Goal: Transaction & Acquisition: Purchase product/service

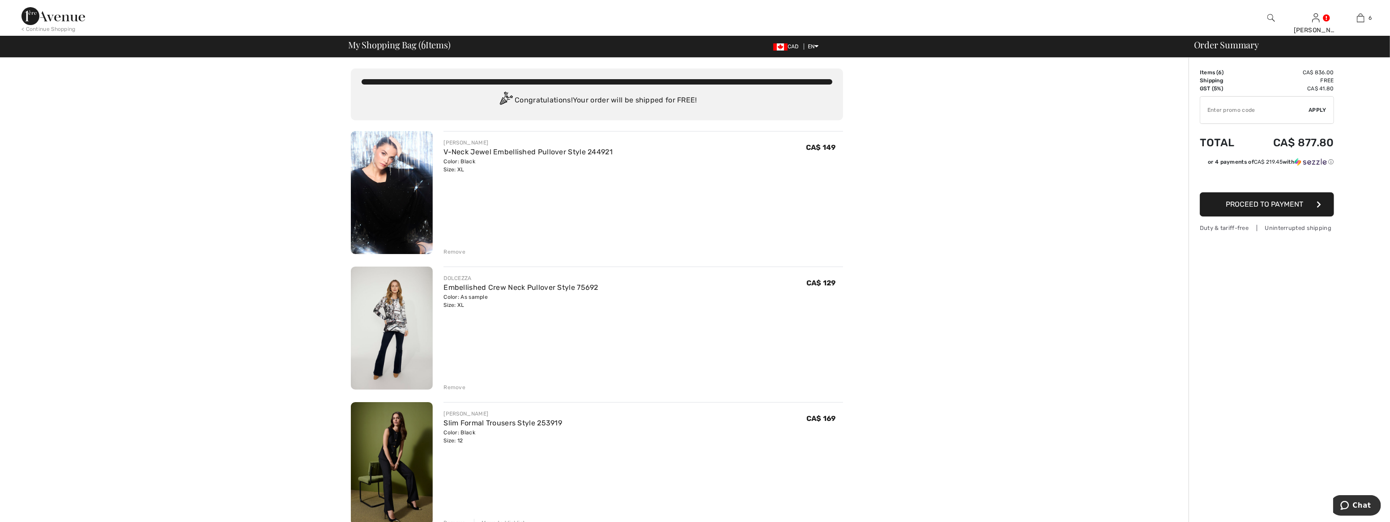
click at [388, 186] on img at bounding box center [392, 192] width 82 height 123
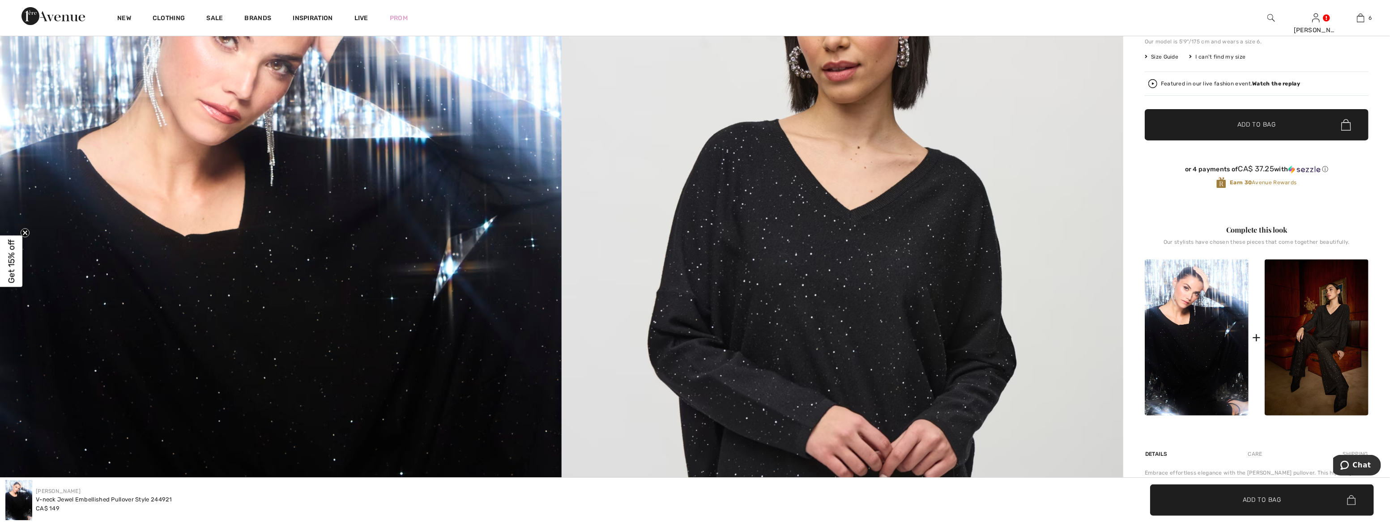
scroll to position [162, 0]
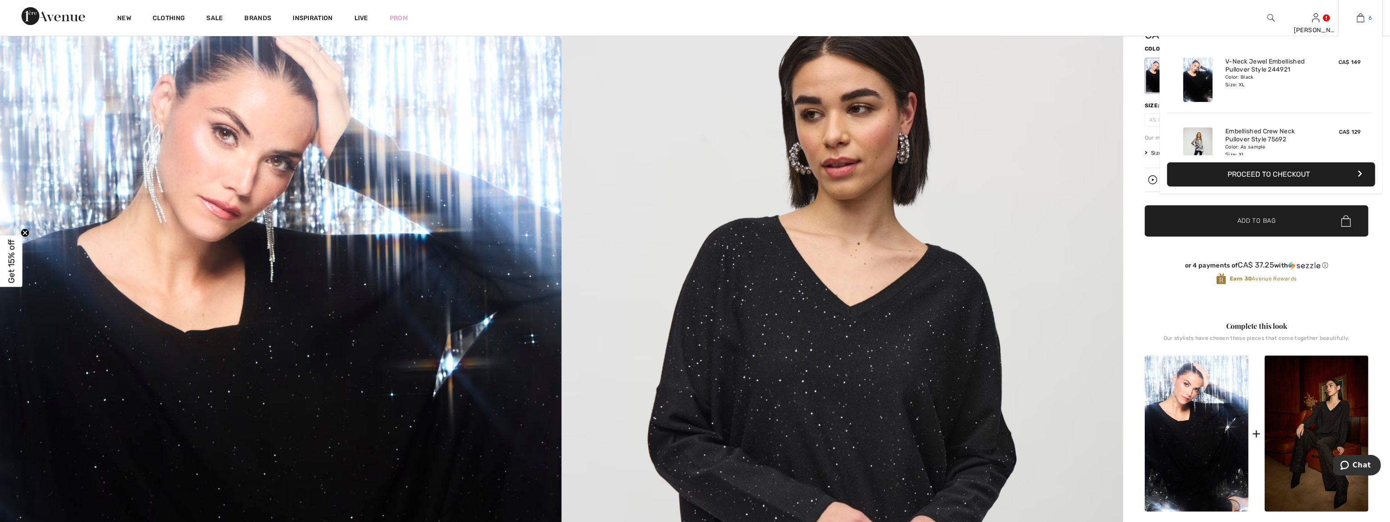
click at [1367, 16] on link "6" at bounding box center [1360, 18] width 44 height 11
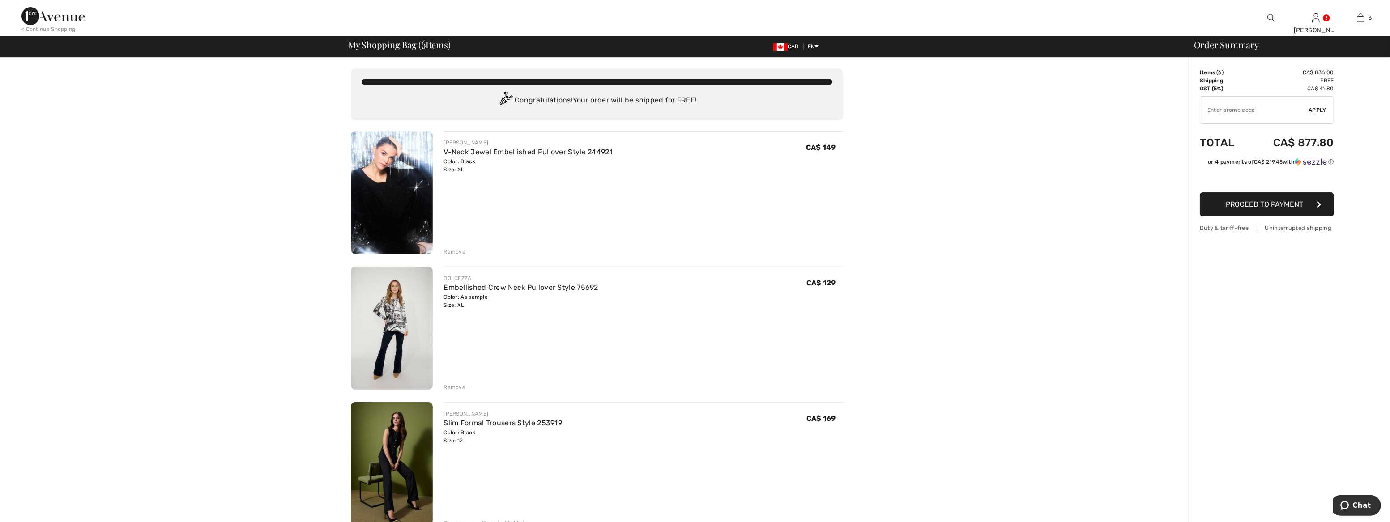
click at [390, 322] on img at bounding box center [392, 328] width 82 height 123
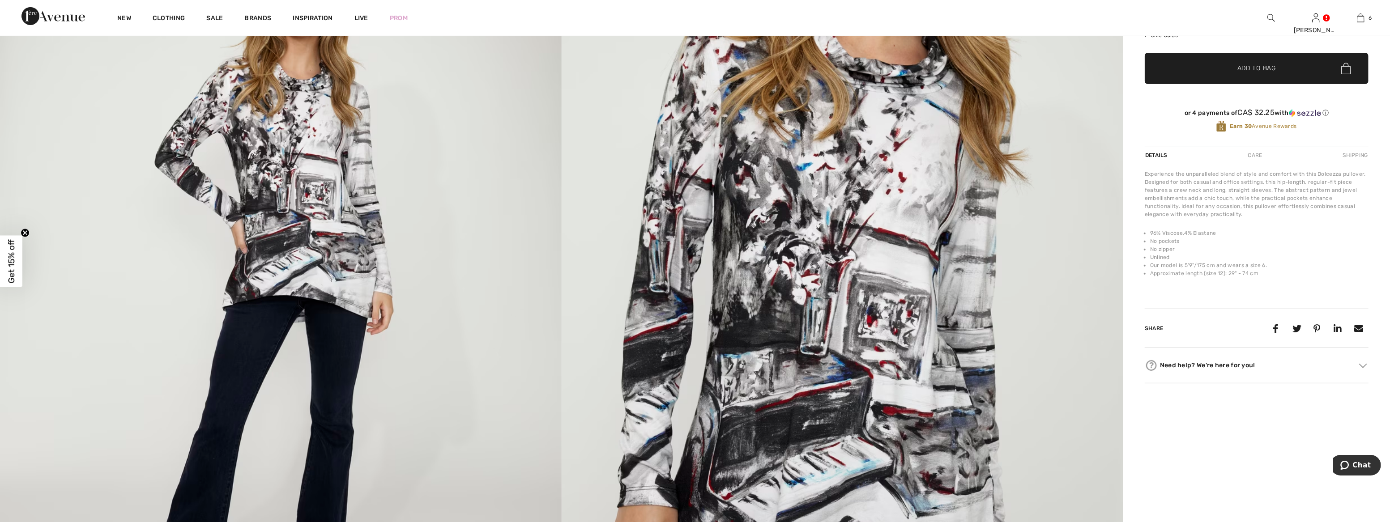
scroll to position [162, 0]
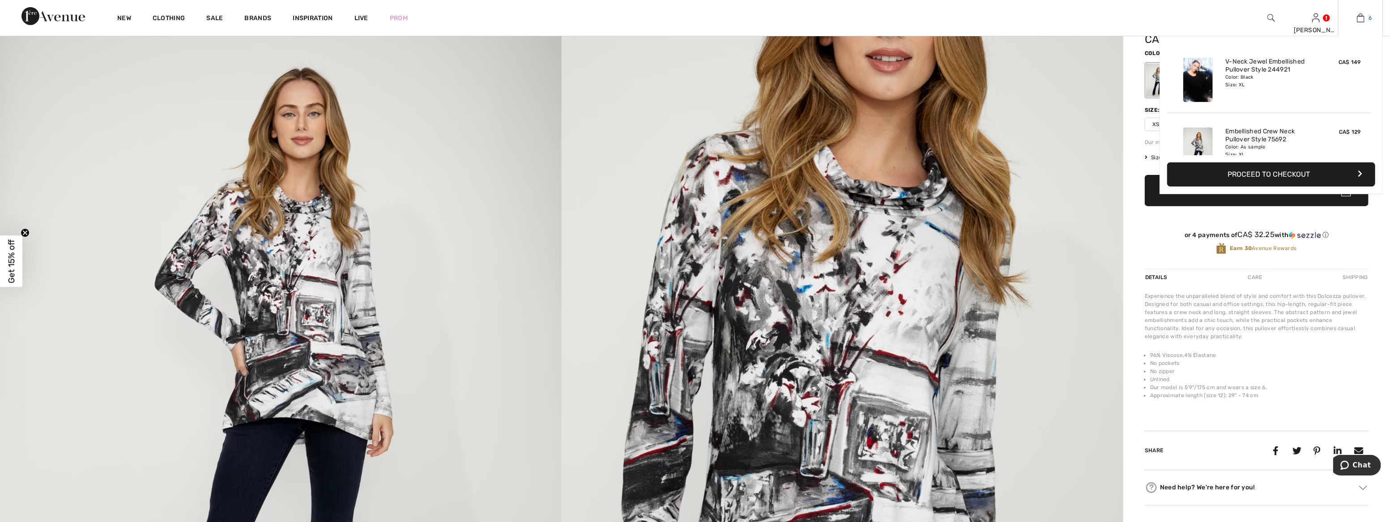
click at [1369, 16] on span "6" at bounding box center [1370, 18] width 3 height 8
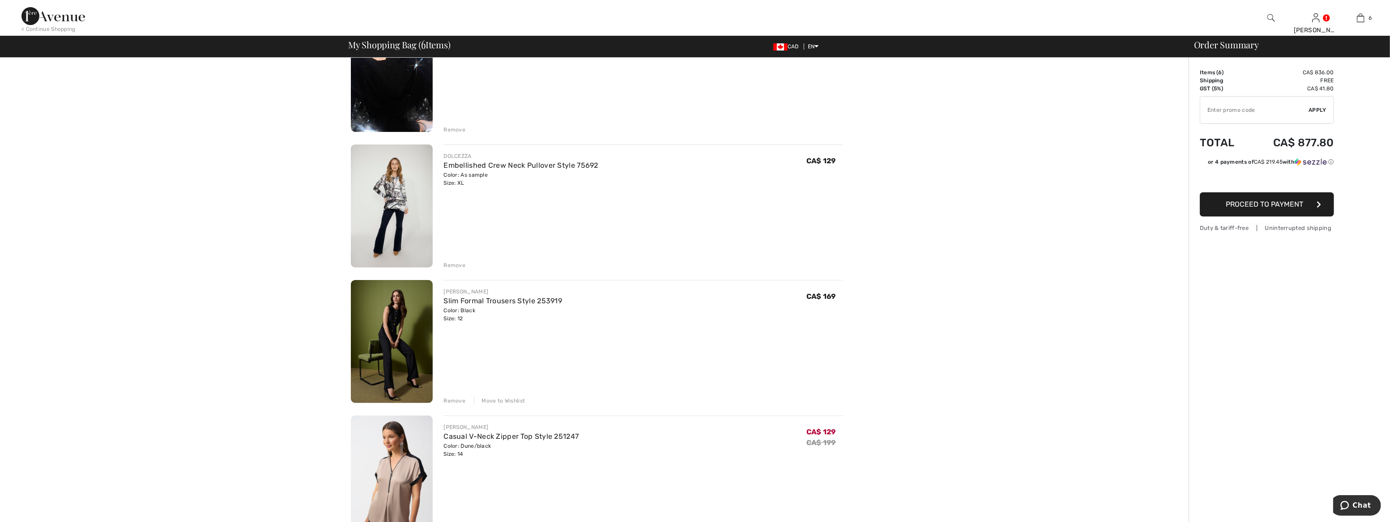
scroll to position [203, 0]
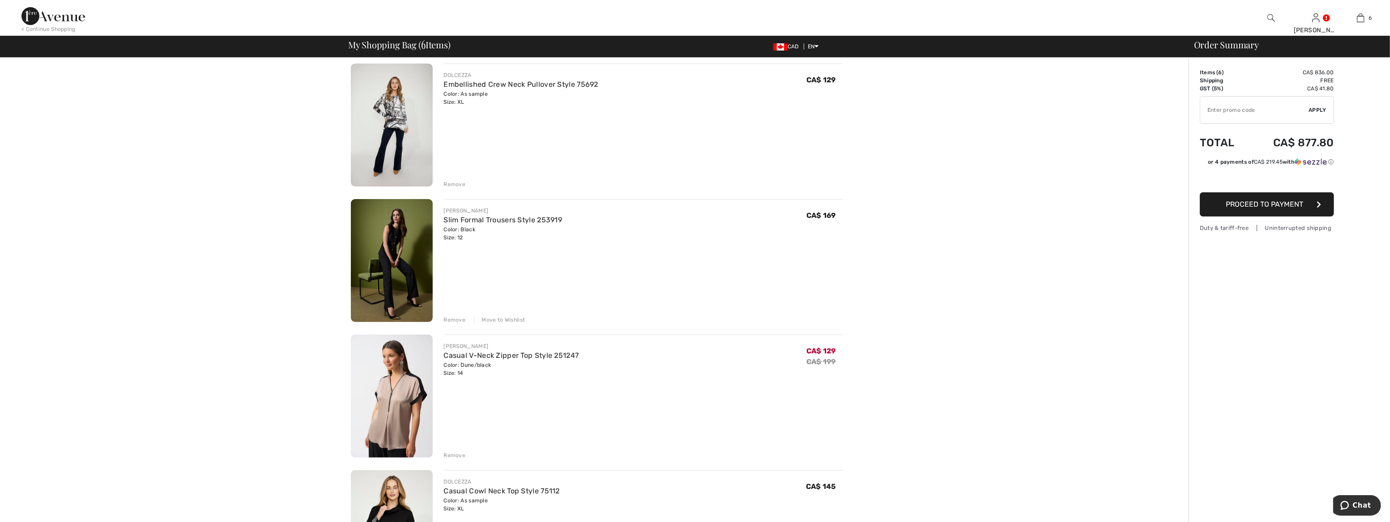
click at [454, 183] on div "Remove" at bounding box center [454, 184] width 22 height 8
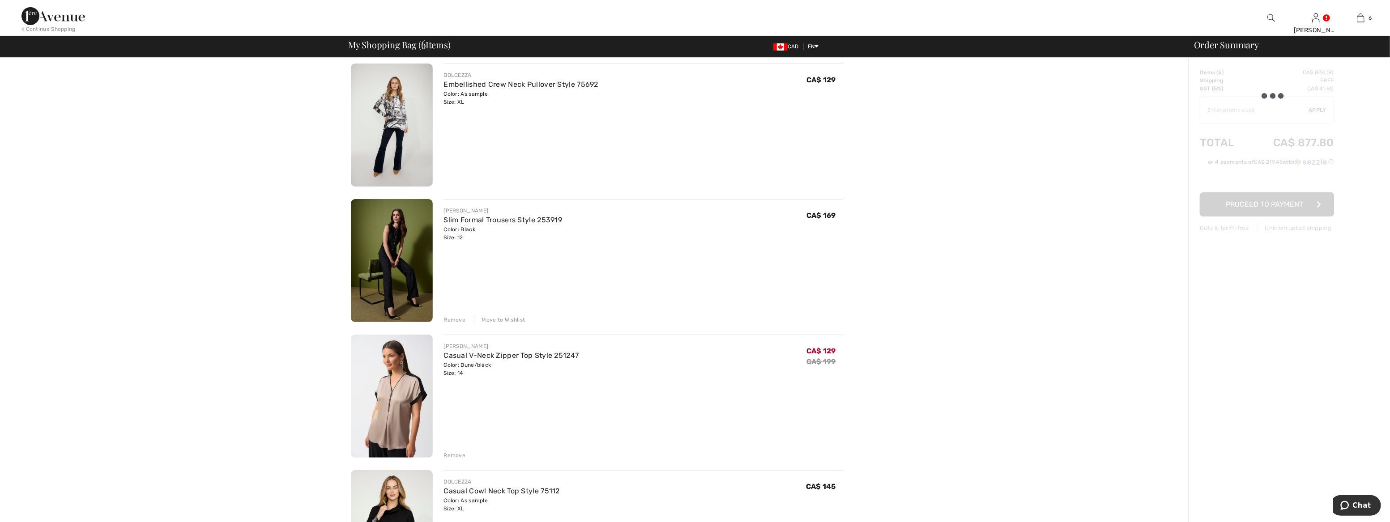
click at [454, 183] on div "Remove" at bounding box center [454, 184] width 22 height 8
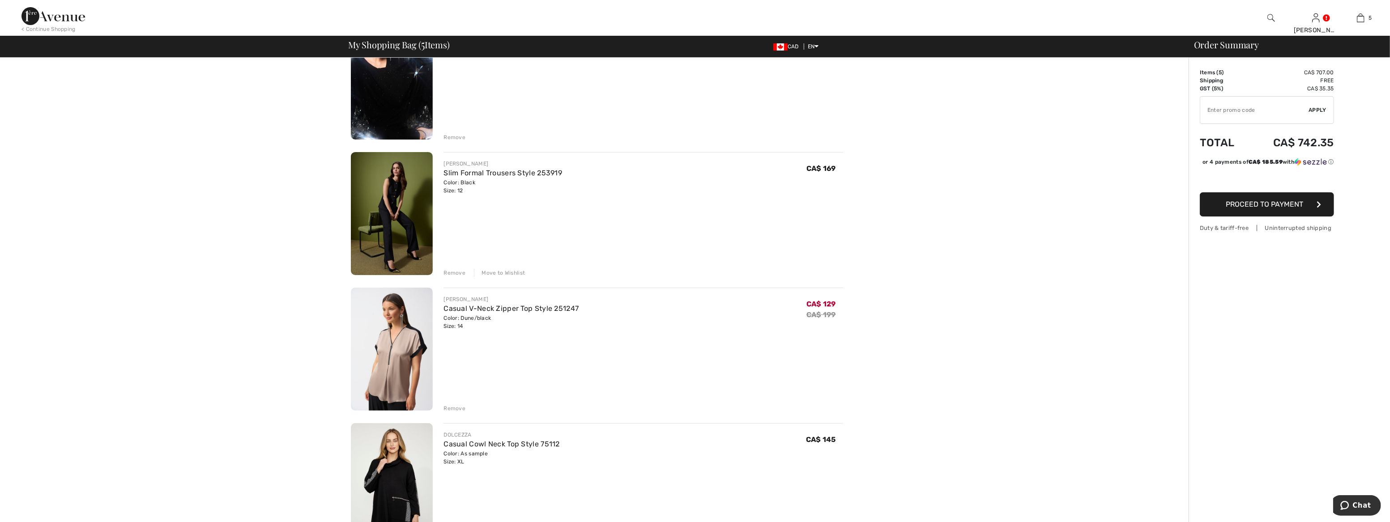
scroll to position [285, 0]
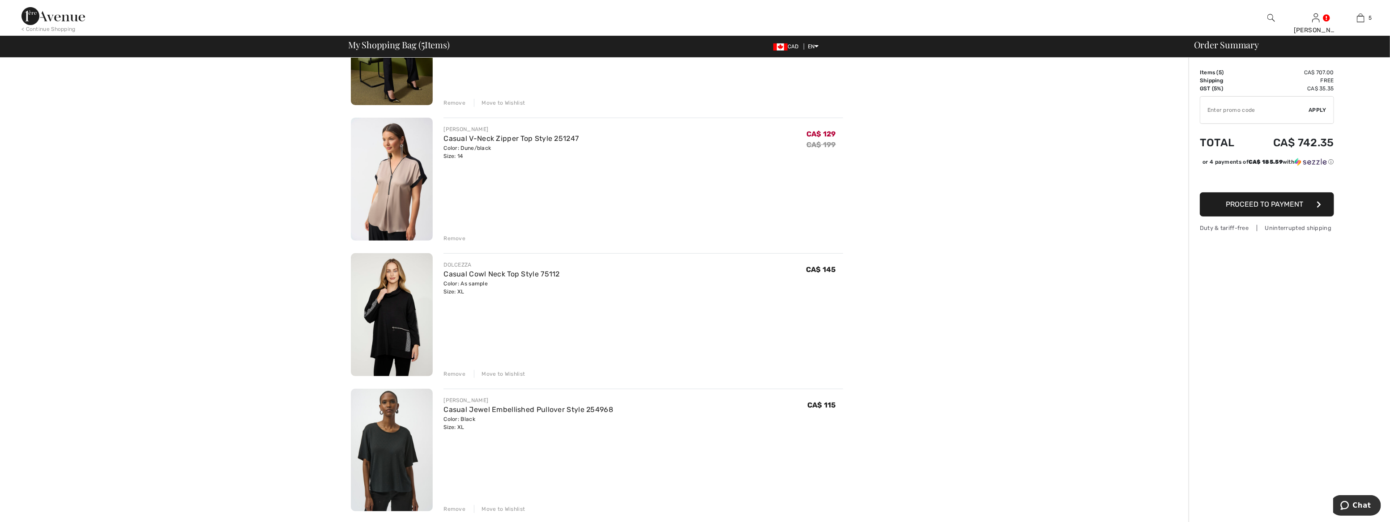
click at [458, 238] on div "Remove" at bounding box center [454, 238] width 22 height 8
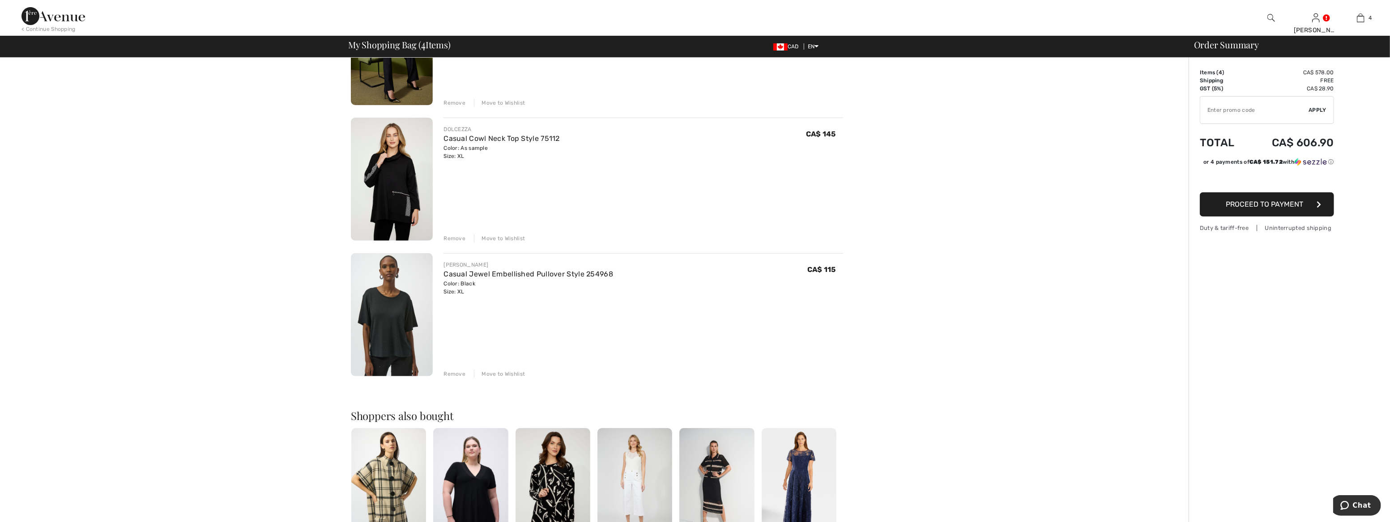
click at [388, 178] on img at bounding box center [392, 179] width 82 height 123
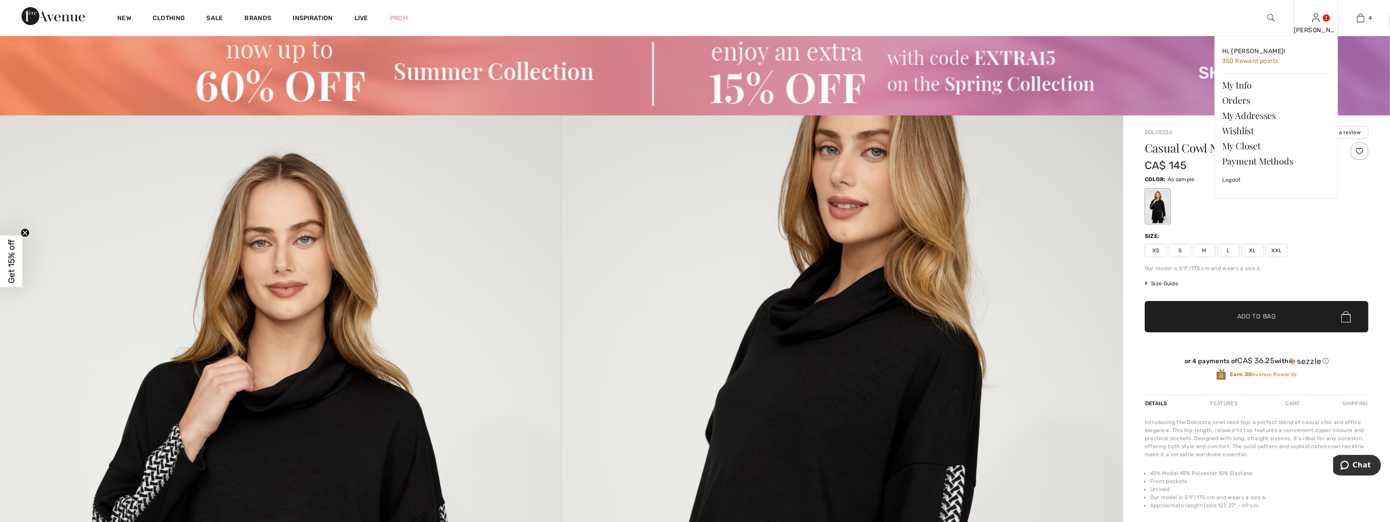
click at [1320, 17] on link at bounding box center [1316, 17] width 8 height 9
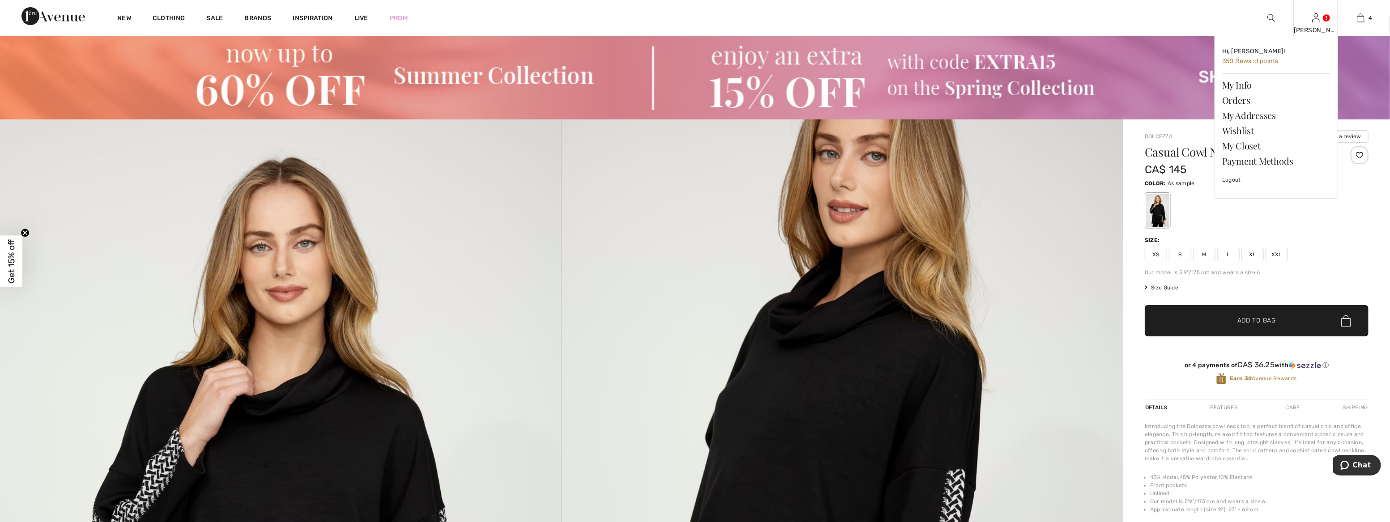
scroll to position [4, 0]
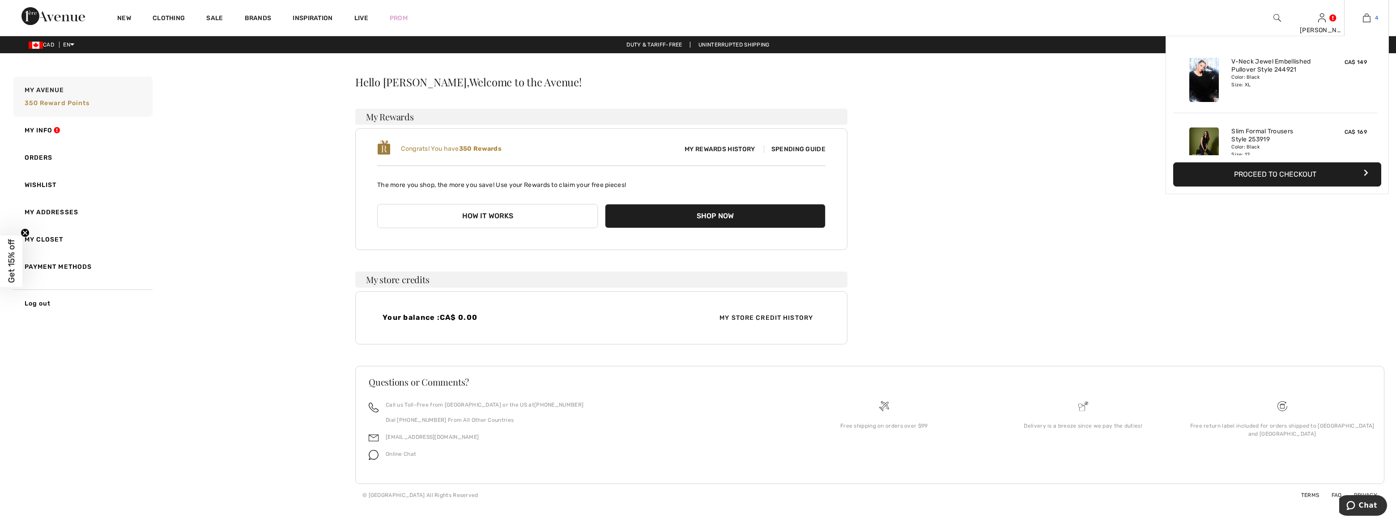
click at [1375, 19] on span "4" at bounding box center [1376, 18] width 3 height 8
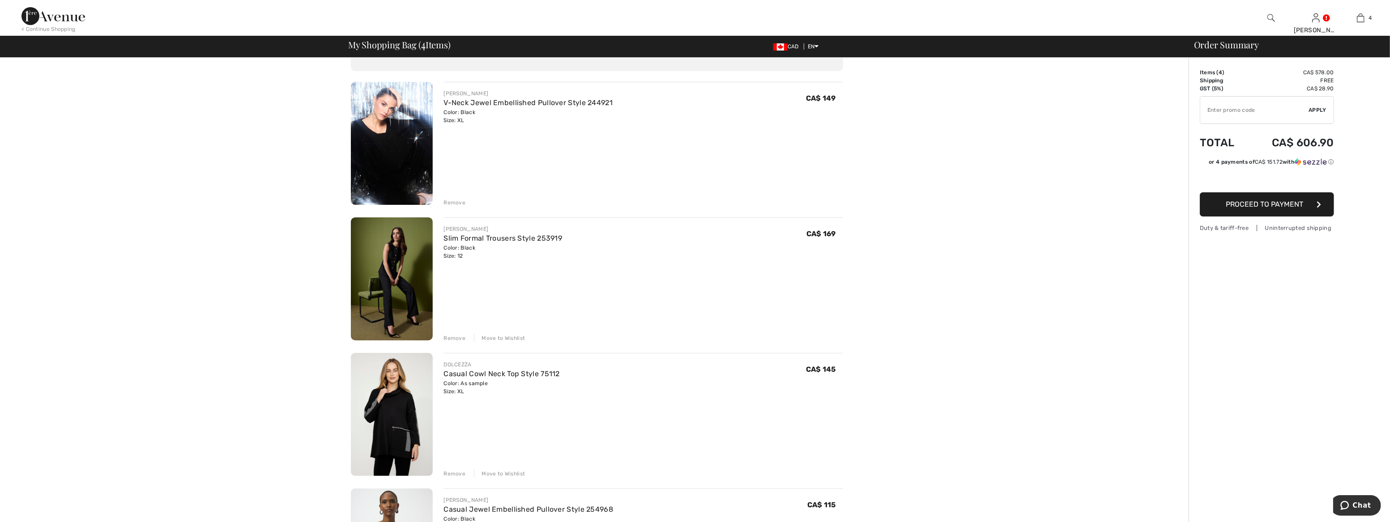
scroll to position [203, 0]
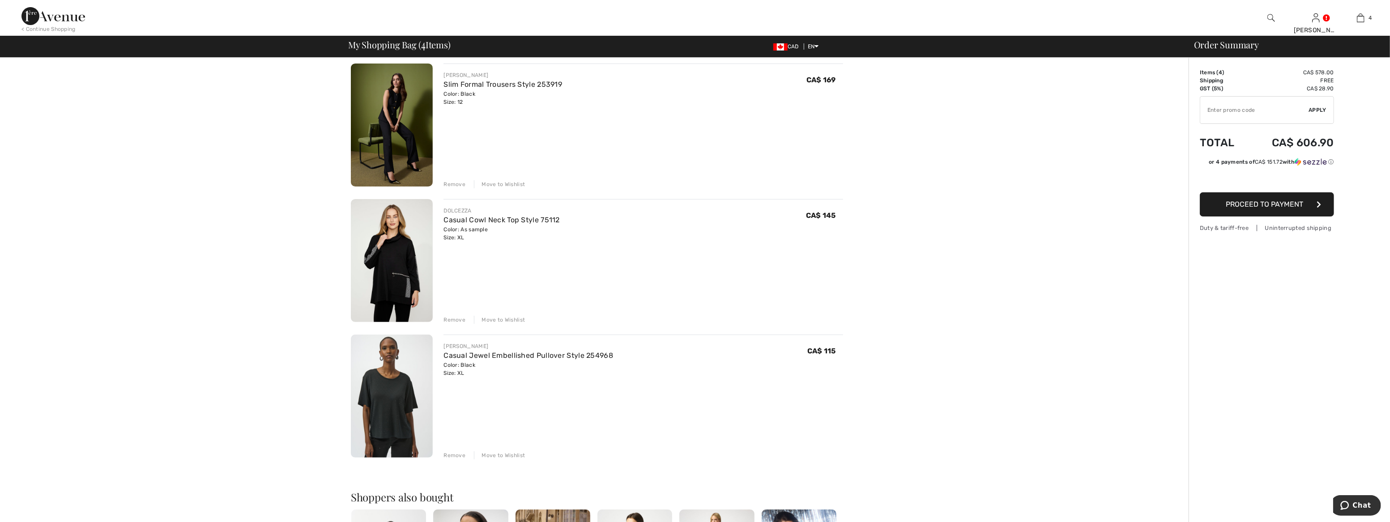
click at [459, 316] on div "Remove" at bounding box center [454, 320] width 22 height 8
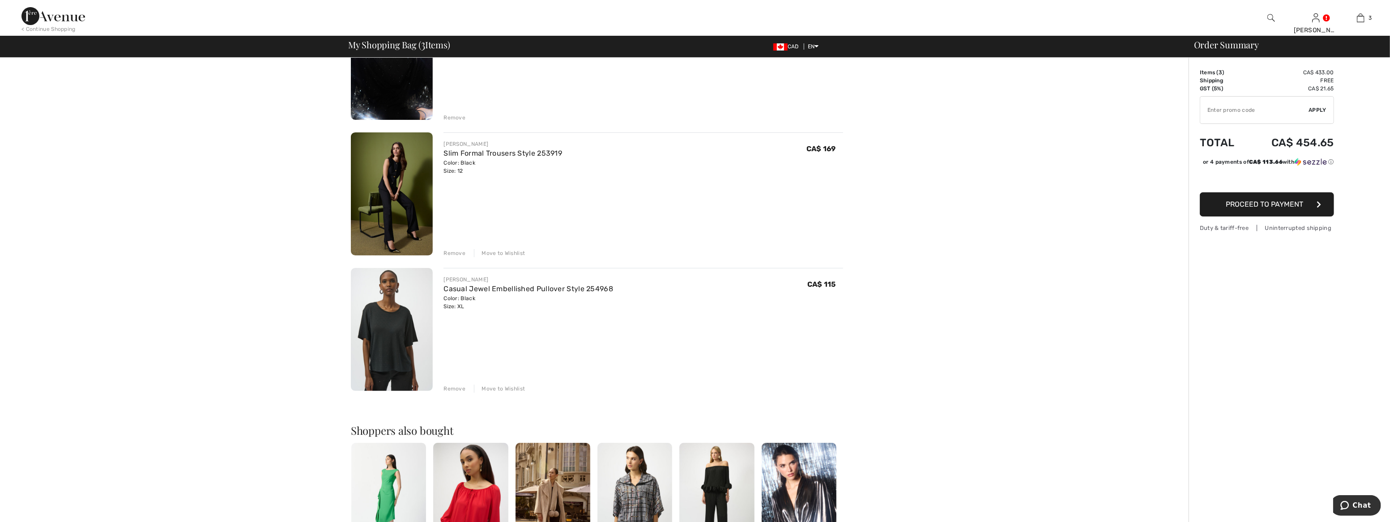
scroll to position [40, 0]
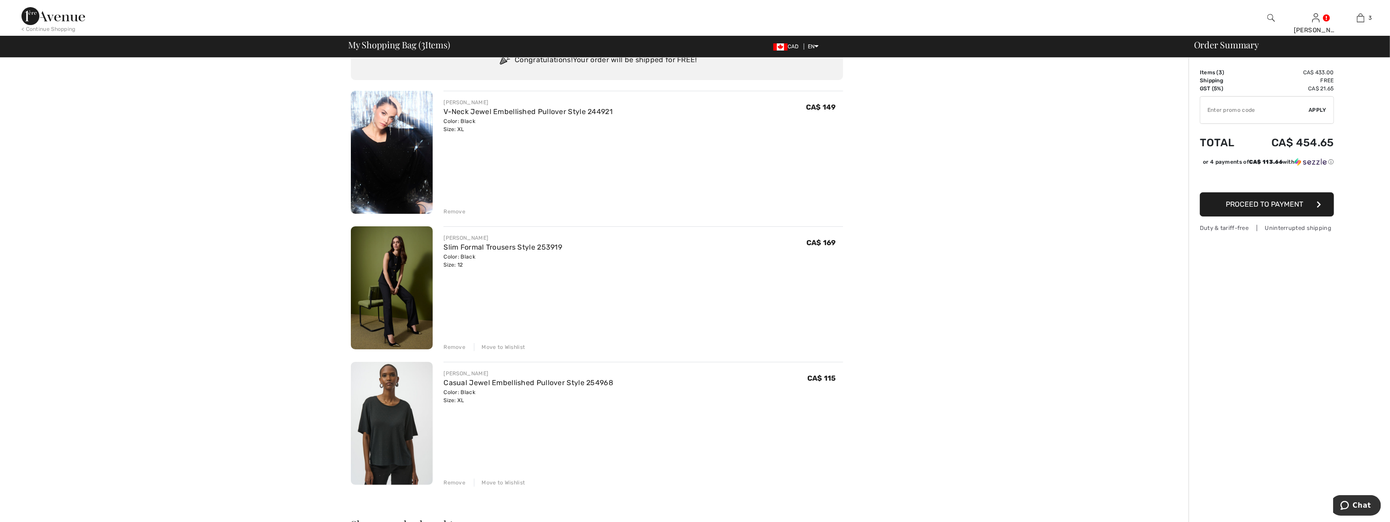
click at [403, 299] on img at bounding box center [392, 287] width 82 height 123
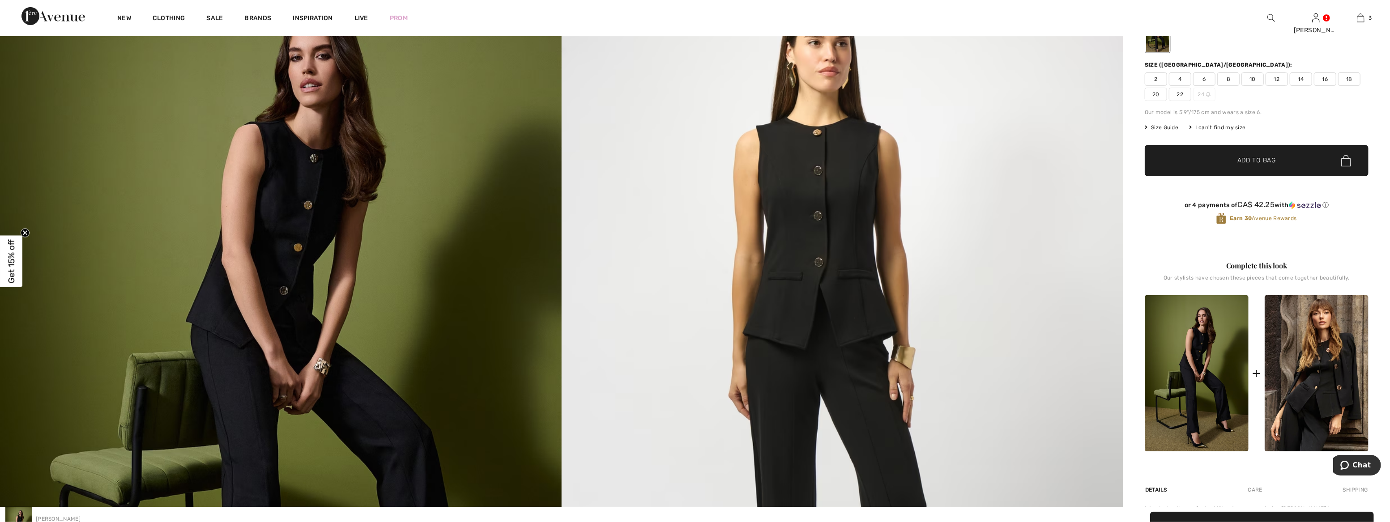
scroll to position [81, 0]
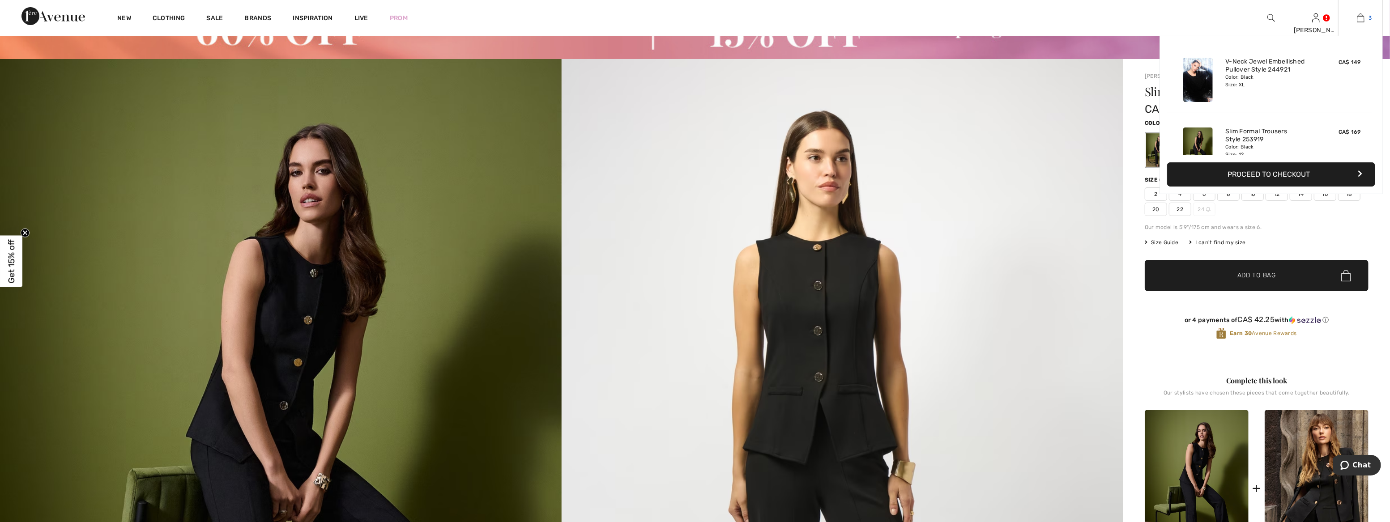
click at [1367, 17] on link "3" at bounding box center [1360, 18] width 44 height 11
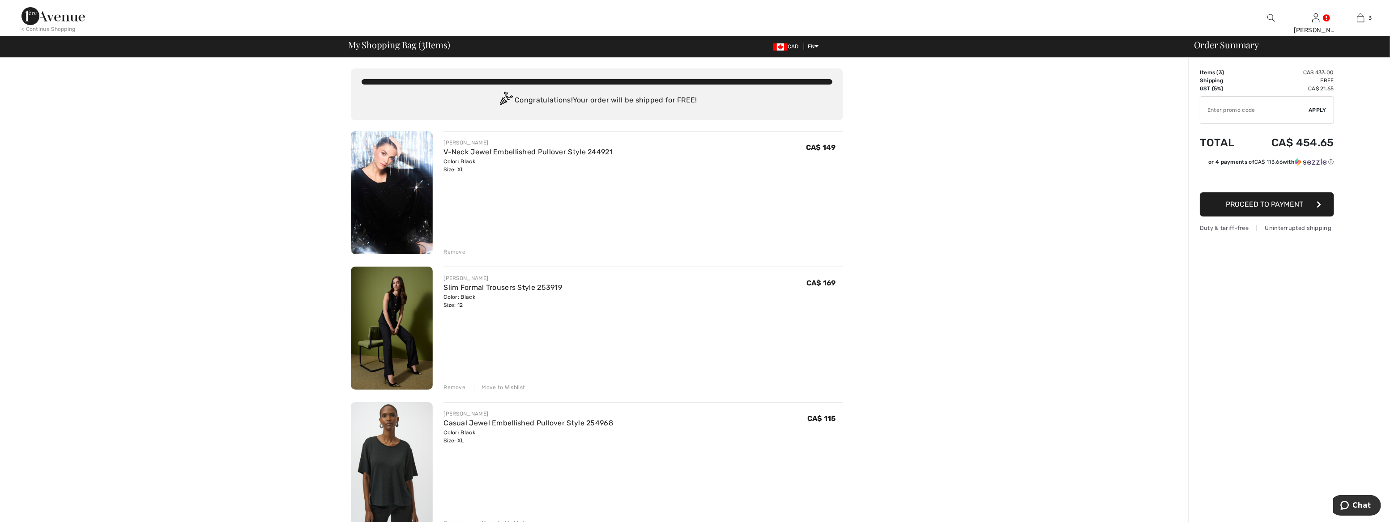
click at [377, 460] on img at bounding box center [392, 463] width 82 height 123
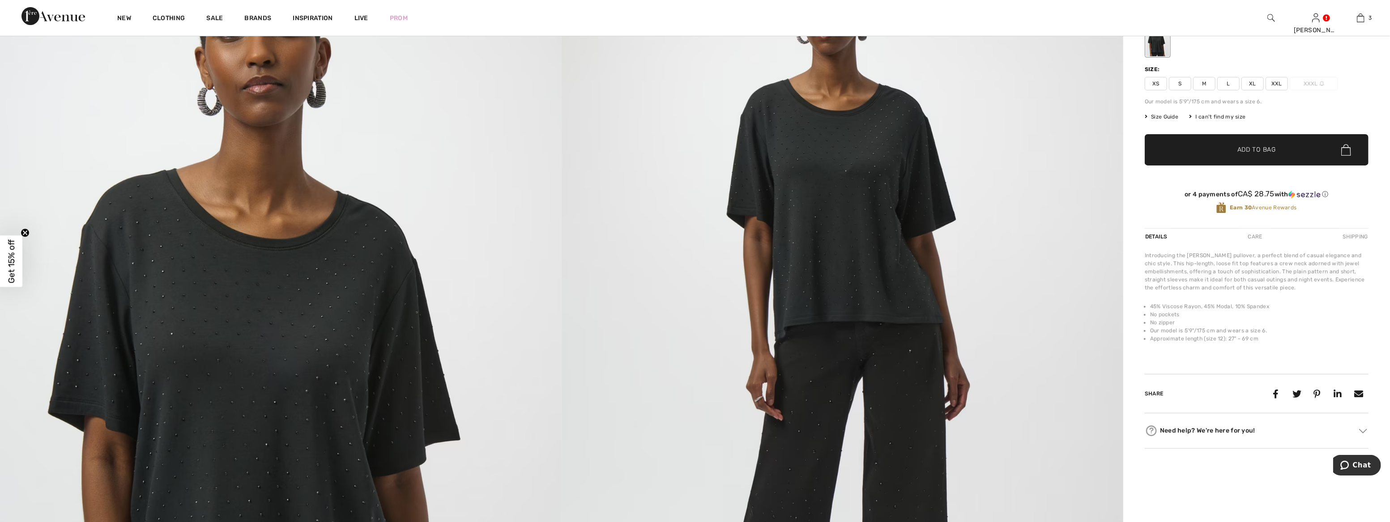
scroll to position [447, 0]
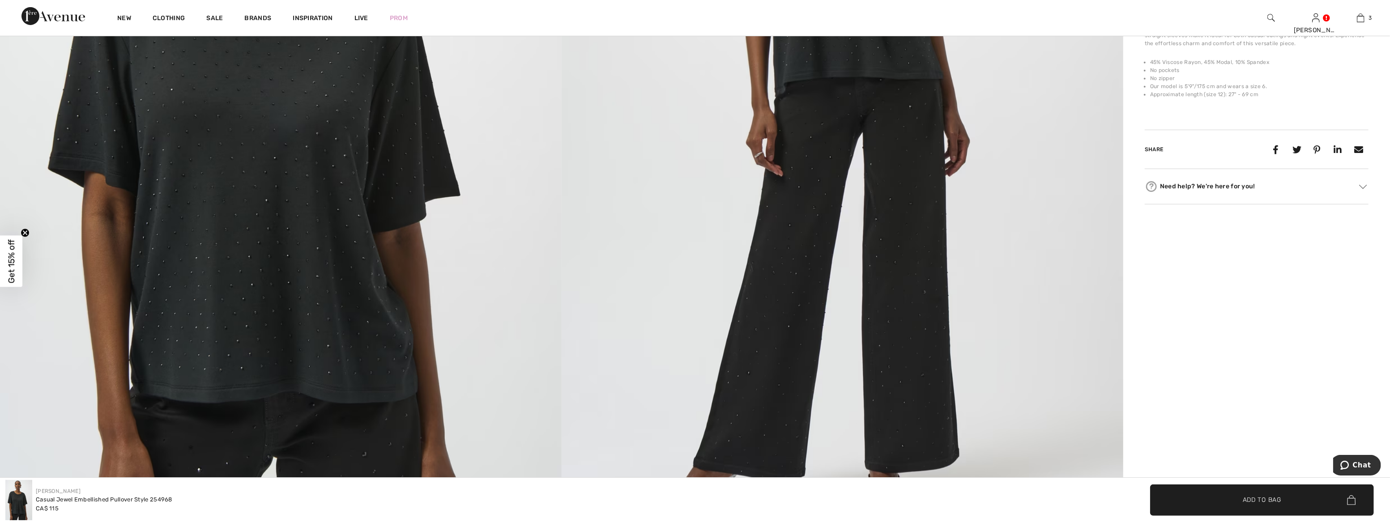
click at [322, 307] on img at bounding box center [281, 114] width 562 height 842
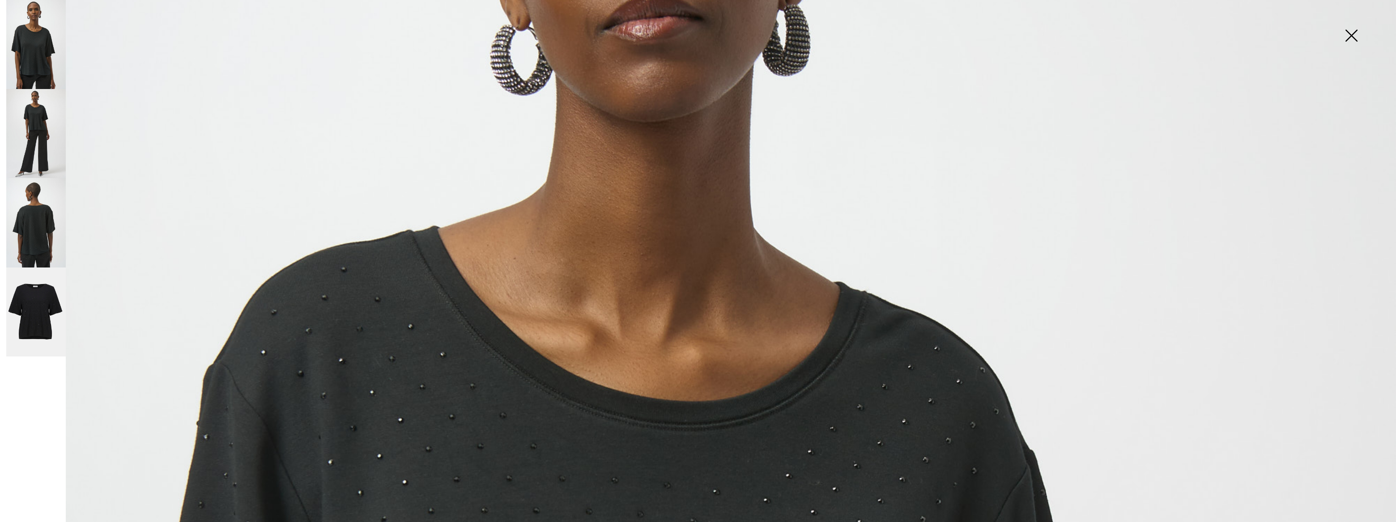
scroll to position [286, 0]
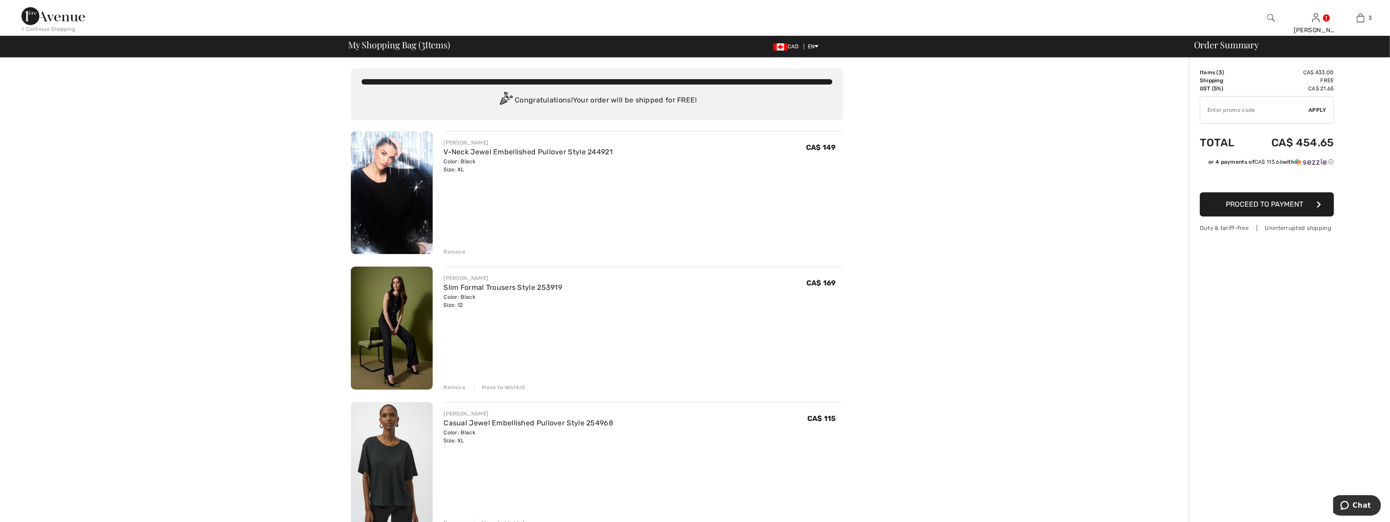
click at [388, 195] on img at bounding box center [392, 192] width 82 height 123
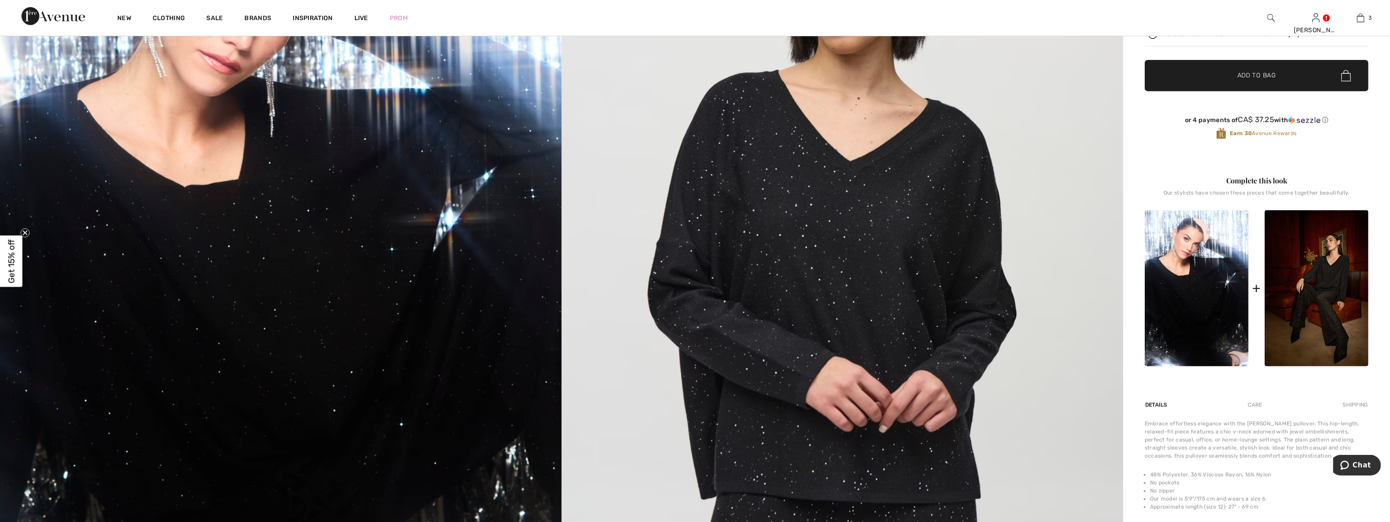
scroll to position [325, 0]
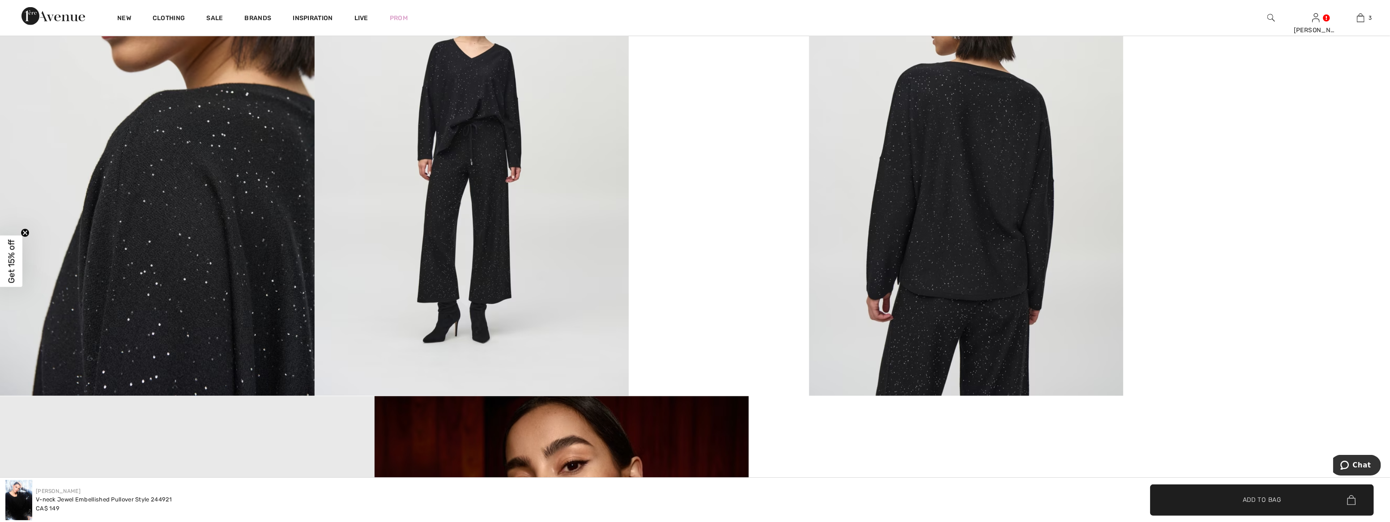
click at [601, 187] on img at bounding box center [472, 160] width 315 height 471
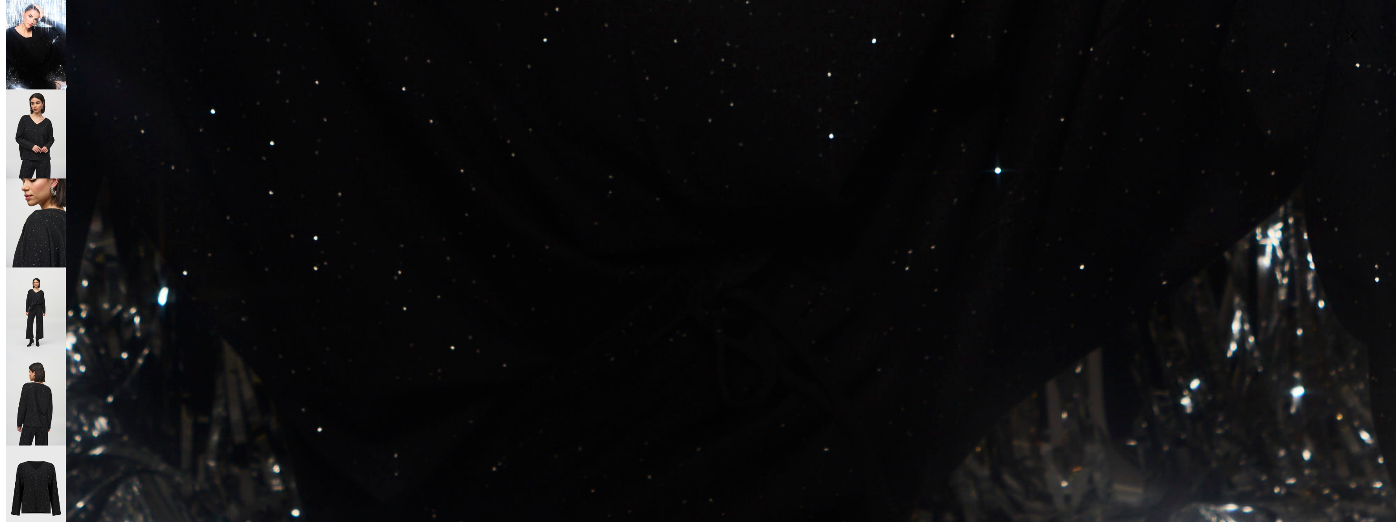
scroll to position [1237, 0]
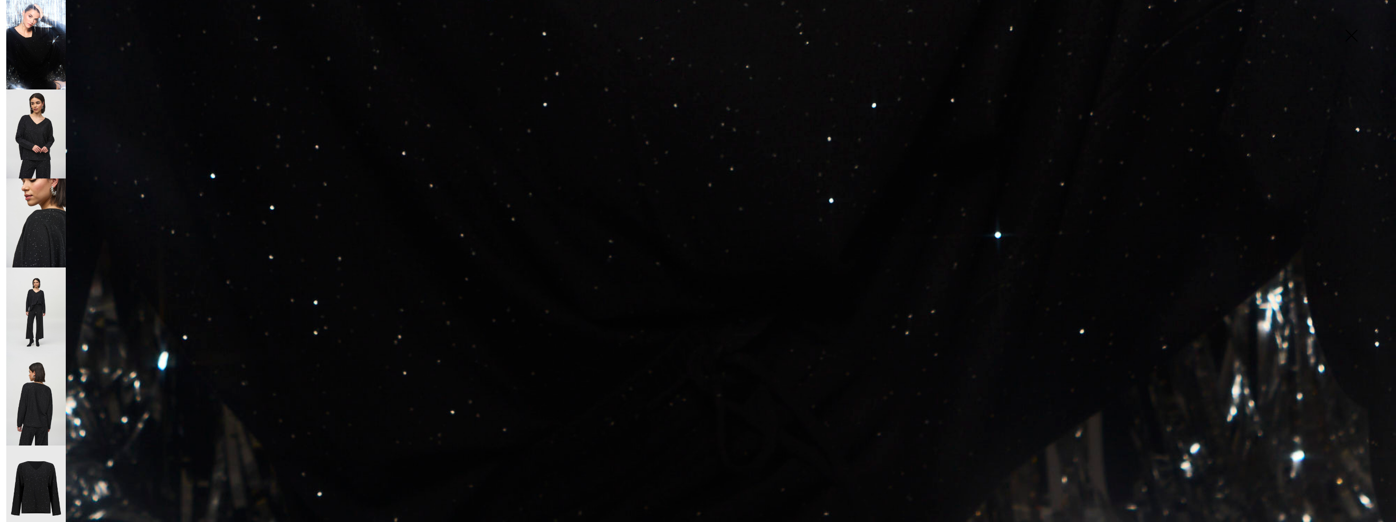
click at [33, 115] on img at bounding box center [36, 133] width 60 height 89
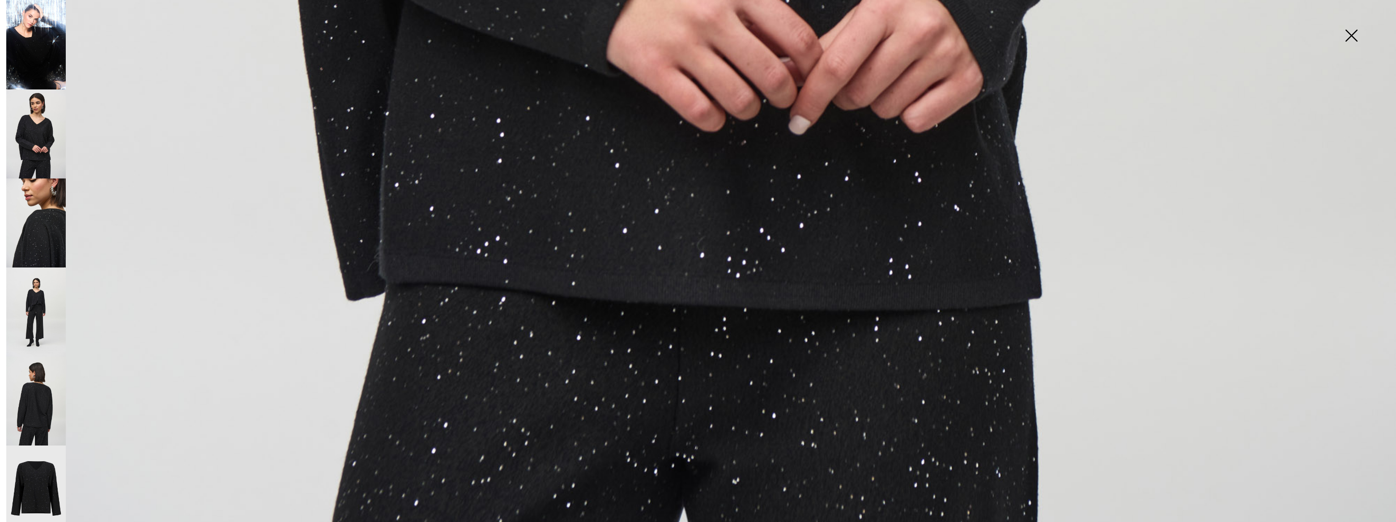
scroll to position [1359, 0]
click at [39, 304] on img at bounding box center [36, 312] width 60 height 89
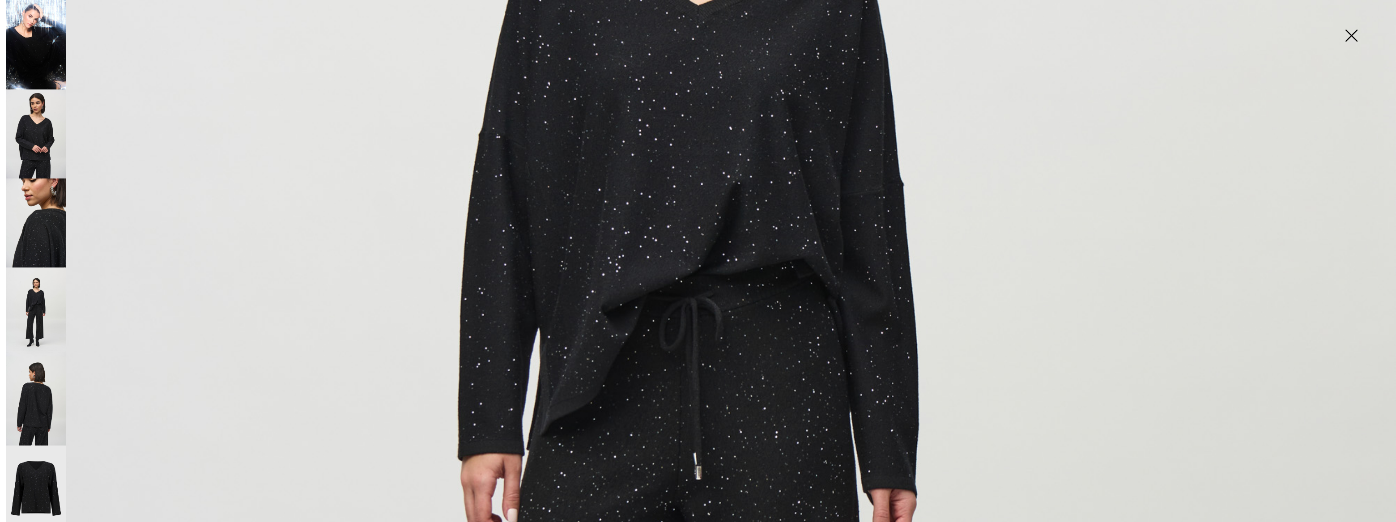
scroll to position [537, 0]
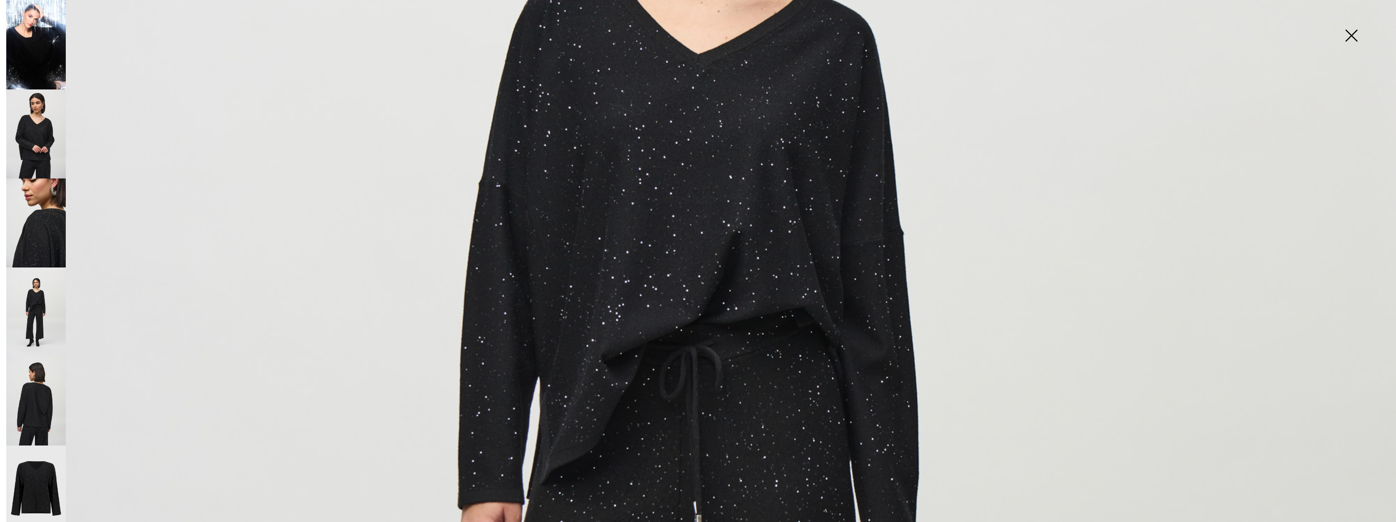
click at [31, 387] on img at bounding box center [36, 401] width 60 height 89
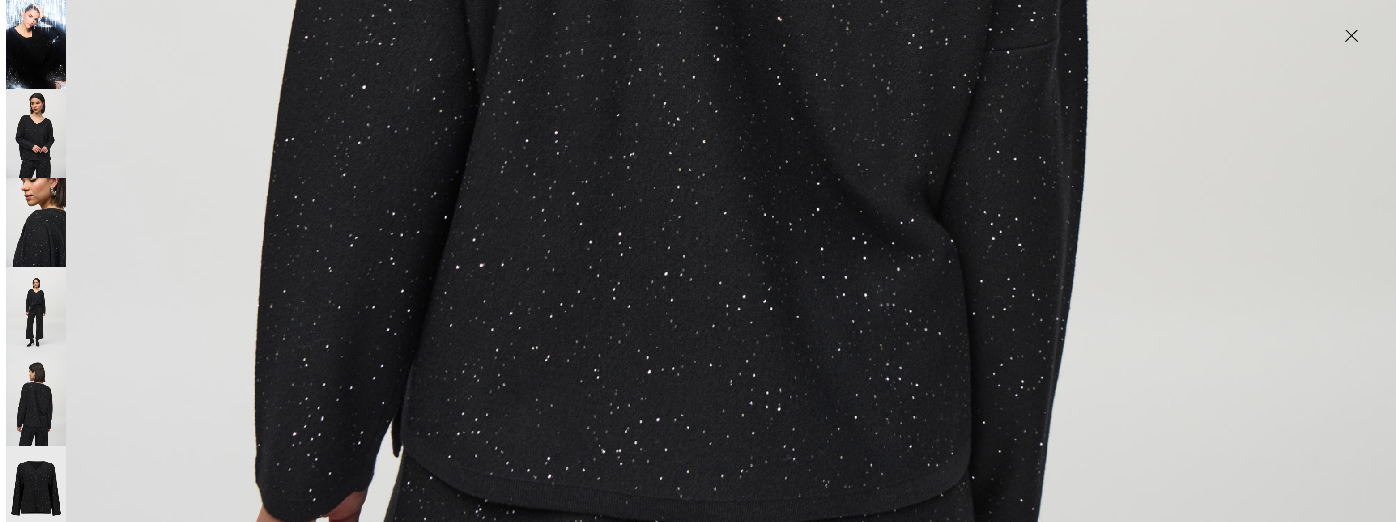
scroll to position [1093, 0]
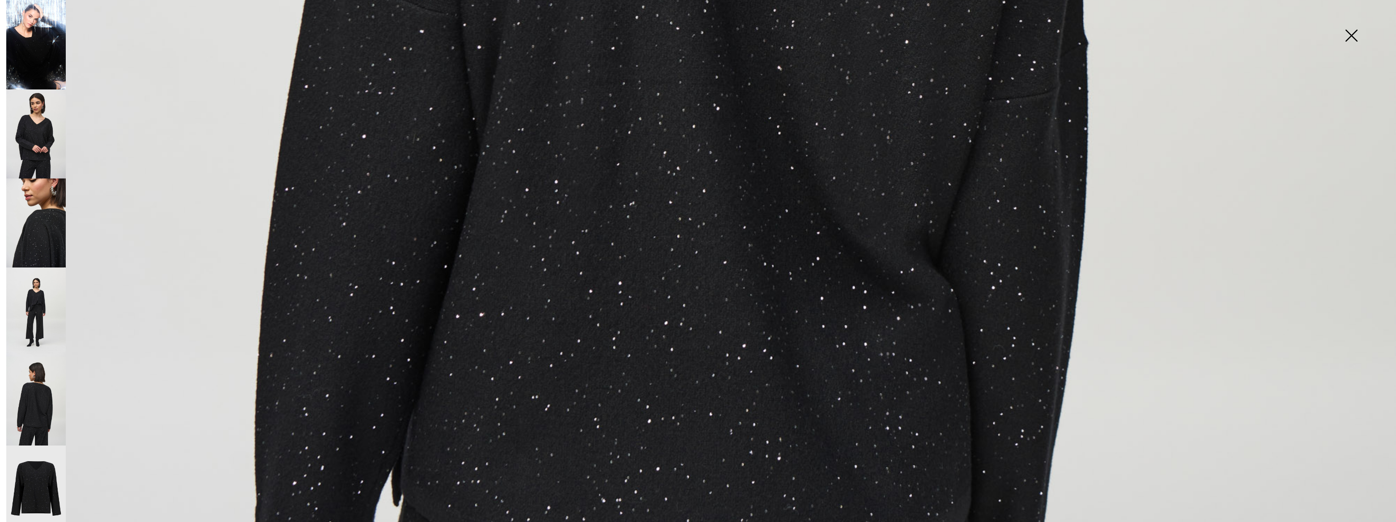
click at [34, 456] on img at bounding box center [36, 490] width 60 height 89
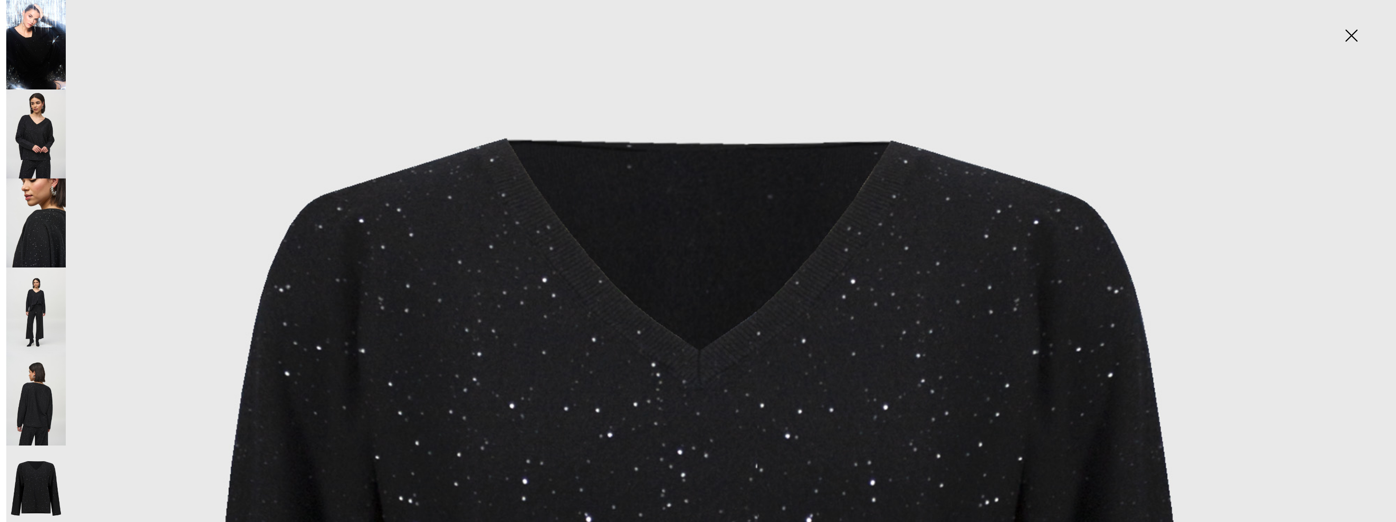
scroll to position [0, 0]
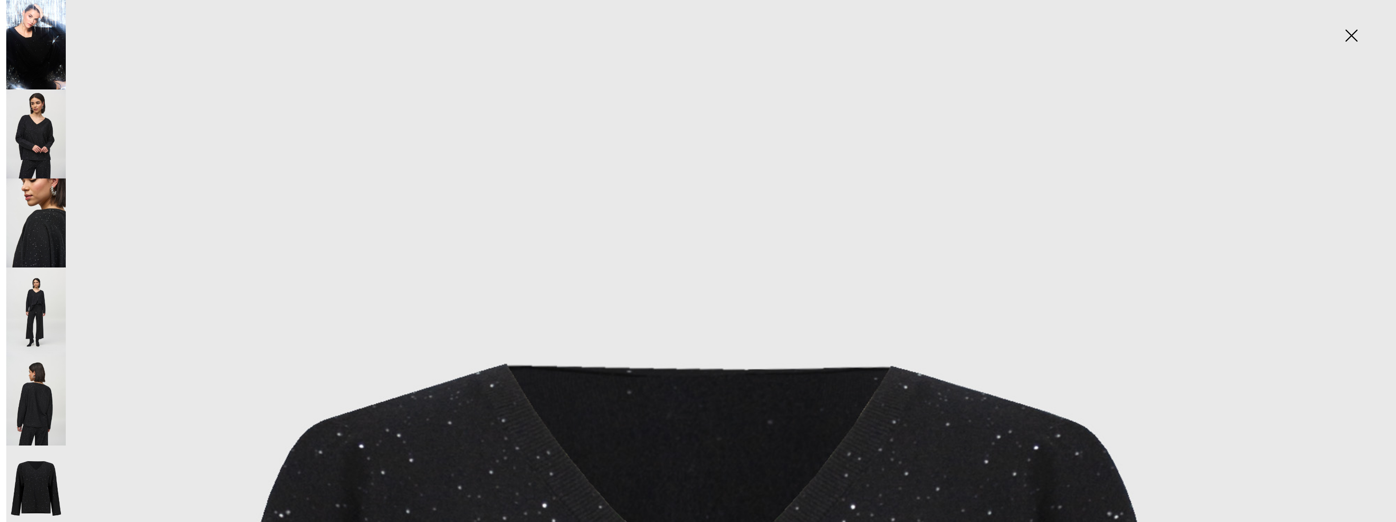
click at [1354, 36] on img at bounding box center [1351, 36] width 45 height 46
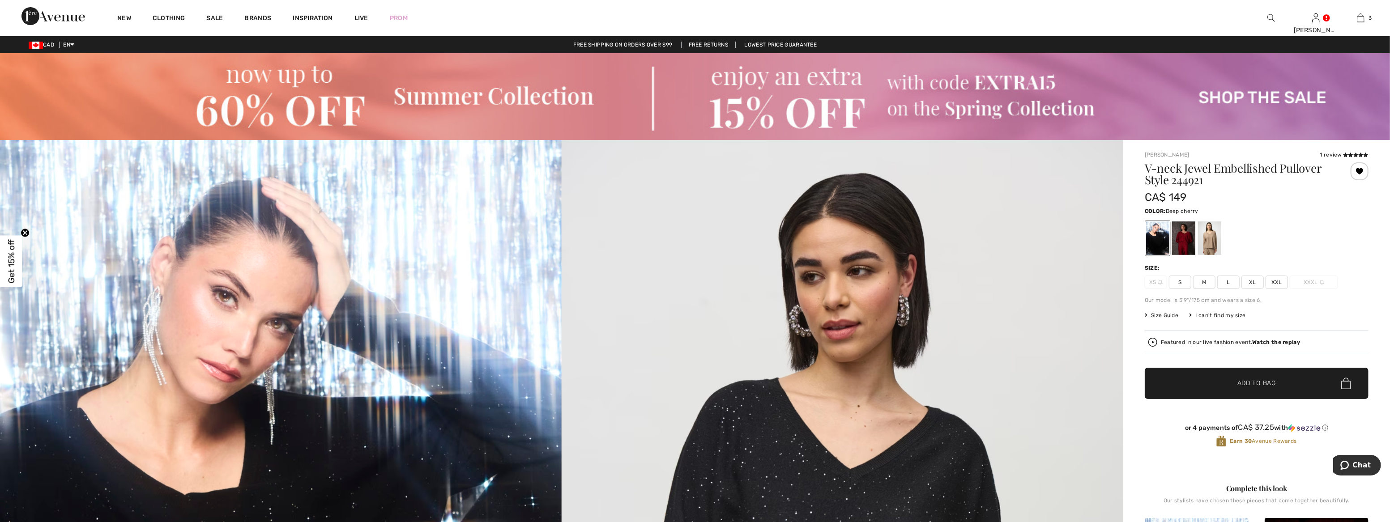
click at [1184, 240] on div at bounding box center [1183, 239] width 23 height 34
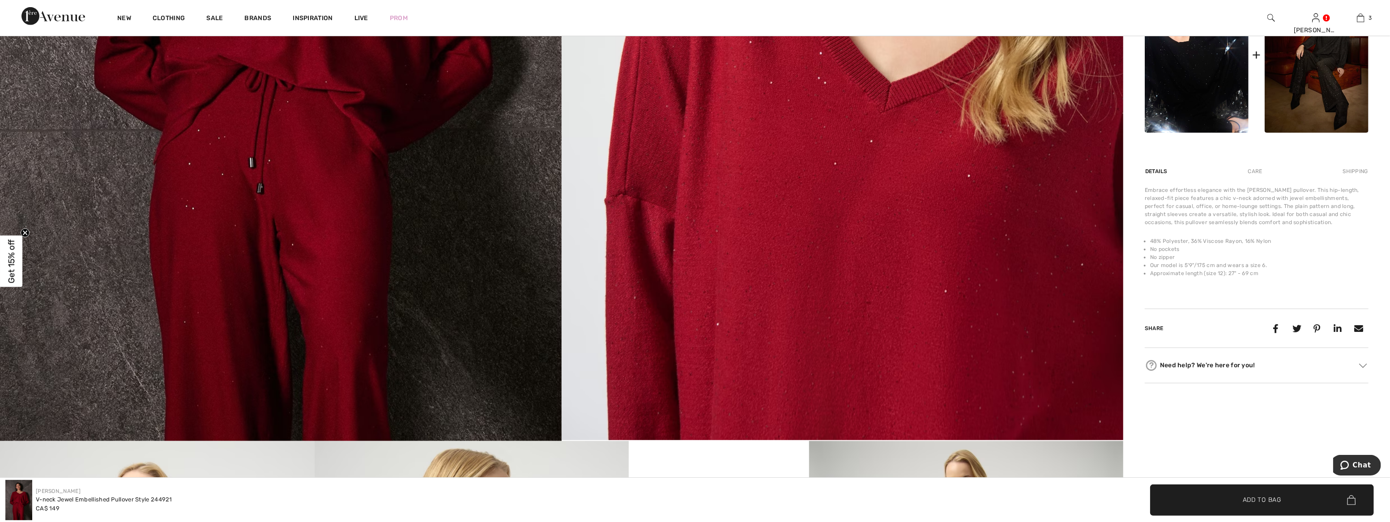
scroll to position [547, 0]
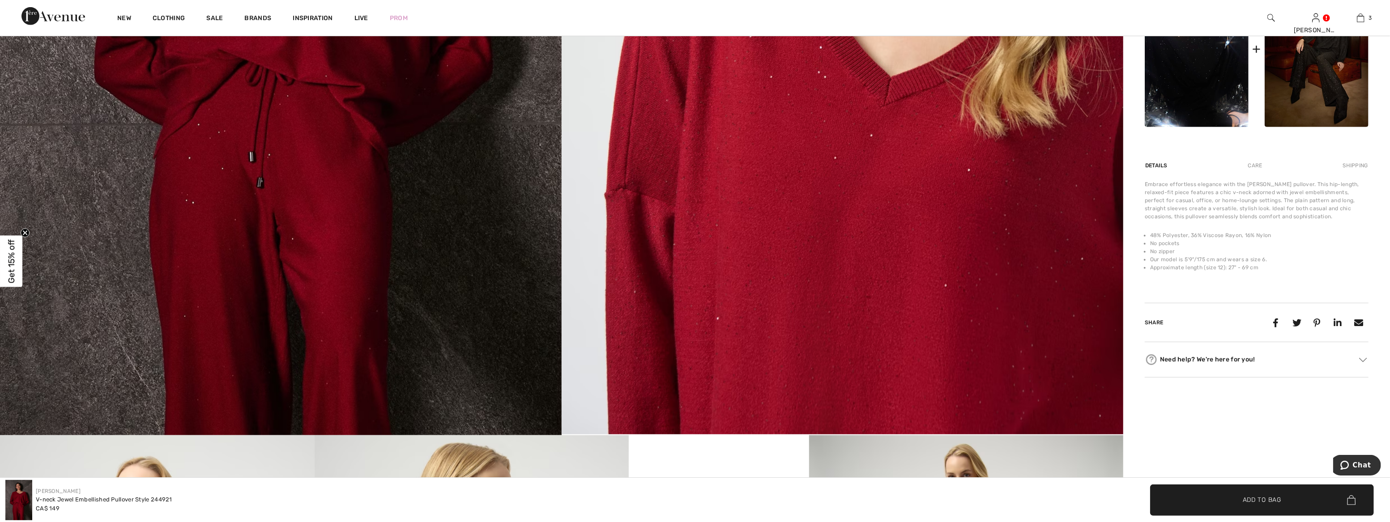
click at [765, 360] on img at bounding box center [843, 14] width 562 height 842
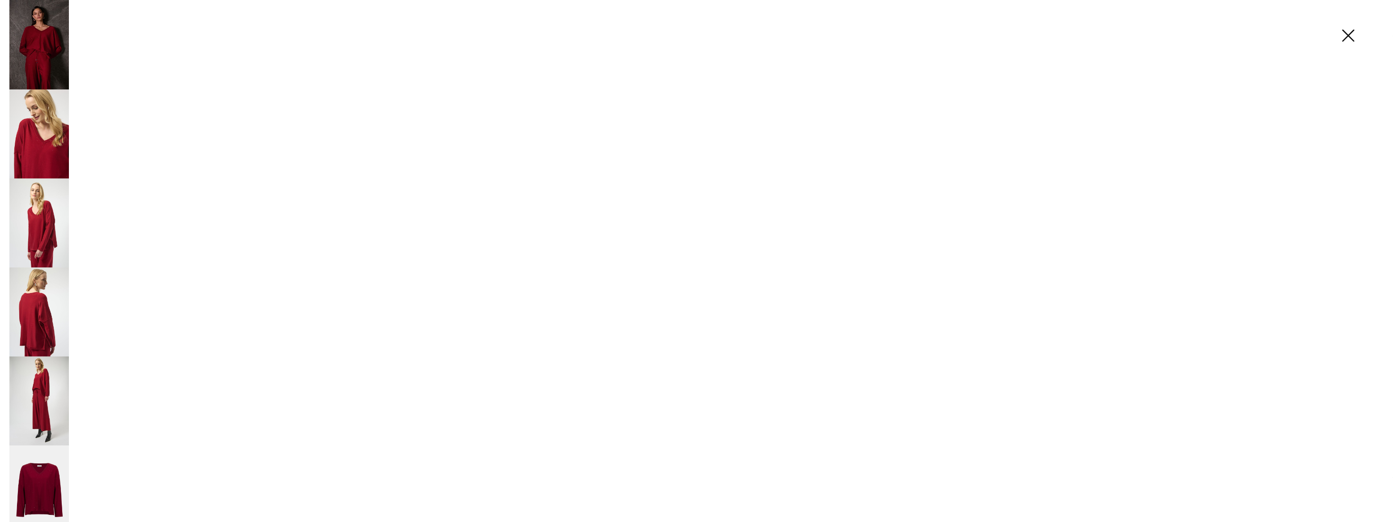
scroll to position [548, 0]
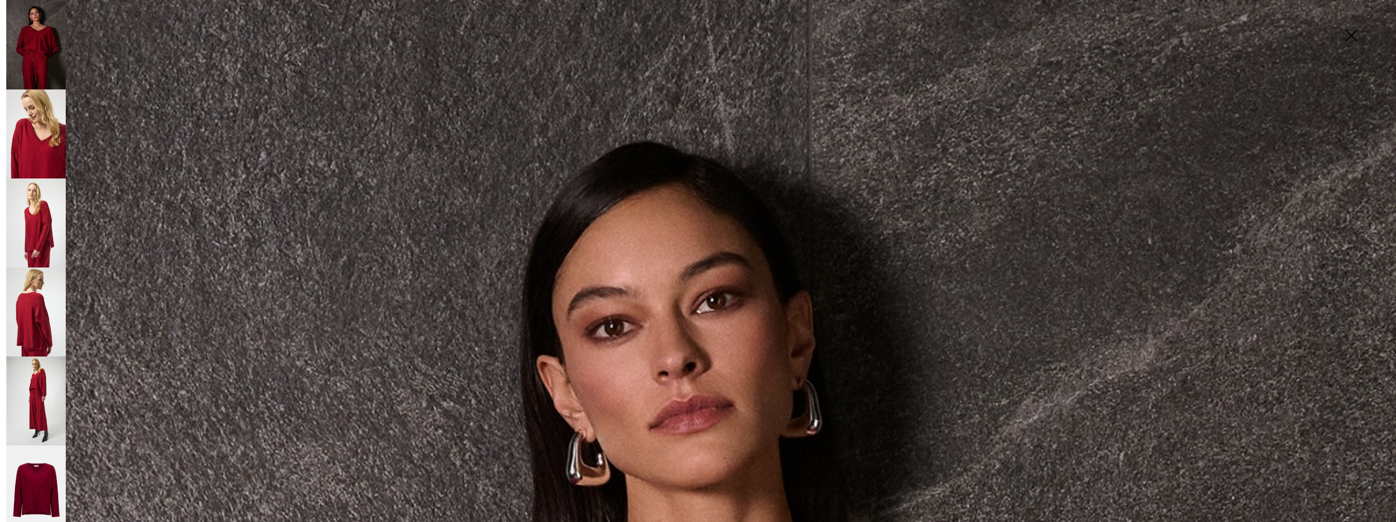
click at [39, 145] on img at bounding box center [36, 133] width 60 height 89
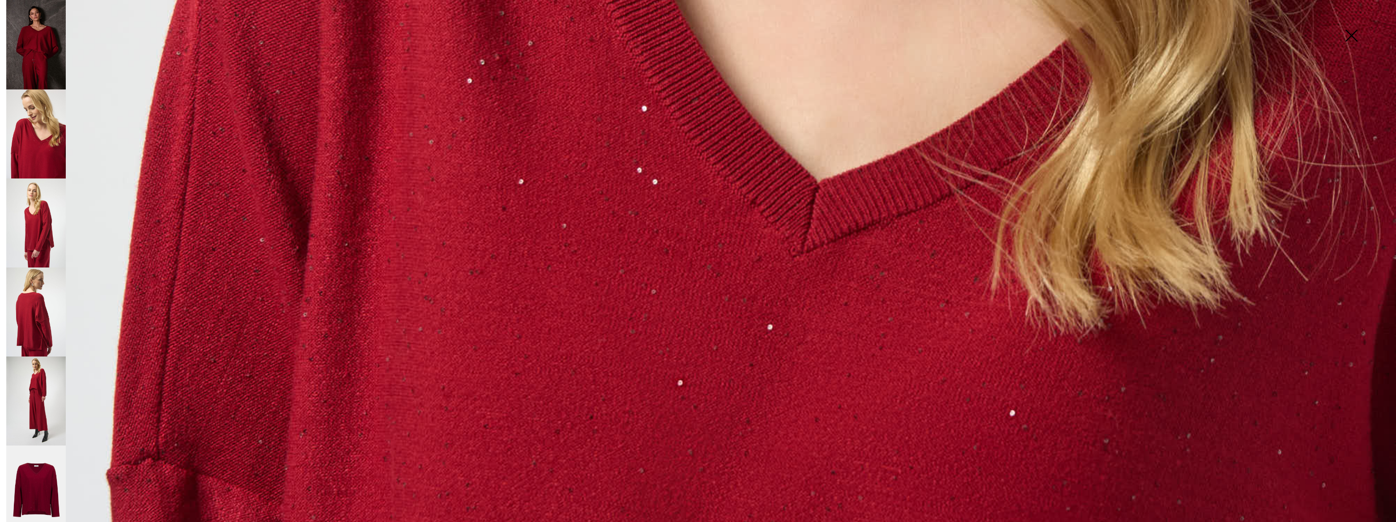
scroll to position [1022, 0]
click at [44, 218] on img at bounding box center [36, 223] width 60 height 89
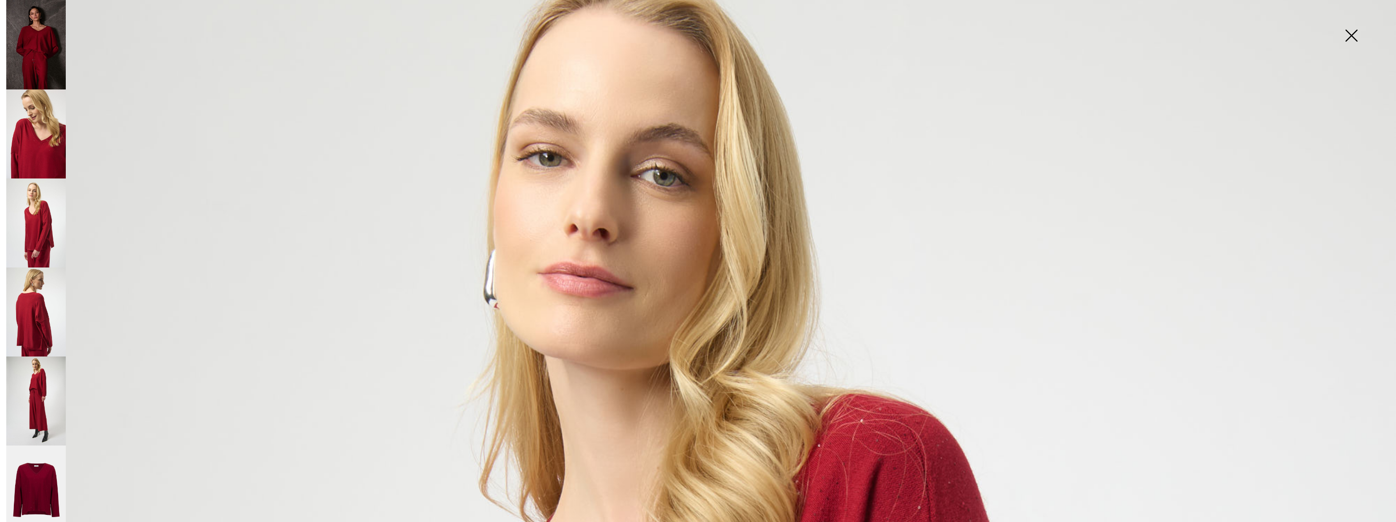
scroll to position [0, 0]
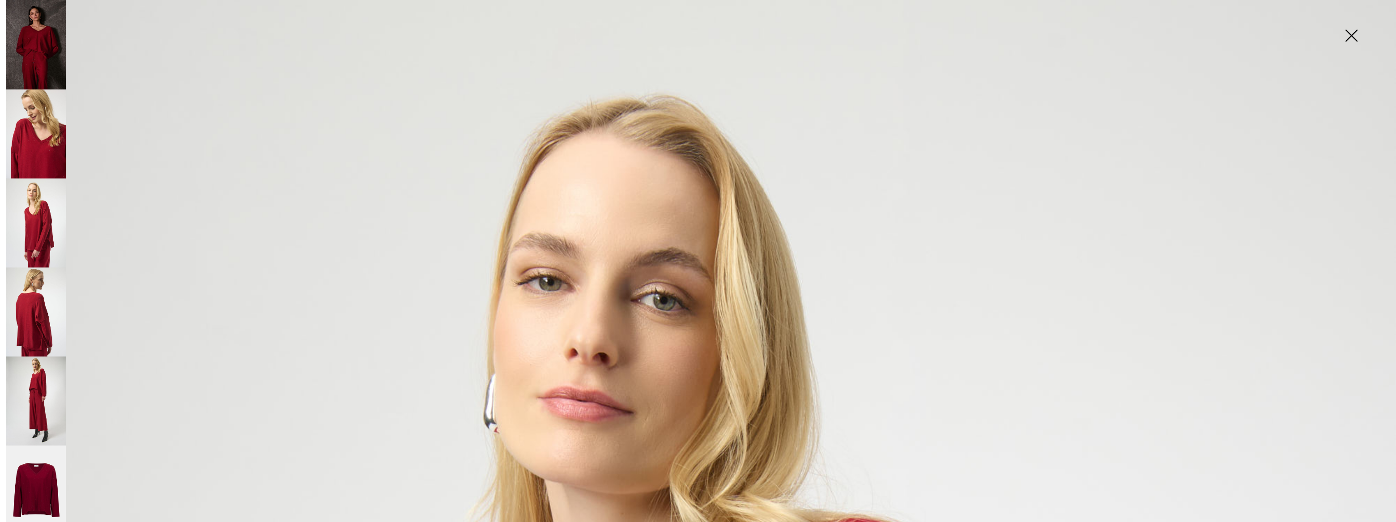
click at [1351, 36] on img at bounding box center [1351, 36] width 45 height 46
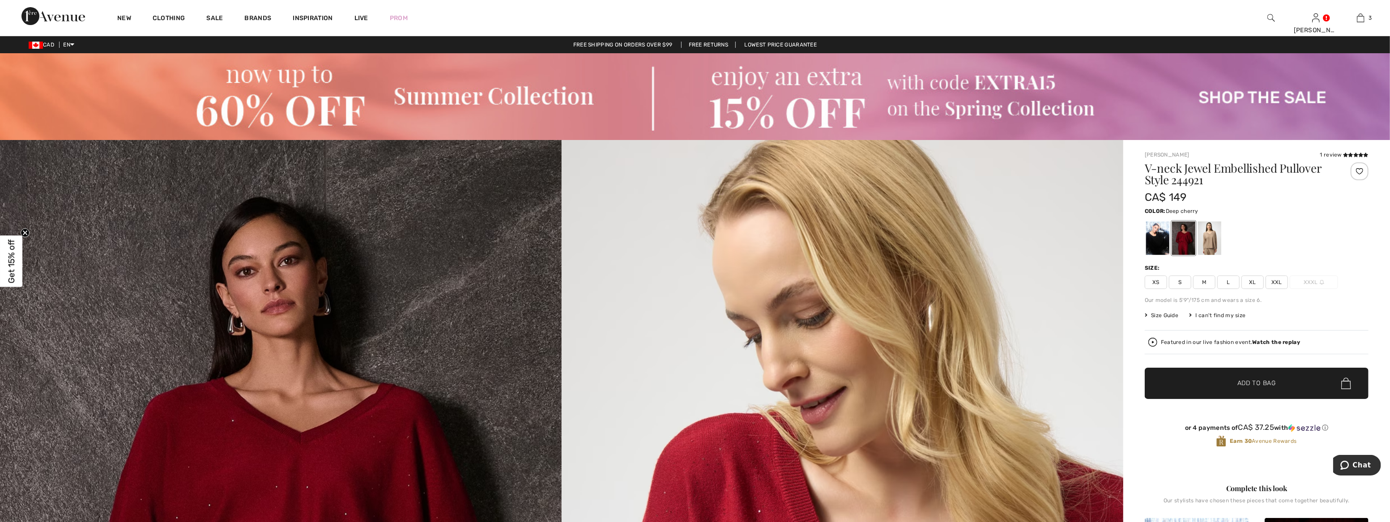
click at [1184, 243] on div at bounding box center [1183, 239] width 23 height 34
click at [1253, 280] on span "XL" at bounding box center [1252, 282] width 22 height 13
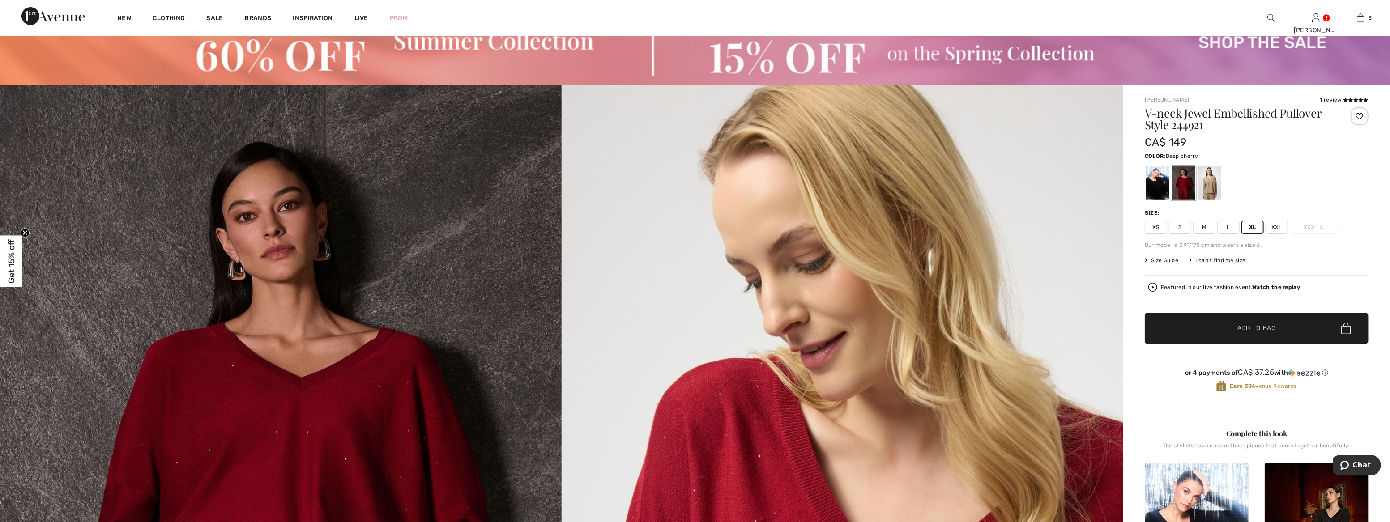
scroll to position [162, 0]
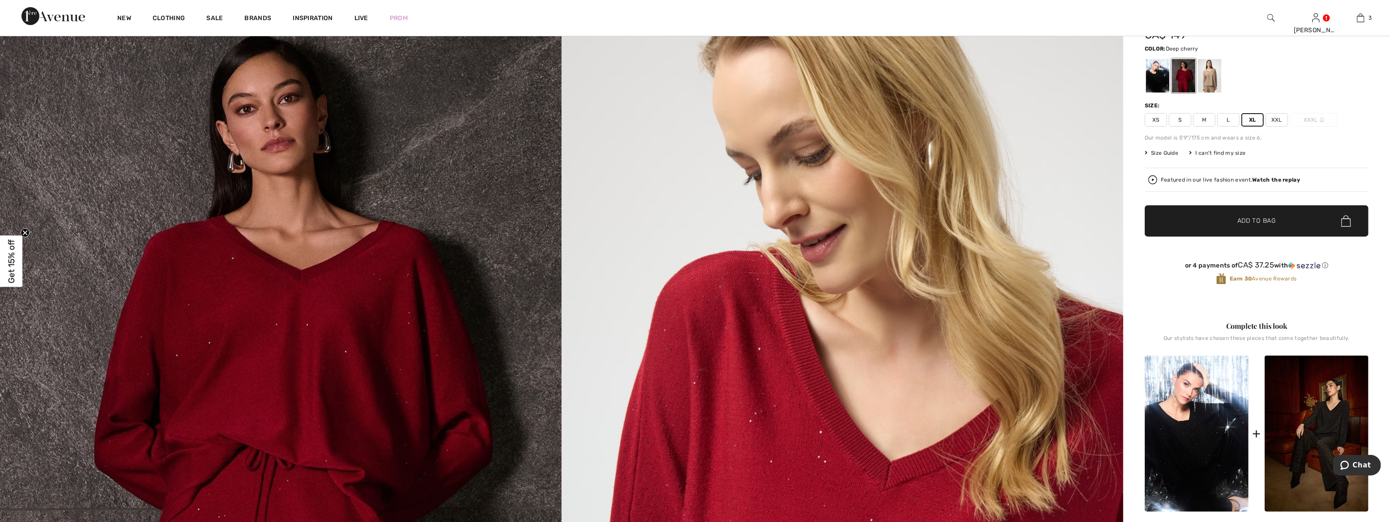
click at [390, 356] on img at bounding box center [281, 399] width 562 height 843
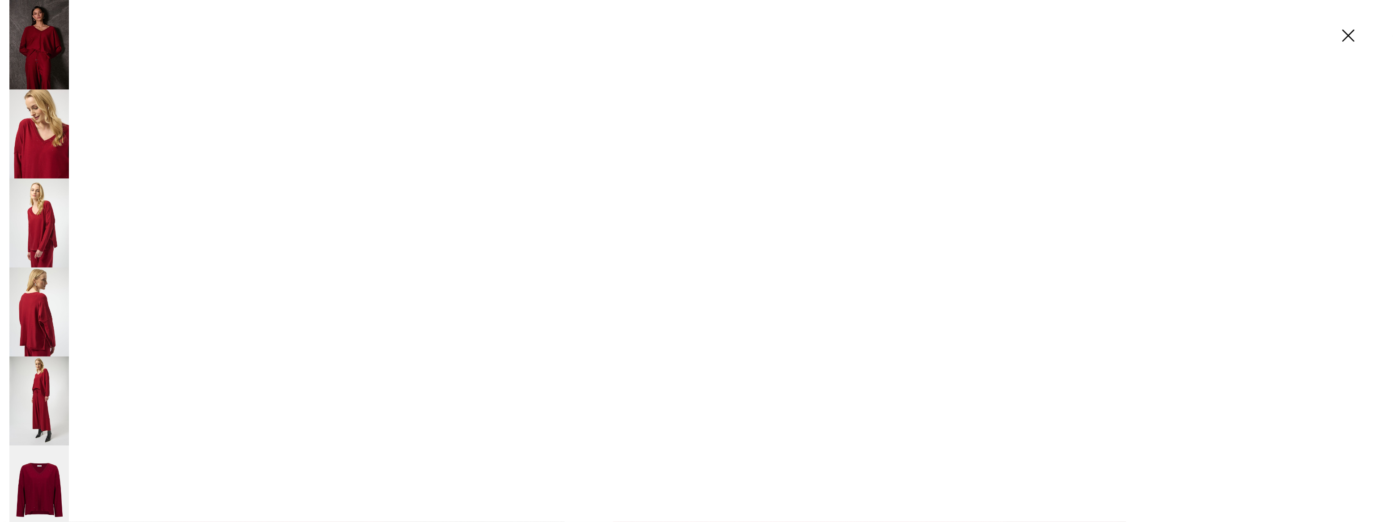
scroll to position [163, 0]
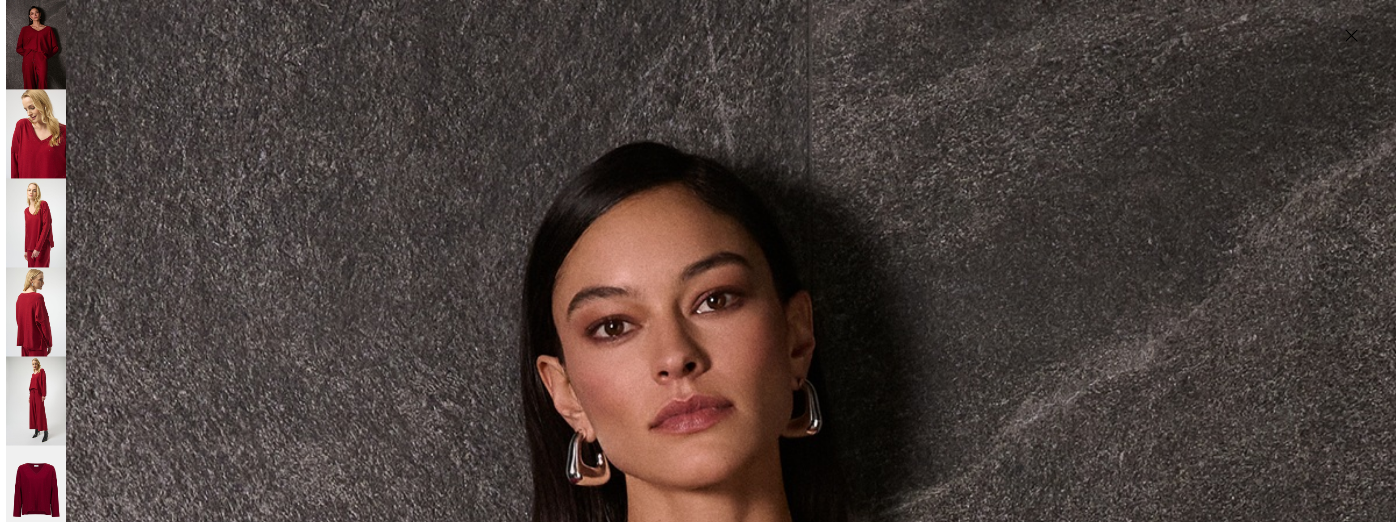
click at [46, 222] on img at bounding box center [36, 223] width 60 height 89
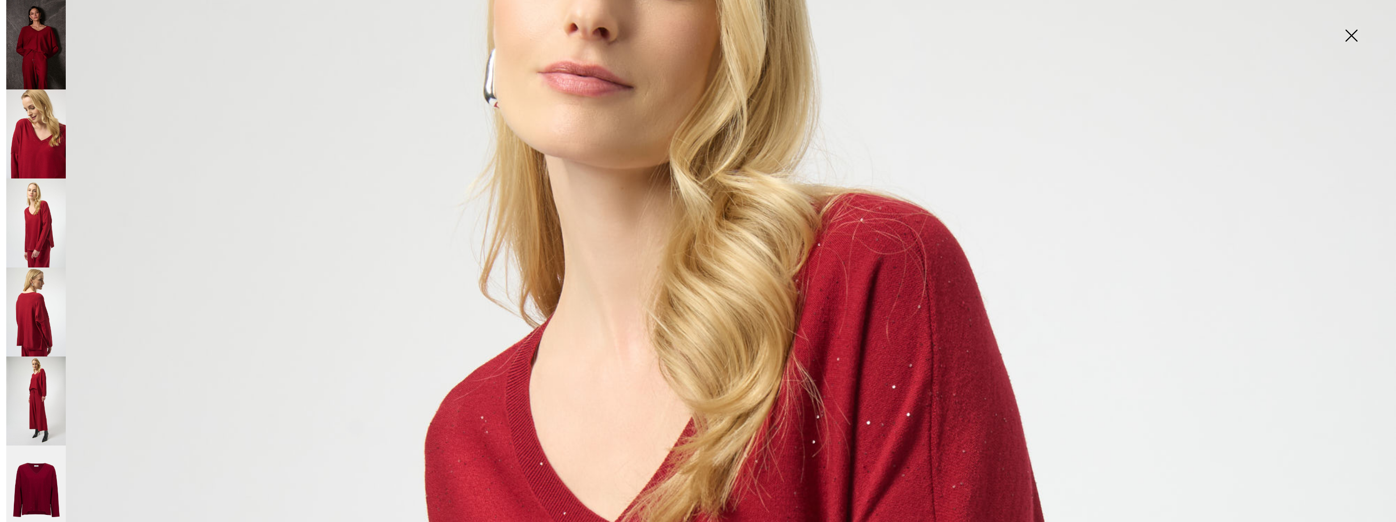
scroll to position [636, 0]
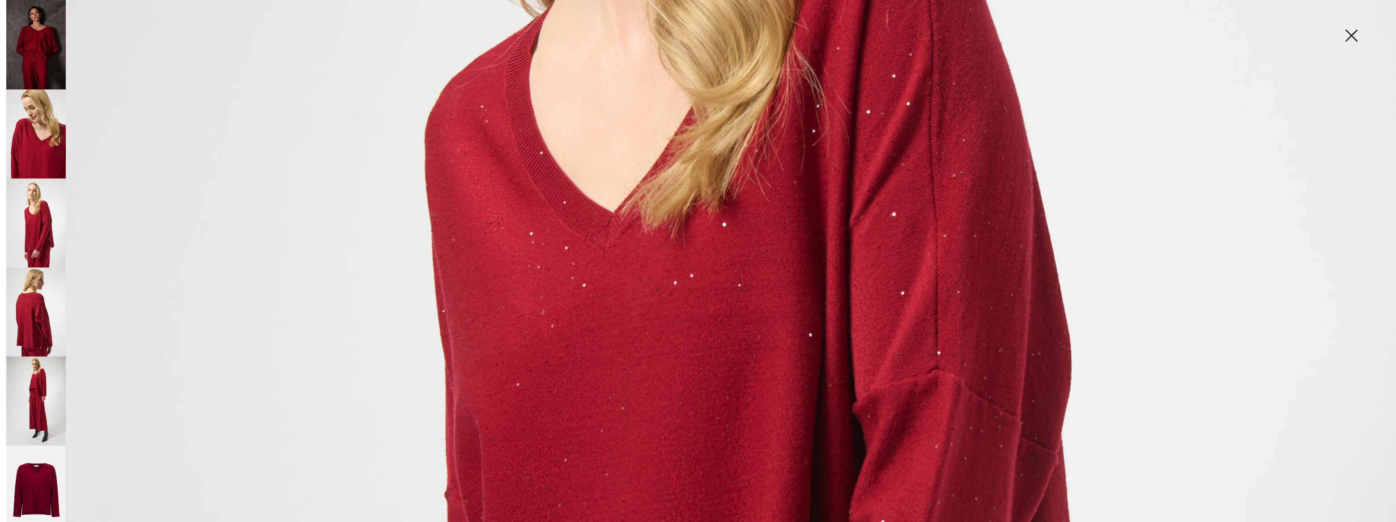
click at [30, 315] on img at bounding box center [36, 312] width 60 height 89
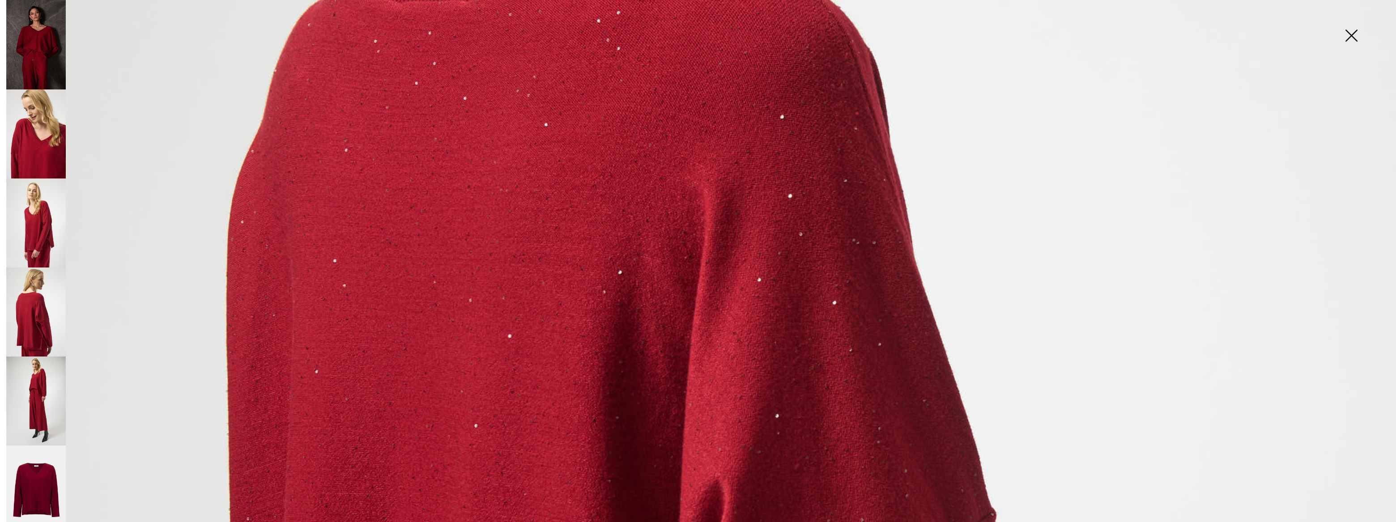
click at [46, 380] on img at bounding box center [36, 401] width 60 height 89
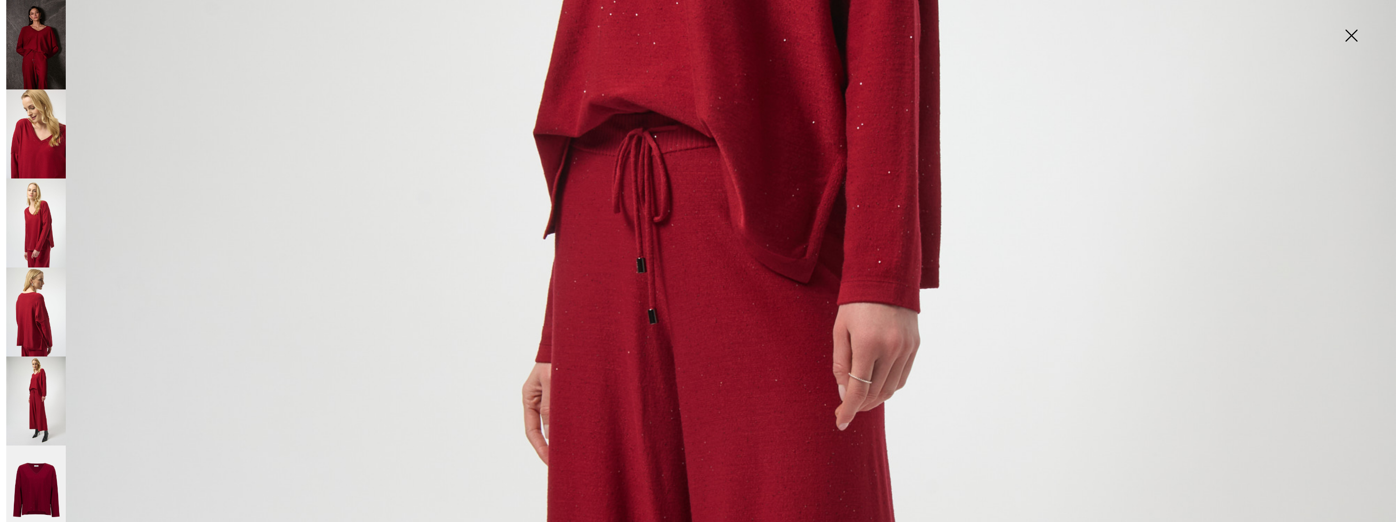
click at [34, 447] on img at bounding box center [36, 490] width 60 height 89
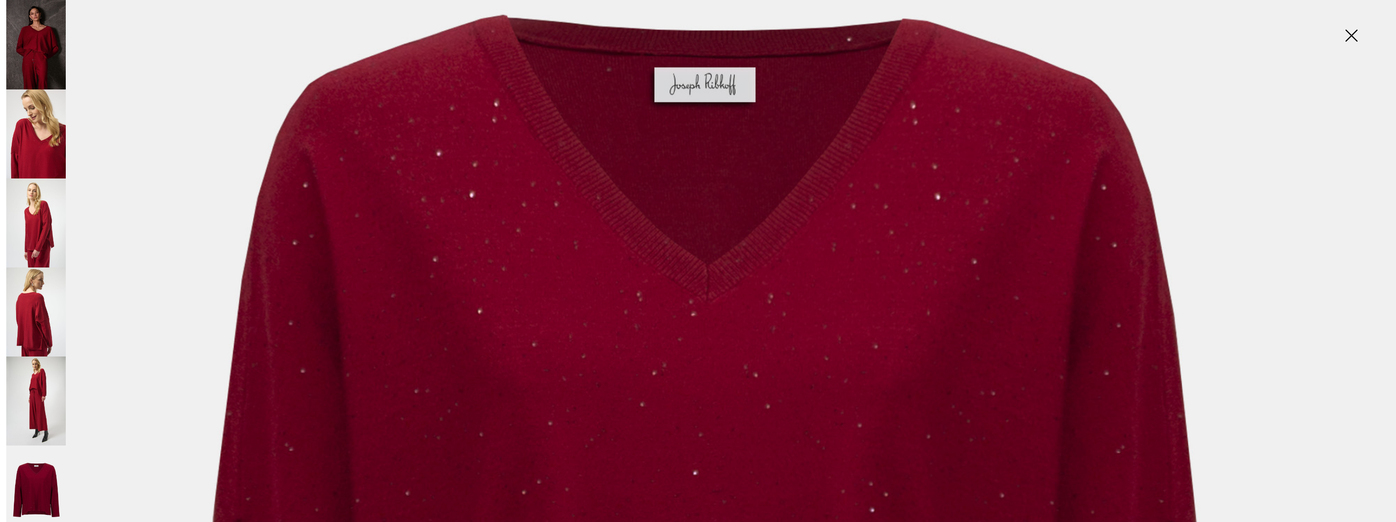
scroll to position [26, 0]
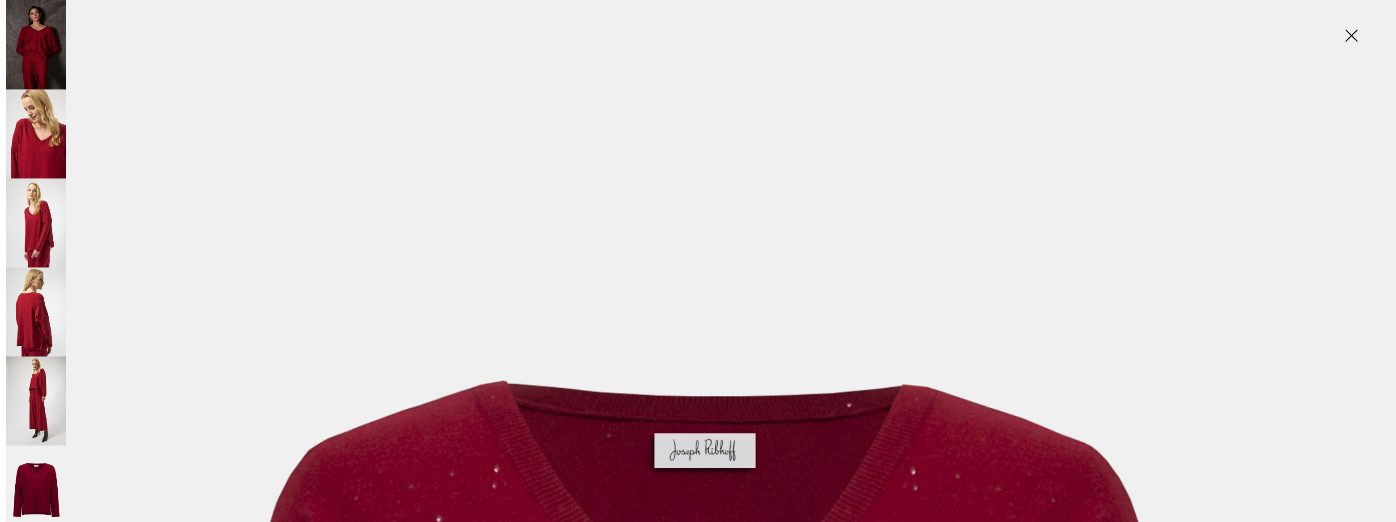
click at [1351, 36] on img at bounding box center [1351, 36] width 45 height 46
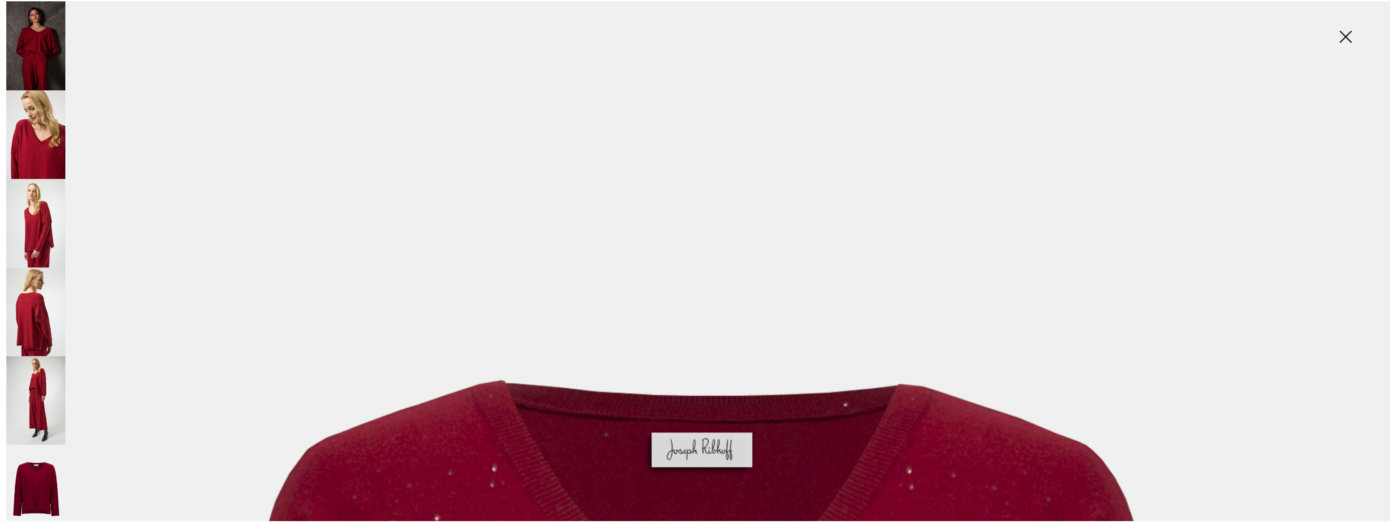
scroll to position [162, 0]
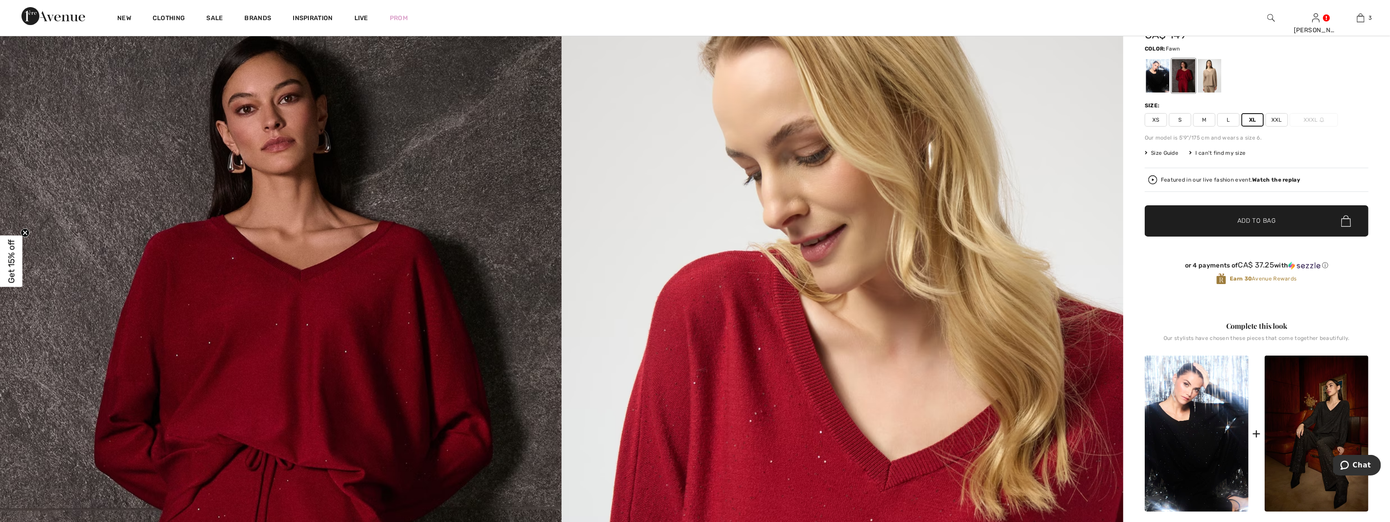
click at [1215, 75] on div at bounding box center [1209, 76] width 23 height 34
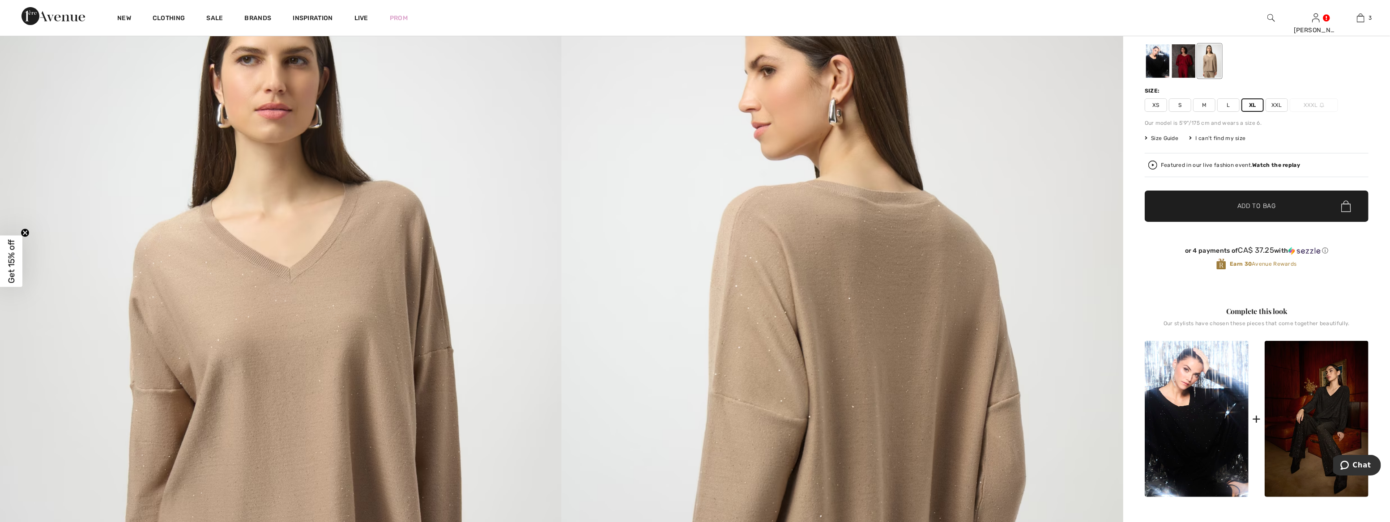
scroll to position [0, 0]
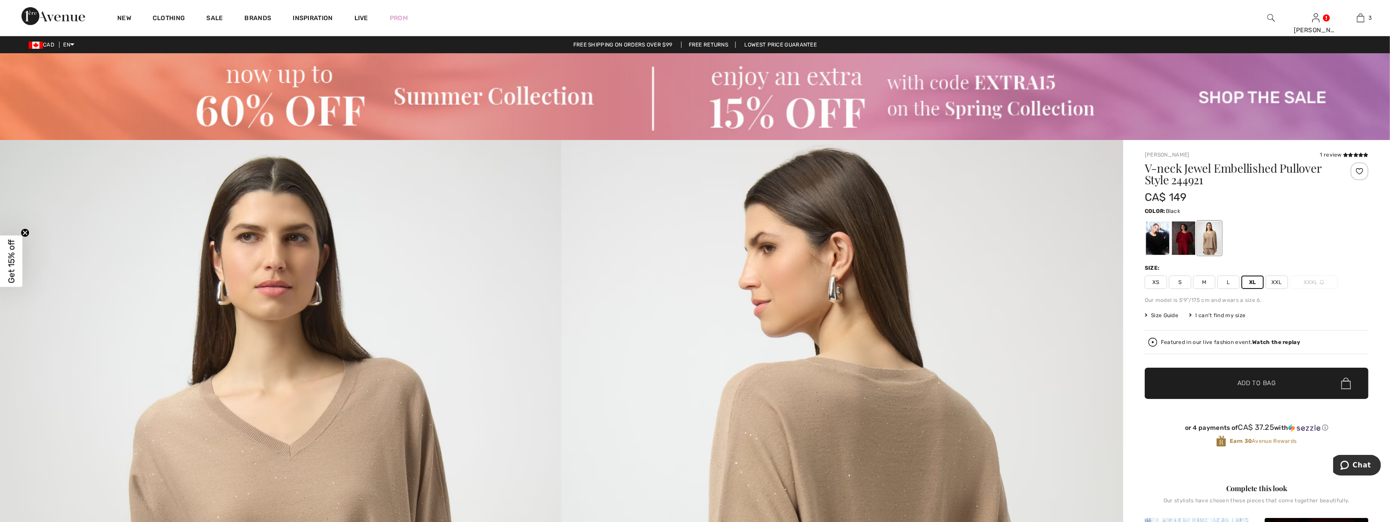
click at [1160, 243] on div at bounding box center [1157, 239] width 23 height 34
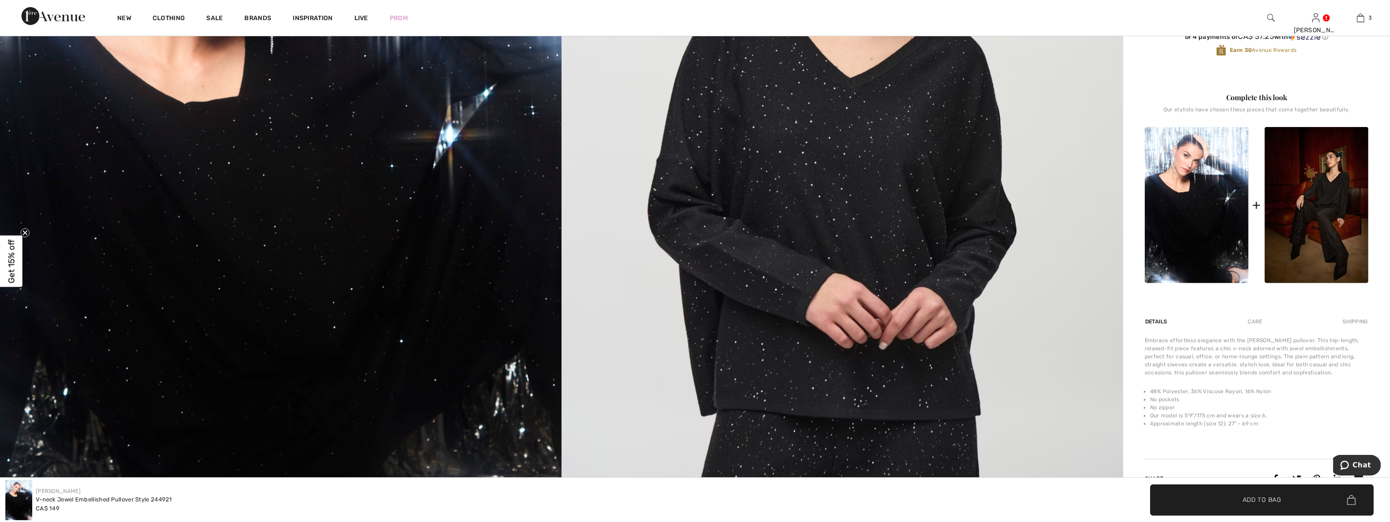
scroll to position [76, 0]
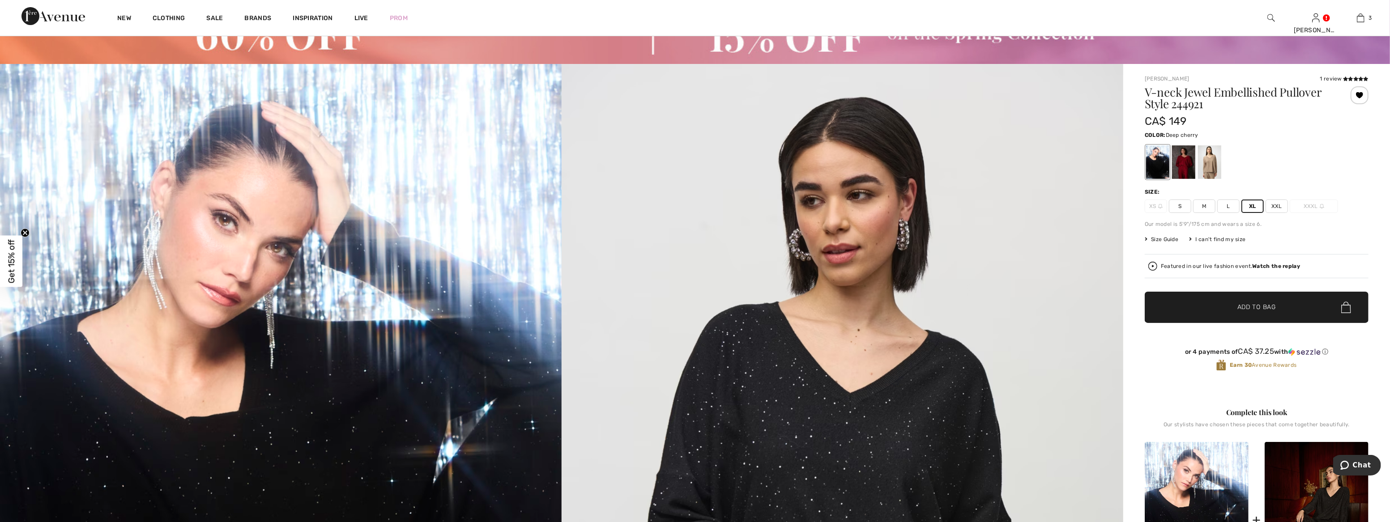
click at [1183, 159] on div at bounding box center [1183, 162] width 23 height 34
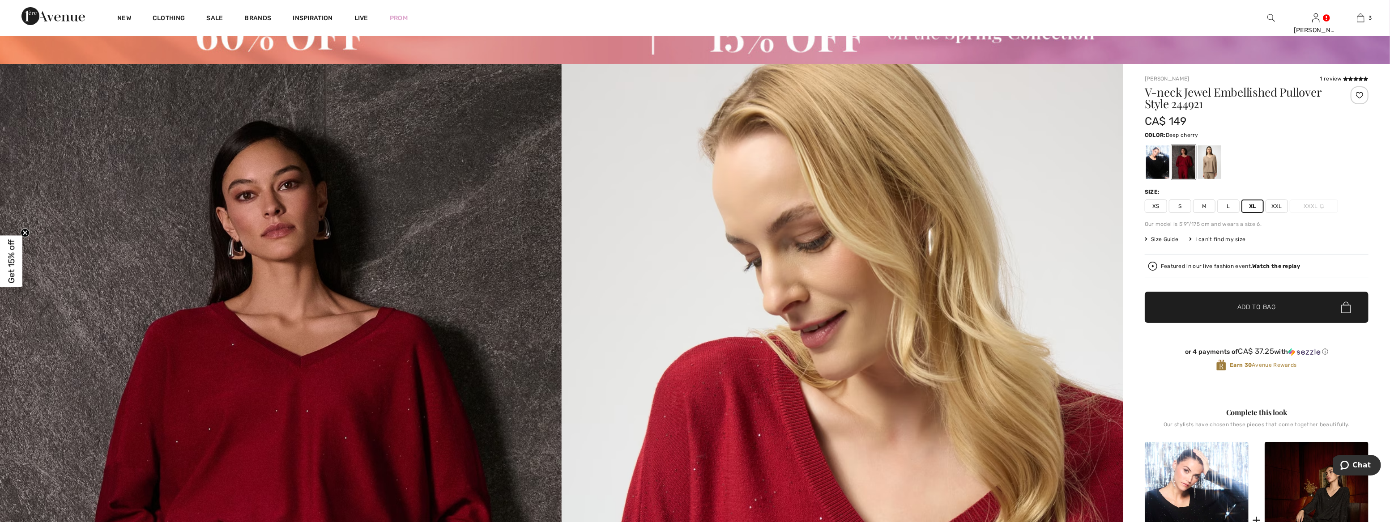
click at [1251, 203] on span "XL" at bounding box center [1252, 206] width 22 height 13
click at [1255, 301] on span "✔ Added to Bag Add to Bag" at bounding box center [1257, 307] width 224 height 31
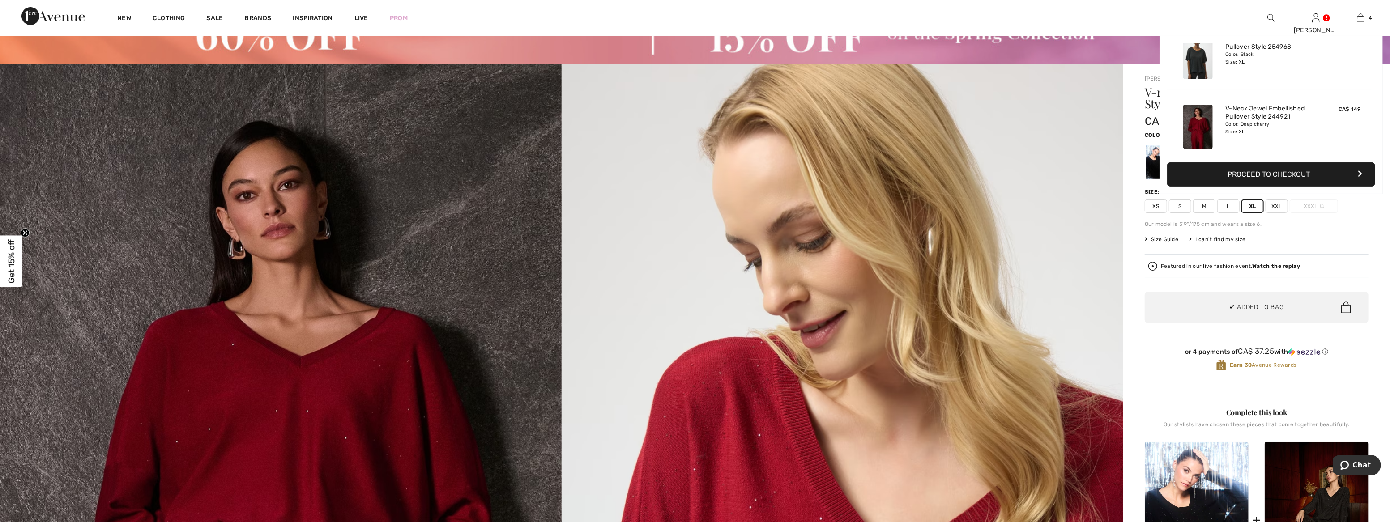
scroll to position [167, 0]
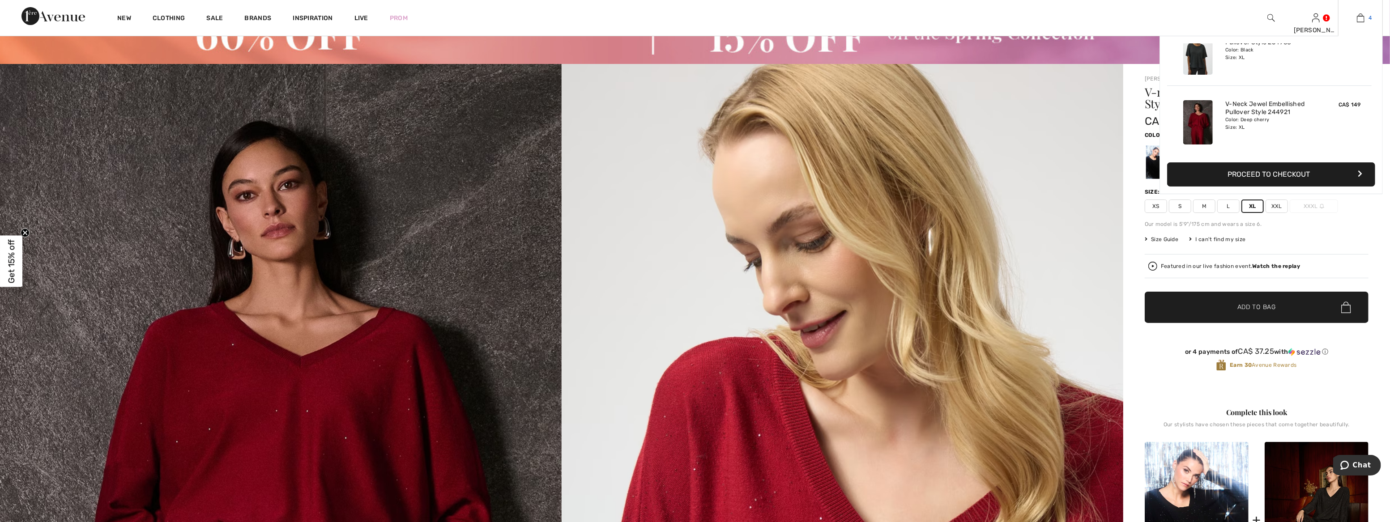
click at [1362, 18] on img at bounding box center [1361, 18] width 8 height 11
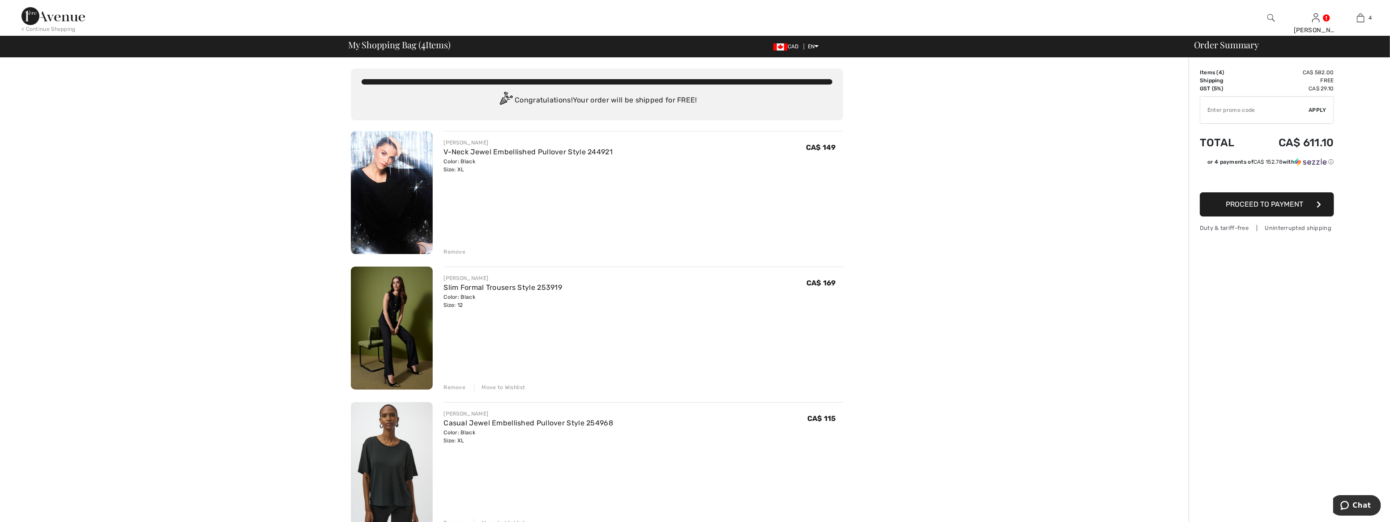
click at [460, 252] on div "Remove" at bounding box center [454, 252] width 22 height 8
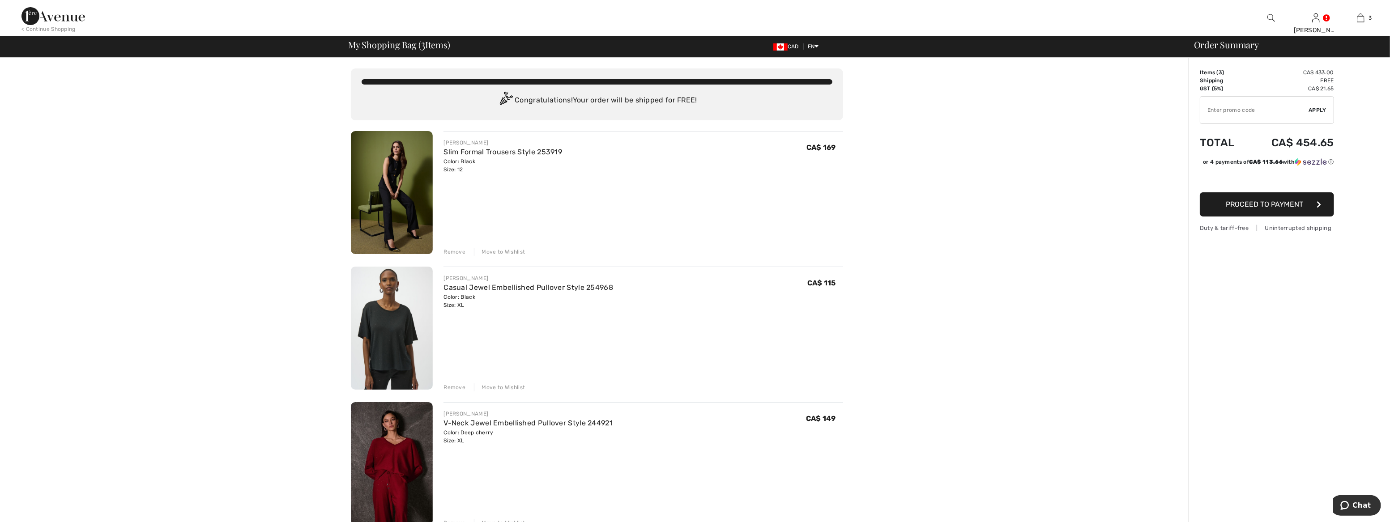
click at [394, 185] on img at bounding box center [392, 192] width 82 height 123
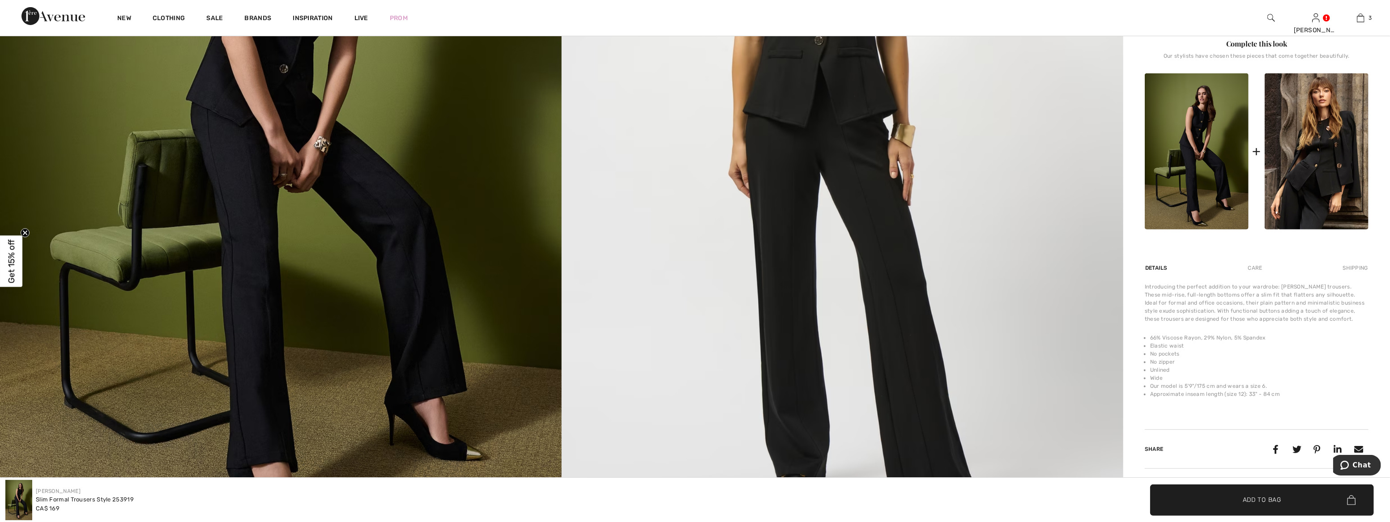
scroll to position [407, 0]
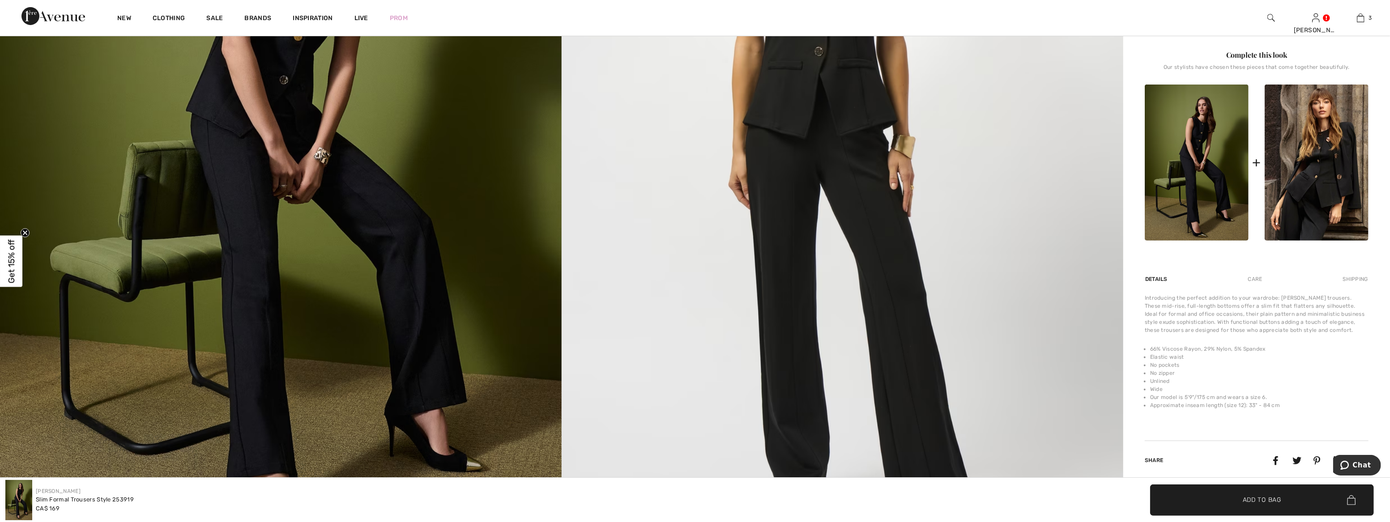
click at [371, 213] on img at bounding box center [281, 154] width 562 height 843
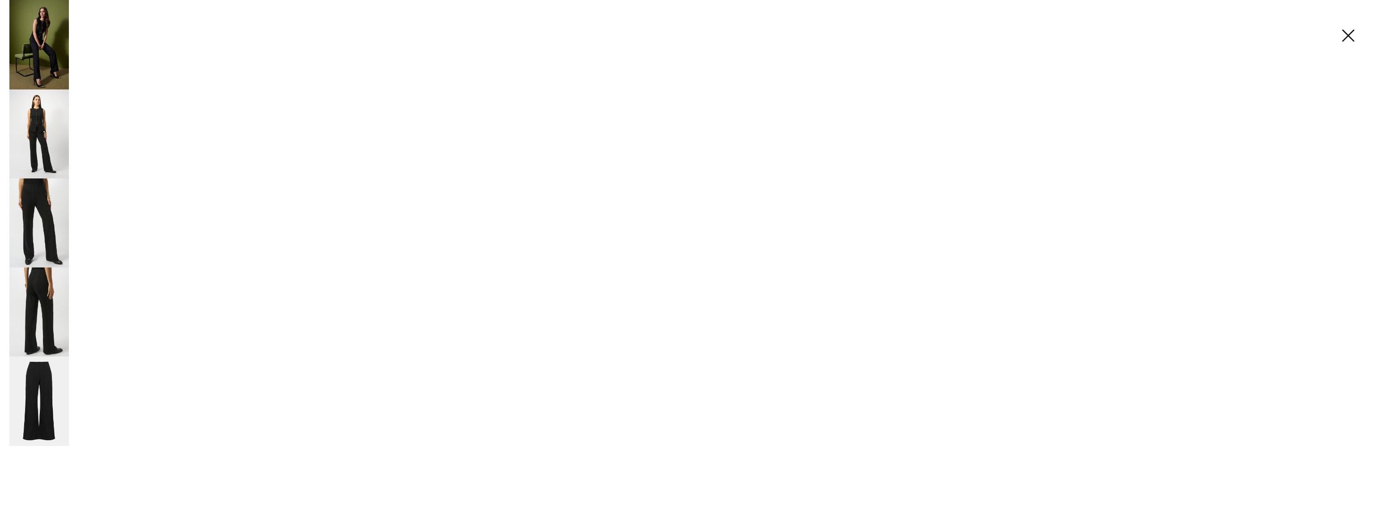
scroll to position [407, 0]
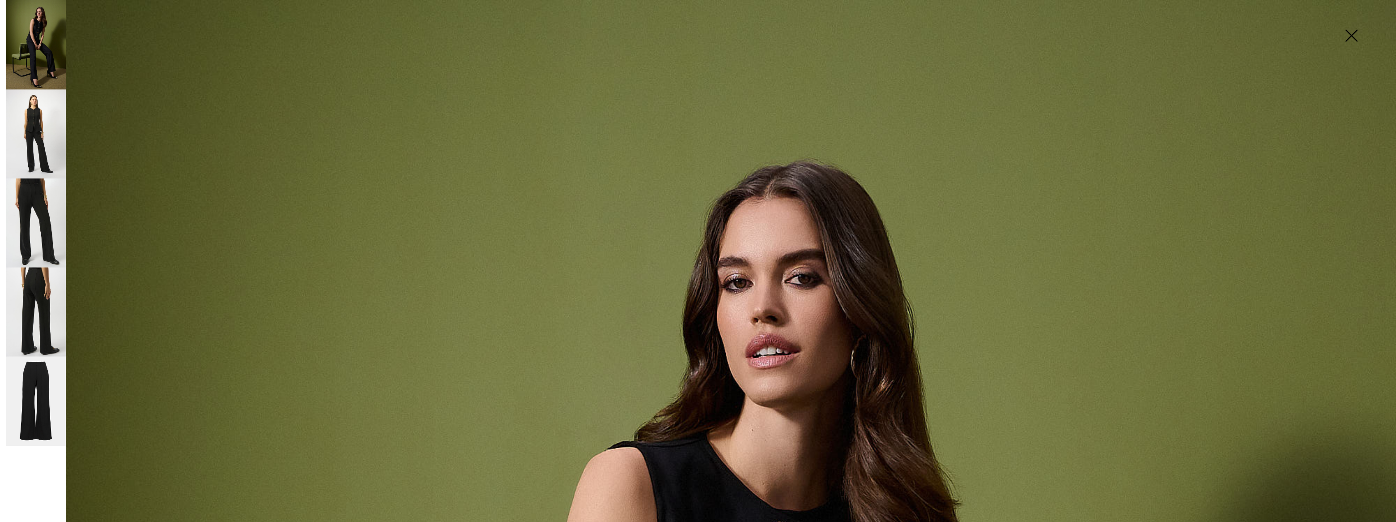
click at [29, 401] on img at bounding box center [36, 401] width 60 height 89
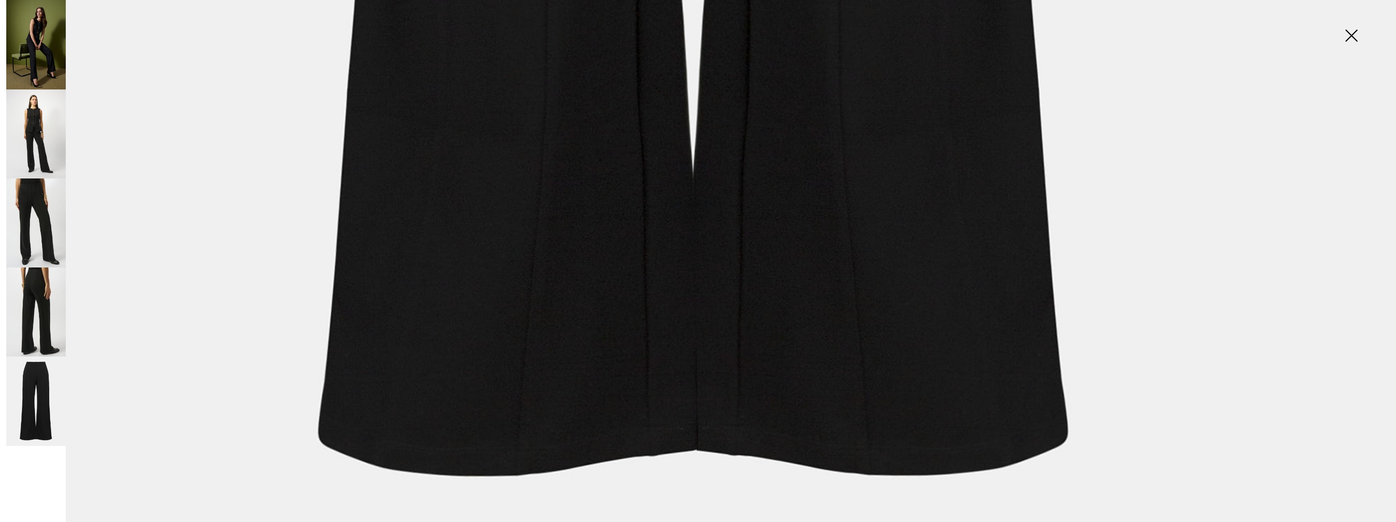
scroll to position [1563, 0]
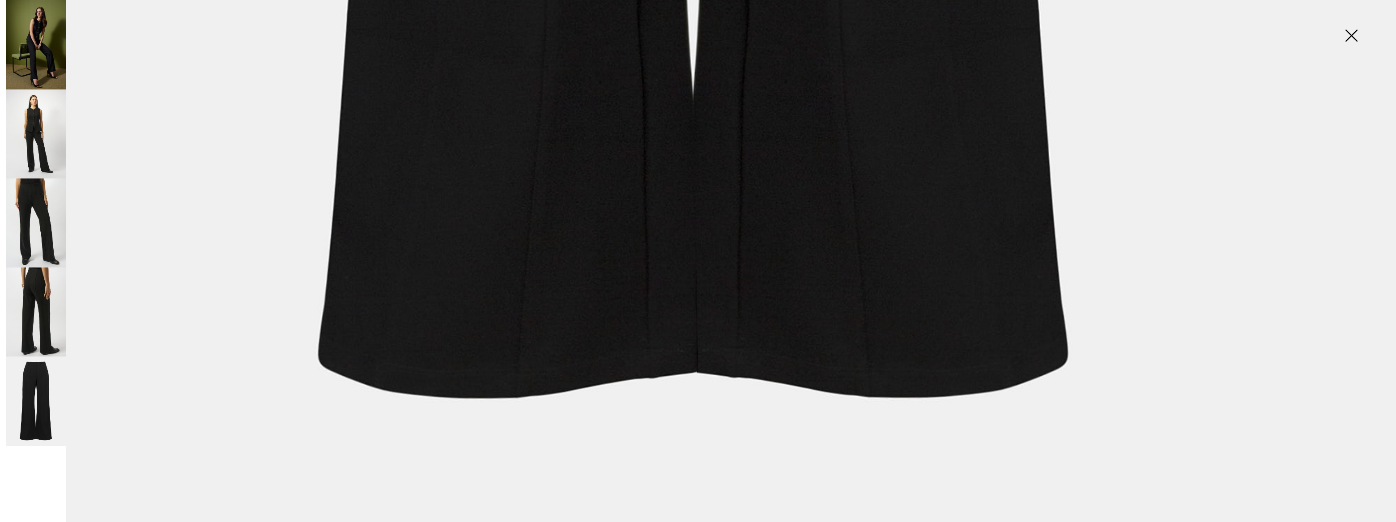
click at [39, 318] on img at bounding box center [36, 312] width 60 height 89
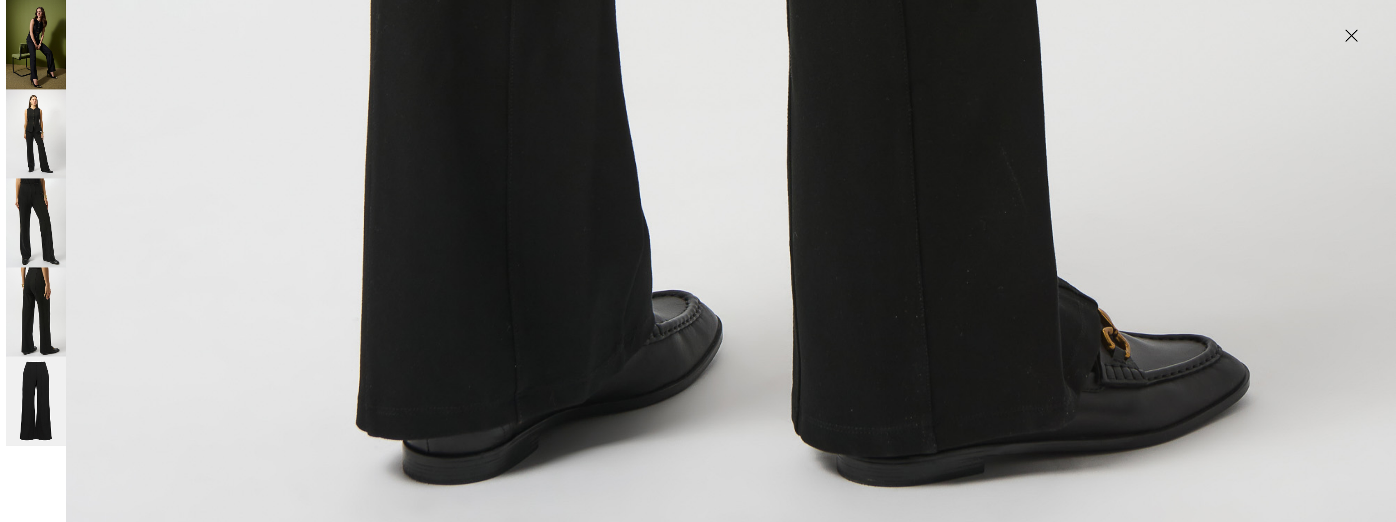
scroll to position [1560, 0]
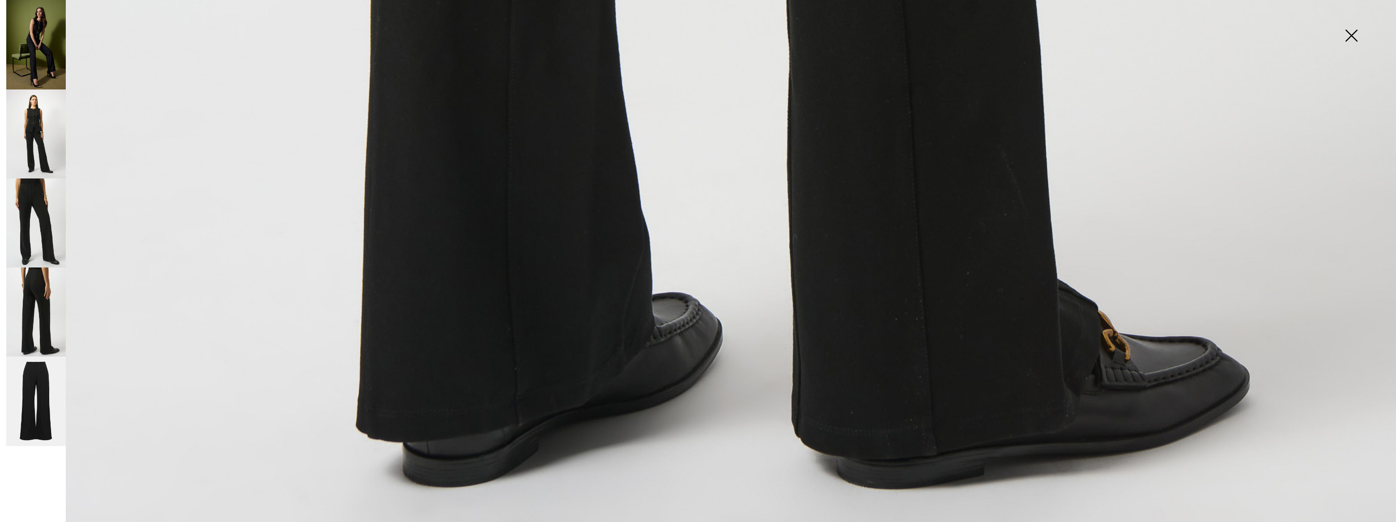
click at [31, 393] on img at bounding box center [36, 401] width 60 height 89
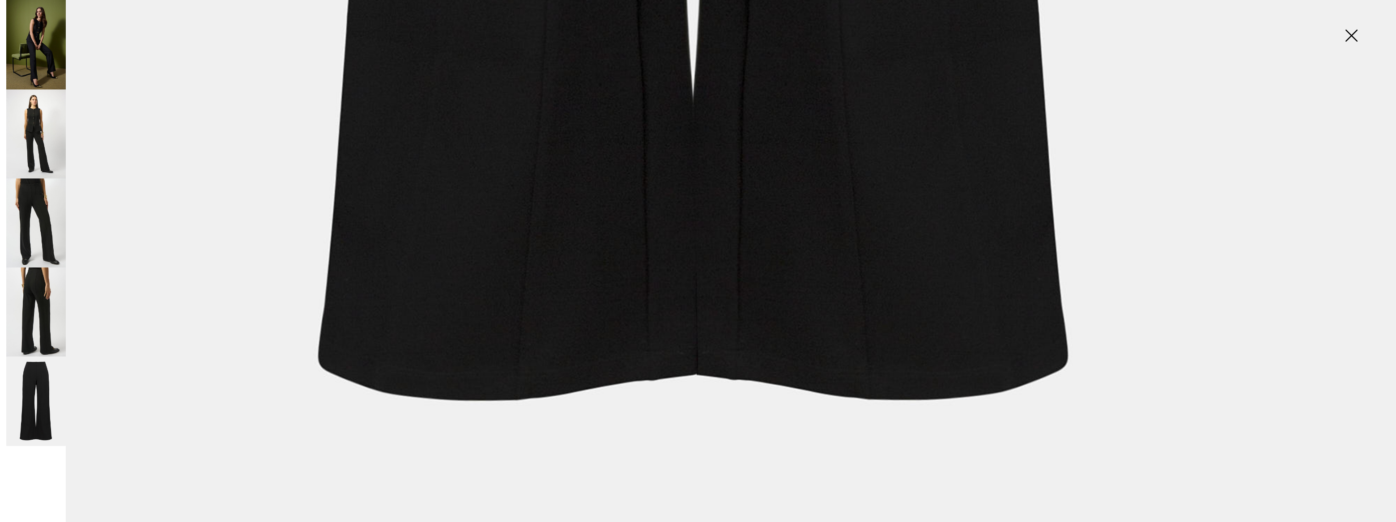
click at [38, 140] on img at bounding box center [36, 133] width 60 height 89
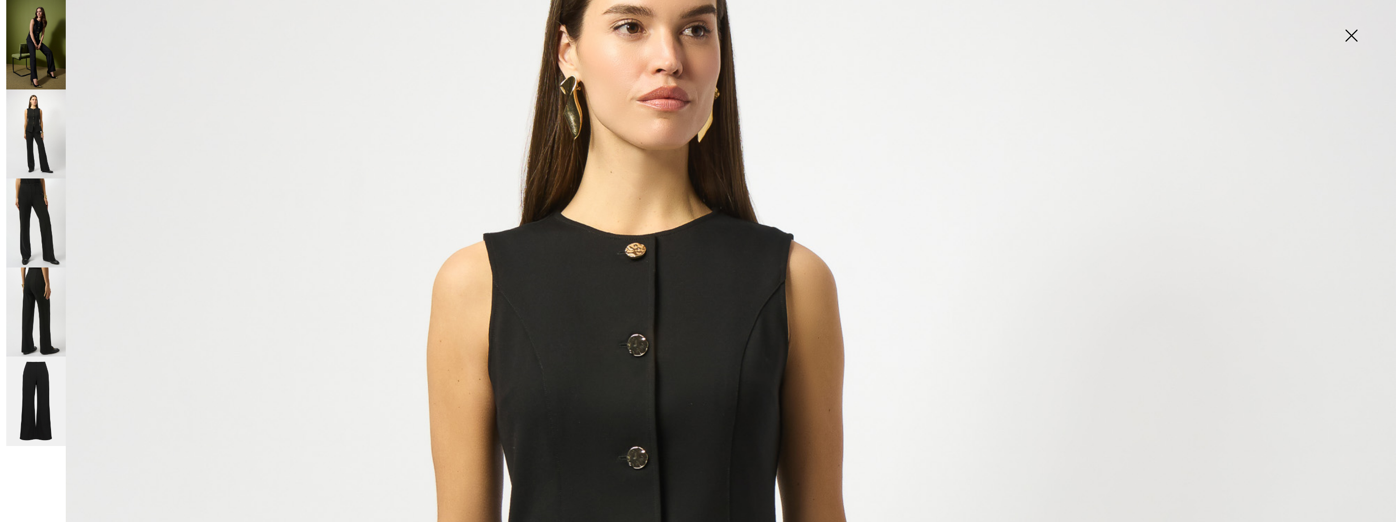
scroll to position [0, 0]
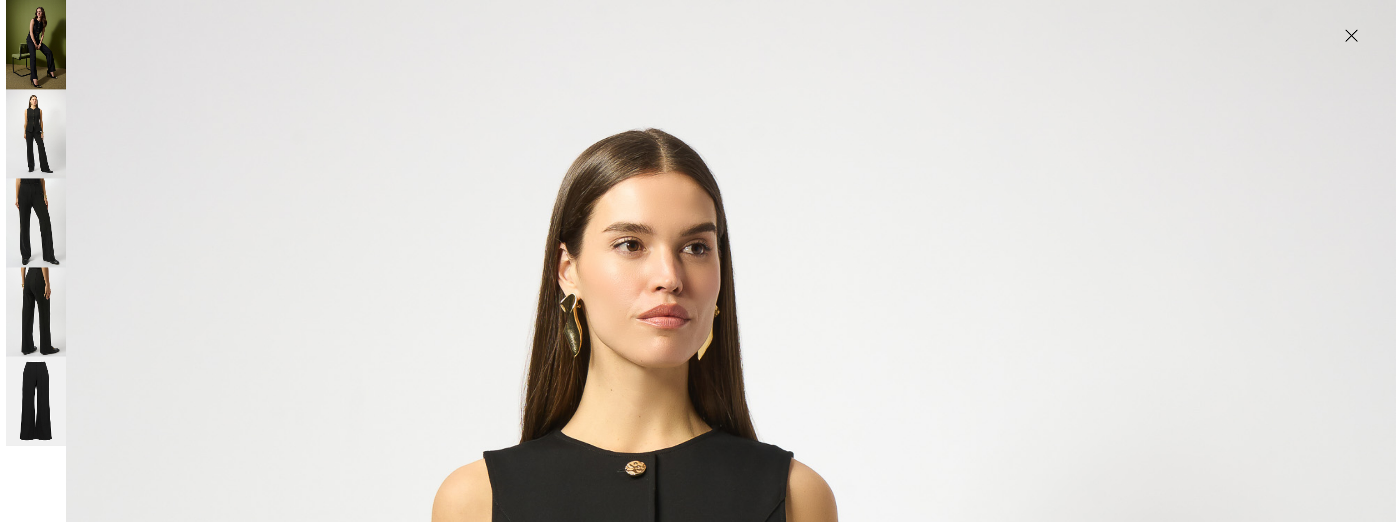
click at [1351, 30] on img at bounding box center [1351, 36] width 45 height 46
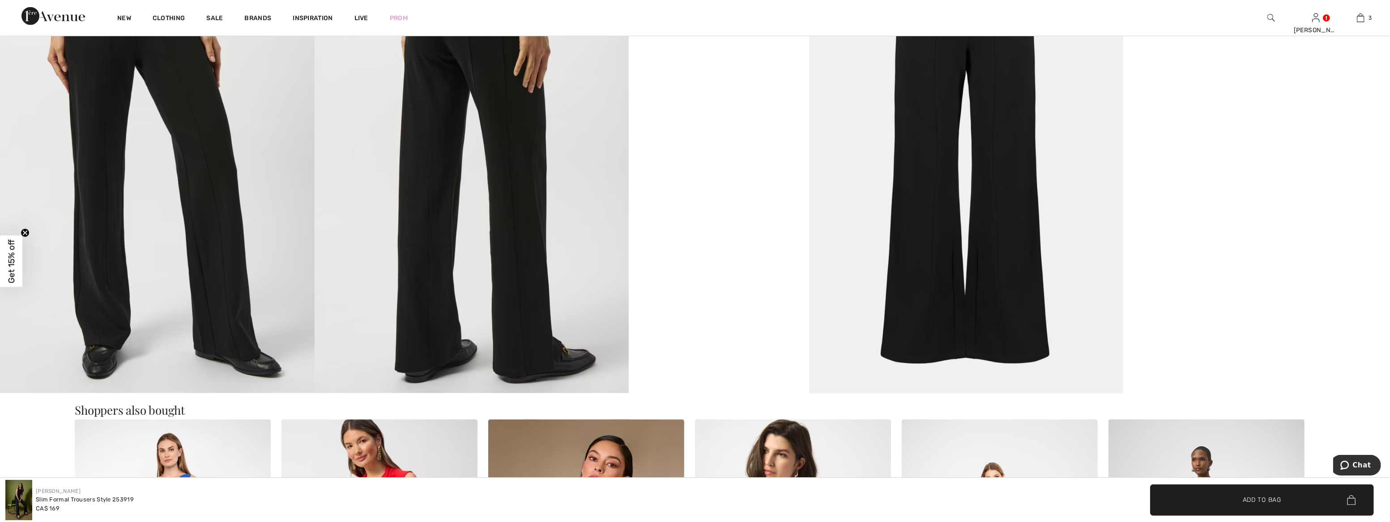
scroll to position [1139, 0]
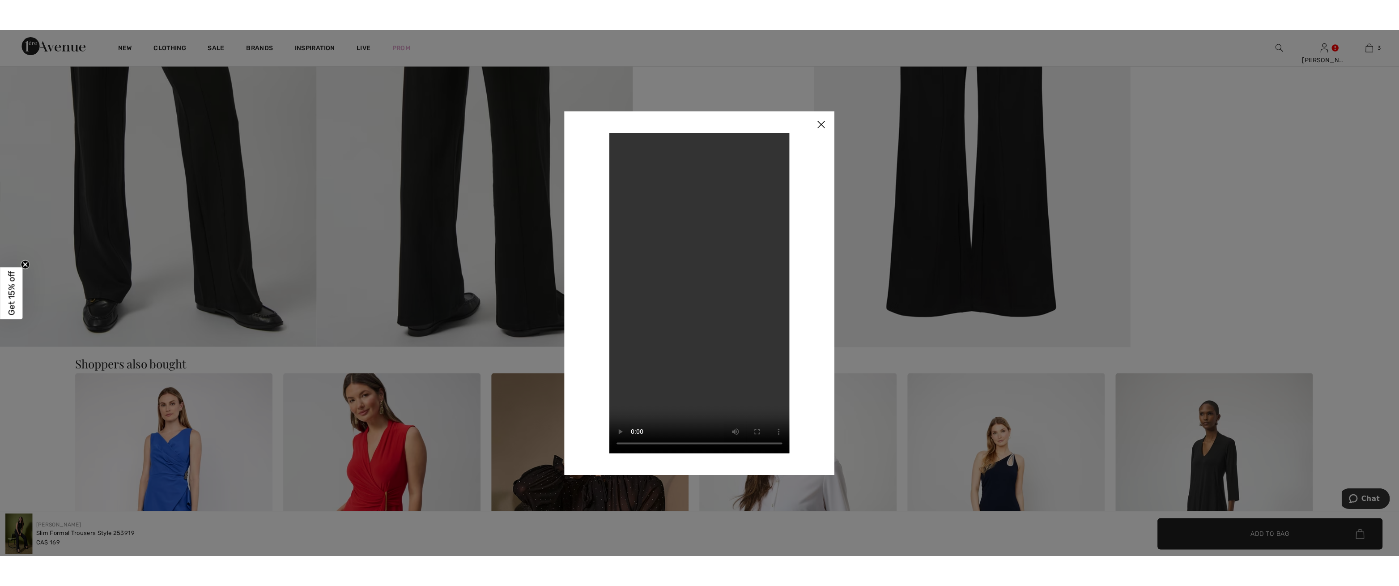
scroll to position [1146, 0]
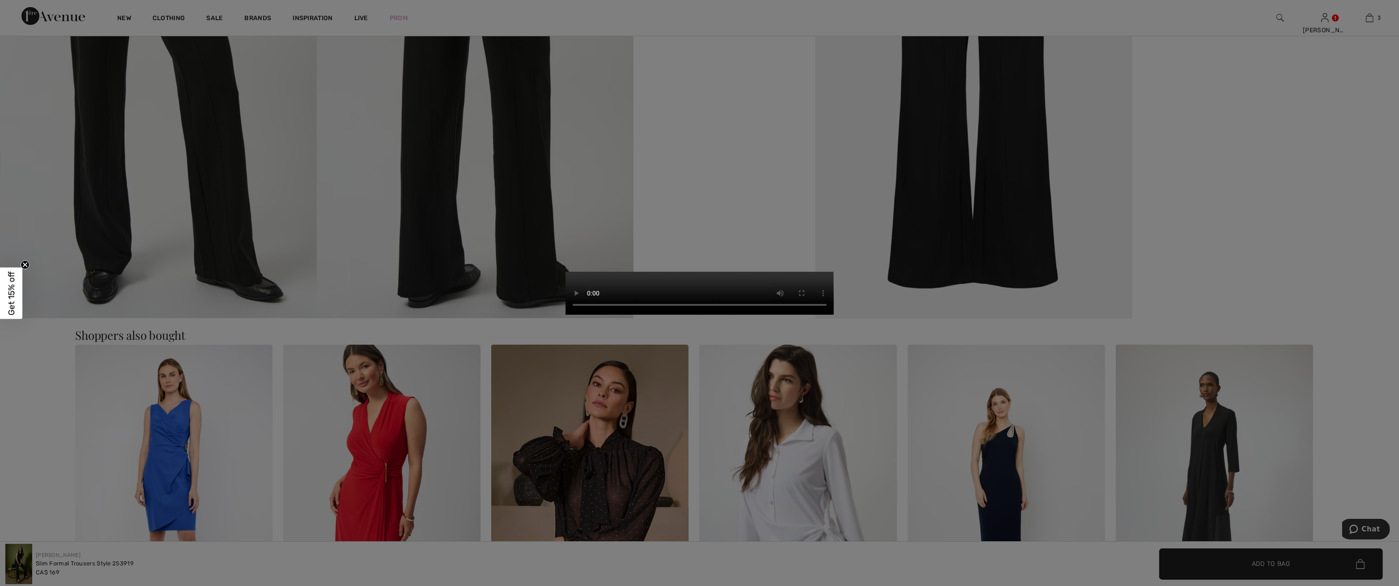
click at [834, 272] on video "Your browser does not support the video tag." at bounding box center [700, 293] width 268 height 43
click at [834, 315] on video "Your browser does not support the video tag." at bounding box center [700, 293] width 268 height 43
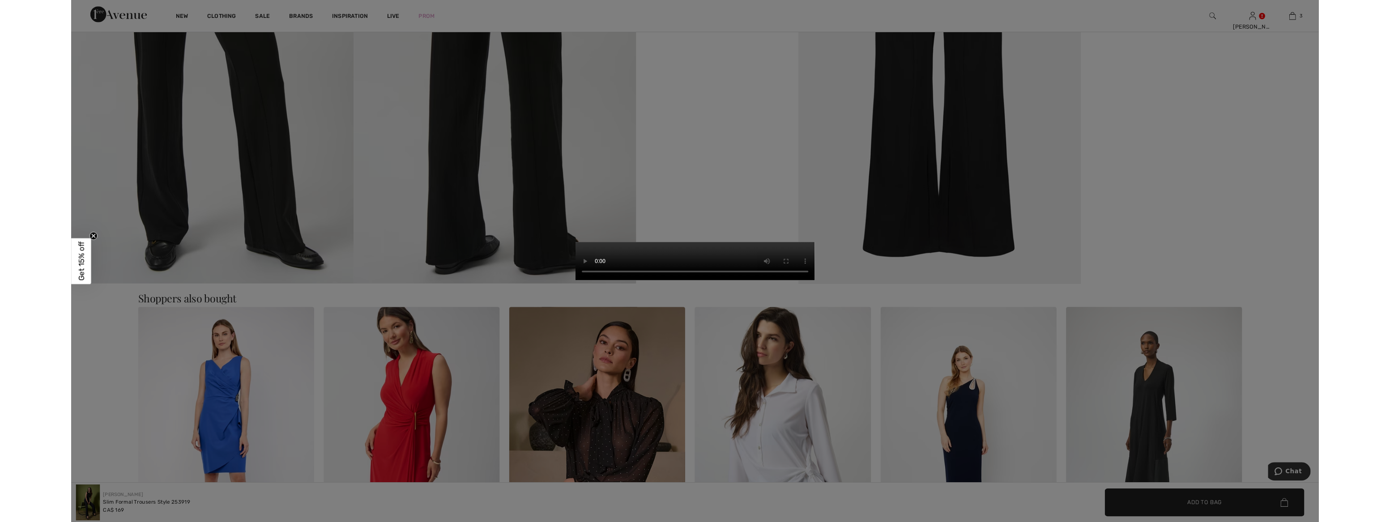
scroll to position [1139, 0]
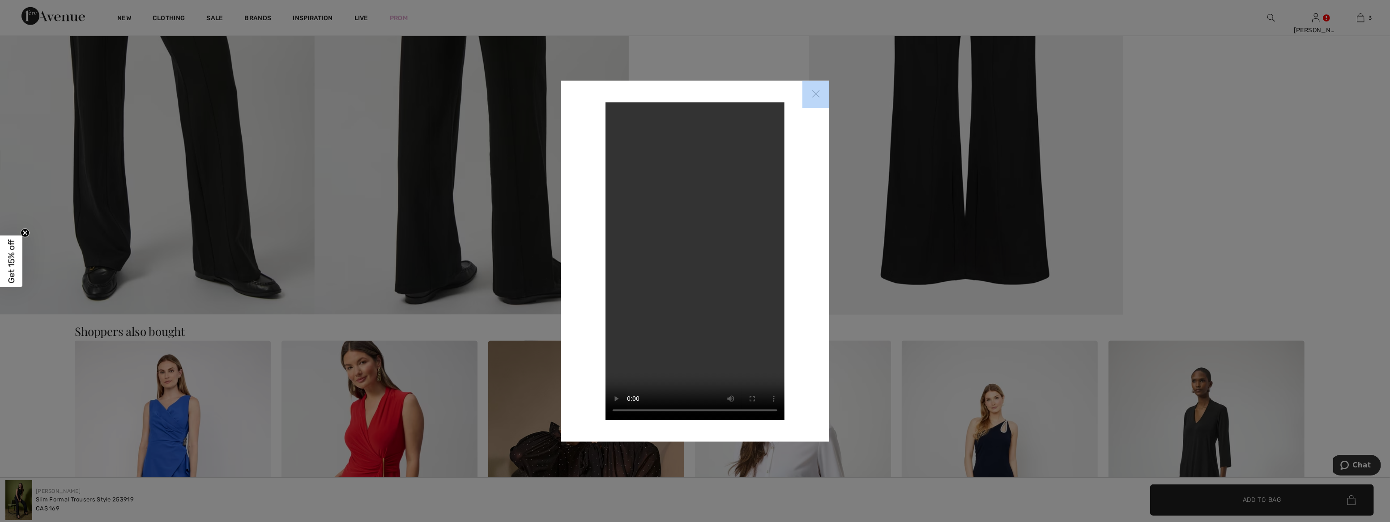
click at [1346, 516] on div at bounding box center [695, 261] width 1390 height 522
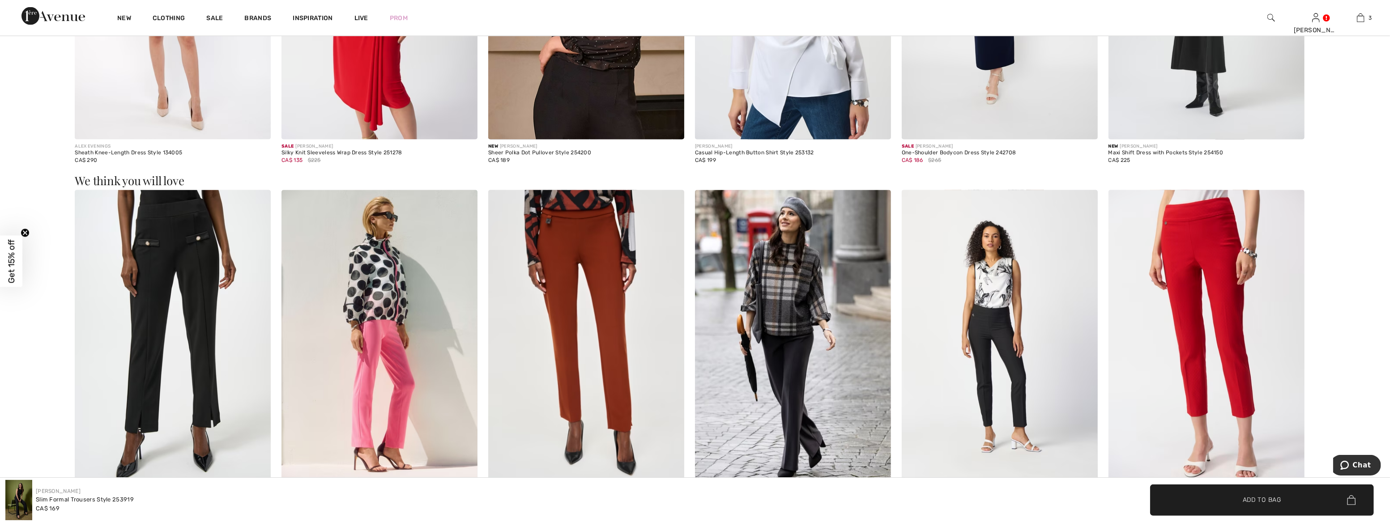
scroll to position [1472, 0]
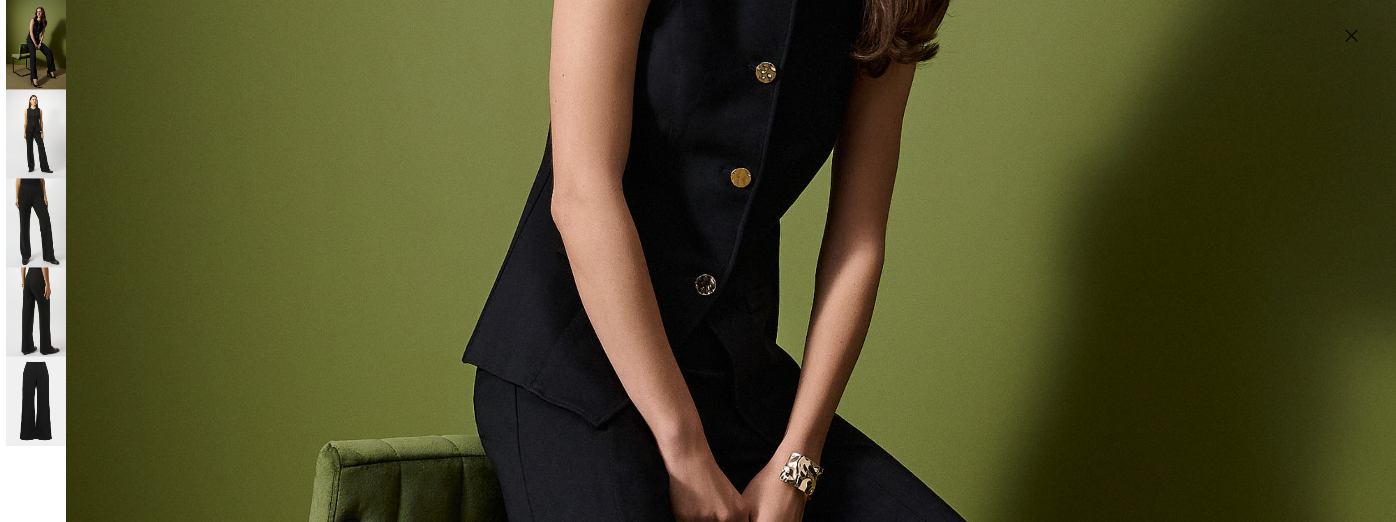
scroll to position [233, 0]
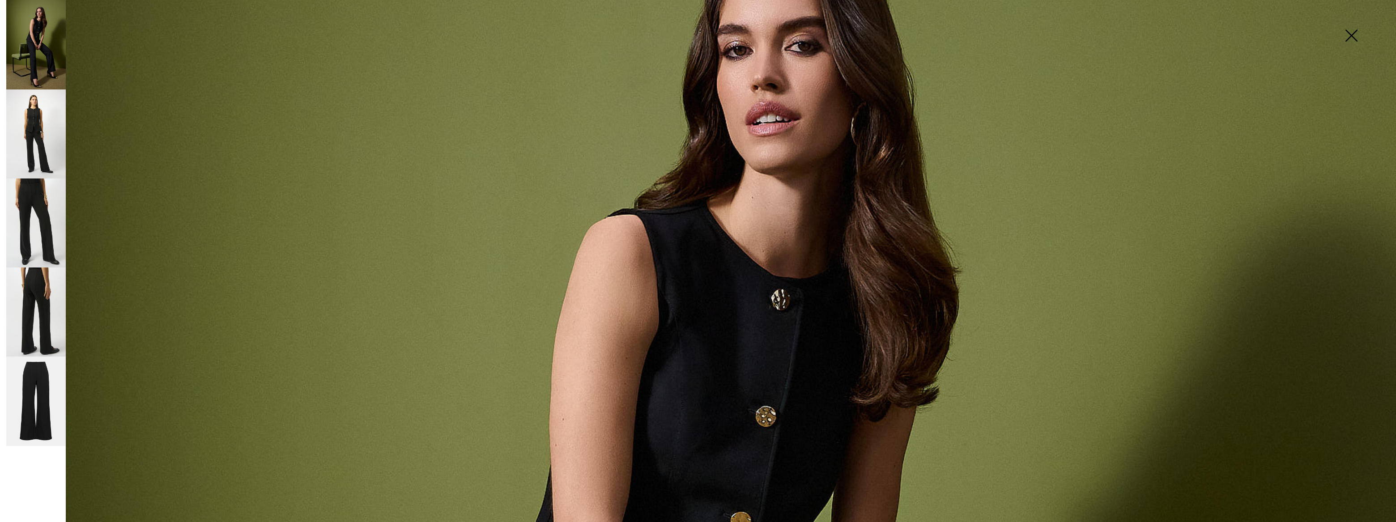
click at [1354, 35] on img at bounding box center [1351, 36] width 45 height 46
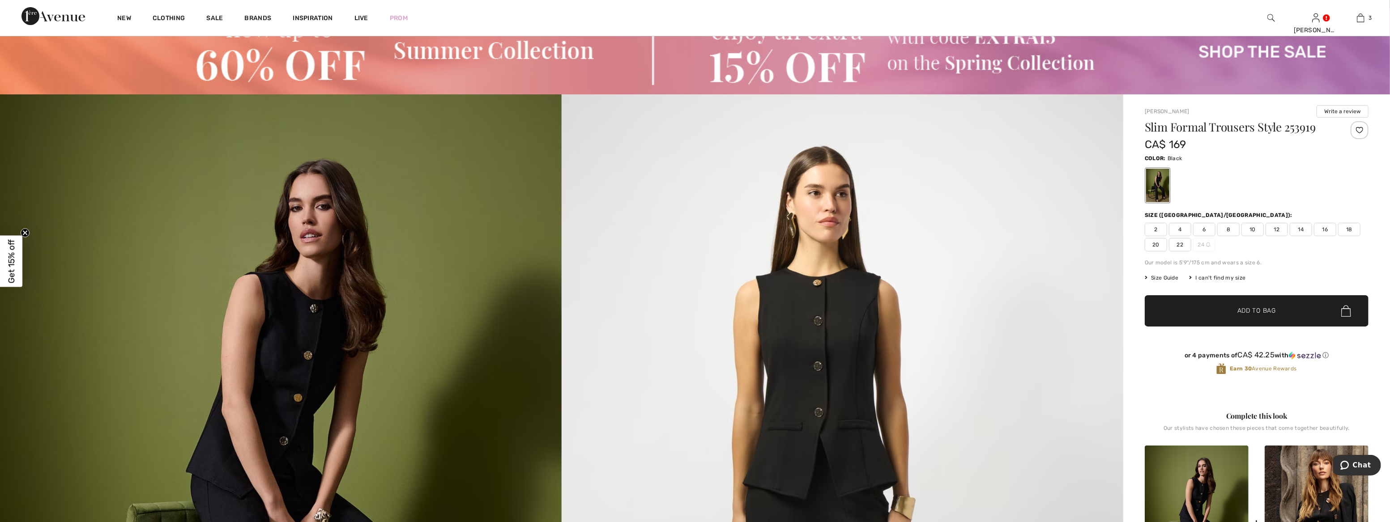
scroll to position [0, 0]
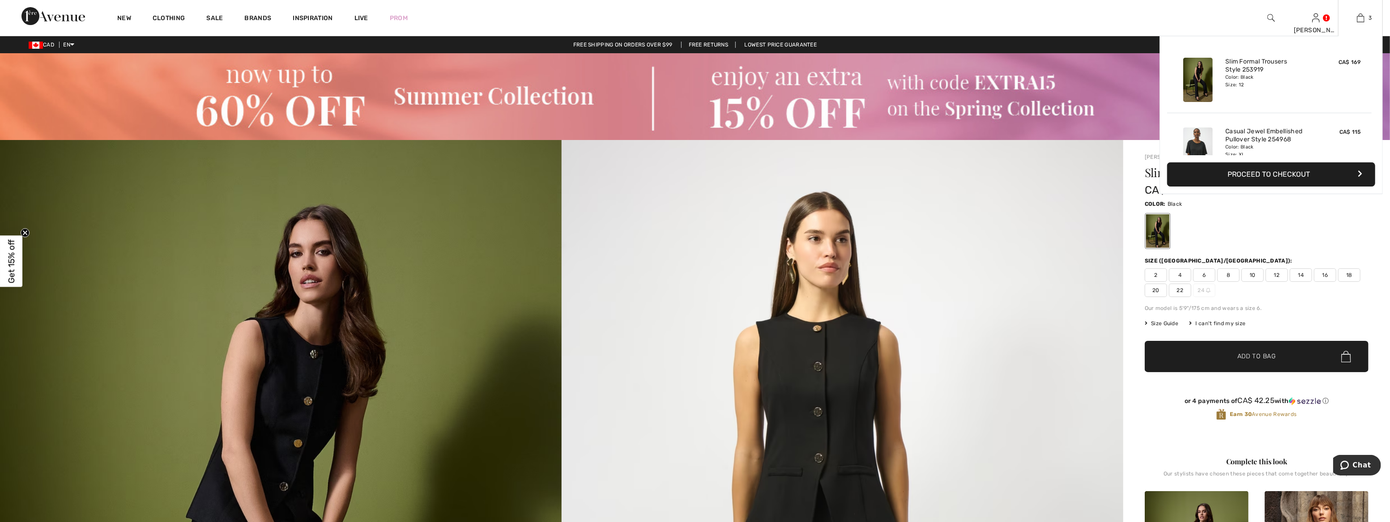
click at [1366, 12] on div "3 Added to Bag Joseph Ribkoff Slim Formal Trousers Style 253919 CA$ 169 Color: …" at bounding box center [1360, 18] width 45 height 36
click at [1366, 17] on link "3" at bounding box center [1360, 18] width 44 height 11
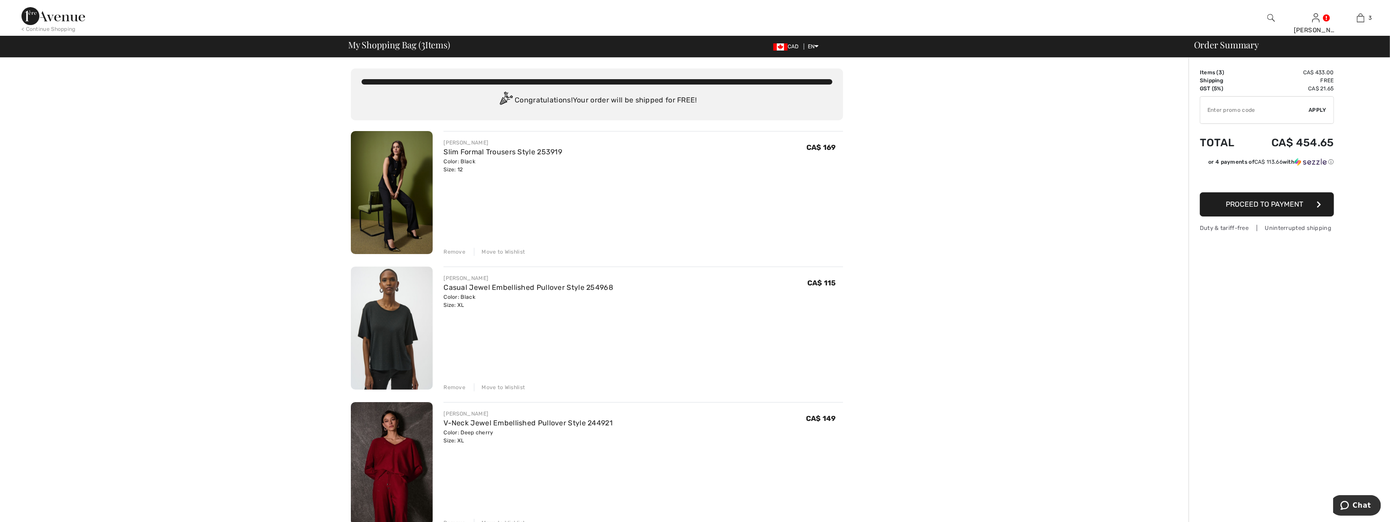
click at [447, 254] on div "Remove" at bounding box center [454, 252] width 22 height 8
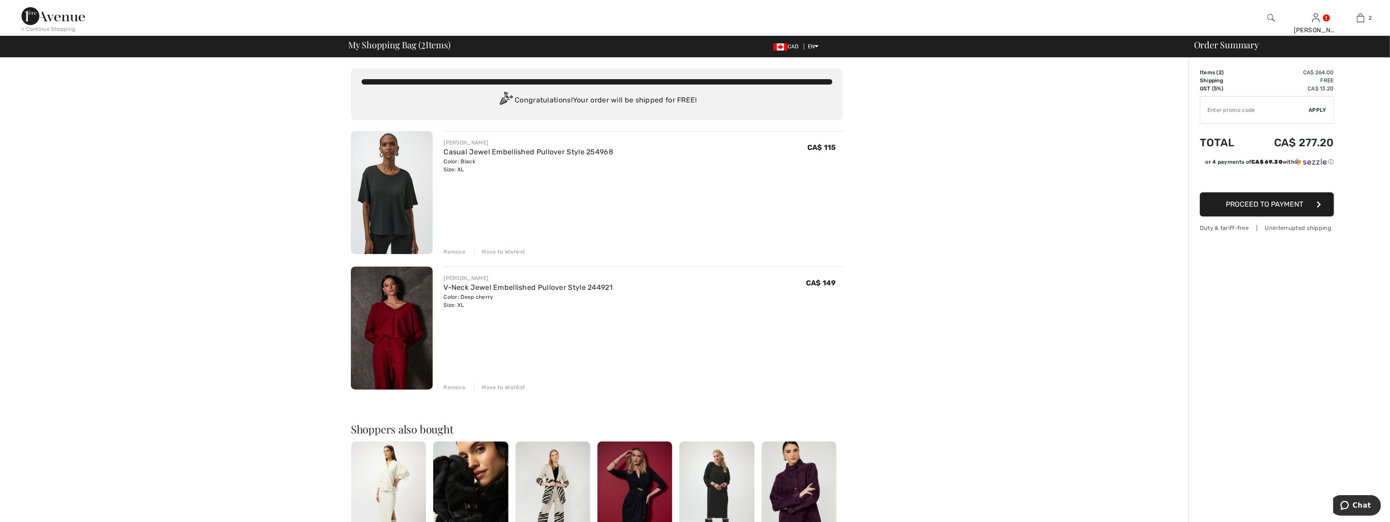
click at [388, 322] on img at bounding box center [392, 328] width 82 height 123
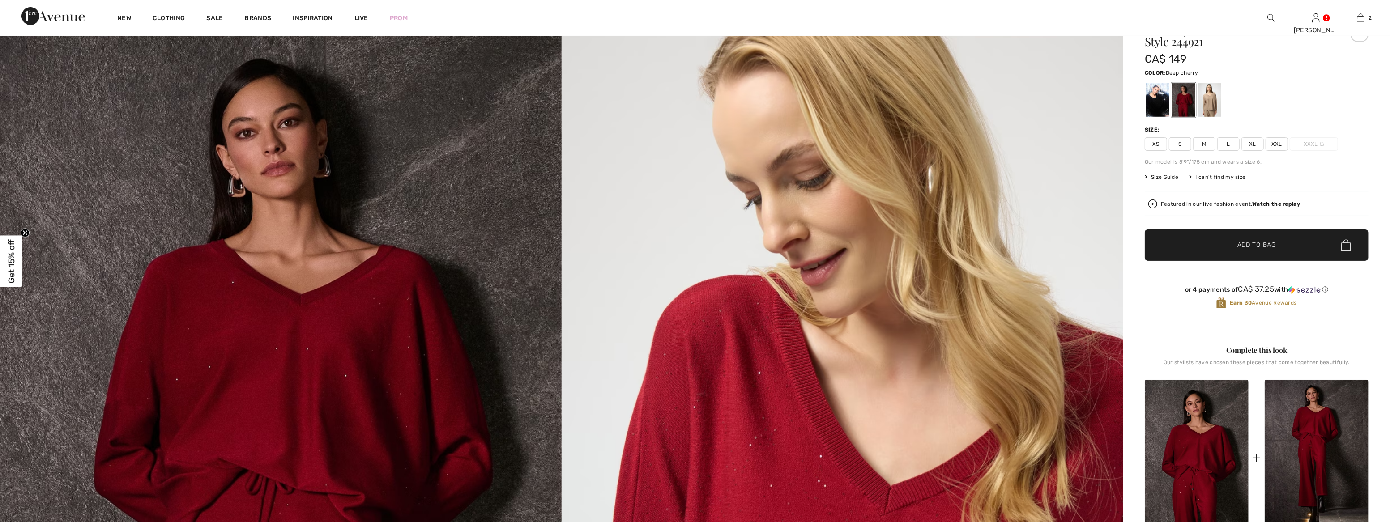
scroll to position [203, 0]
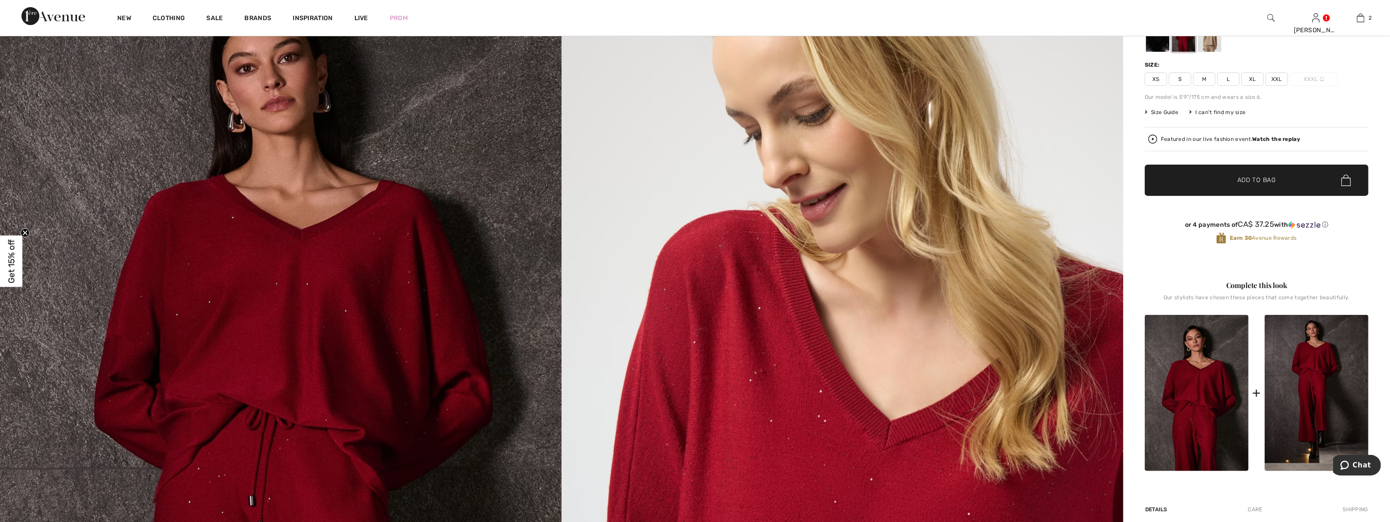
click at [1163, 110] on span "Size Guide" at bounding box center [1162, 112] width 34 height 8
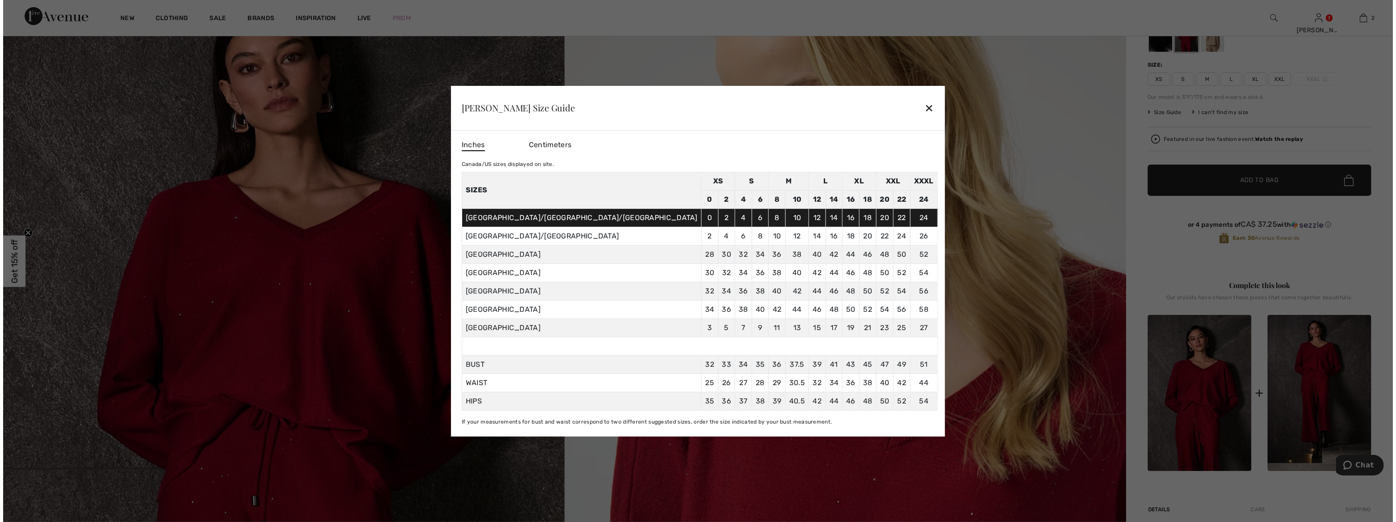
scroll to position [204, 0]
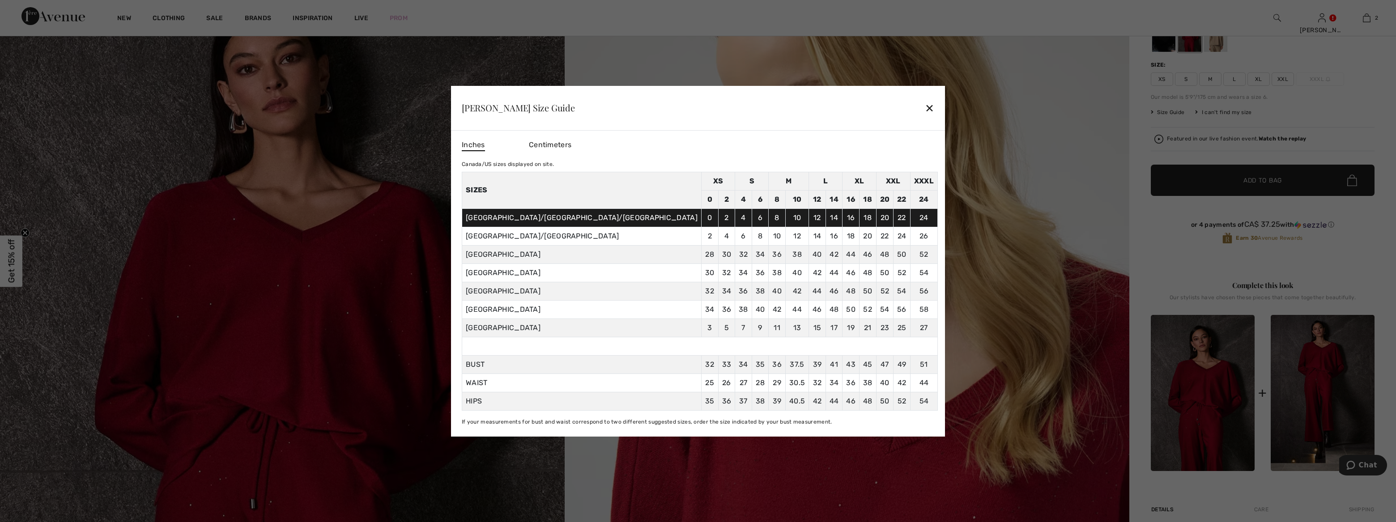
click at [925, 105] on div "✕" at bounding box center [929, 107] width 9 height 19
click at [871, 105] on img at bounding box center [847, 360] width 565 height 847
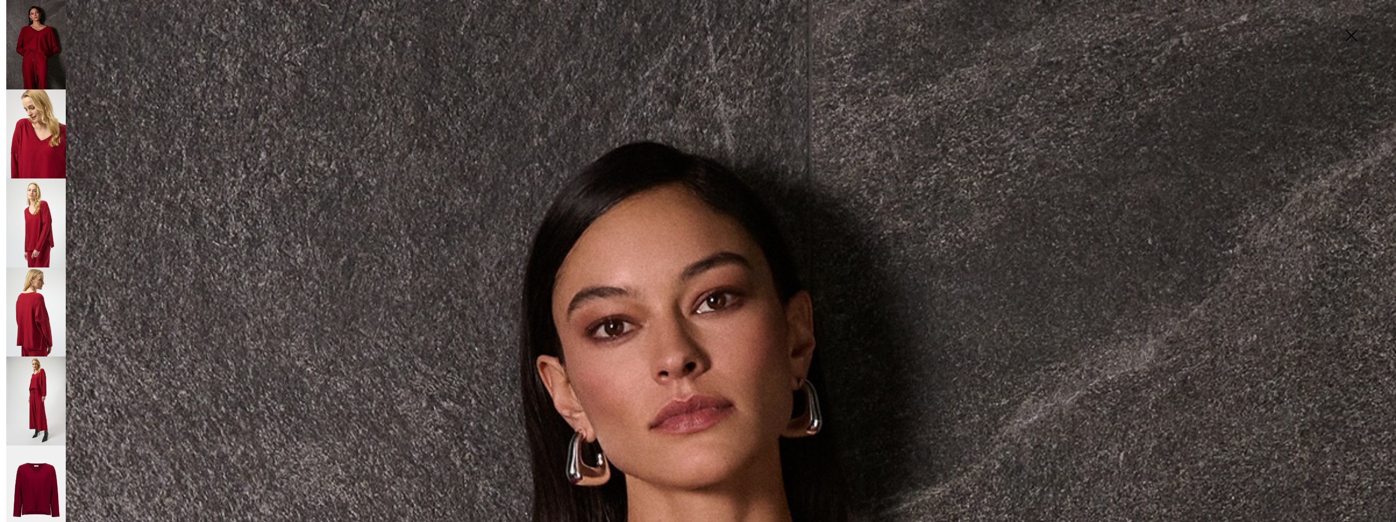
click at [31, 226] on img at bounding box center [36, 223] width 60 height 89
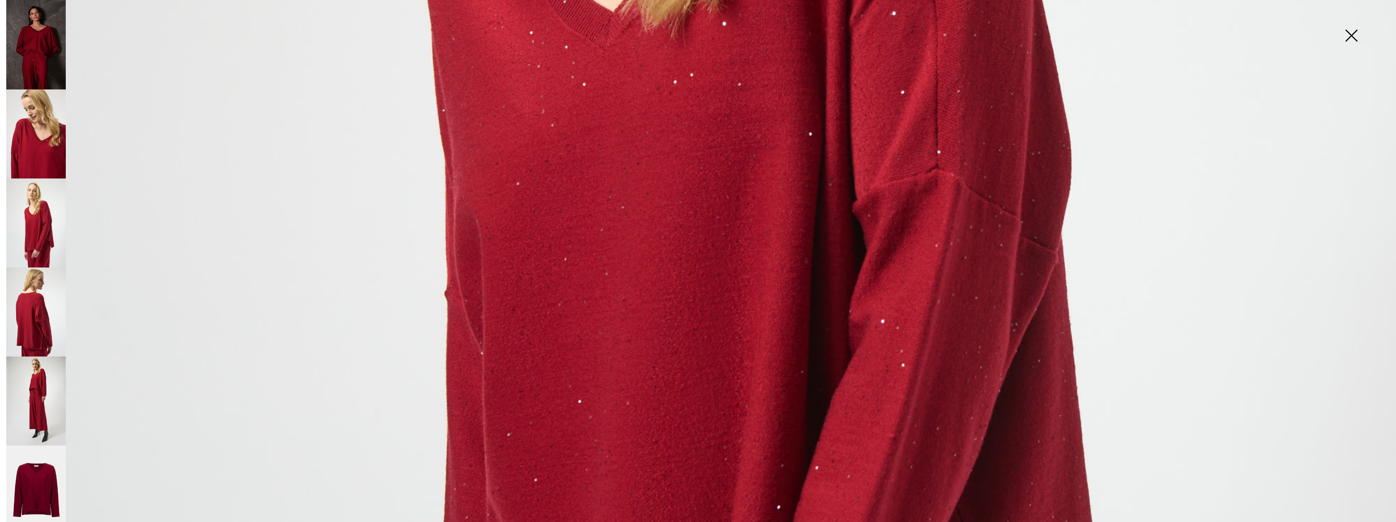
scroll to position [640, 0]
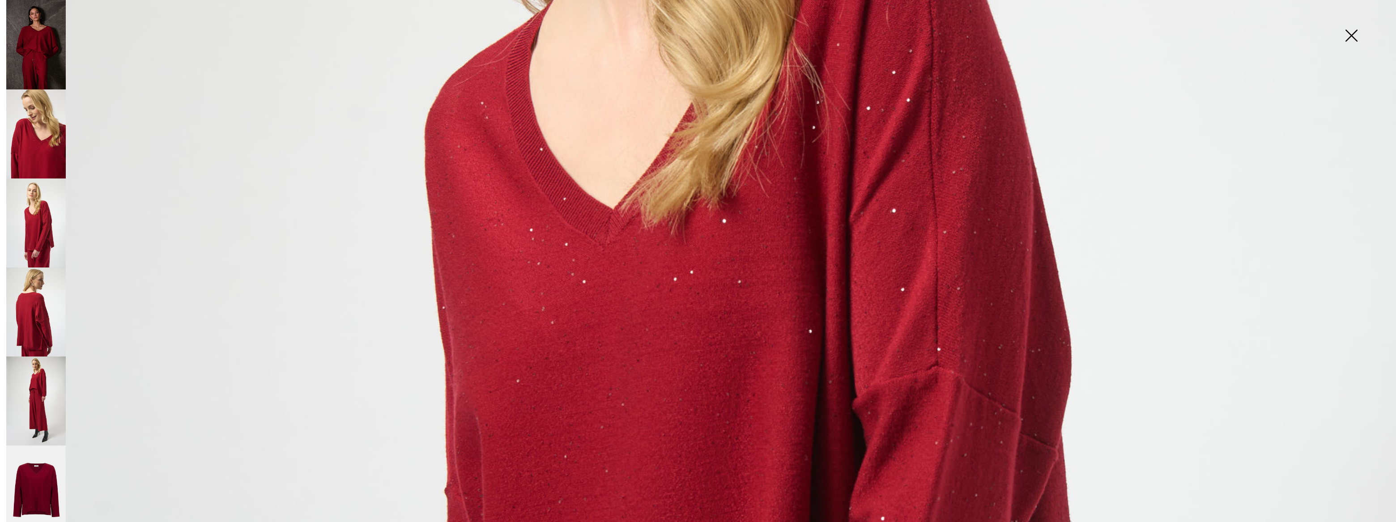
click at [36, 221] on img at bounding box center [36, 223] width 60 height 89
click at [39, 309] on img at bounding box center [36, 312] width 60 height 89
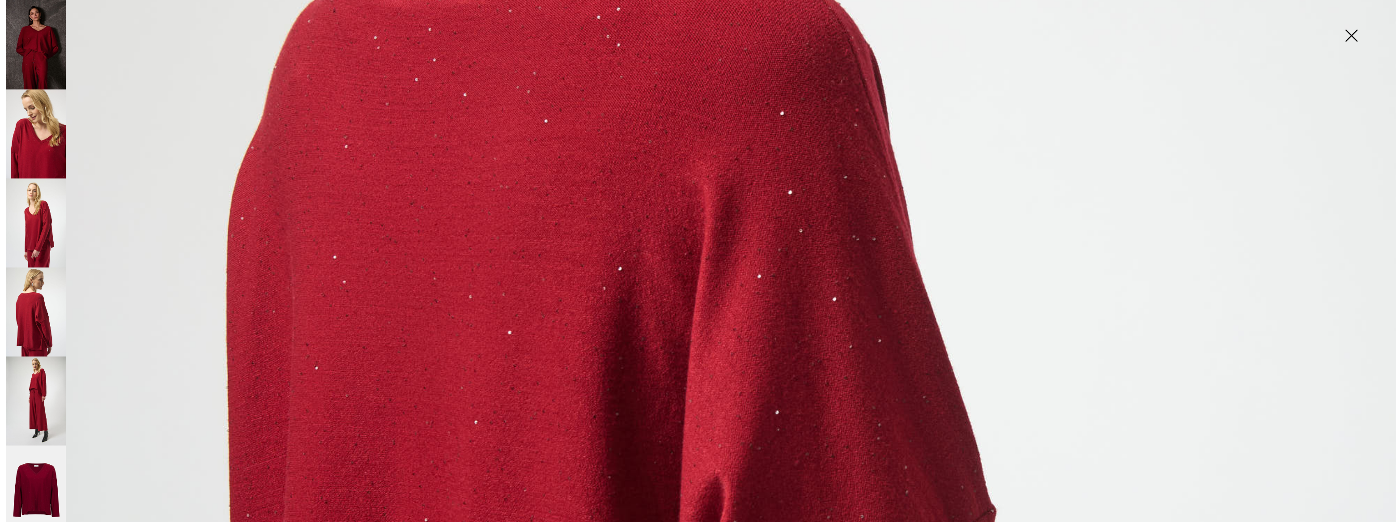
click at [42, 390] on img at bounding box center [36, 401] width 60 height 89
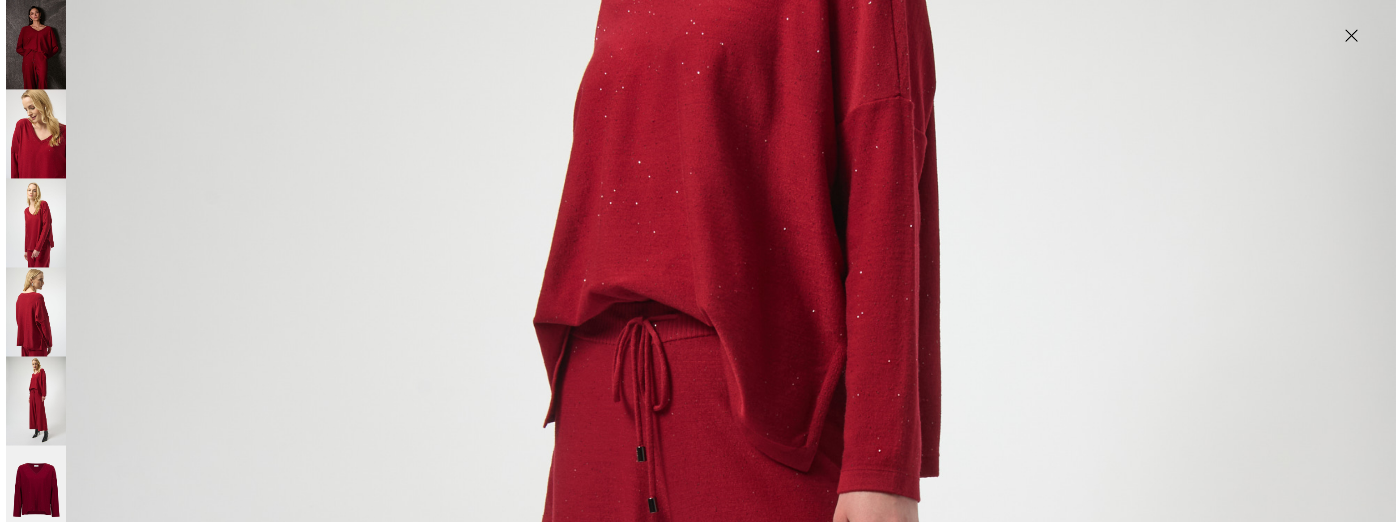
scroll to position [528, 0]
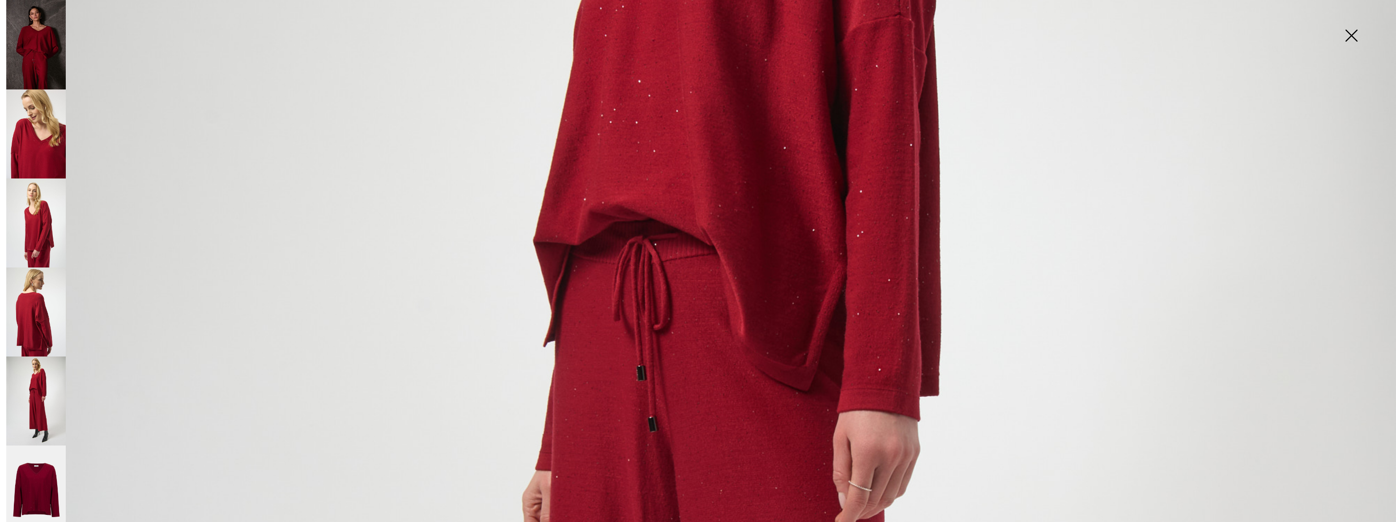
click at [31, 471] on img at bounding box center [36, 490] width 60 height 89
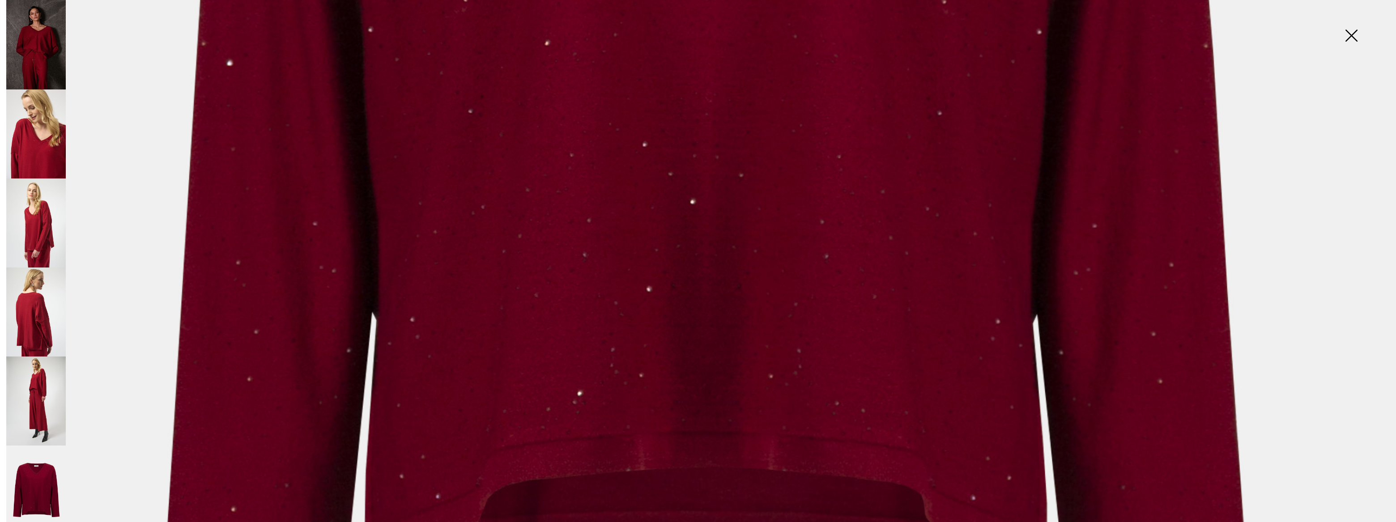
scroll to position [1261, 0]
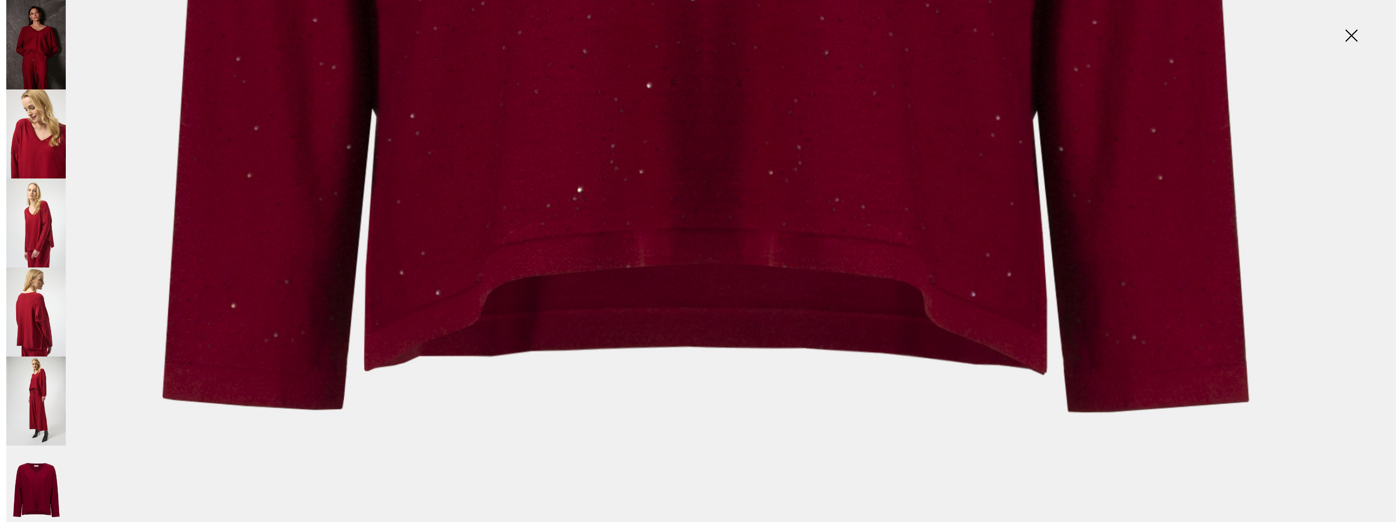
click at [37, 219] on img at bounding box center [36, 223] width 60 height 89
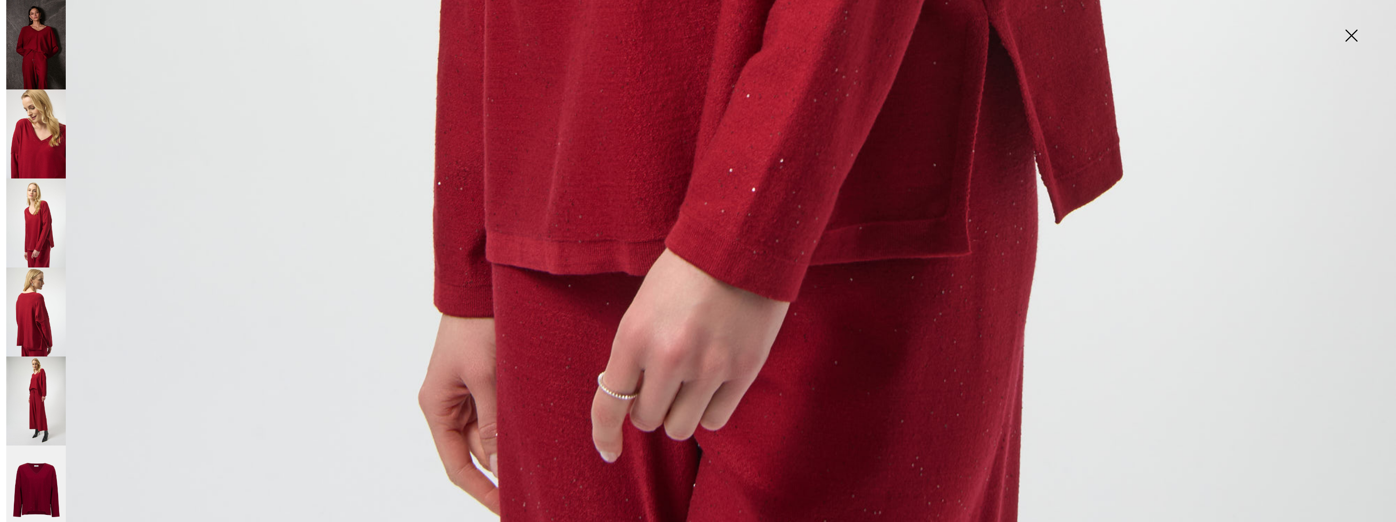
scroll to position [1423, 0]
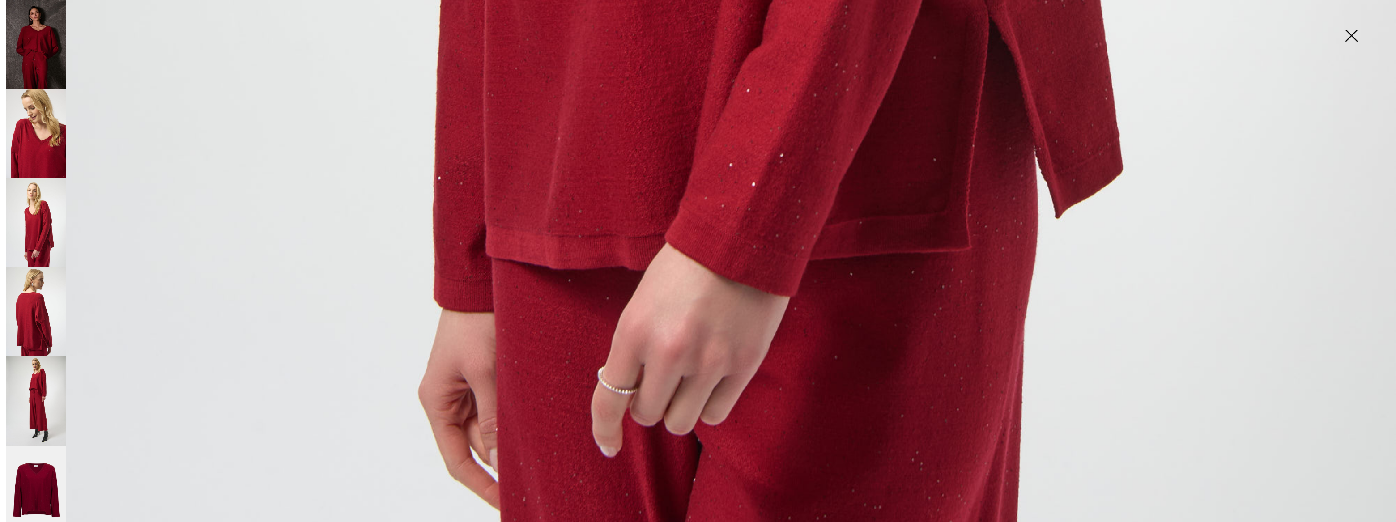
click at [48, 397] on img at bounding box center [36, 401] width 60 height 89
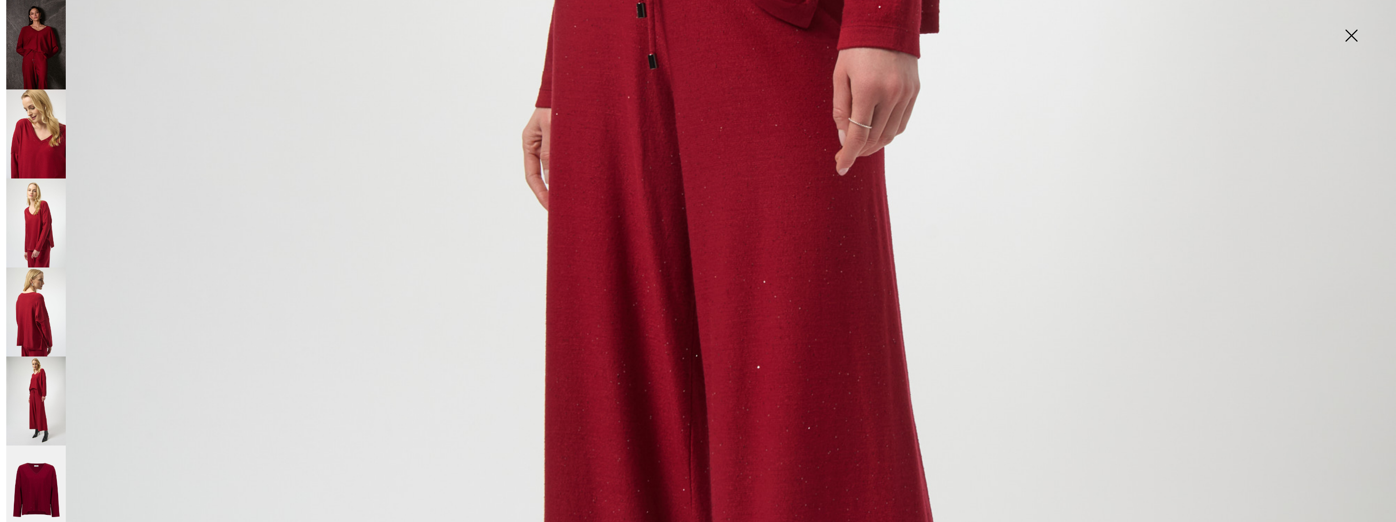
scroll to position [1058, 0]
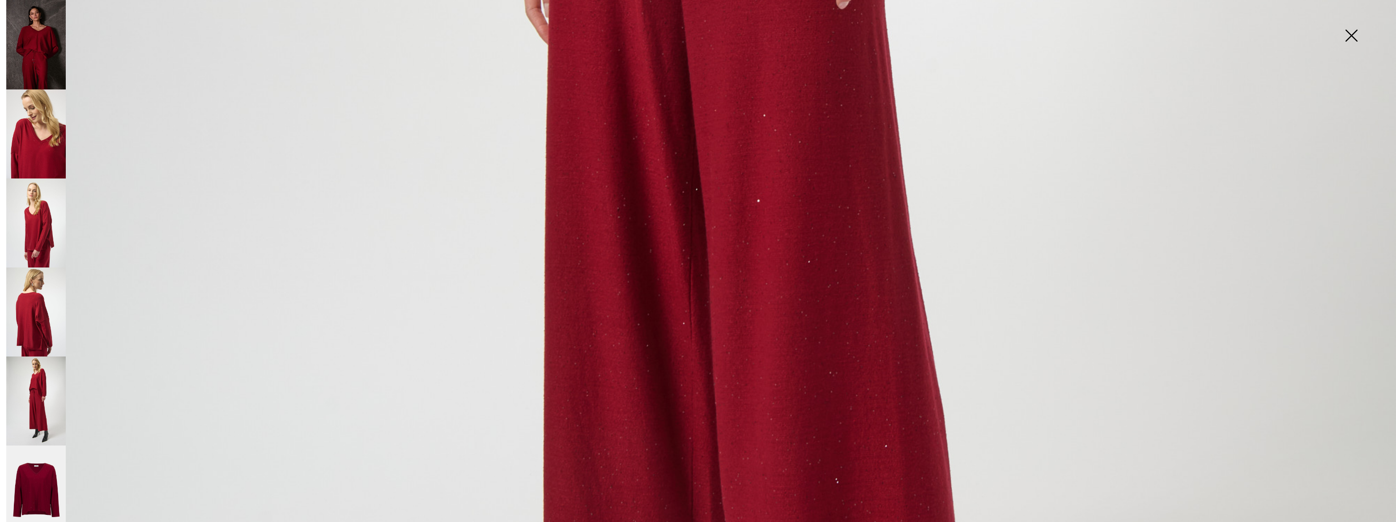
click at [47, 473] on img at bounding box center [36, 490] width 60 height 89
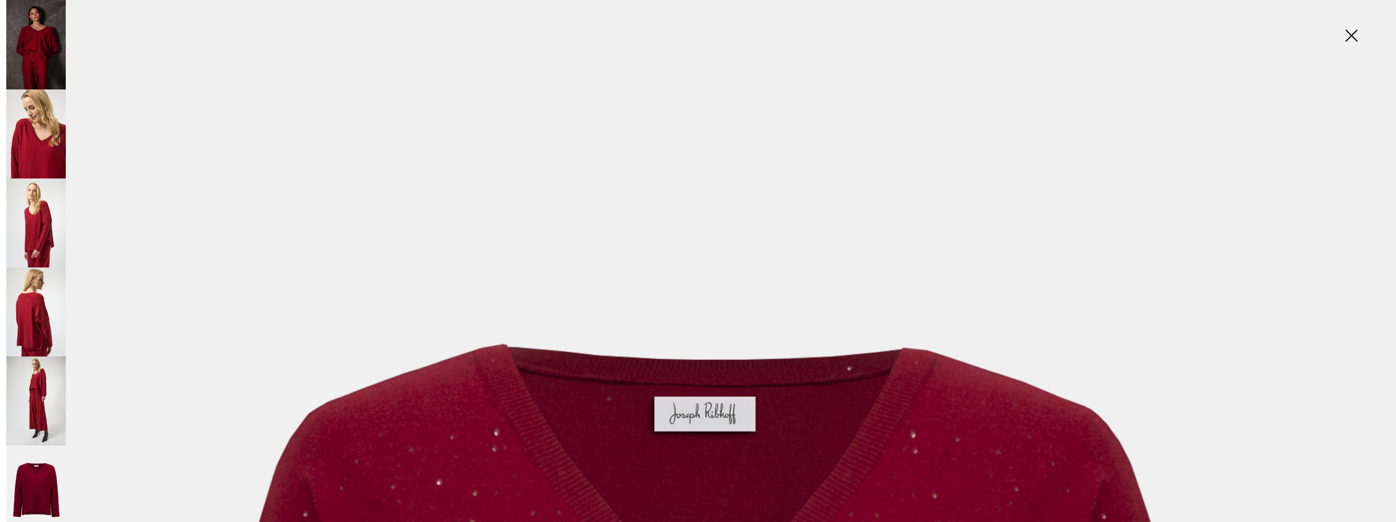
scroll to position [0, 0]
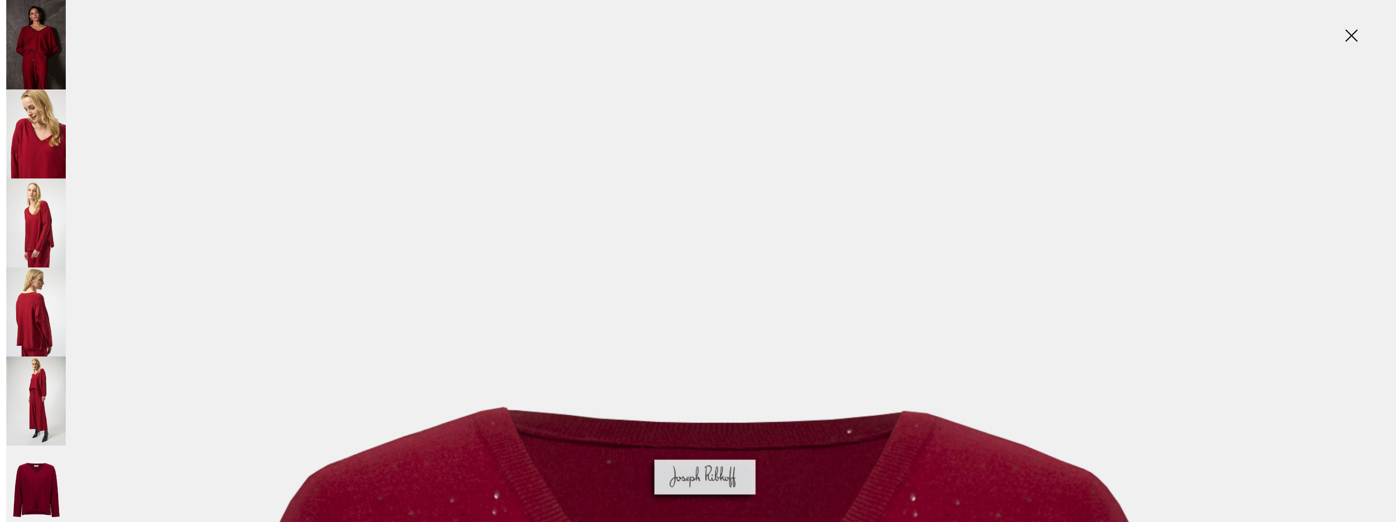
click at [1347, 35] on img at bounding box center [1351, 36] width 45 height 46
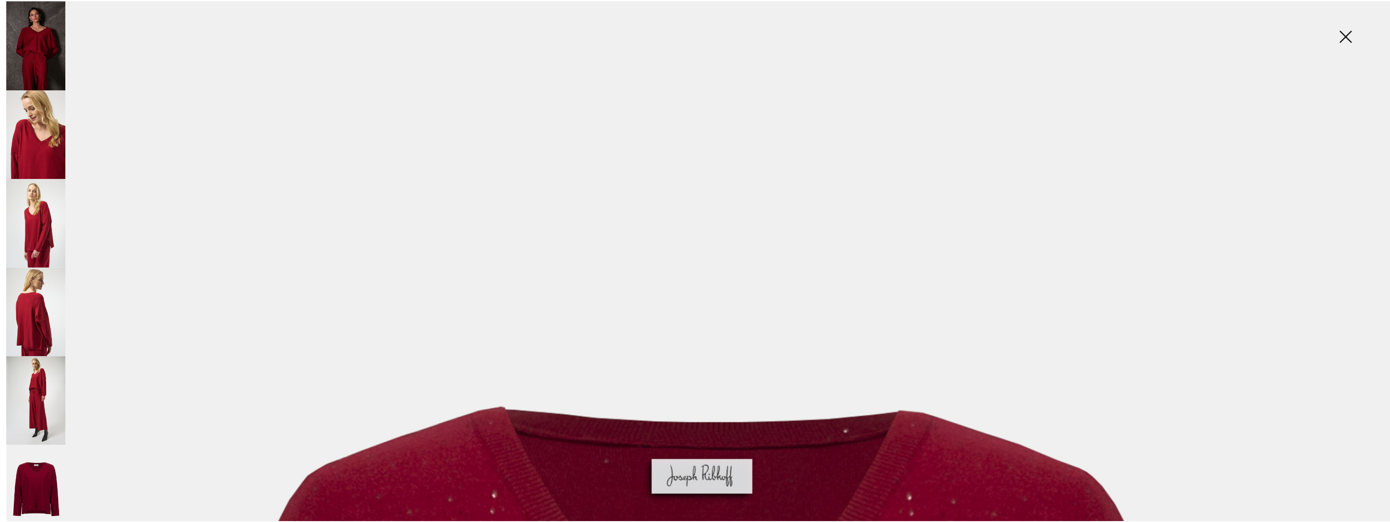
scroll to position [203, 0]
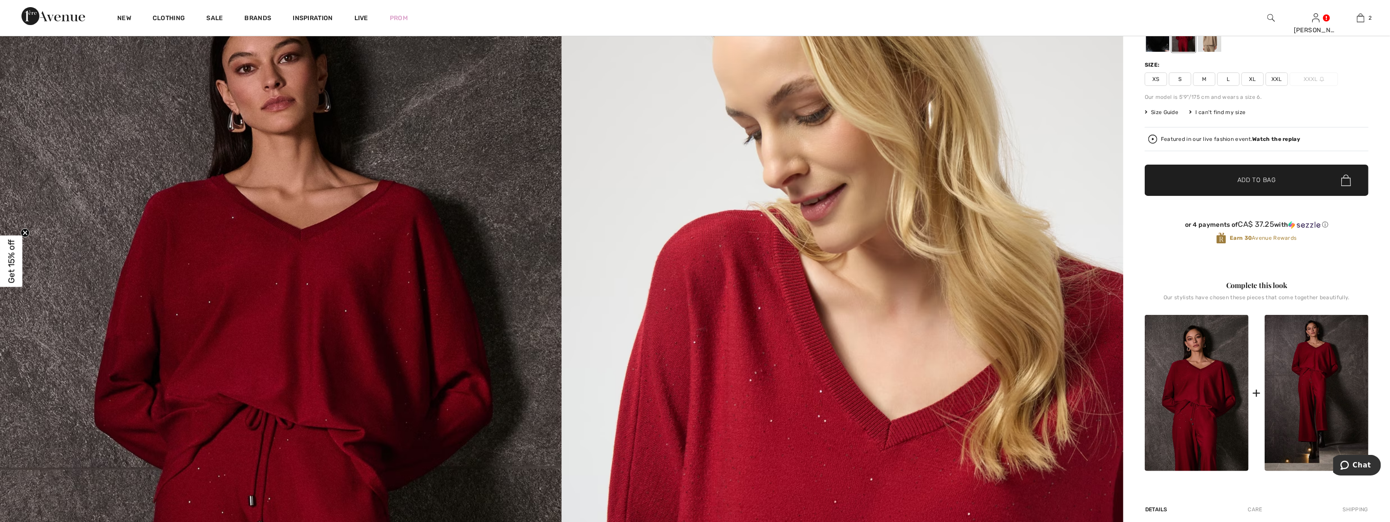
click at [1228, 76] on span "L" at bounding box center [1228, 78] width 22 height 13
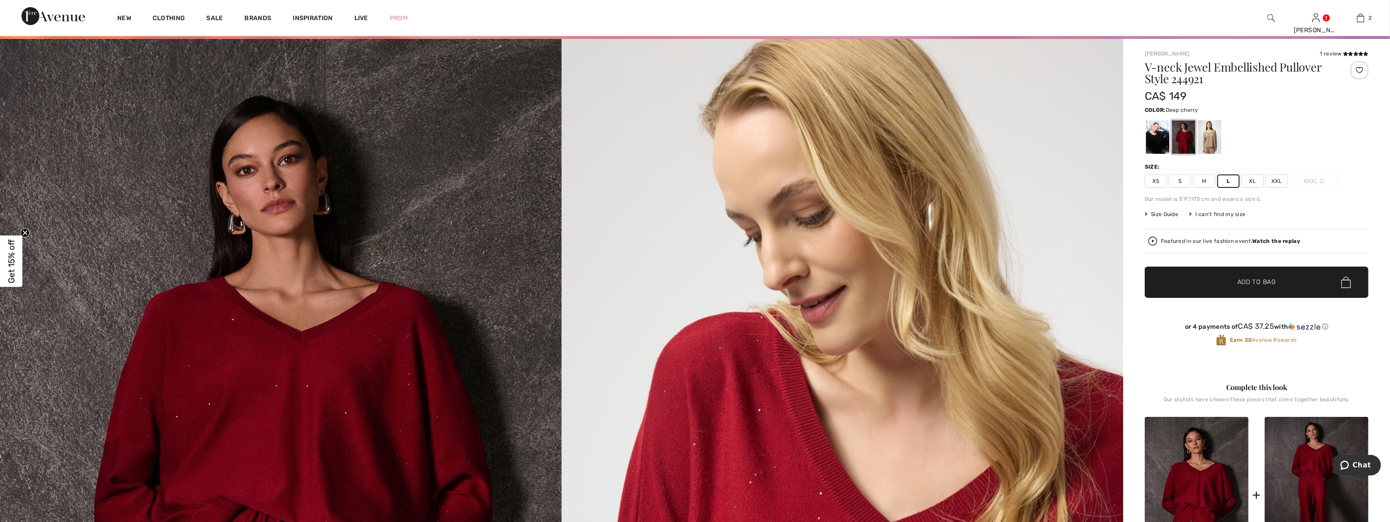
scroll to position [81, 0]
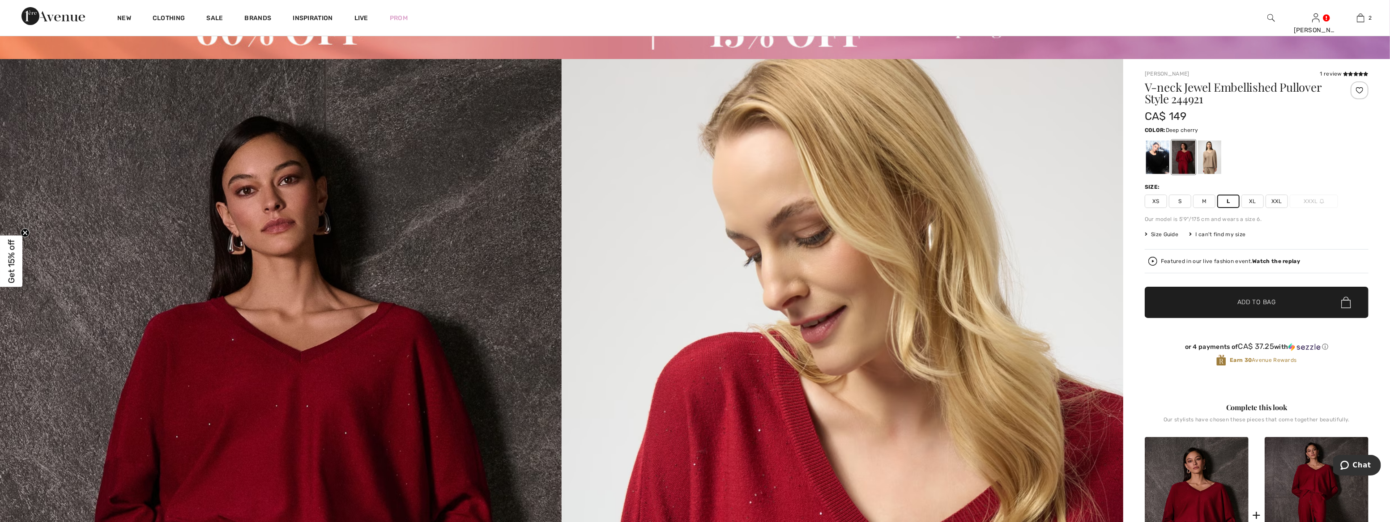
click at [1254, 302] on span "Add to Bag" at bounding box center [1256, 302] width 38 height 9
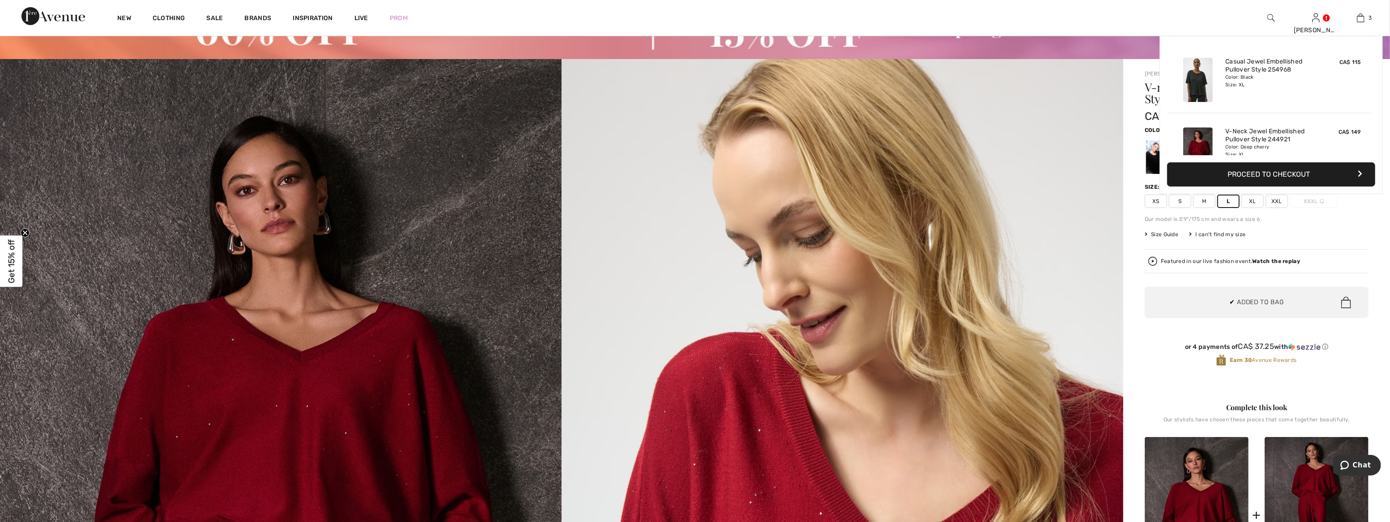
scroll to position [97, 0]
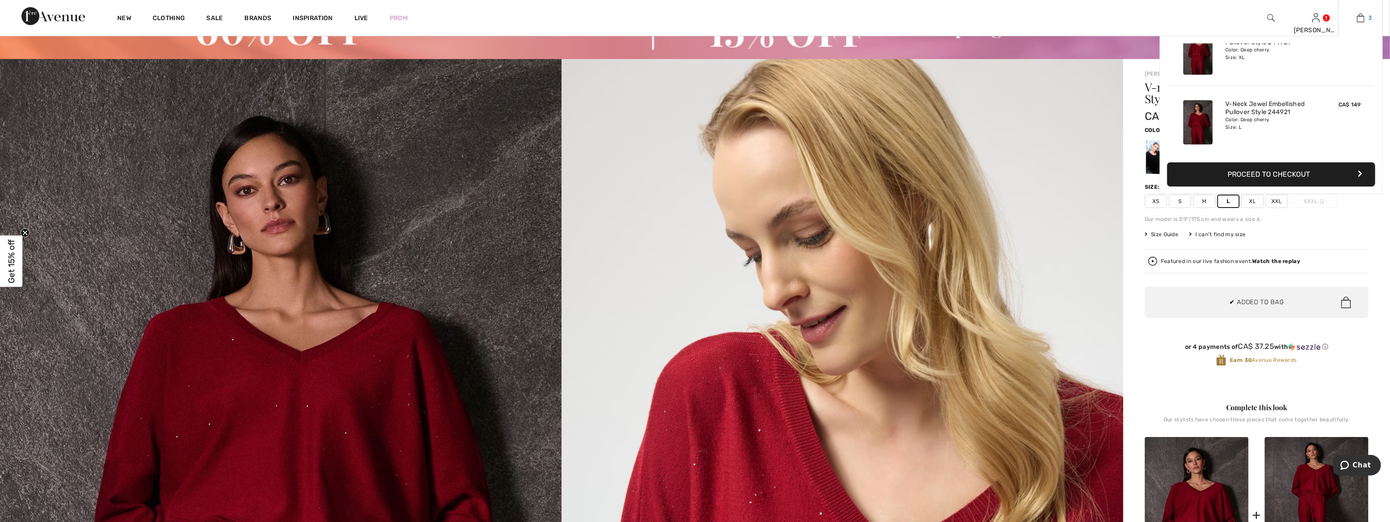
click at [1361, 13] on img at bounding box center [1361, 18] width 8 height 11
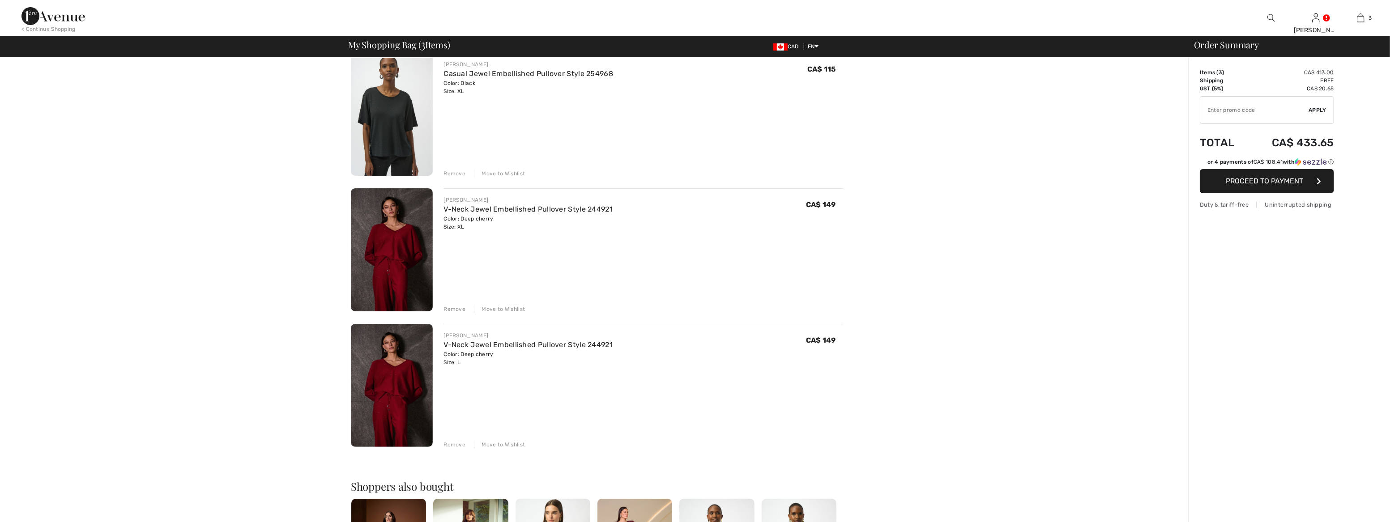
scroll to position [81, 0]
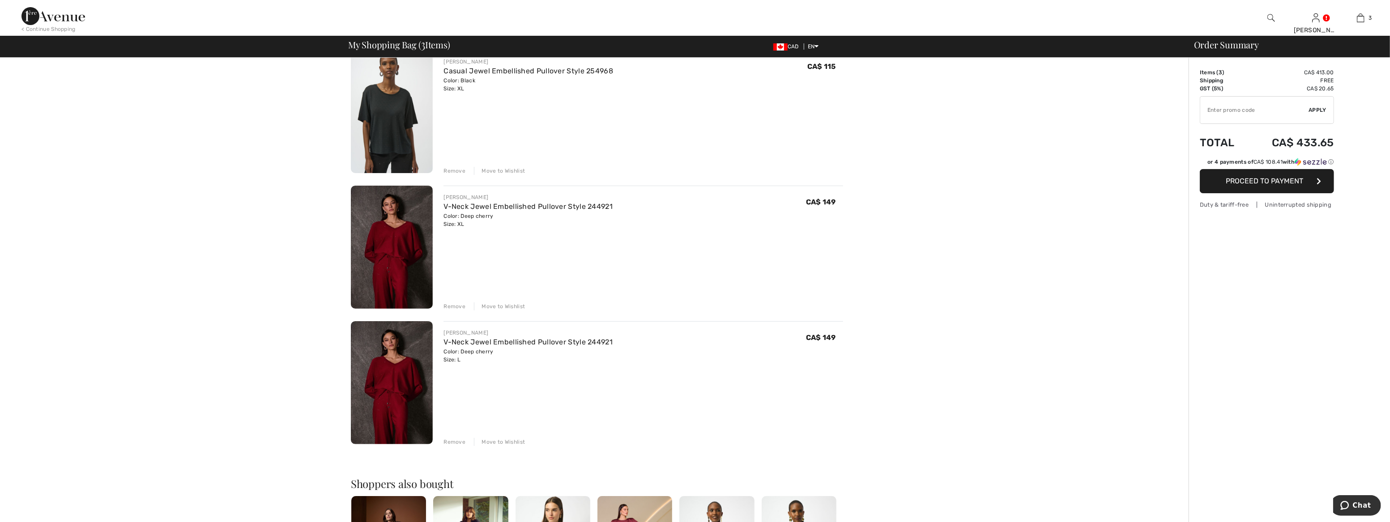
click at [459, 307] on div "Remove" at bounding box center [454, 306] width 22 height 8
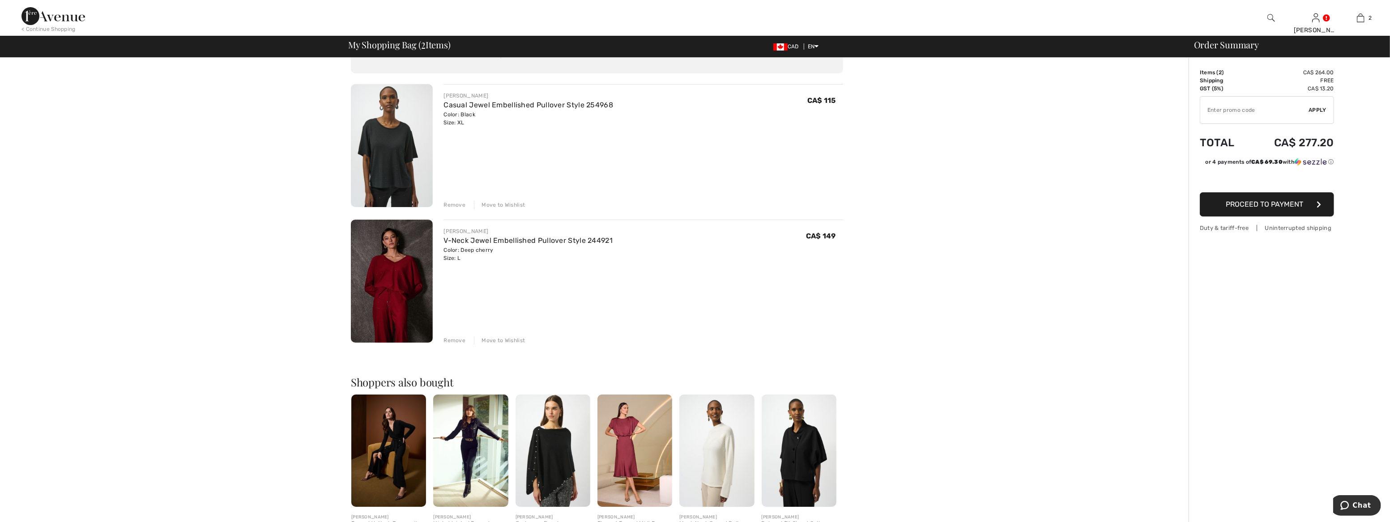
scroll to position [0, 0]
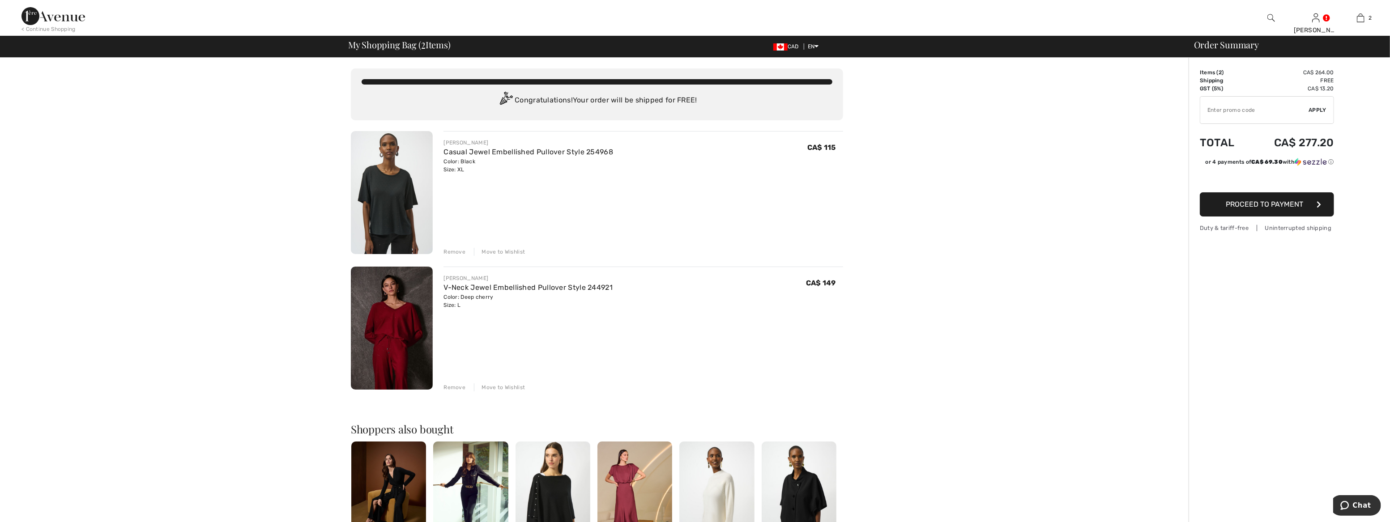
click at [392, 184] on img at bounding box center [392, 192] width 82 height 123
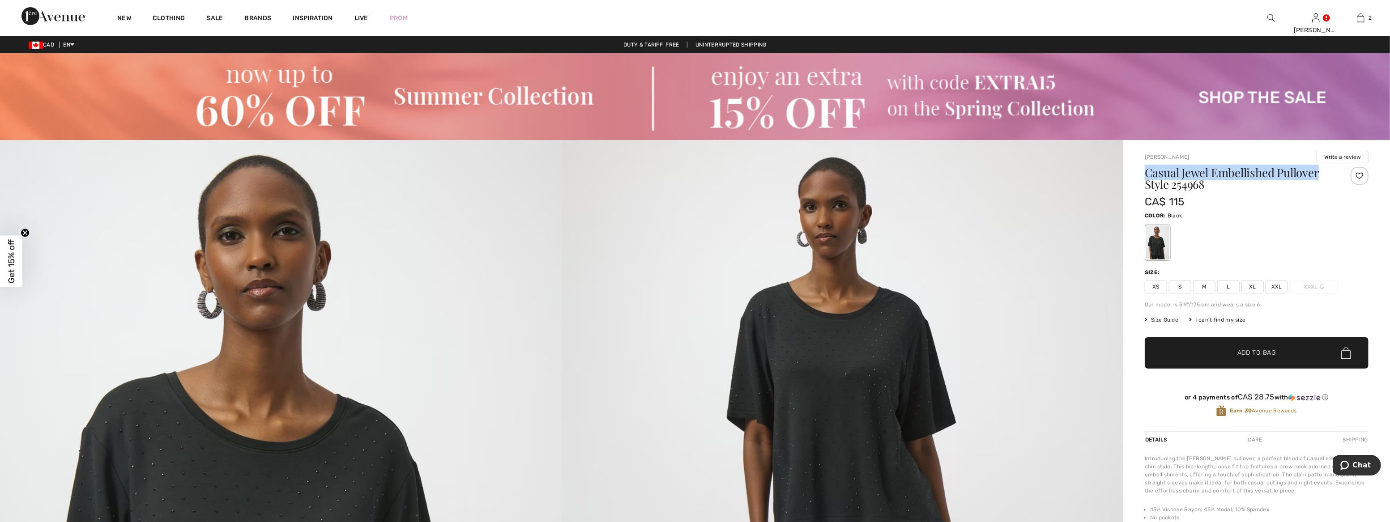
drag, startPoint x: 1146, startPoint y: 173, endPoint x: 1329, endPoint y: 175, distance: 183.9
click at [1329, 175] on h1 "Casual Jewel Embellished Pullover Style 254968" at bounding box center [1238, 178] width 187 height 23
copy h1 "Casual Jewel Embellished Pullover"
click at [1270, 17] on img at bounding box center [1271, 18] width 8 height 11
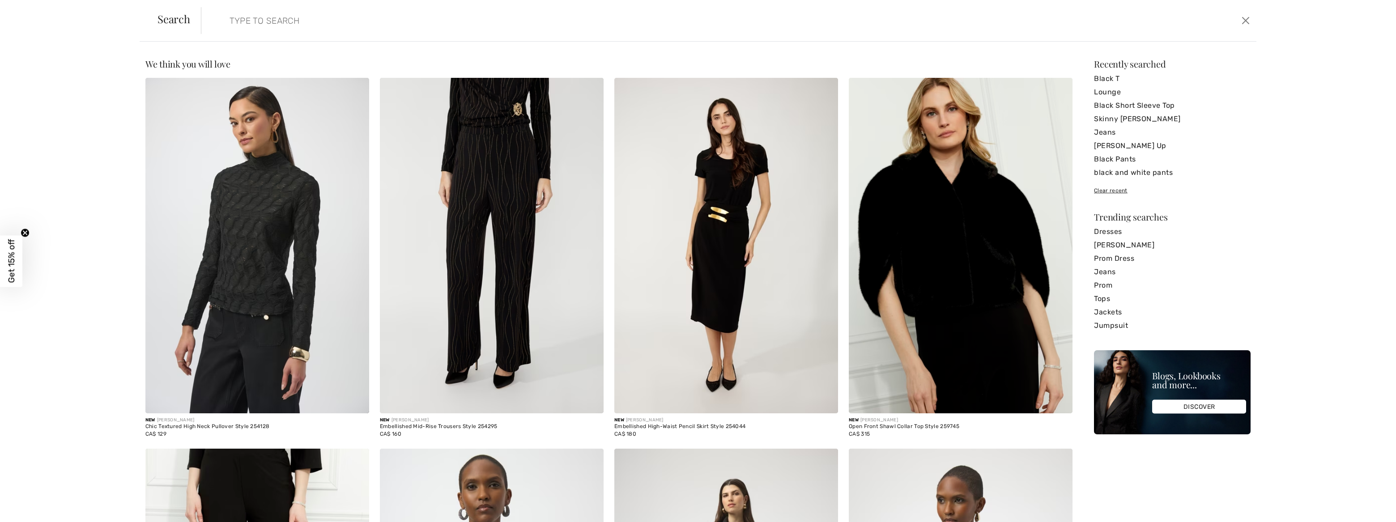
paste input "Casual Jewel Embellished Pullover"
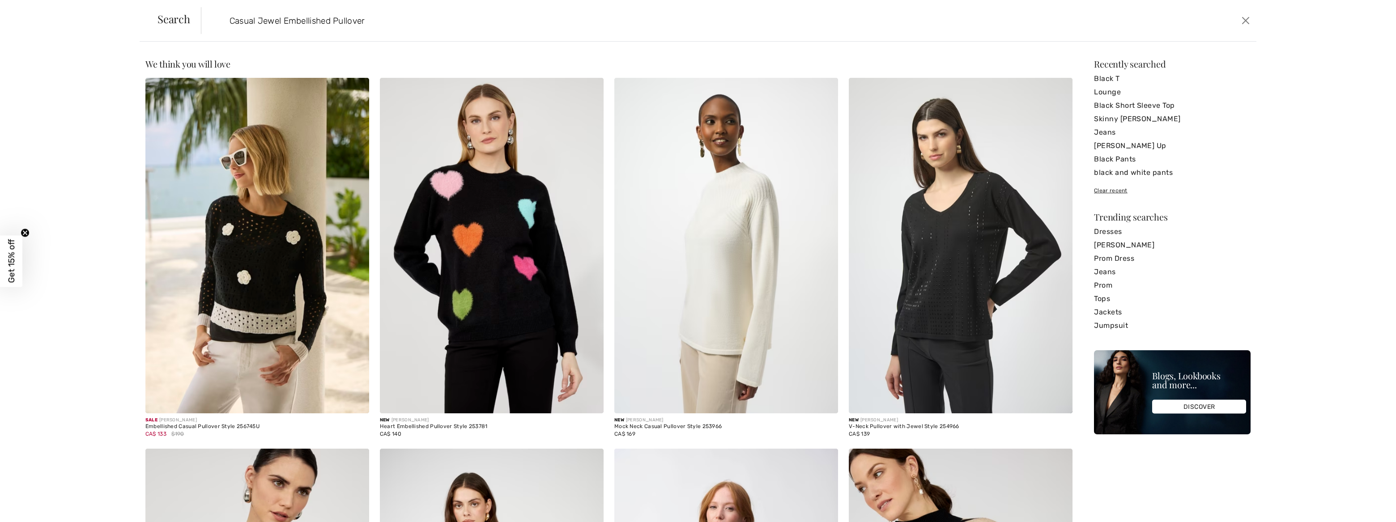
drag, startPoint x: 333, startPoint y: 22, endPoint x: 260, endPoint y: 21, distance: 73.4
click at [260, 21] on input "Casual Jewel Embellished Pullover" at bounding box center [604, 20] width 762 height 27
type input "Casual Pullover"
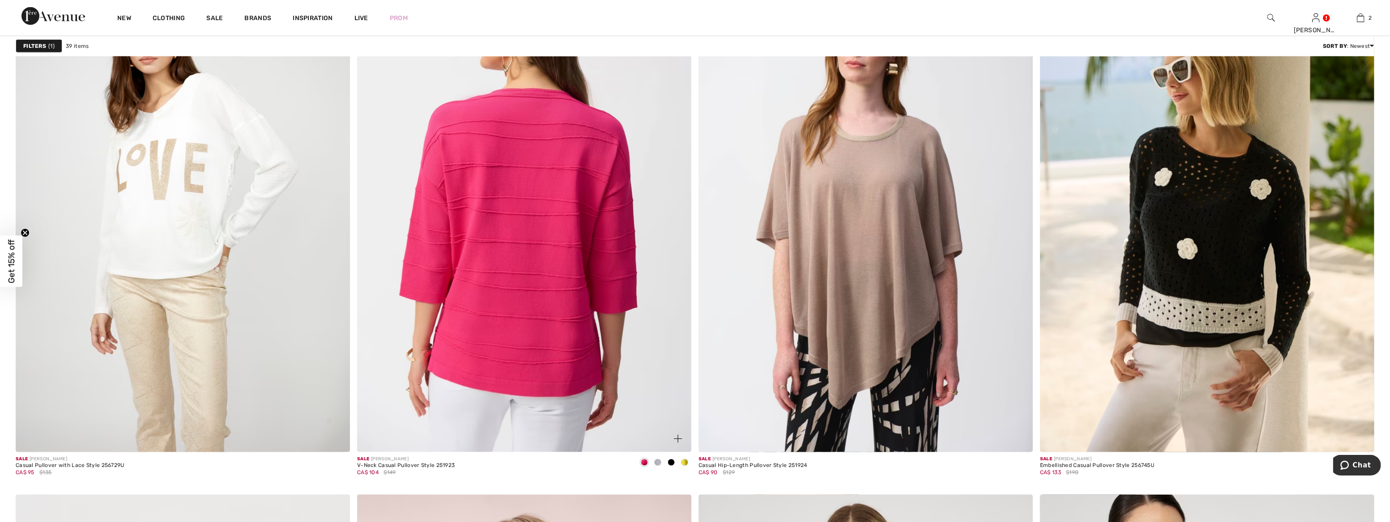
scroll to position [1291, 0]
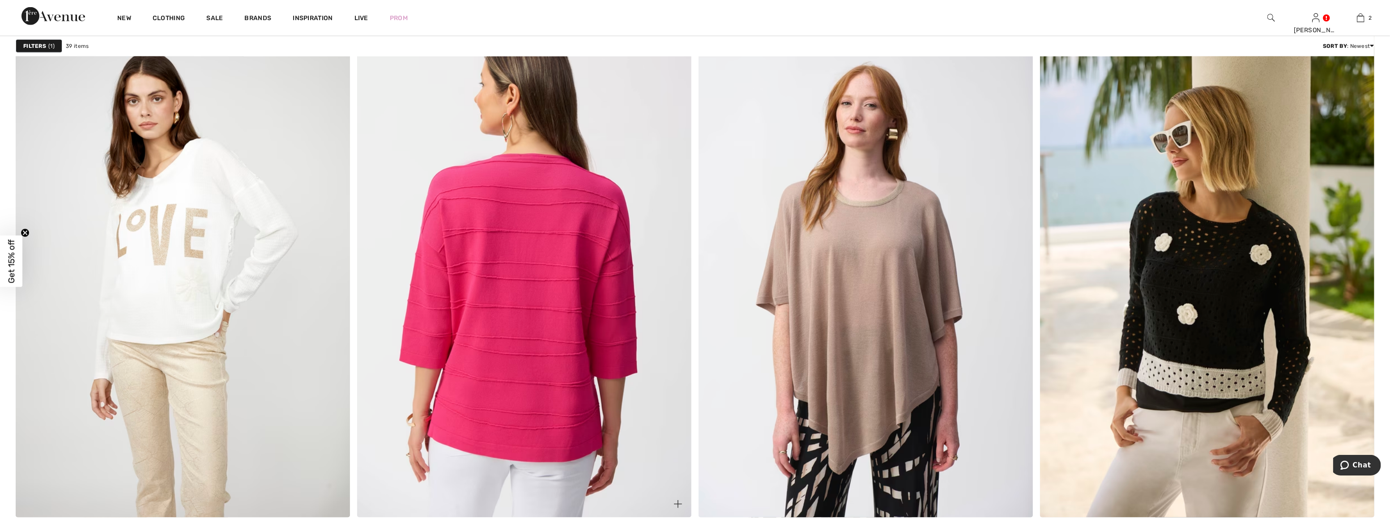
click at [512, 285] on img at bounding box center [524, 267] width 334 height 502
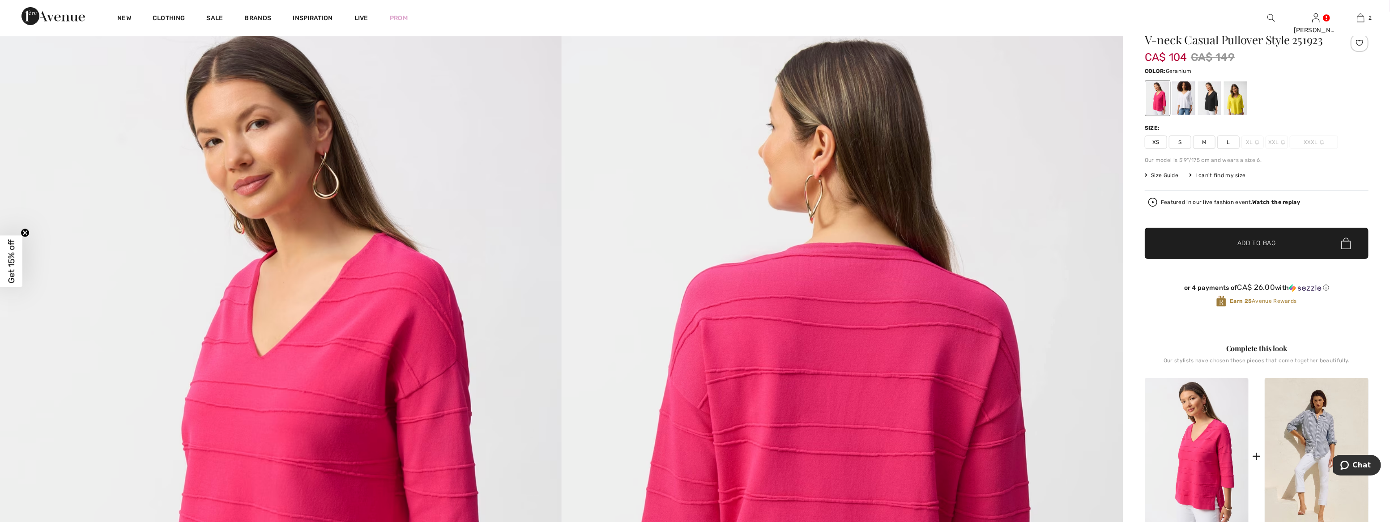
scroll to position [81, 0]
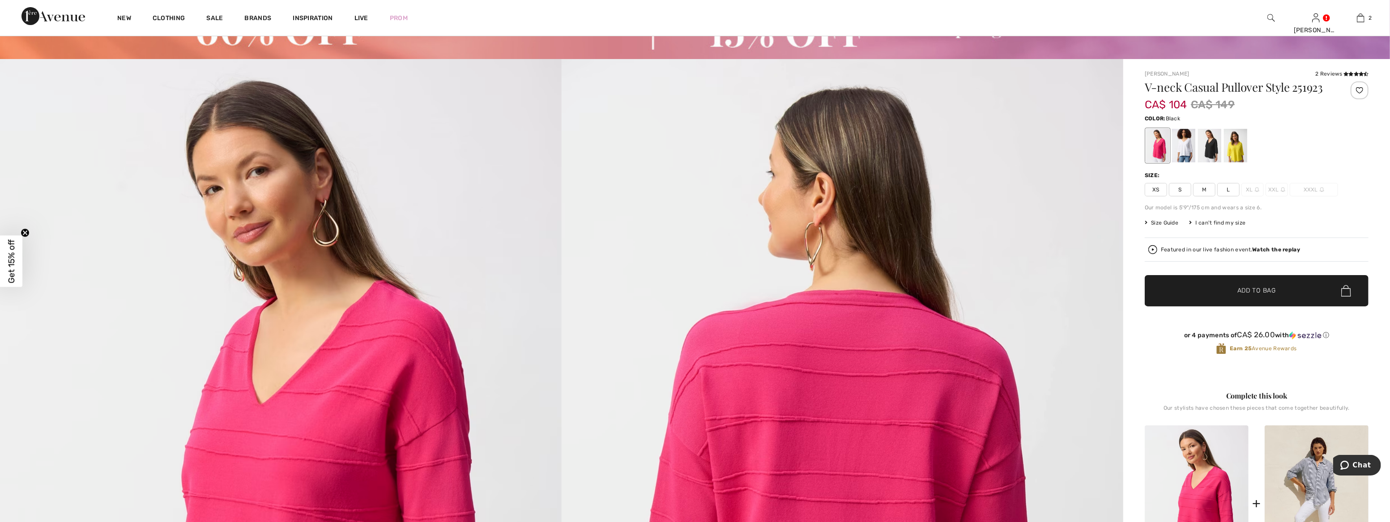
click at [1212, 146] on div at bounding box center [1209, 146] width 23 height 34
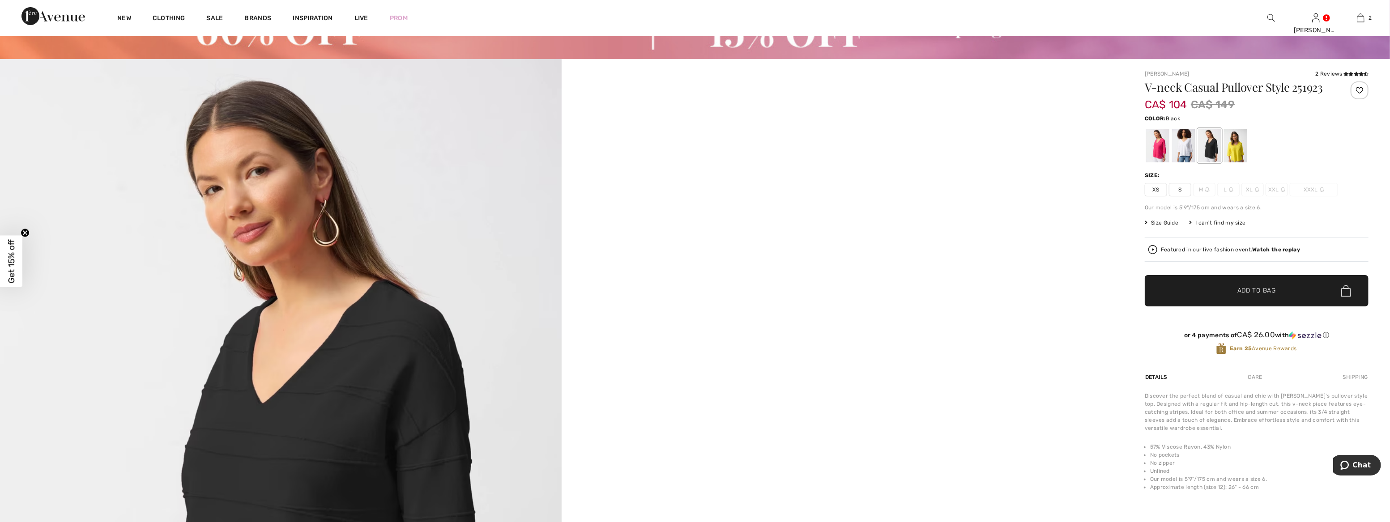
scroll to position [122, 0]
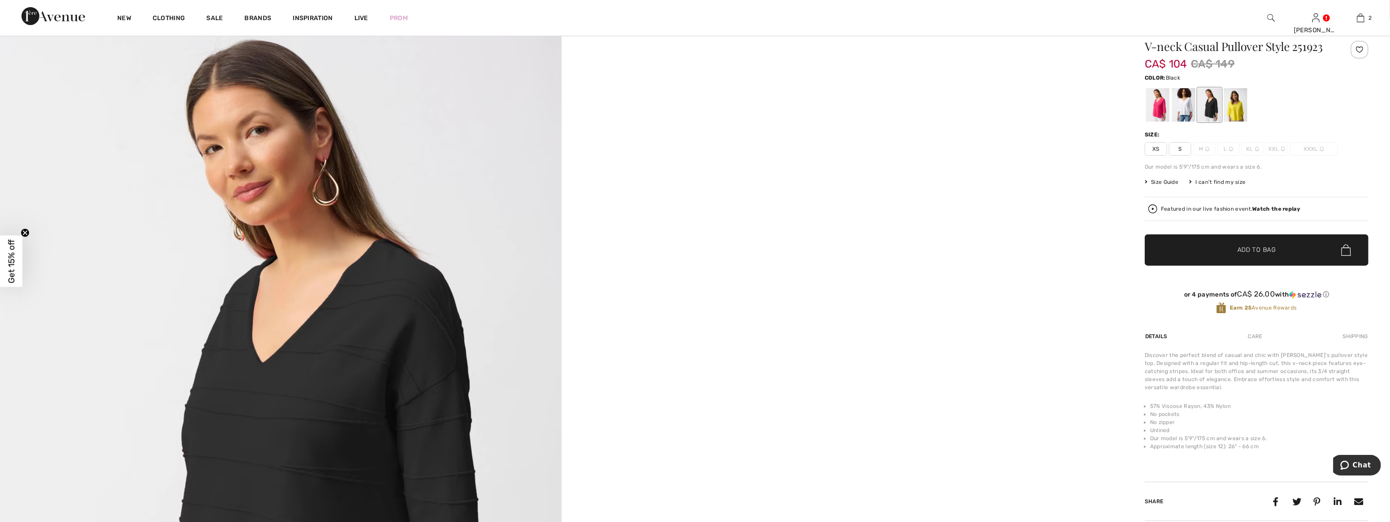
click at [1209, 101] on div at bounding box center [1209, 105] width 23 height 34
click at [1184, 98] on div at bounding box center [1183, 105] width 23 height 34
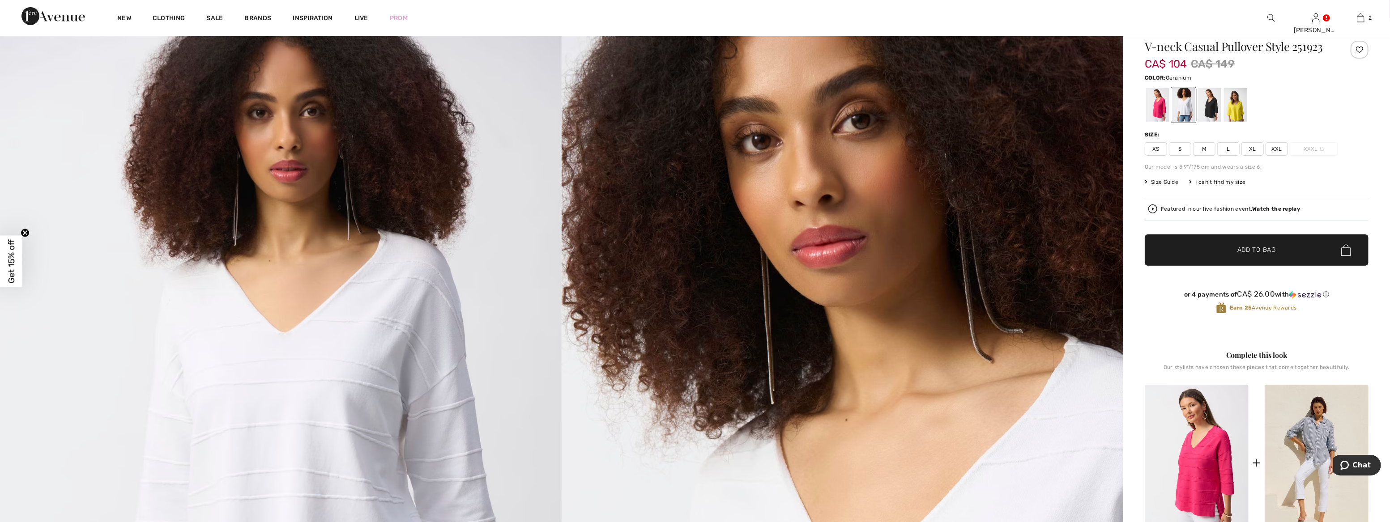
click at [1162, 108] on div at bounding box center [1157, 105] width 23 height 34
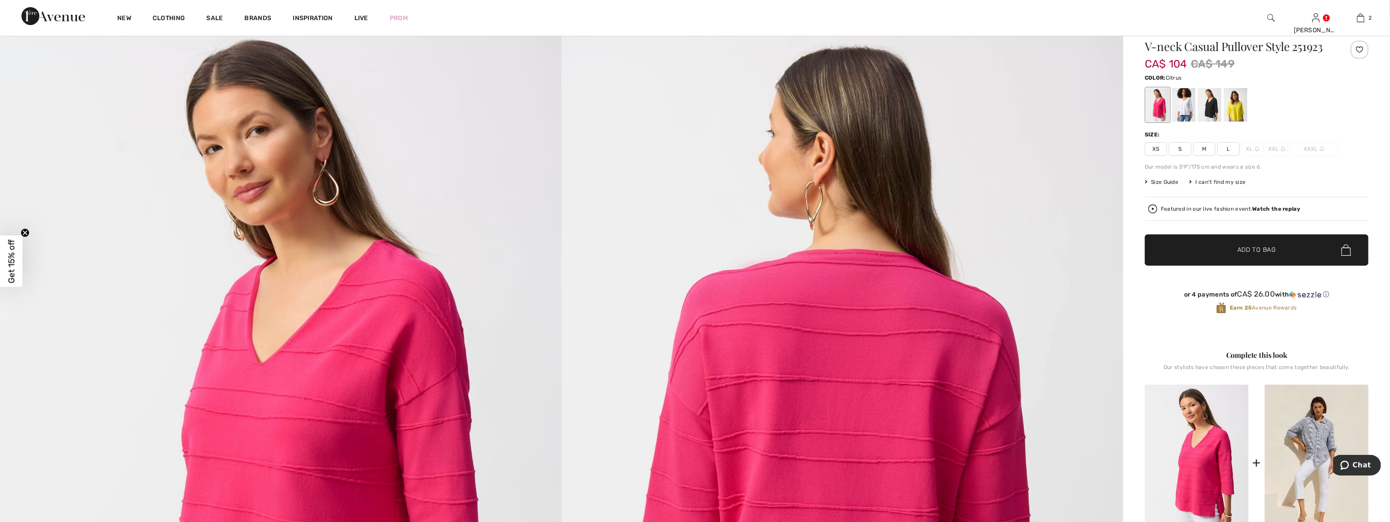
click at [1236, 100] on div at bounding box center [1235, 105] width 23 height 34
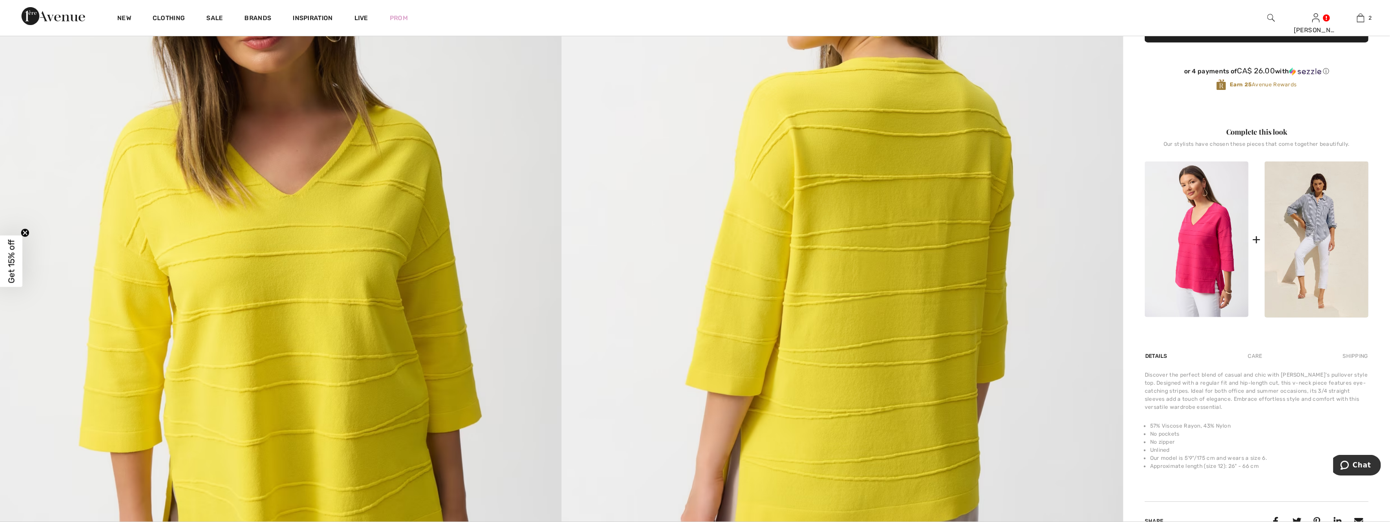
scroll to position [563, 0]
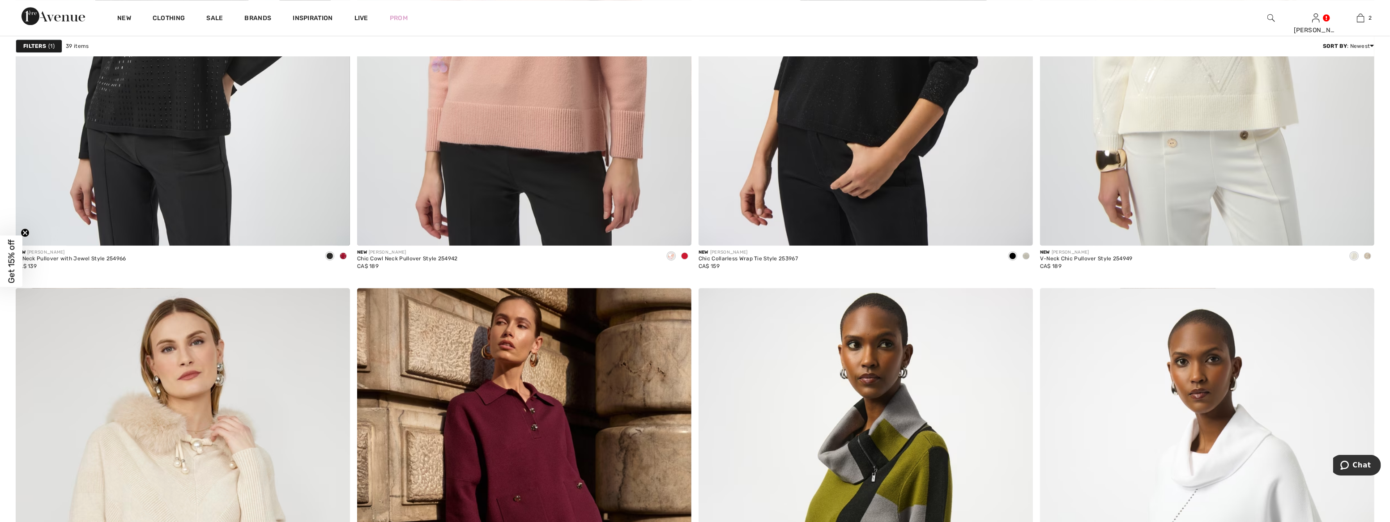
scroll to position [2605, 0]
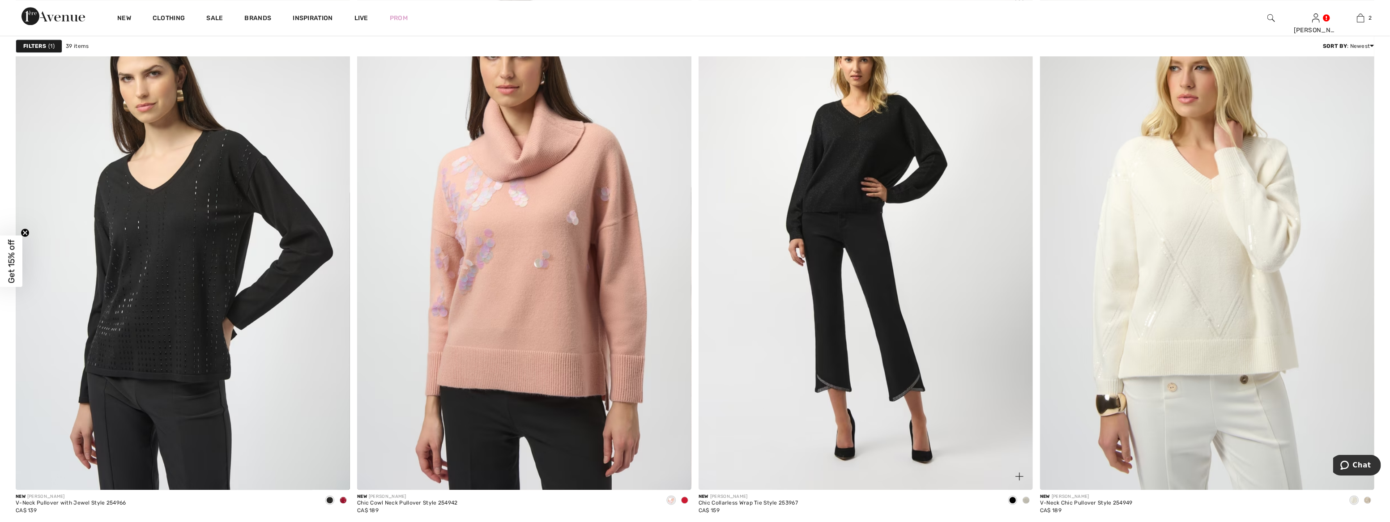
click at [876, 201] on img at bounding box center [866, 240] width 334 height 502
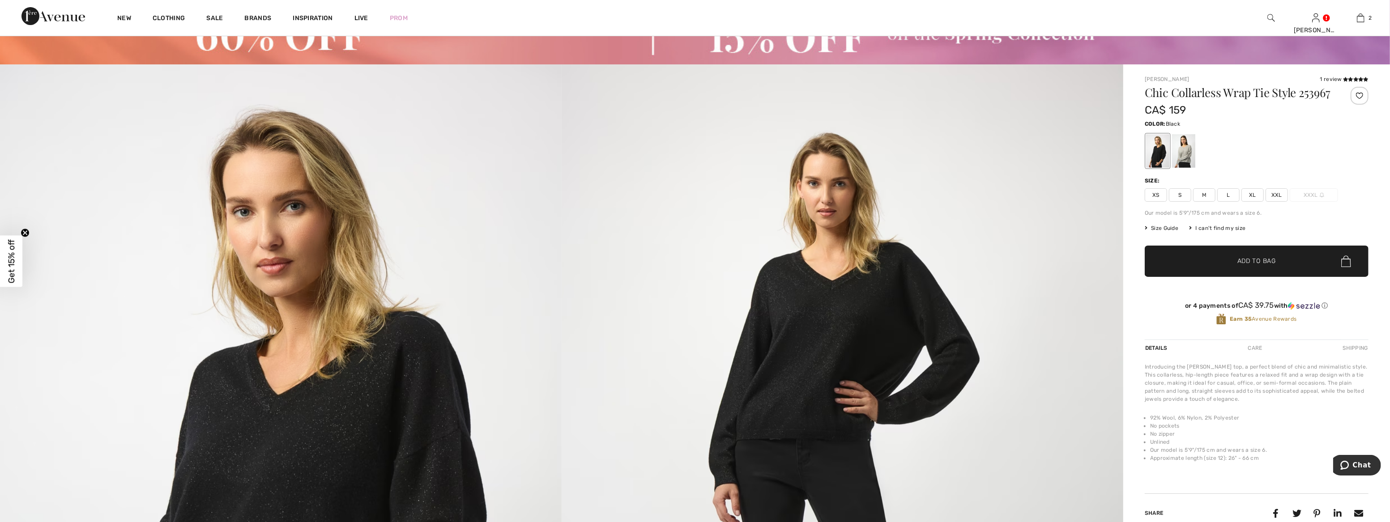
scroll to position [162, 0]
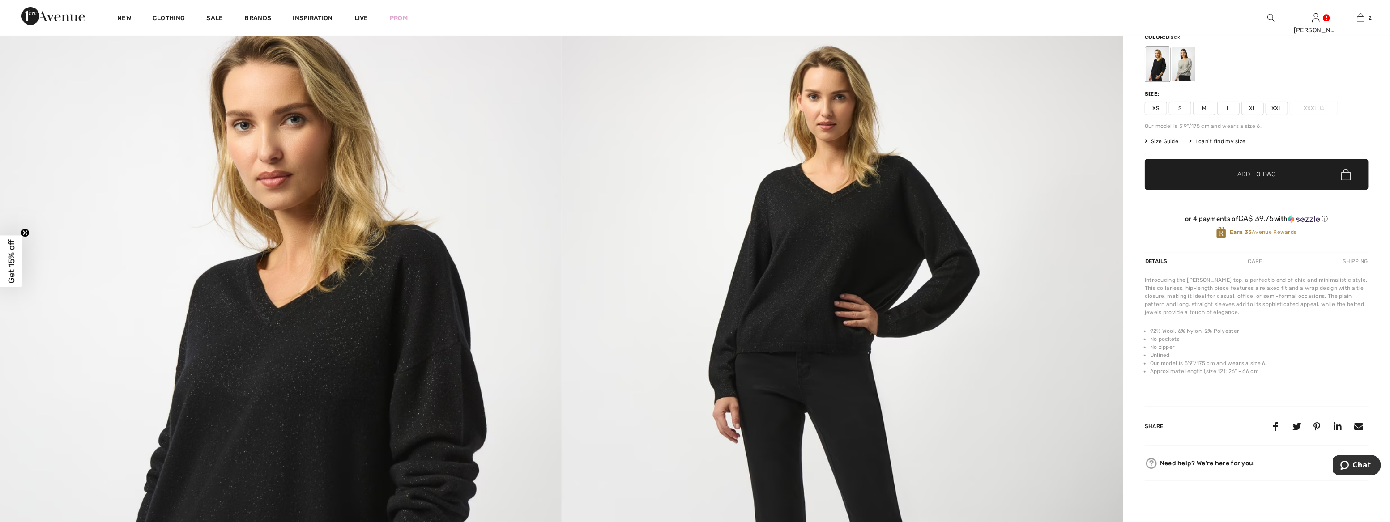
click at [800, 268] on img at bounding box center [843, 399] width 562 height 842
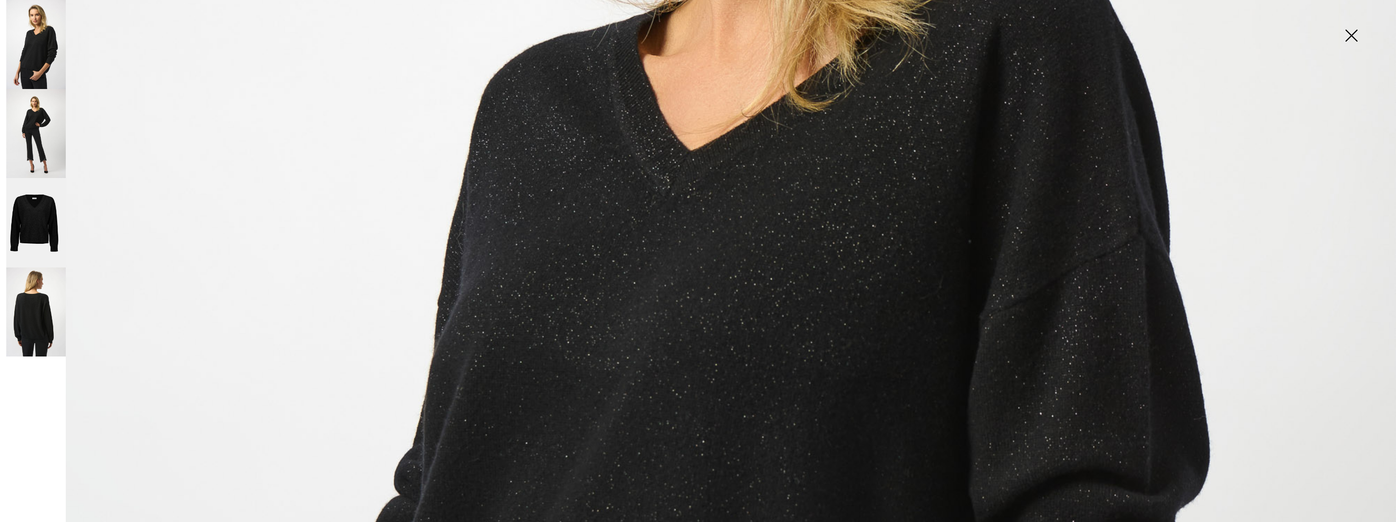
scroll to position [433, 0]
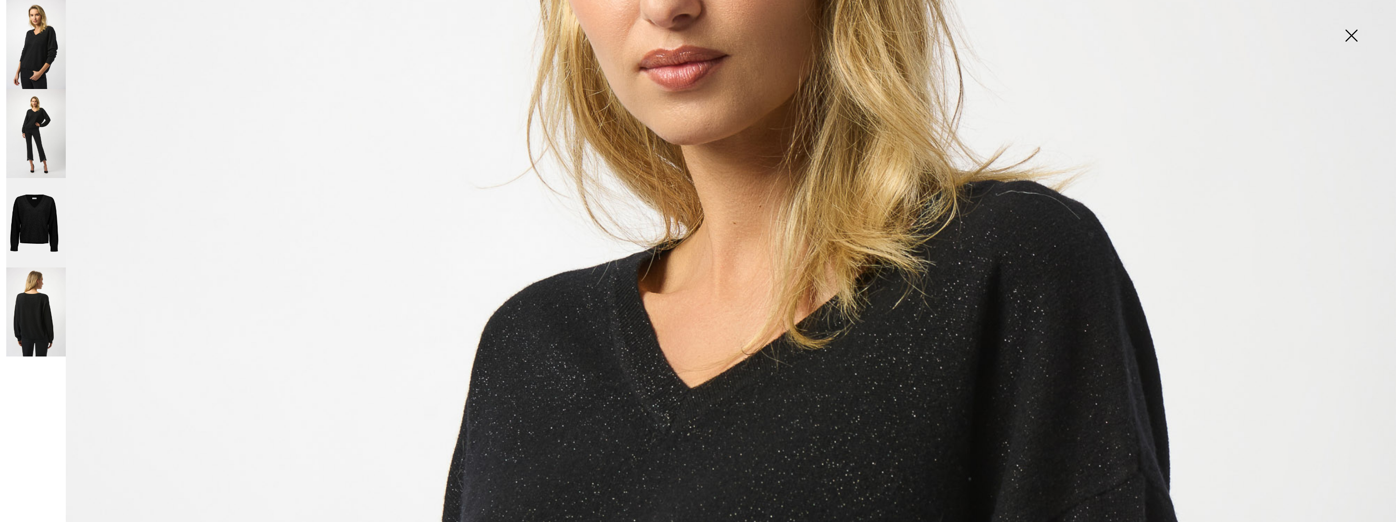
click at [38, 208] on img at bounding box center [36, 222] width 60 height 89
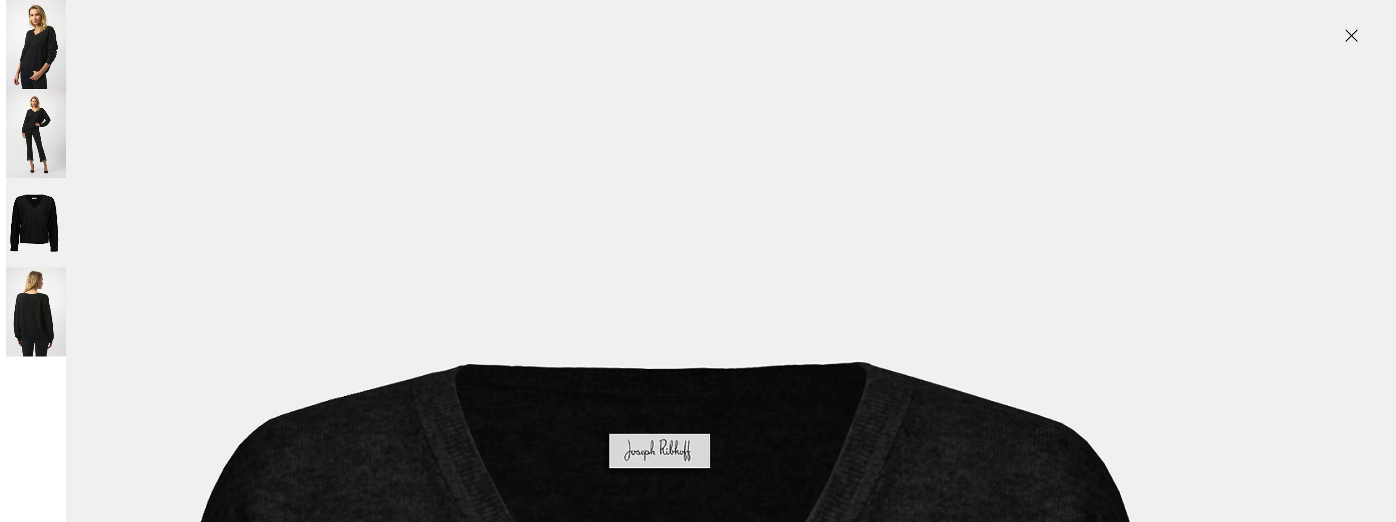
scroll to position [0, 0]
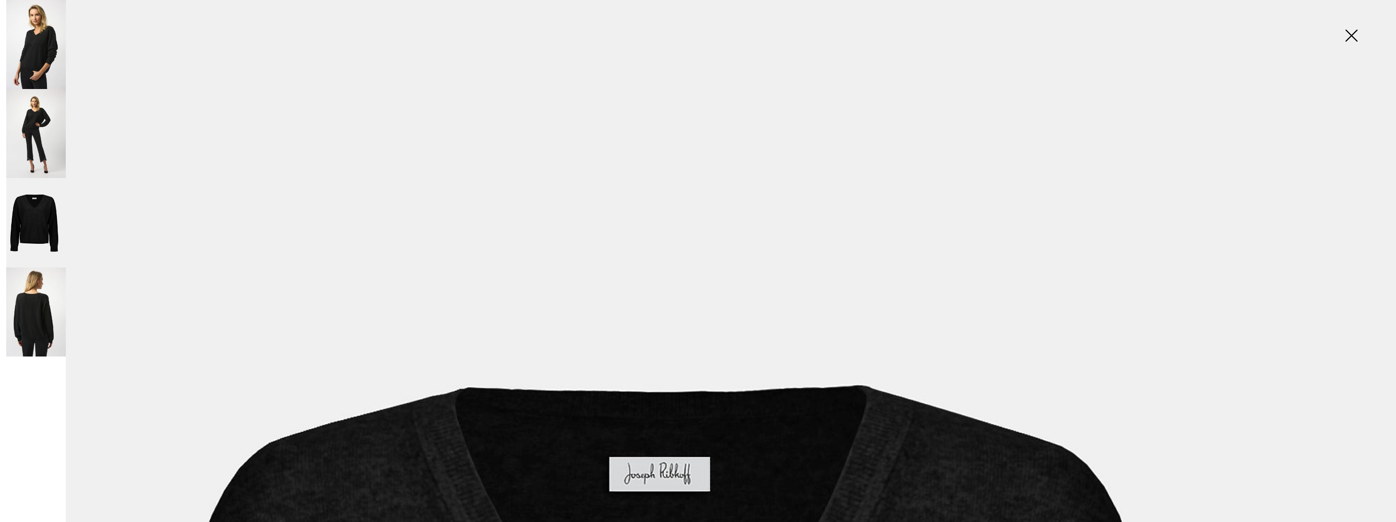
click at [1349, 33] on img at bounding box center [1351, 36] width 45 height 46
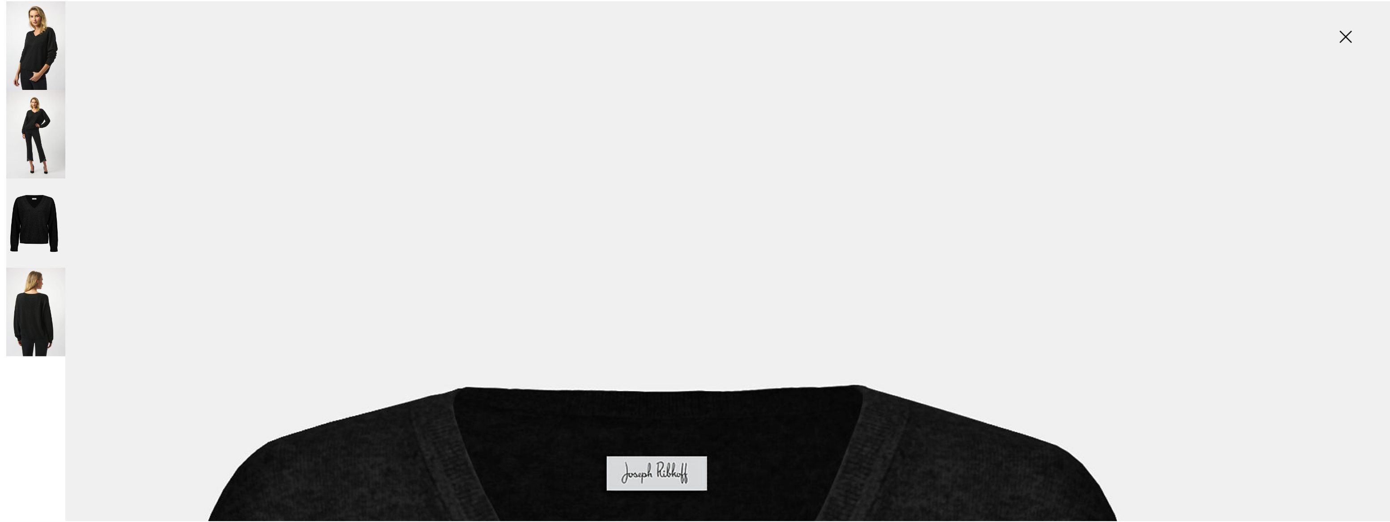
scroll to position [162, 0]
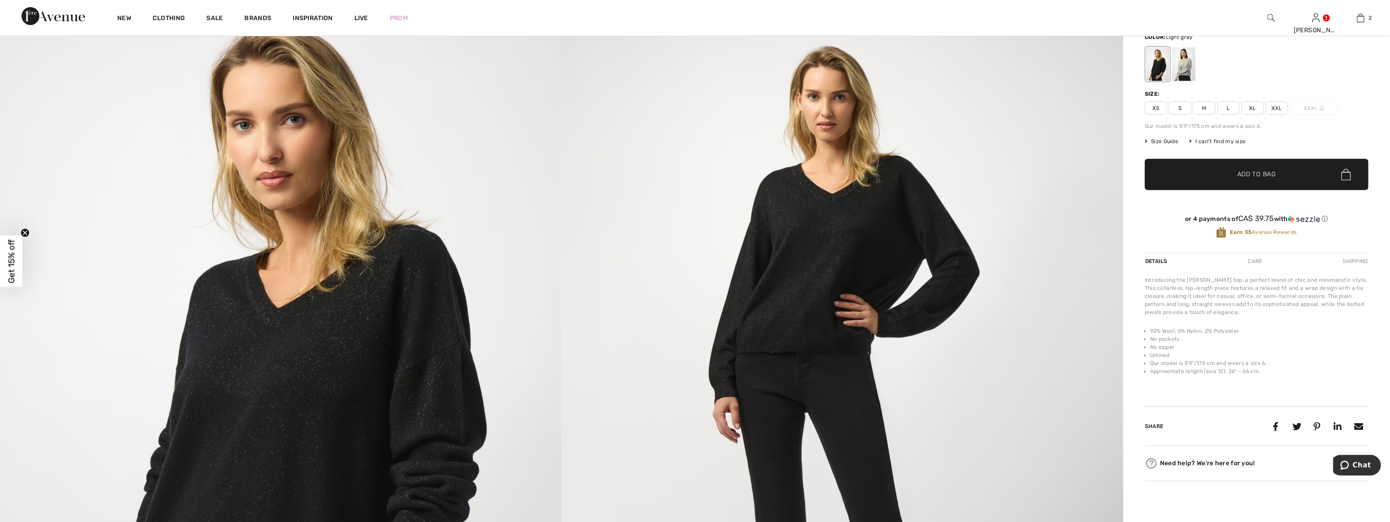
click at [1185, 76] on div at bounding box center [1183, 64] width 23 height 34
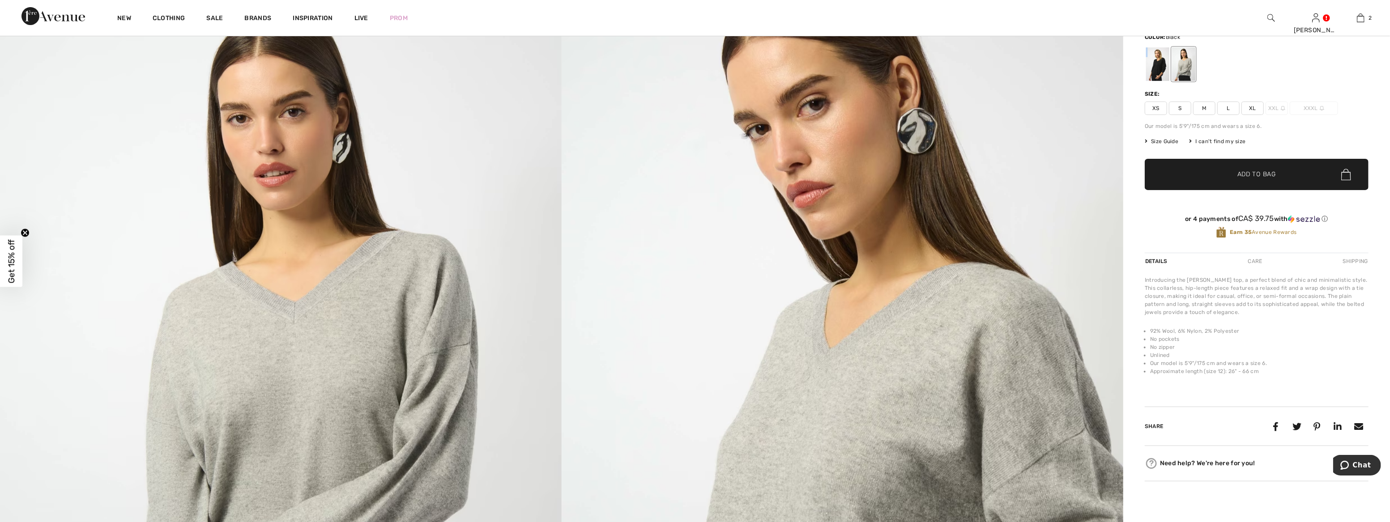
click at [1165, 74] on div at bounding box center [1157, 64] width 23 height 34
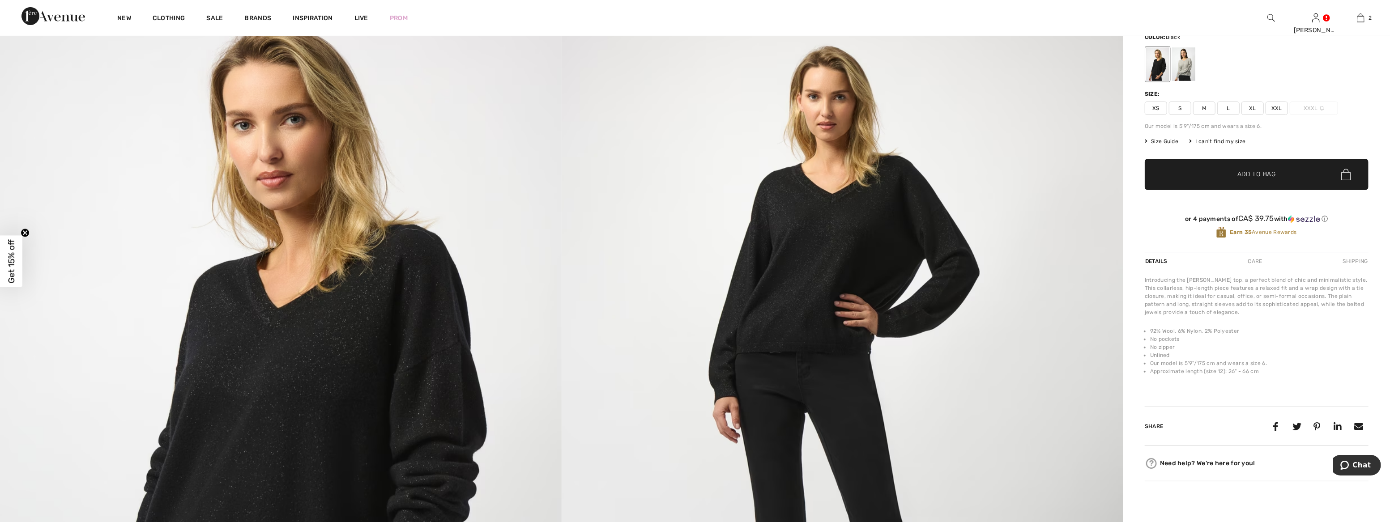
click at [1152, 145] on span "Size Guide" at bounding box center [1162, 141] width 34 height 8
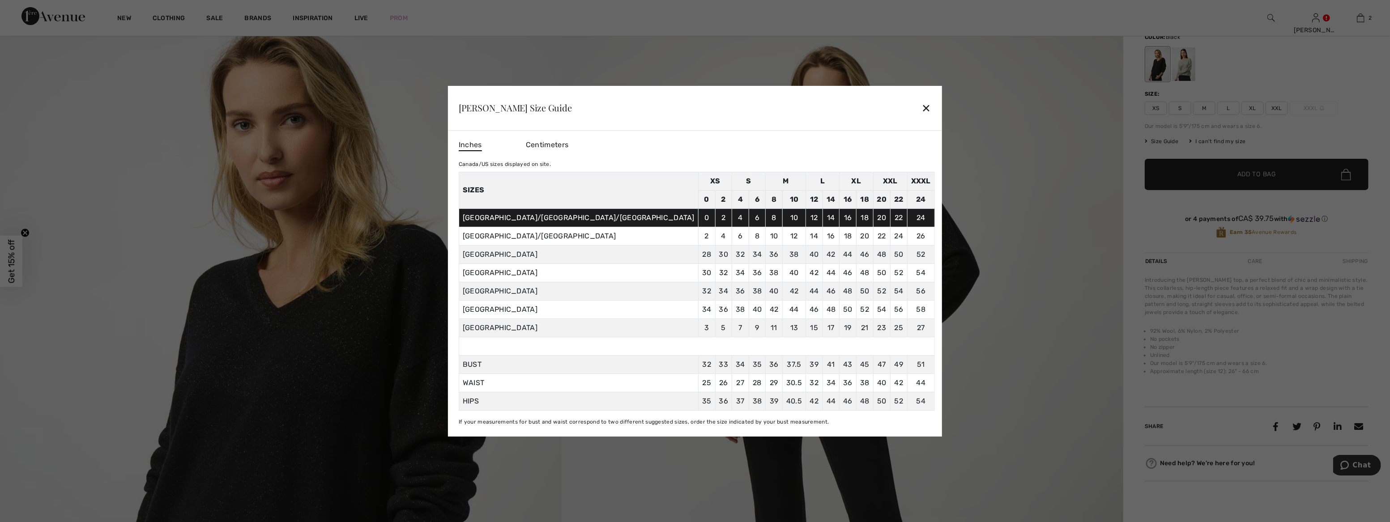
click at [922, 101] on div "✕" at bounding box center [926, 107] width 9 height 19
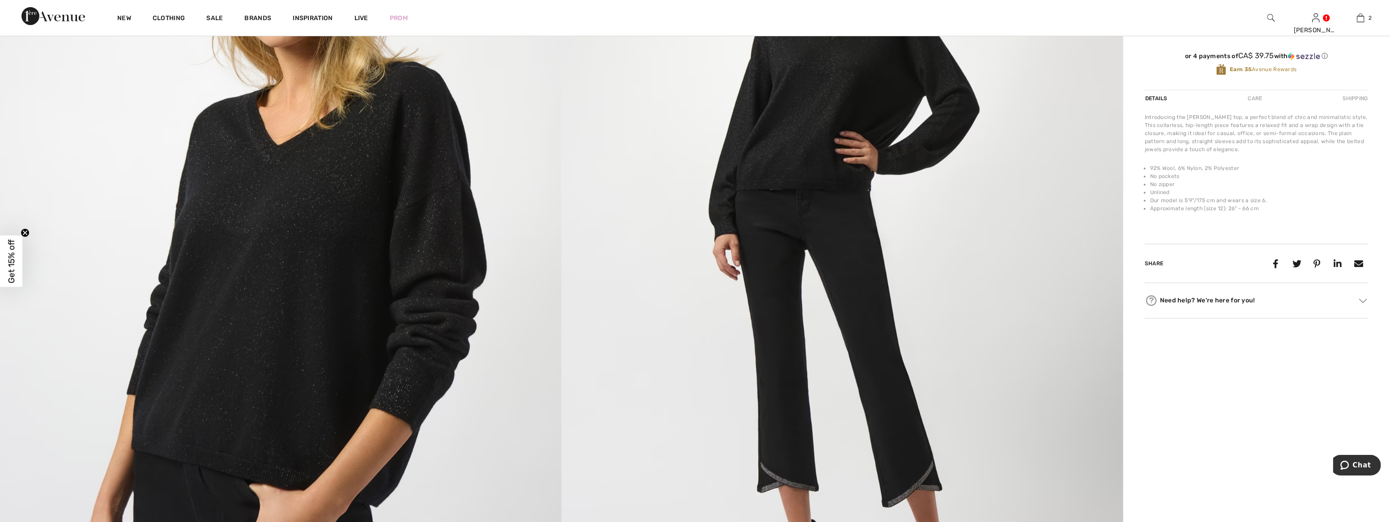
scroll to position [81, 0]
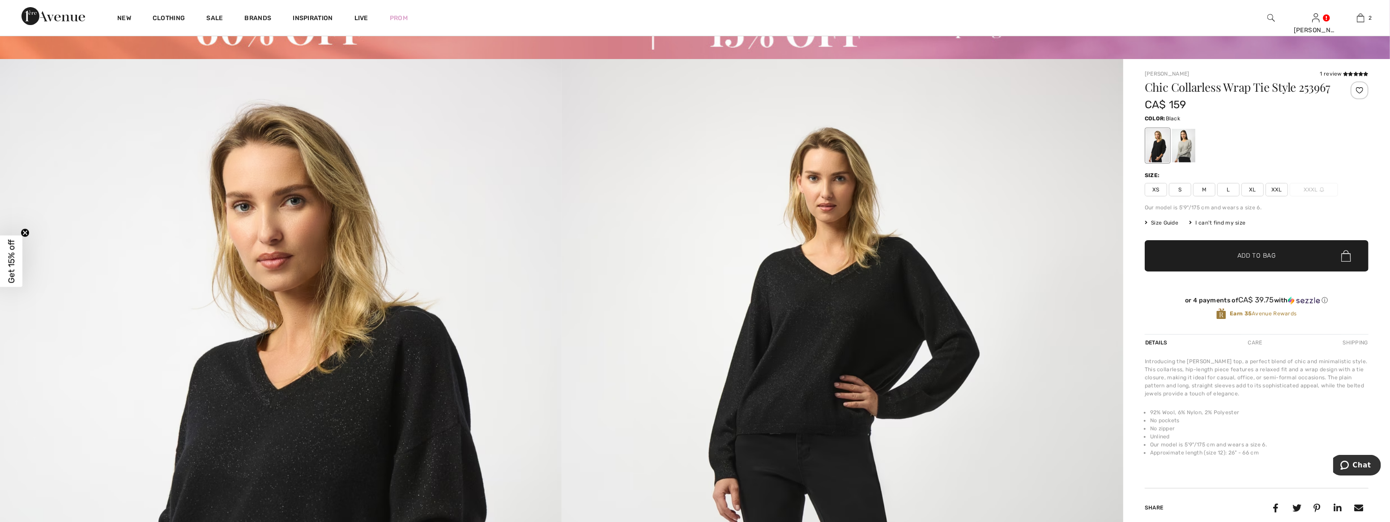
click at [1251, 196] on span "XL" at bounding box center [1252, 189] width 22 height 13
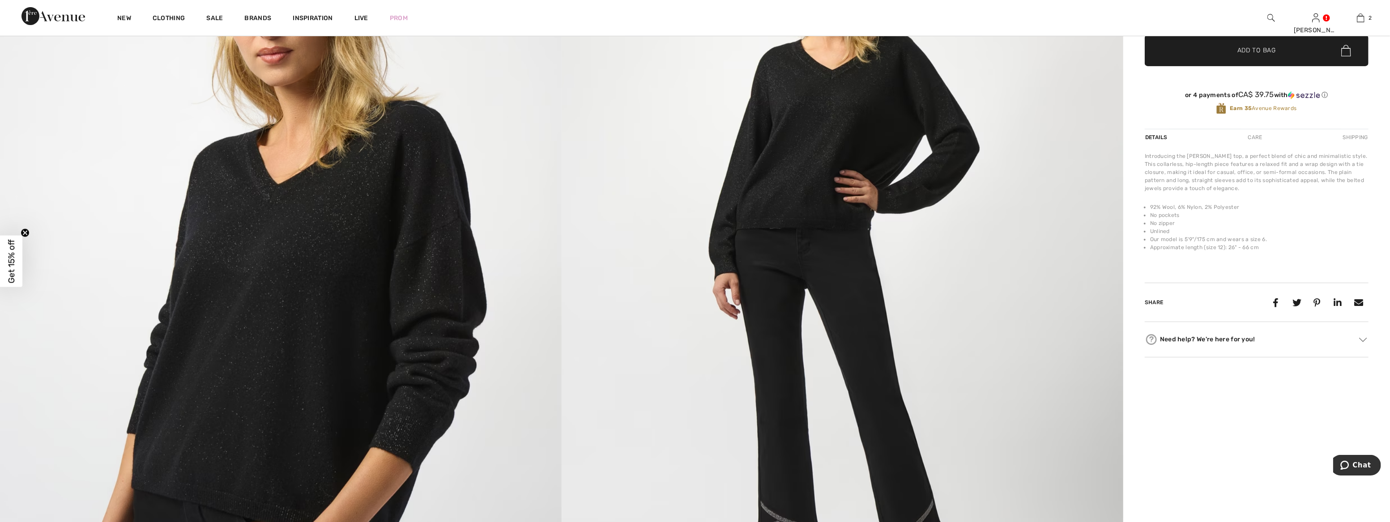
scroll to position [325, 0]
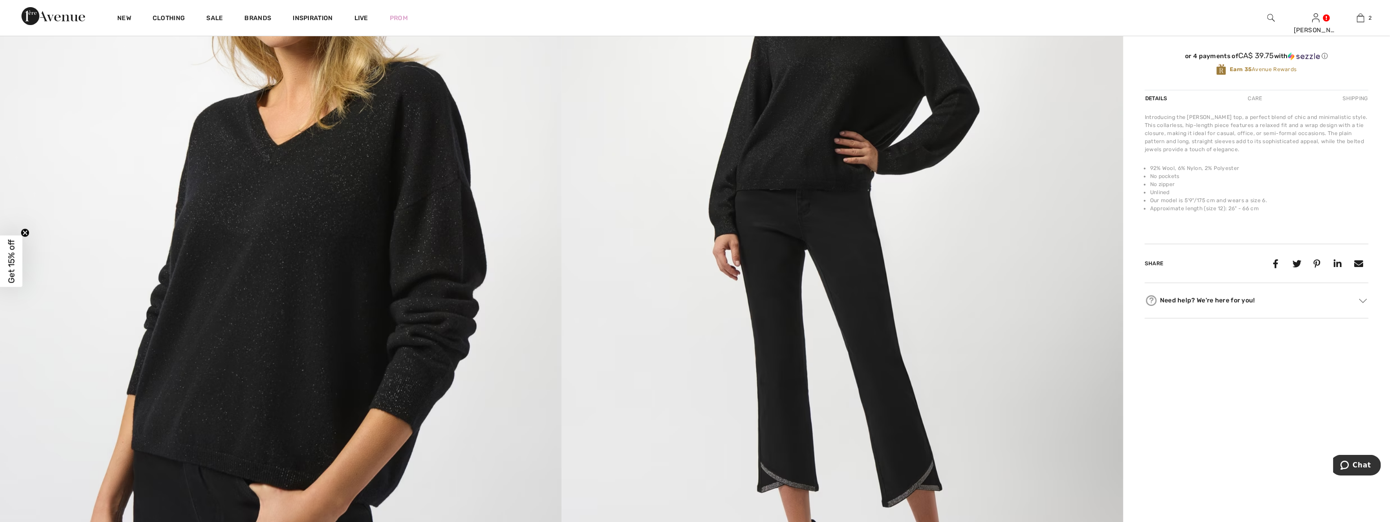
click at [362, 441] on img at bounding box center [281, 236] width 562 height 842
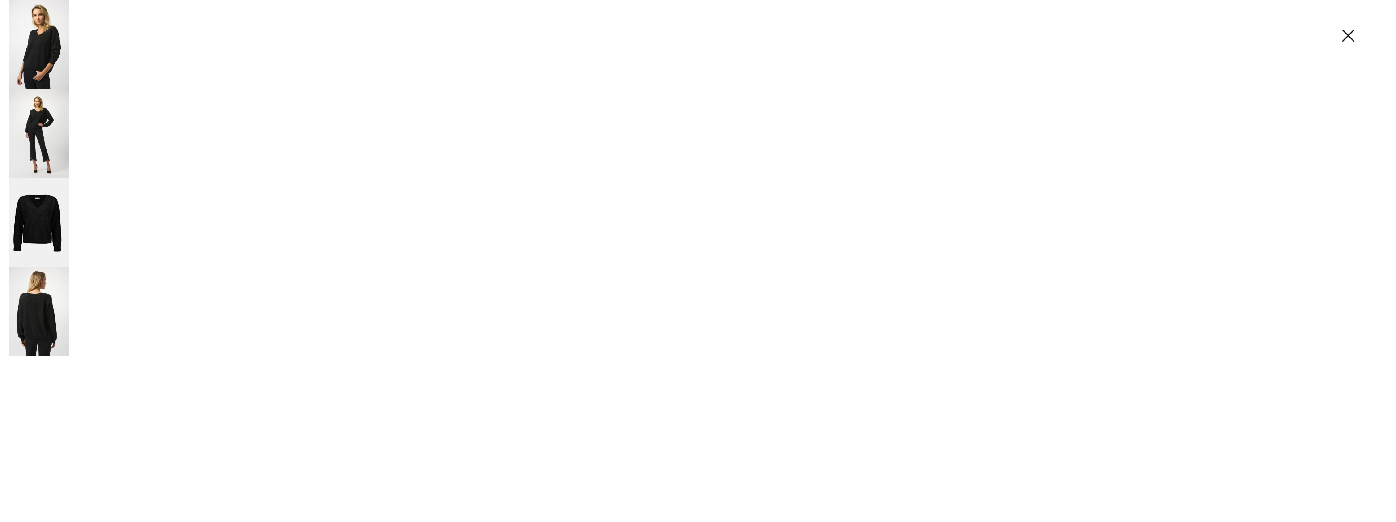
scroll to position [326, 0]
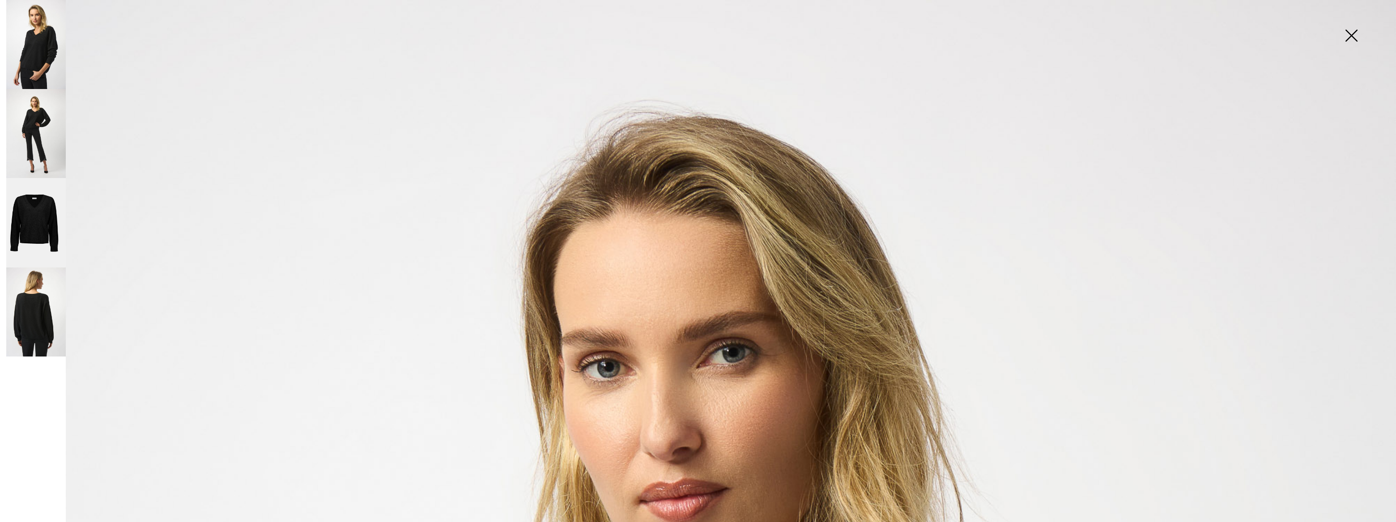
click at [24, 116] on img at bounding box center [36, 133] width 60 height 89
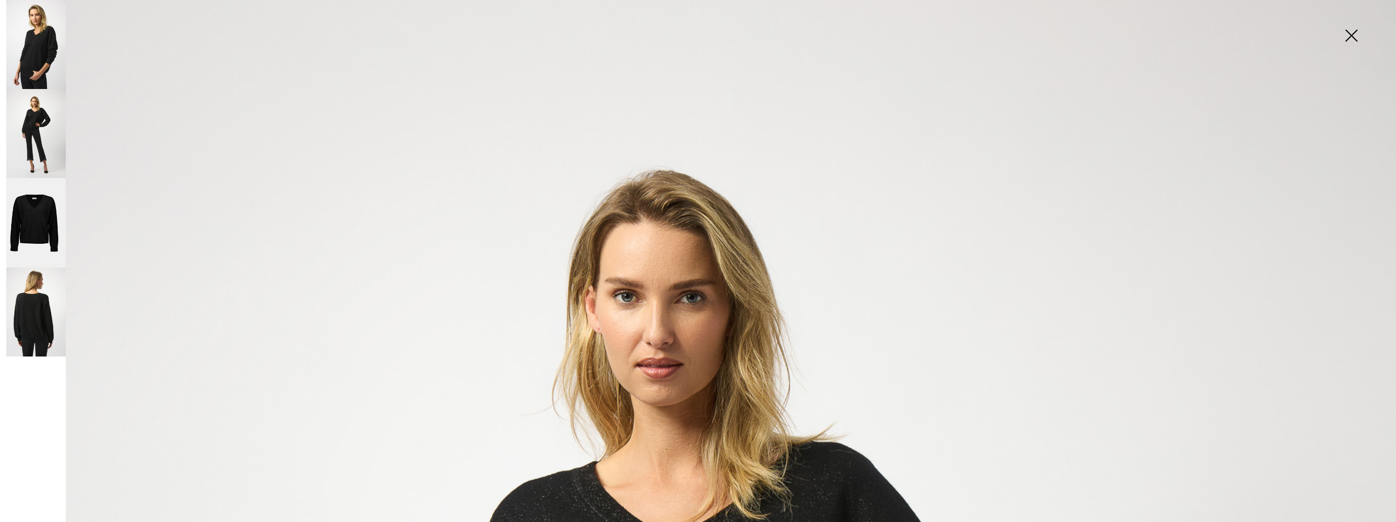
click at [35, 215] on img at bounding box center [36, 222] width 60 height 89
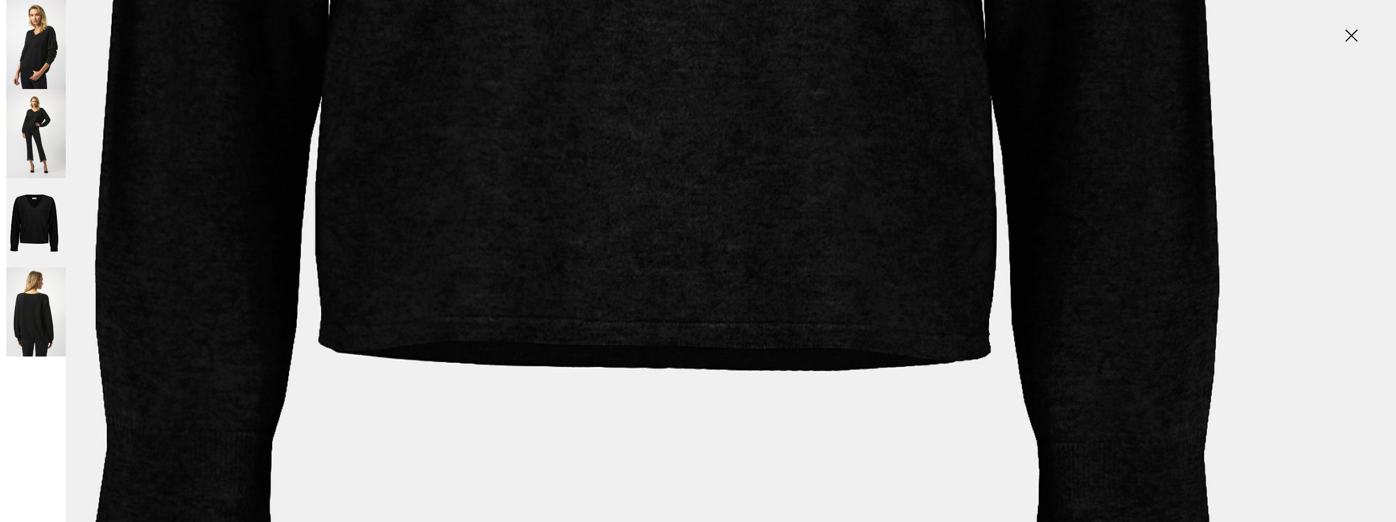
scroll to position [915, 0]
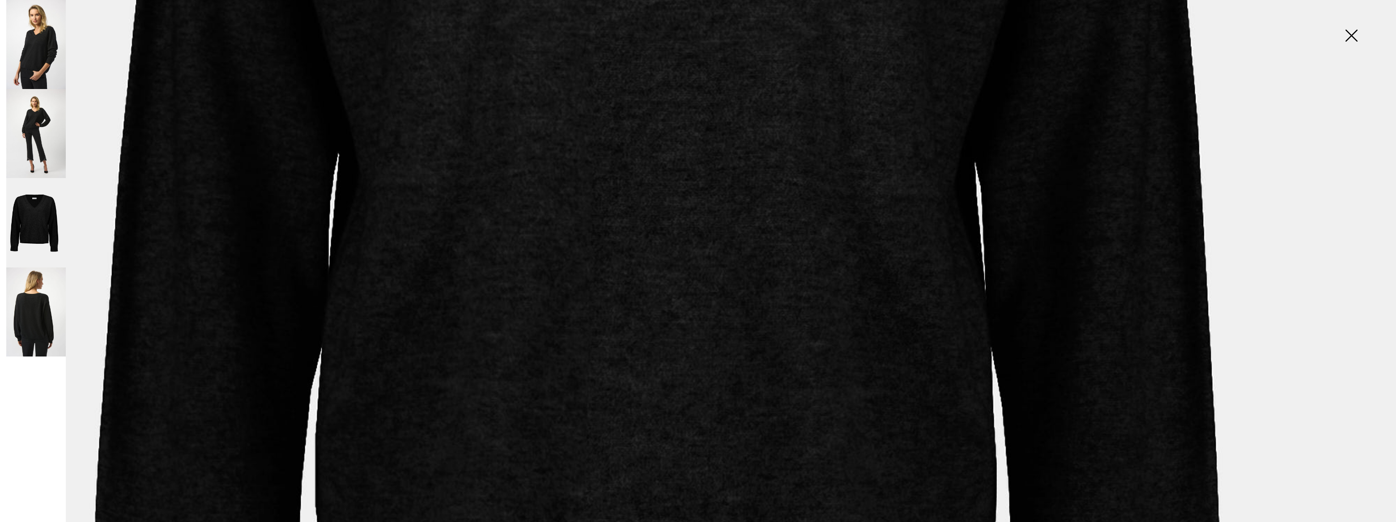
click at [52, 333] on img at bounding box center [36, 312] width 60 height 89
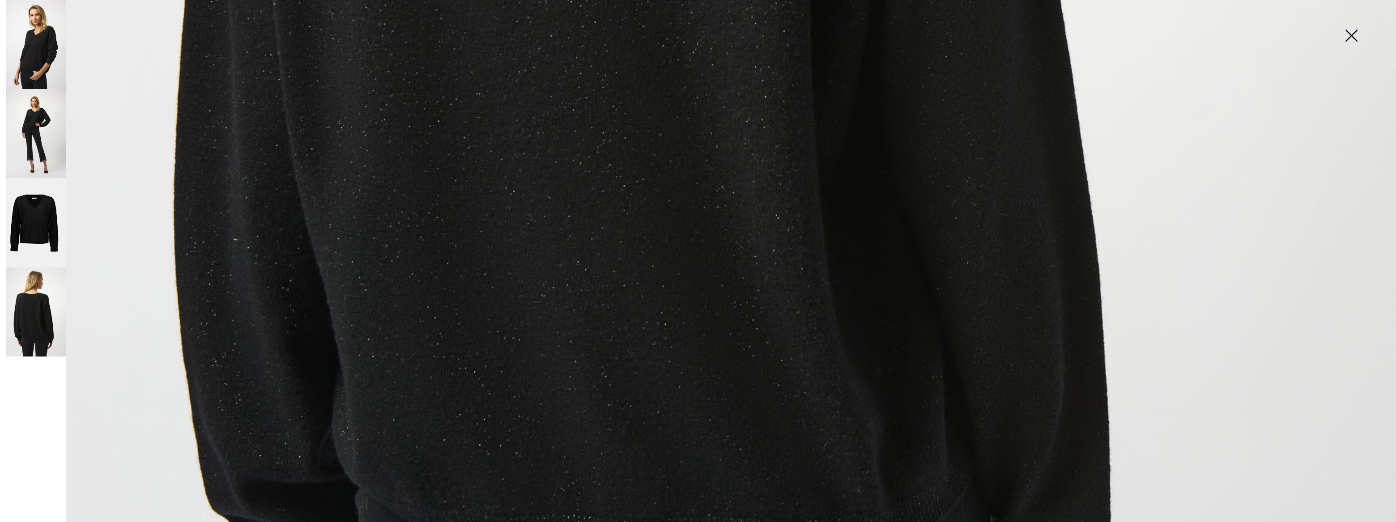
scroll to position [1363, 0]
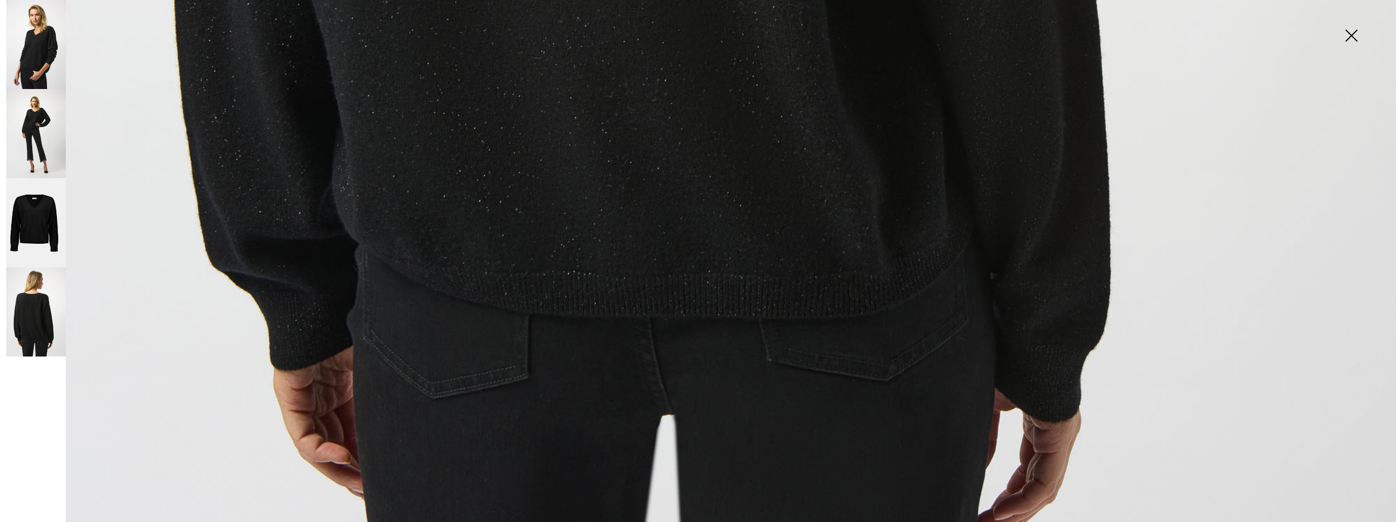
click at [39, 115] on img at bounding box center [36, 133] width 60 height 89
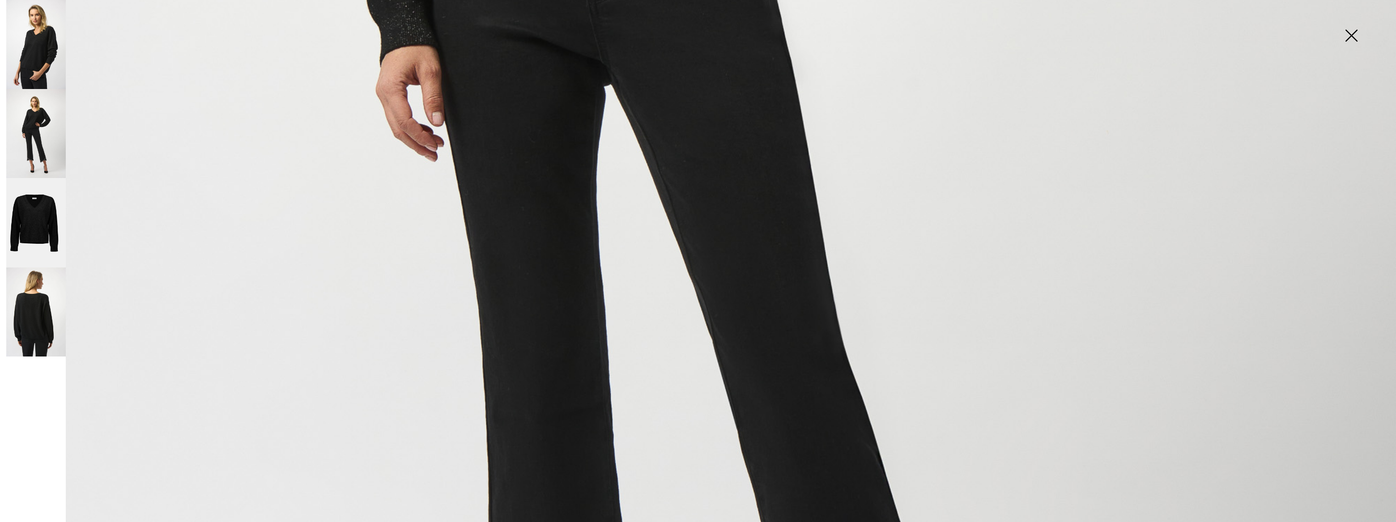
scroll to position [671, 0]
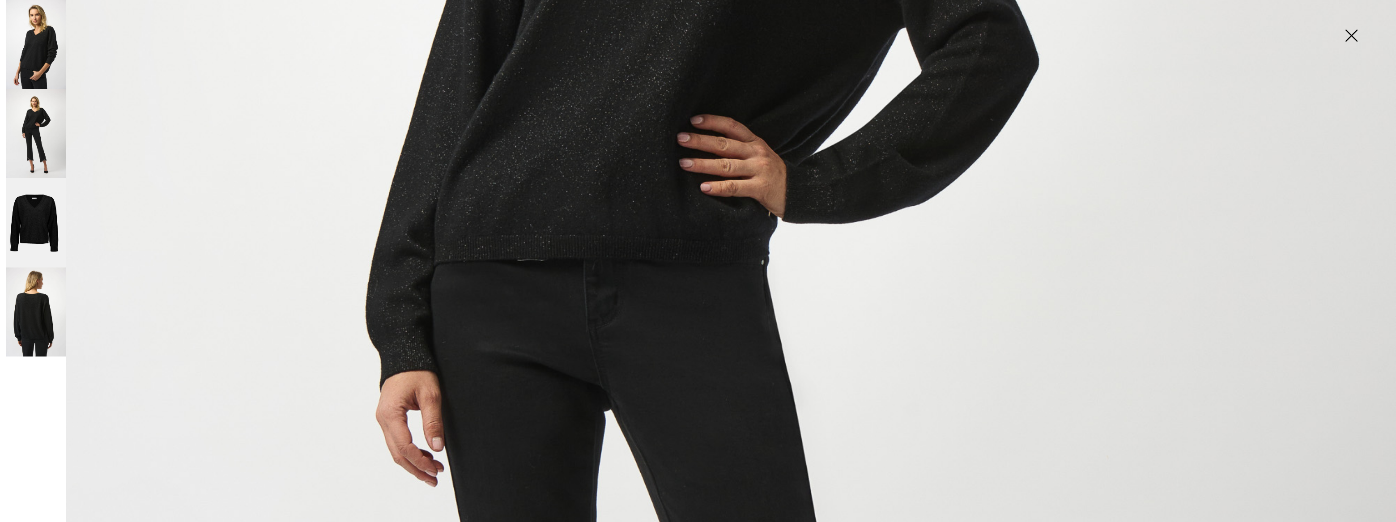
click at [46, 68] on img at bounding box center [36, 44] width 60 height 89
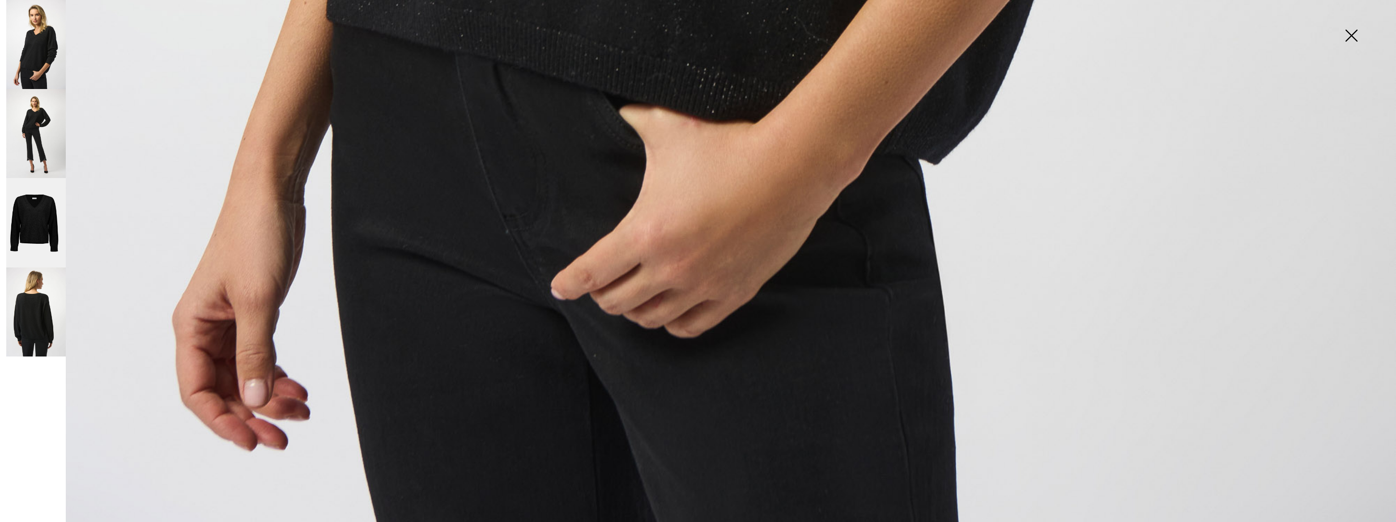
scroll to position [1560, 0]
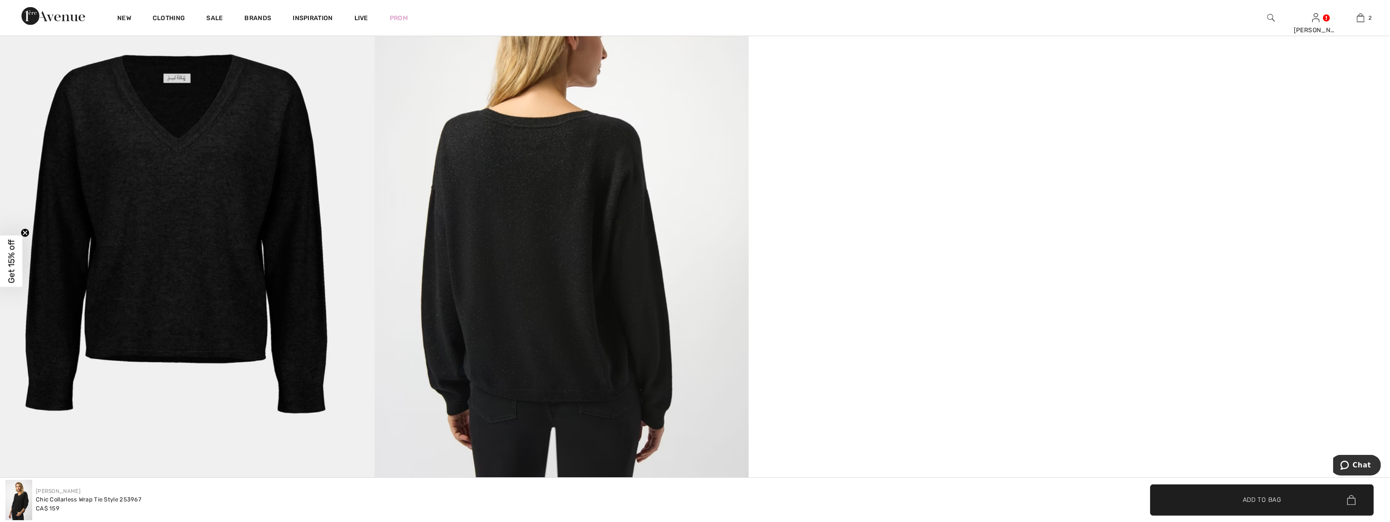
scroll to position [1111, 0]
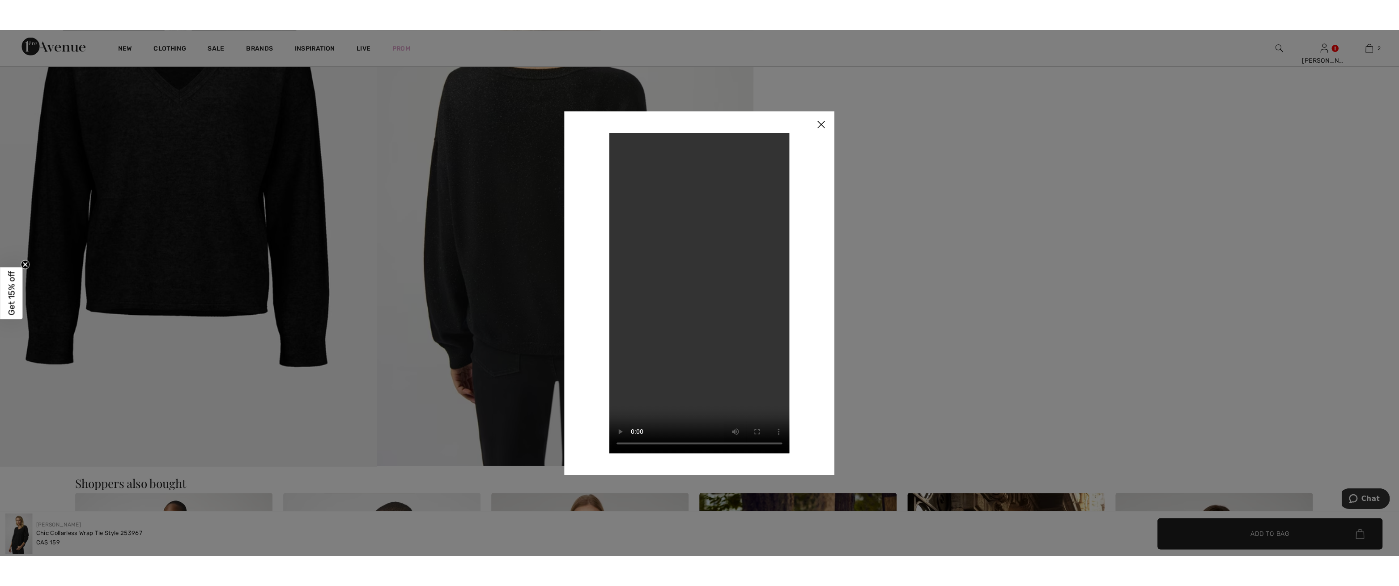
scroll to position [1119, 0]
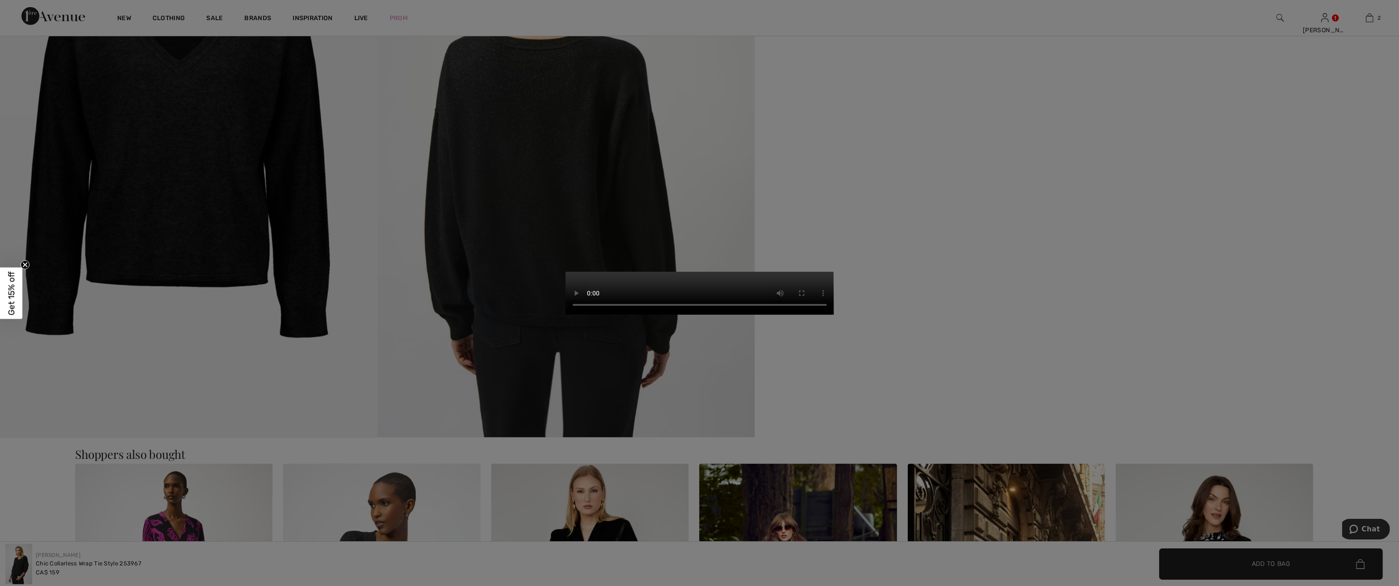
click at [834, 272] on video "Your browser does not support the video tag." at bounding box center [700, 293] width 268 height 43
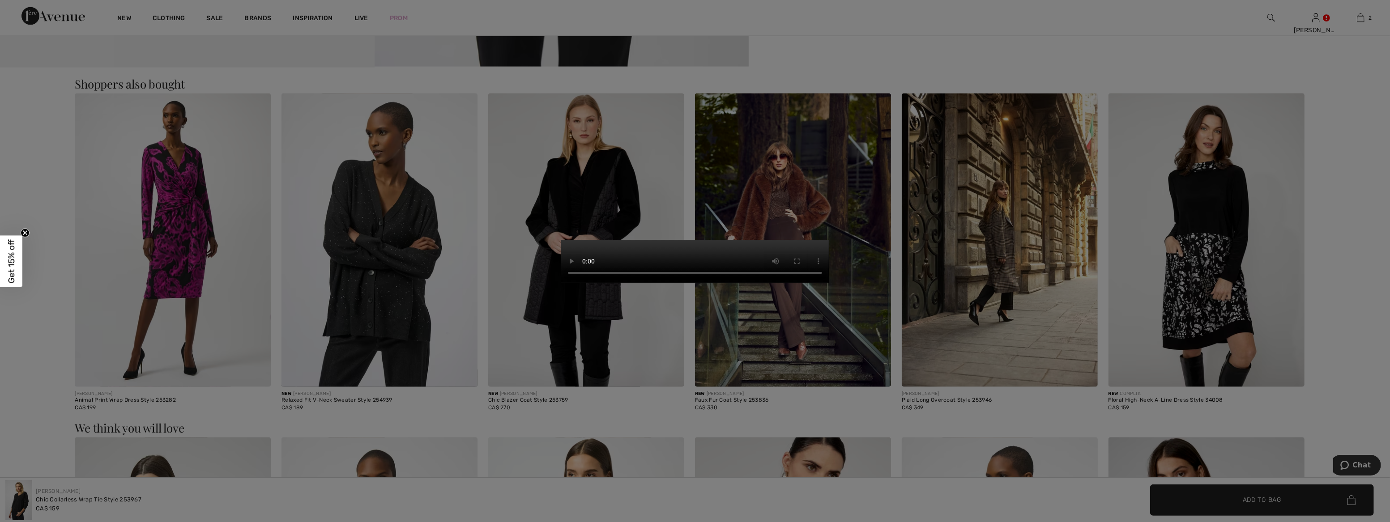
scroll to position [1111, 0]
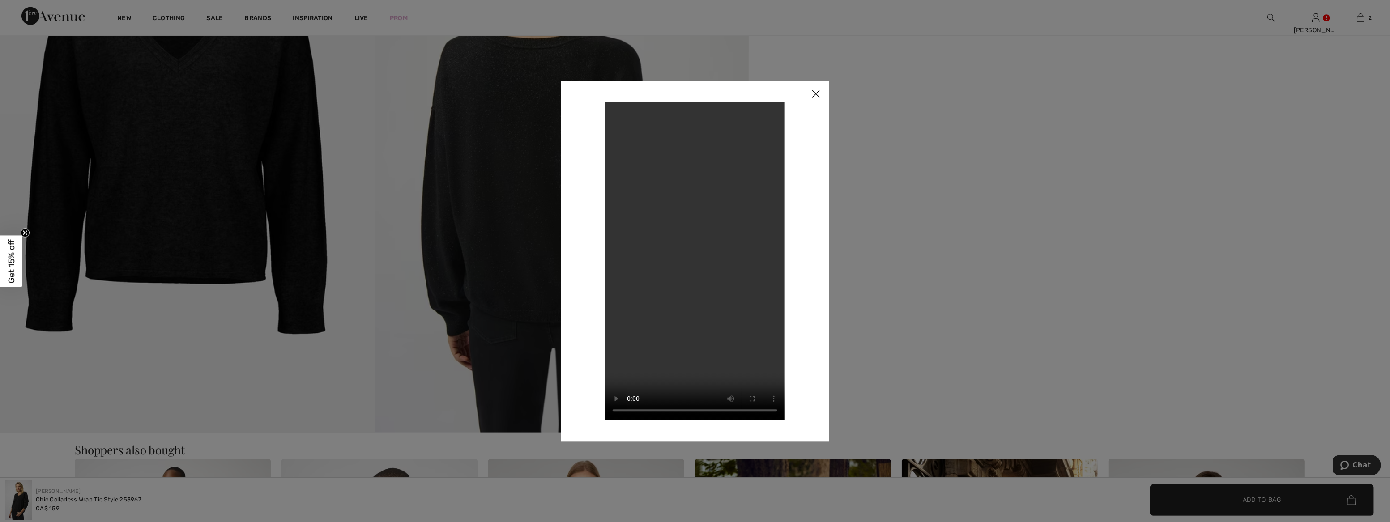
click at [1278, 96] on div at bounding box center [695, 261] width 1390 height 522
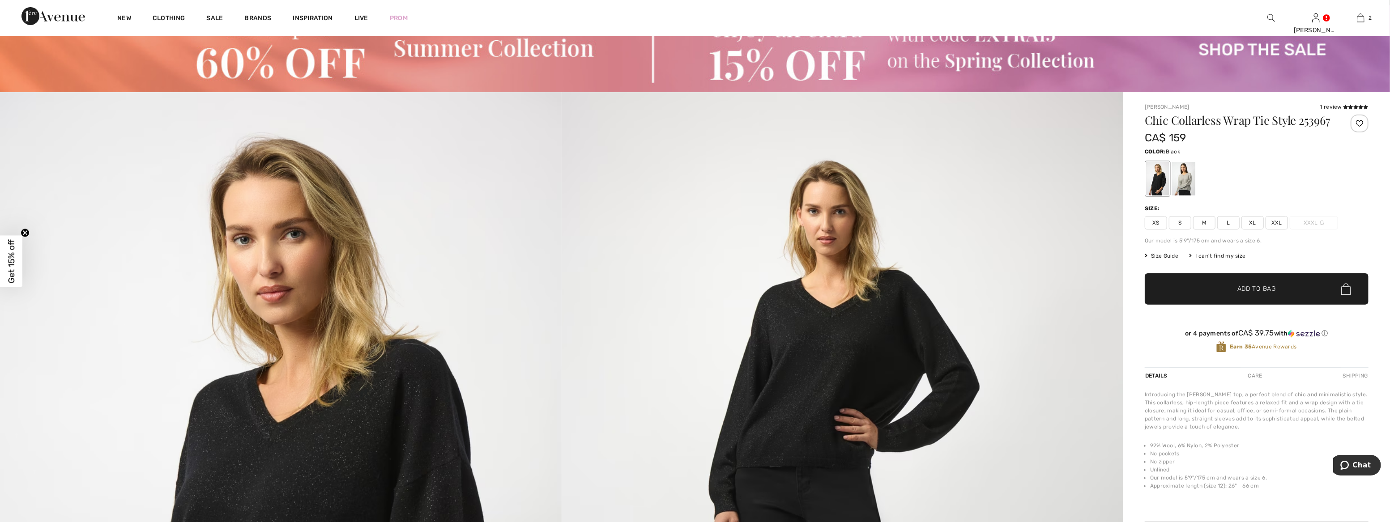
scroll to position [0, 0]
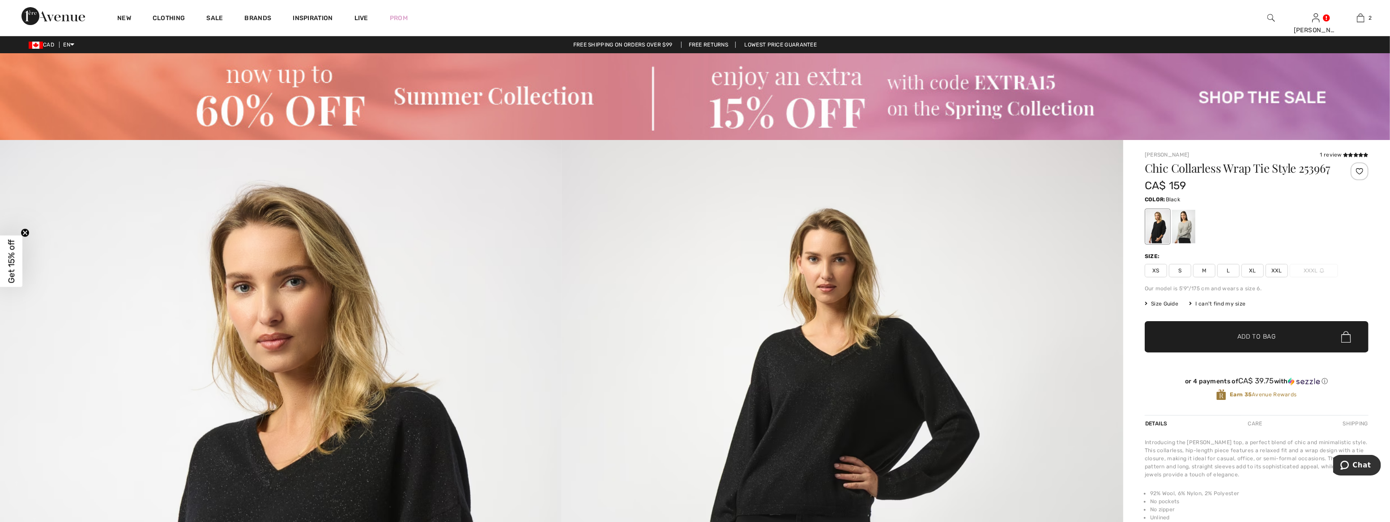
click at [1251, 277] on span "XL" at bounding box center [1252, 270] width 22 height 13
click at [1271, 342] on span "Add to Bag" at bounding box center [1256, 336] width 38 height 9
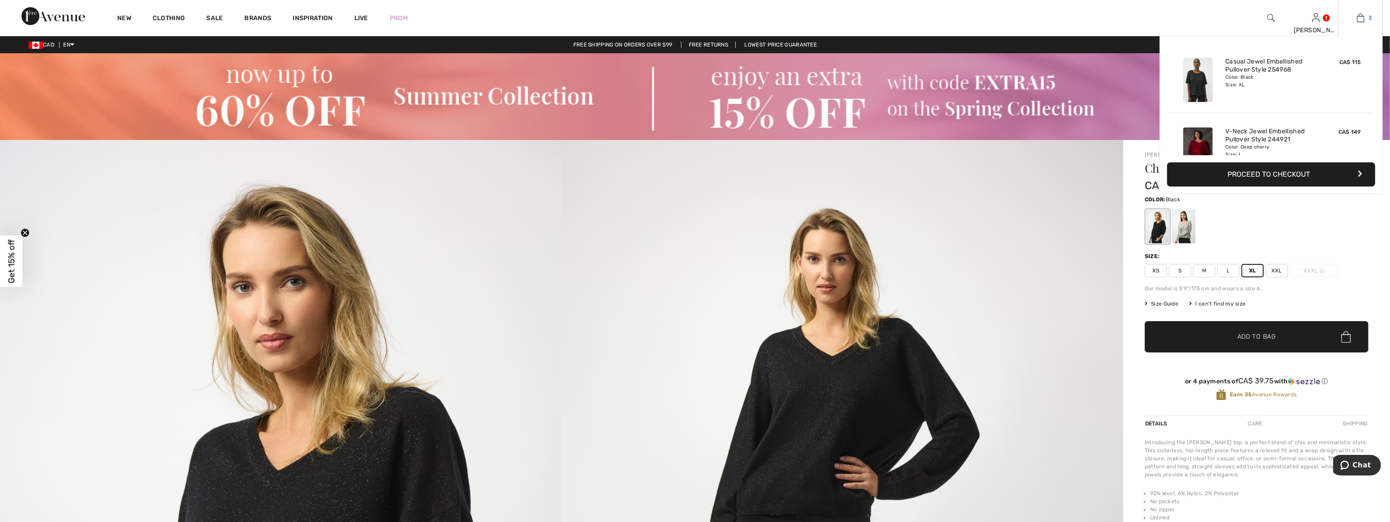
click at [1363, 16] on img at bounding box center [1361, 18] width 8 height 11
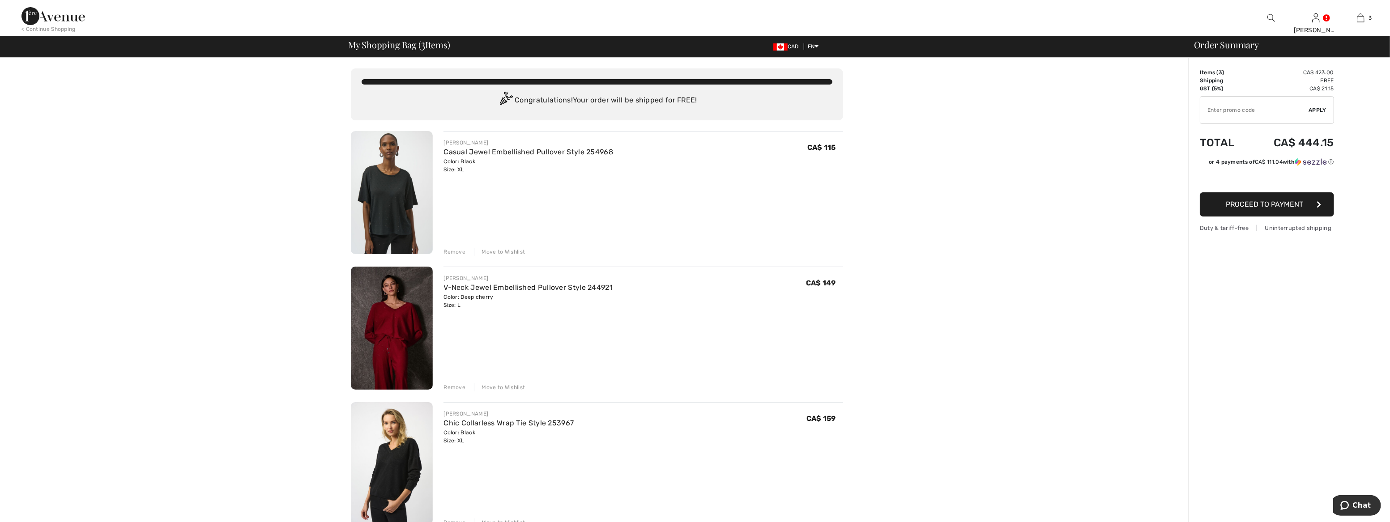
click at [398, 315] on img at bounding box center [392, 328] width 82 height 123
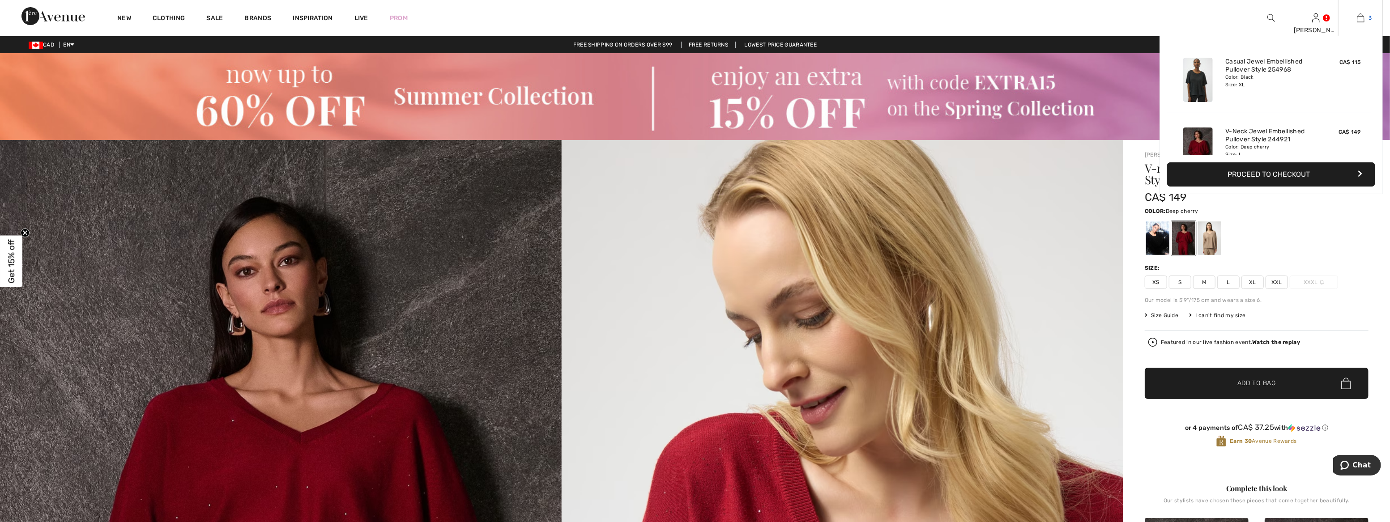
click at [1365, 13] on link "3" at bounding box center [1360, 18] width 44 height 11
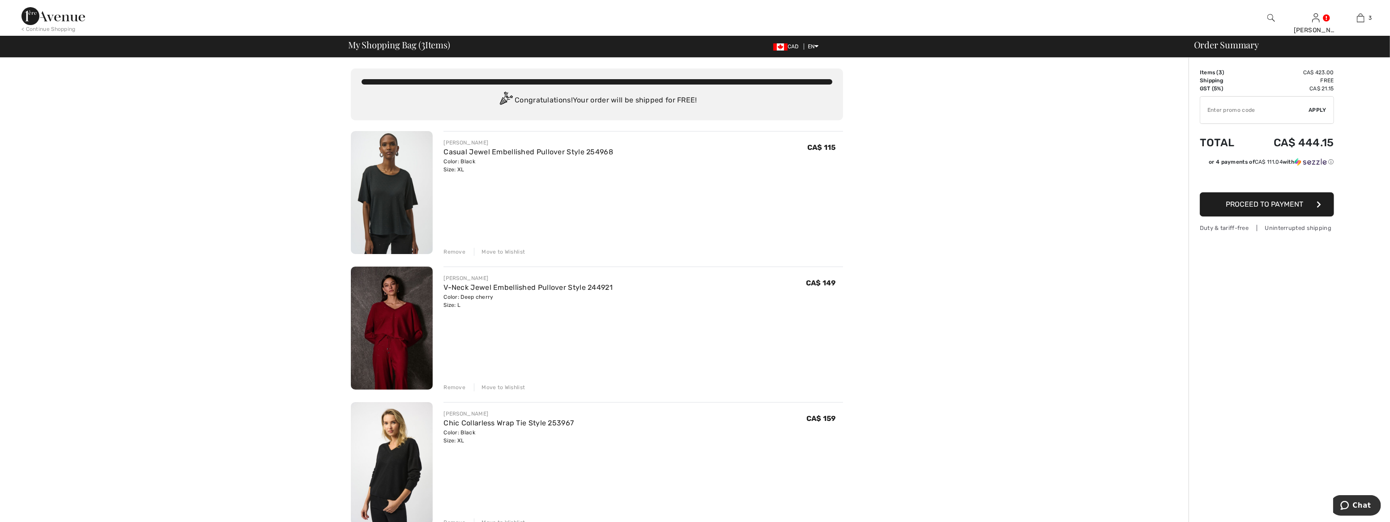
click at [387, 310] on img at bounding box center [392, 328] width 82 height 123
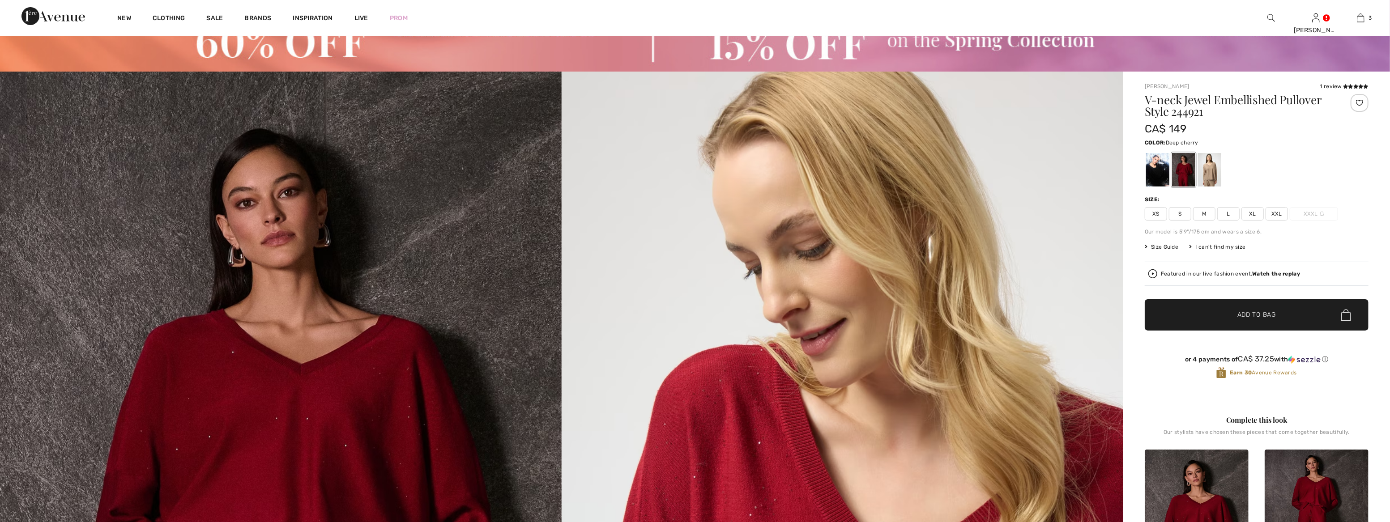
scroll to position [203, 0]
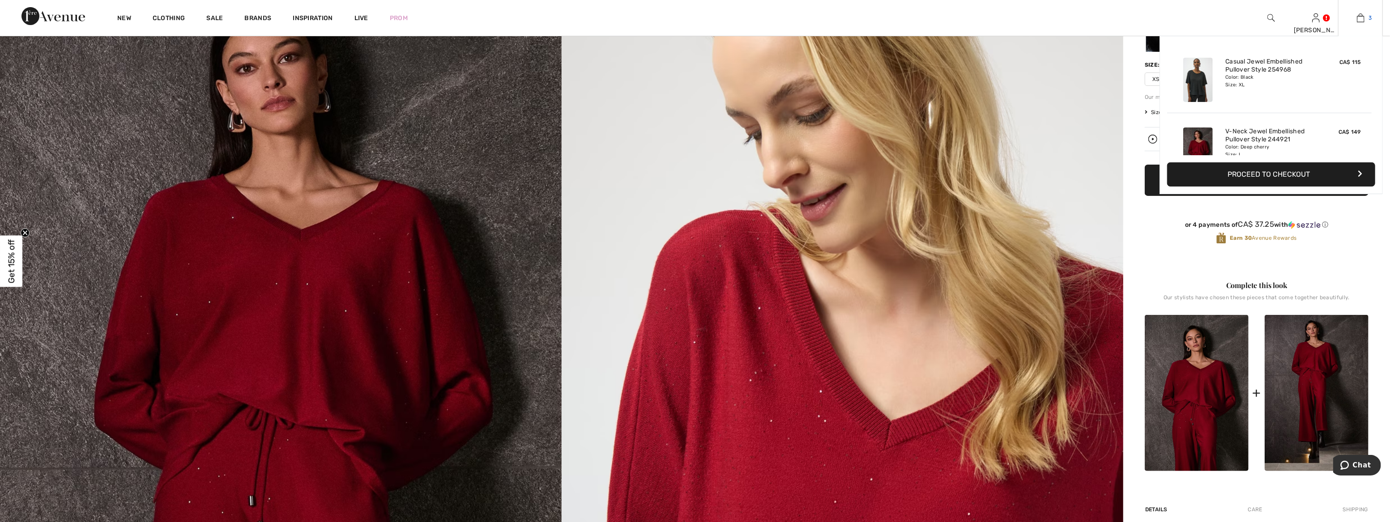
click at [1363, 19] on img at bounding box center [1361, 18] width 8 height 11
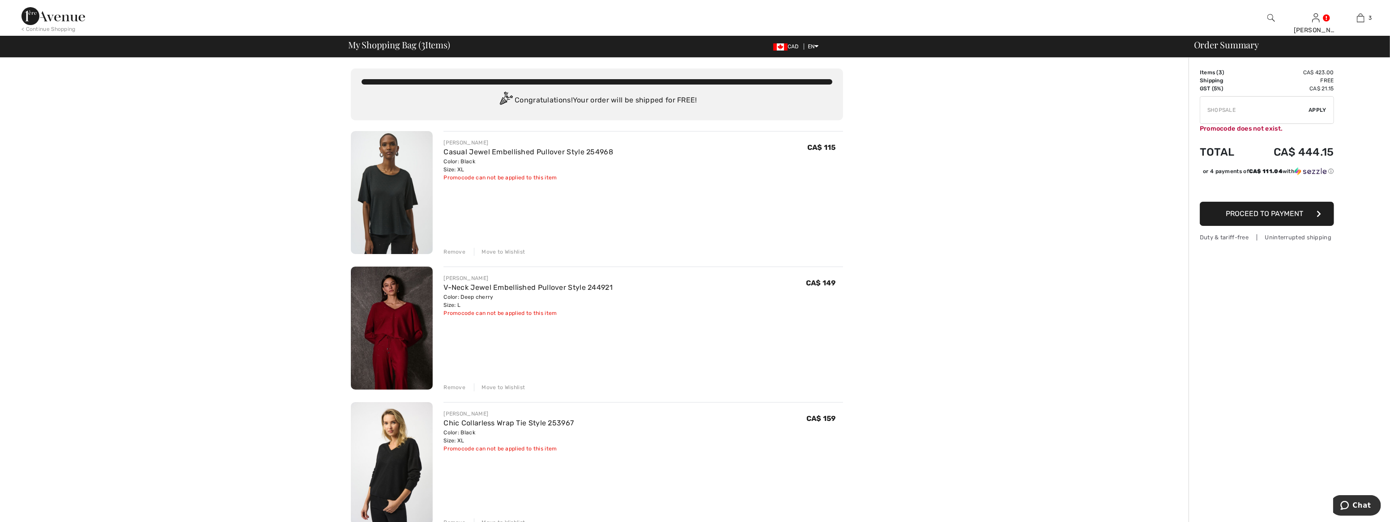
type input "NEW15"
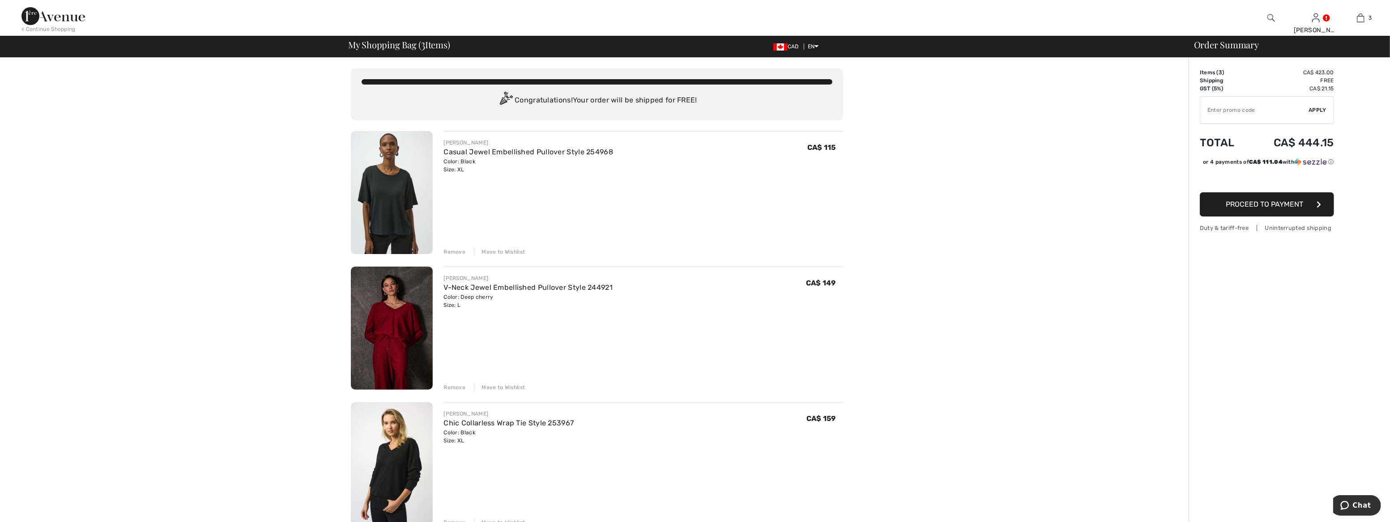
type input "FLASH15"
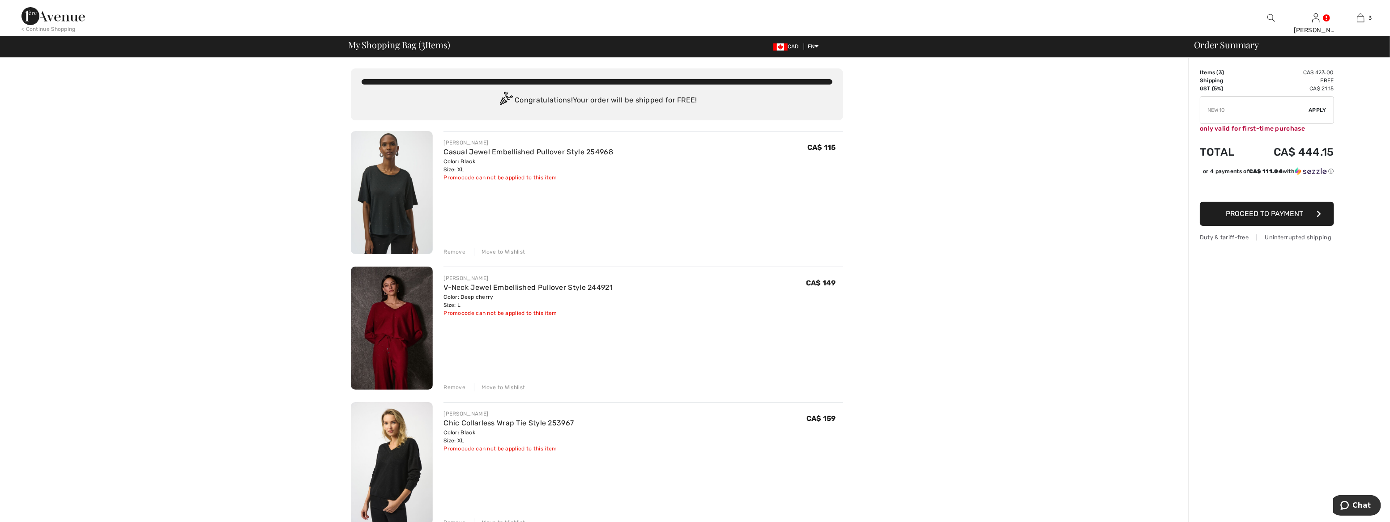
type input "EXTRA15"
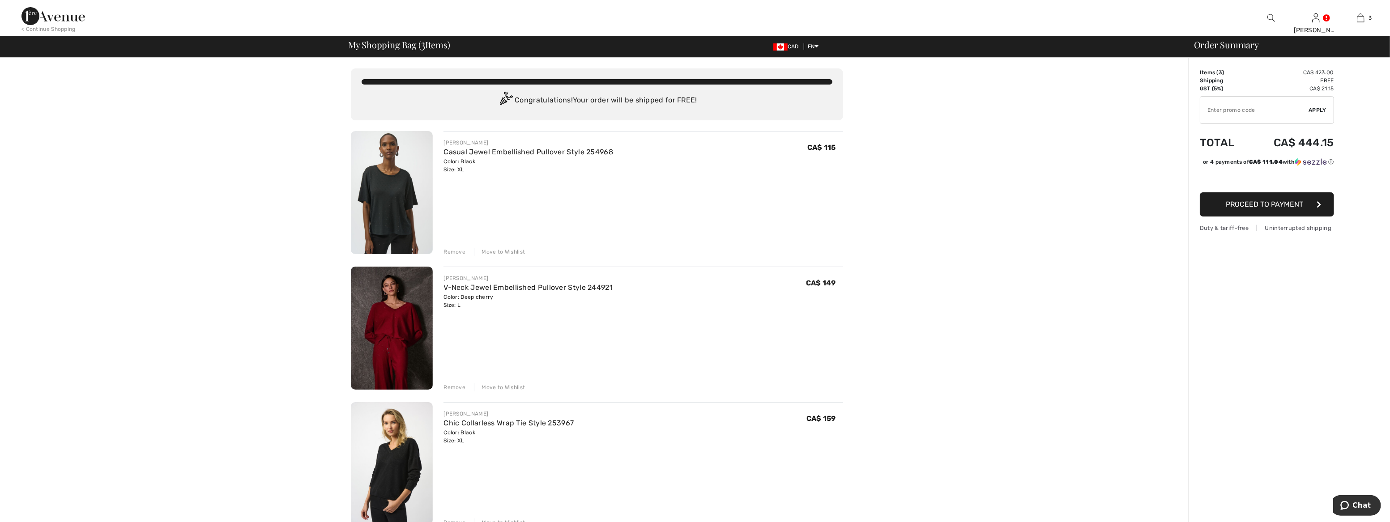
type input "FREEXPRESS"
type input "FREEDENIMBAG"
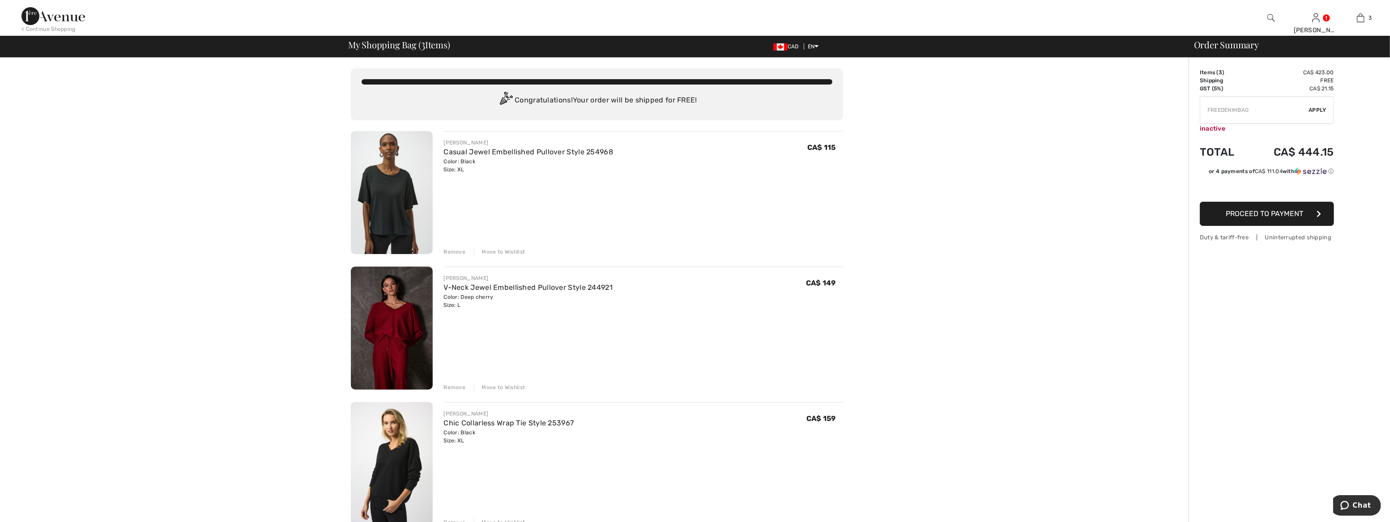
click at [1216, 109] on input "TEXT" at bounding box center [1254, 110] width 109 height 27
click at [1151, 148] on div "You are only CA$ 0.00 away from FREE SHIPPING! Continue Shopping > Congratulati…" at bounding box center [596, 479] width 1183 height 843
click at [1207, 109] on input "TEXT" at bounding box center [1254, 110] width 109 height 27
type input "GC005078972"
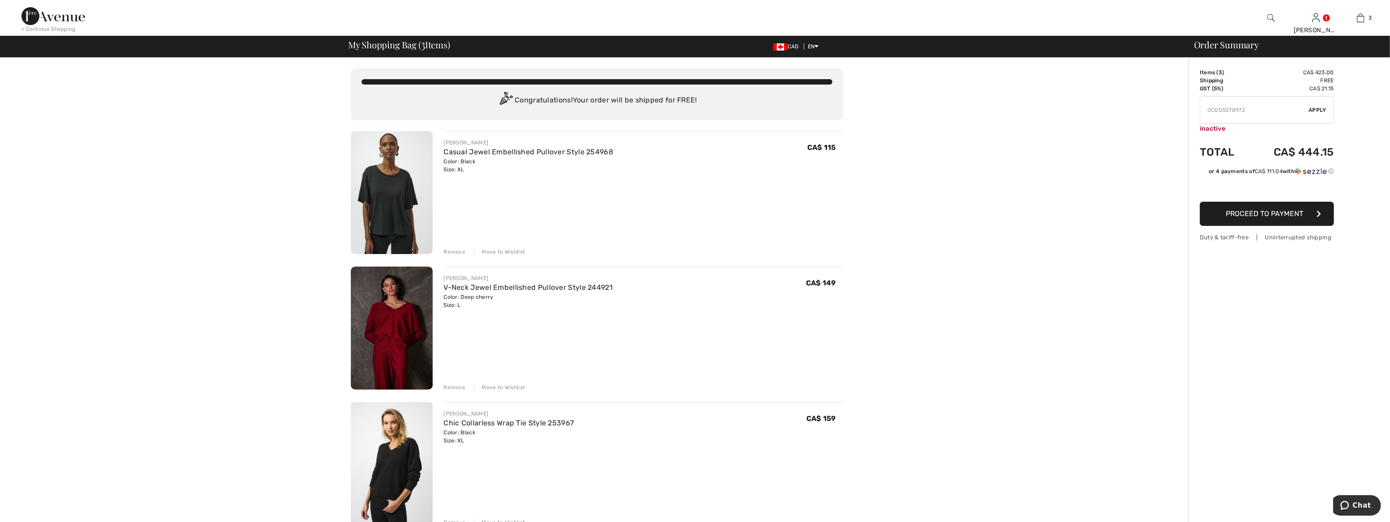
click at [1314, 107] on span "Apply" at bounding box center [1318, 110] width 18 height 8
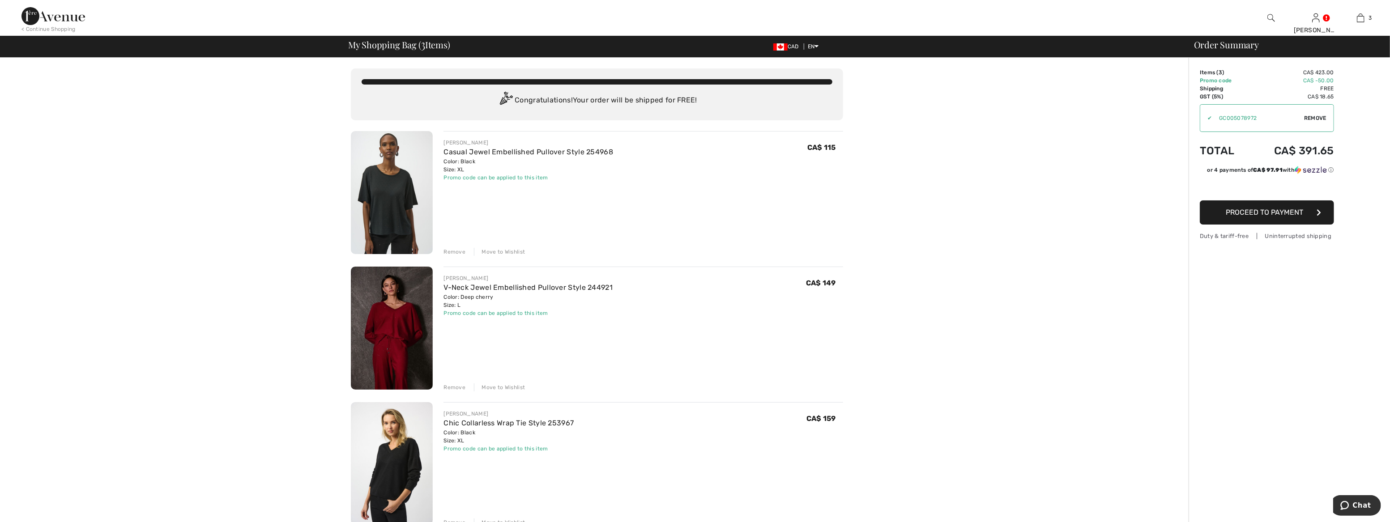
click at [389, 465] on img at bounding box center [392, 463] width 82 height 123
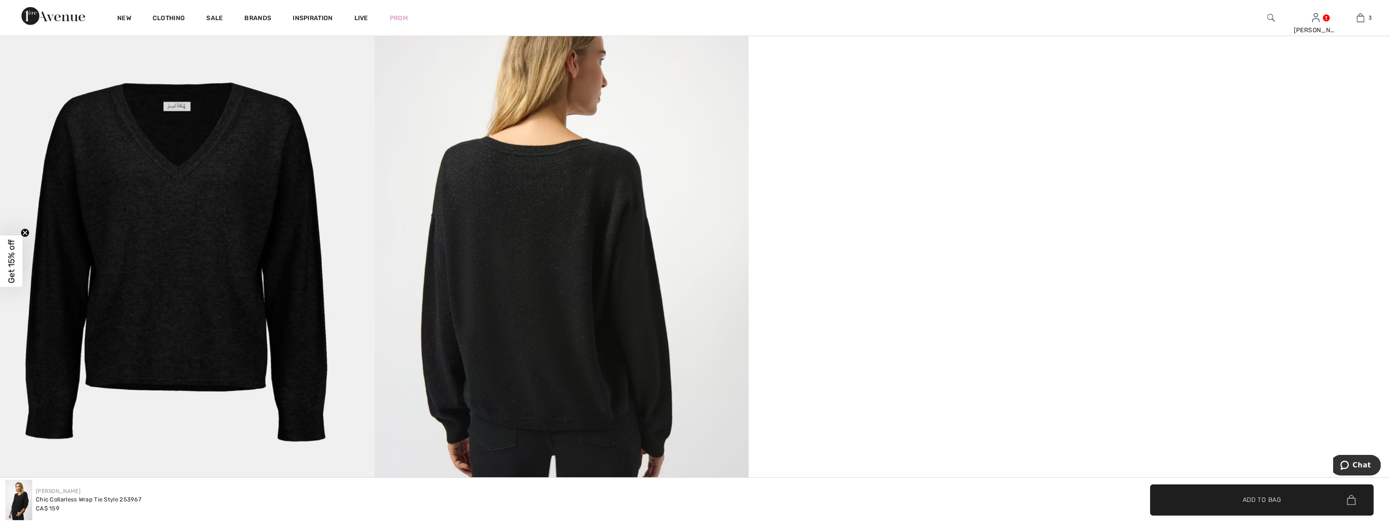
scroll to position [1121, 0]
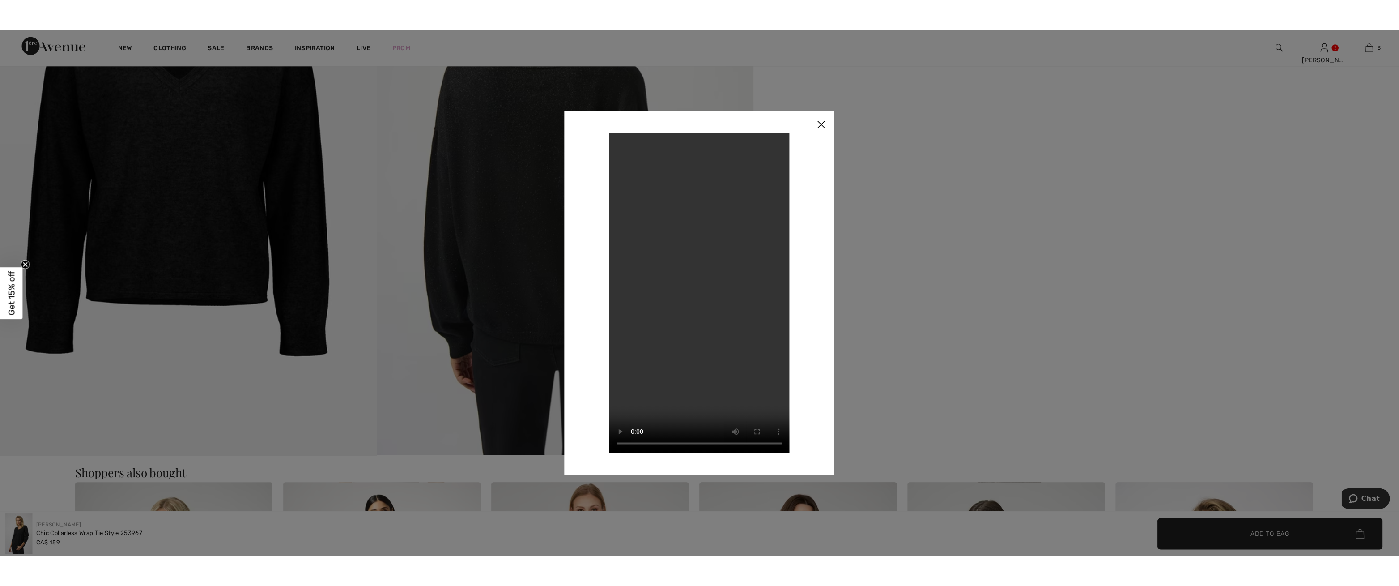
scroll to position [1129, 0]
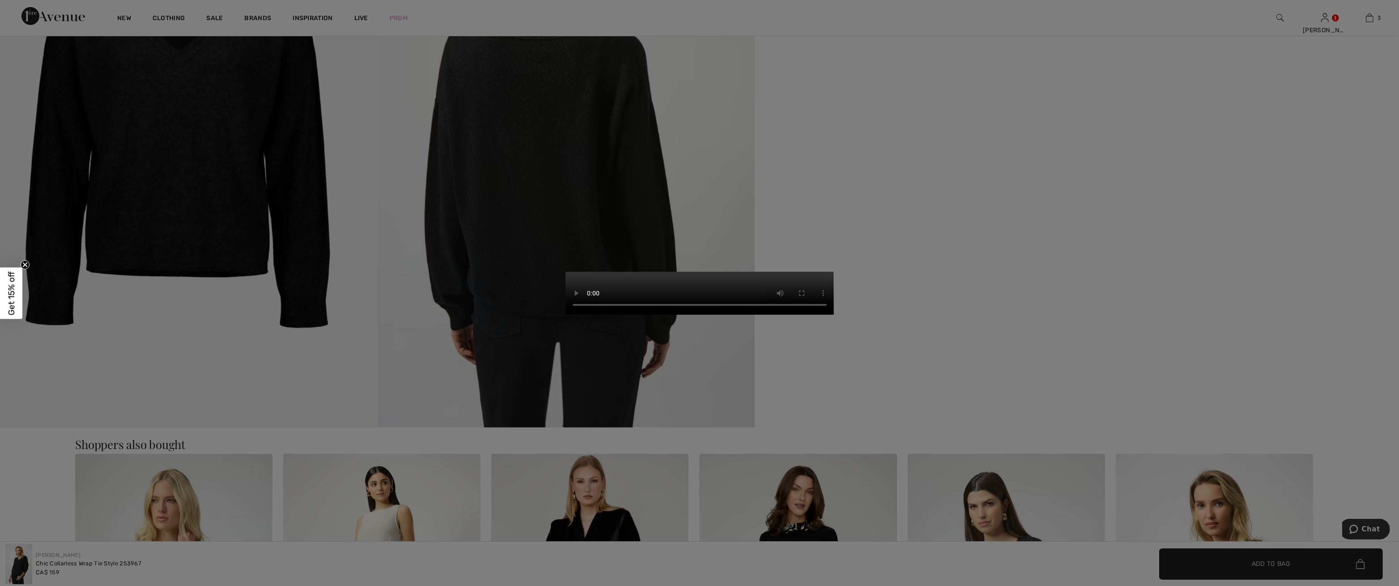
click at [834, 272] on video "Your browser does not support the video tag." at bounding box center [700, 293] width 268 height 43
click at [702, 272] on video "Your browser does not support the video tag." at bounding box center [700, 293] width 268 height 43
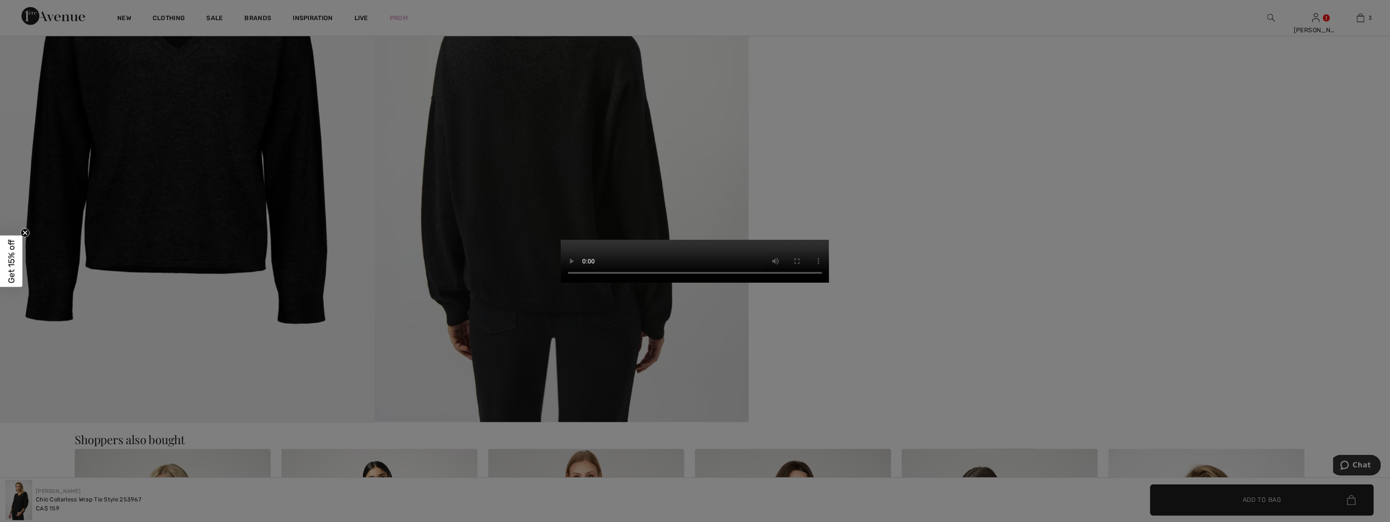
scroll to position [1365, 0]
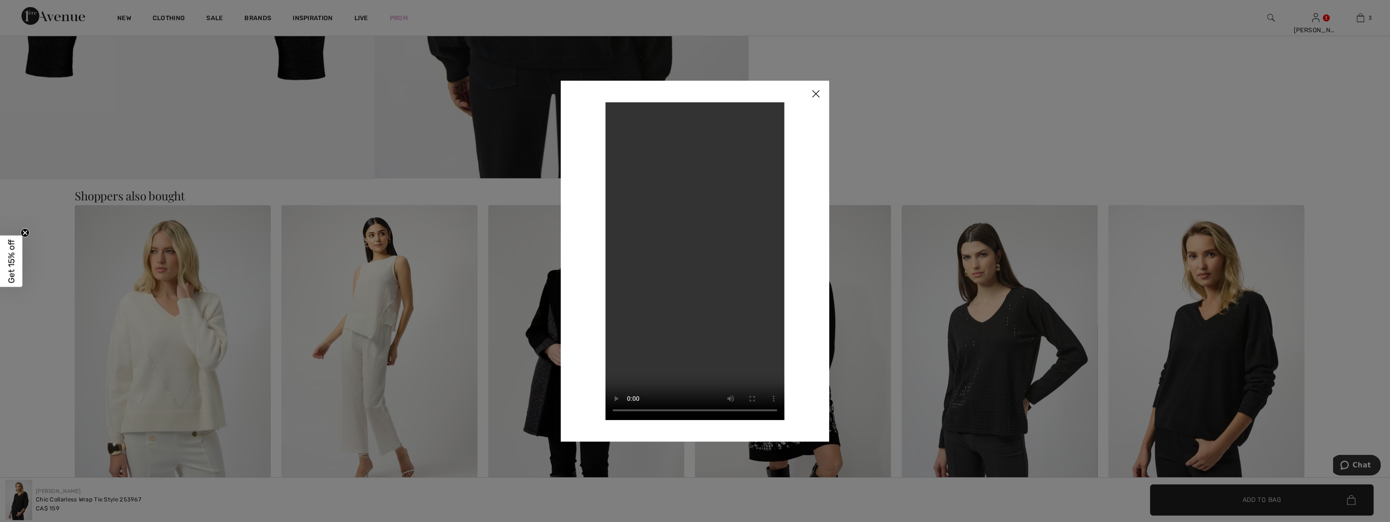
click at [812, 93] on img at bounding box center [815, 95] width 27 height 28
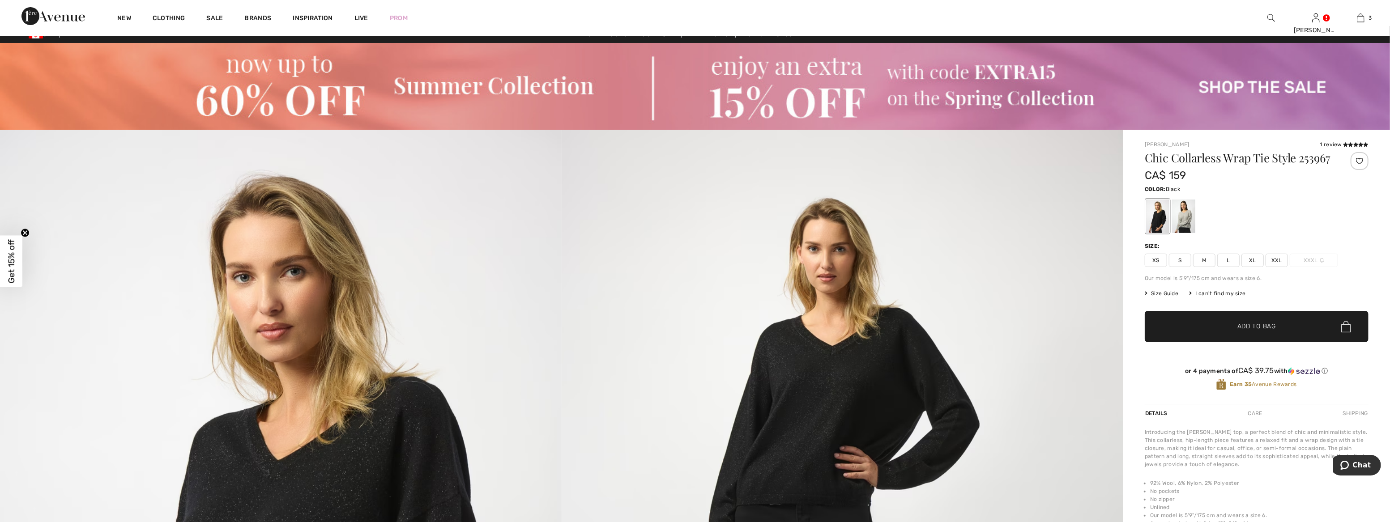
scroll to position [0, 0]
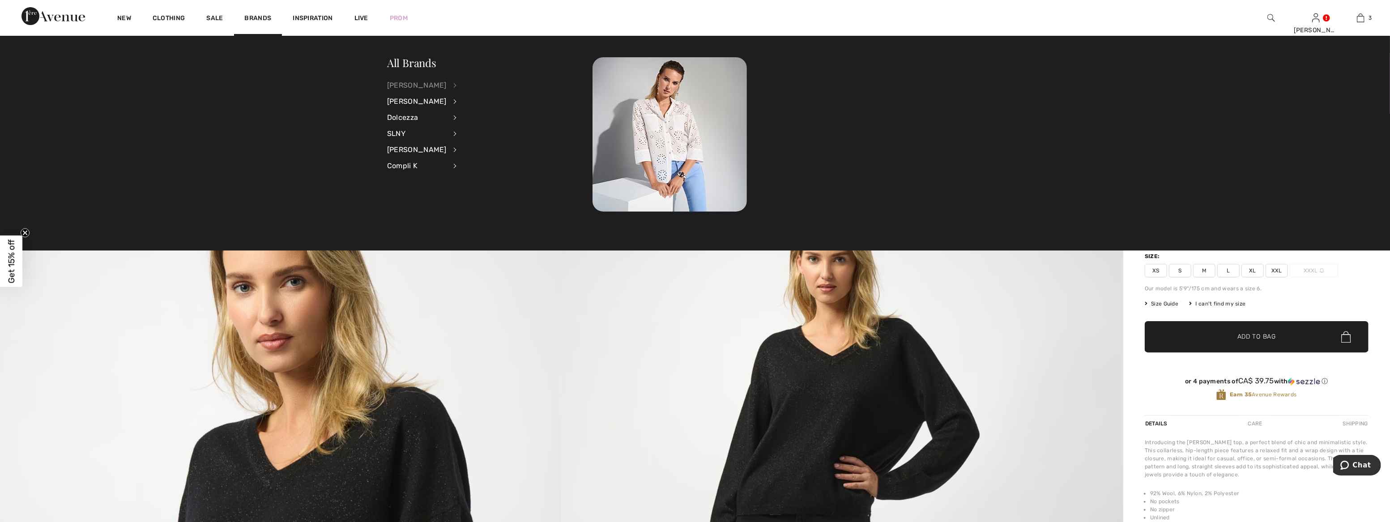
click at [425, 83] on div "[PERSON_NAME]" at bounding box center [417, 85] width 60 height 16
click at [469, 203] on link "Tops" at bounding box center [502, 203] width 69 height 15
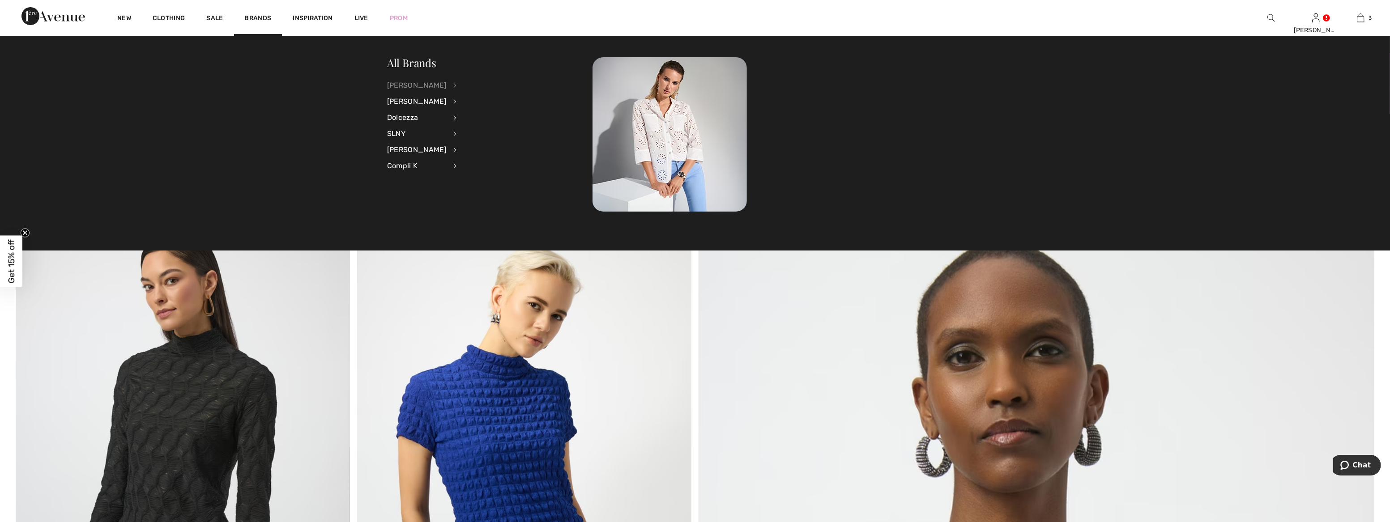
click at [426, 86] on div "[PERSON_NAME]" at bounding box center [417, 85] width 60 height 16
click at [480, 188] on link "Sweaters & Cardigans" at bounding box center [502, 188] width 69 height 15
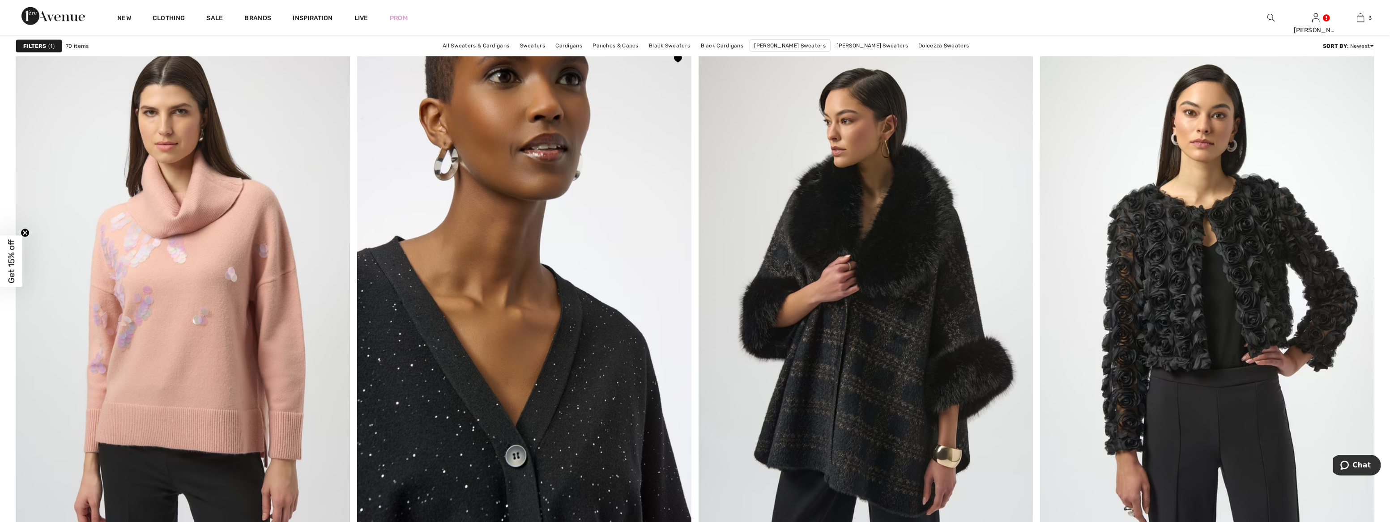
scroll to position [1505, 0]
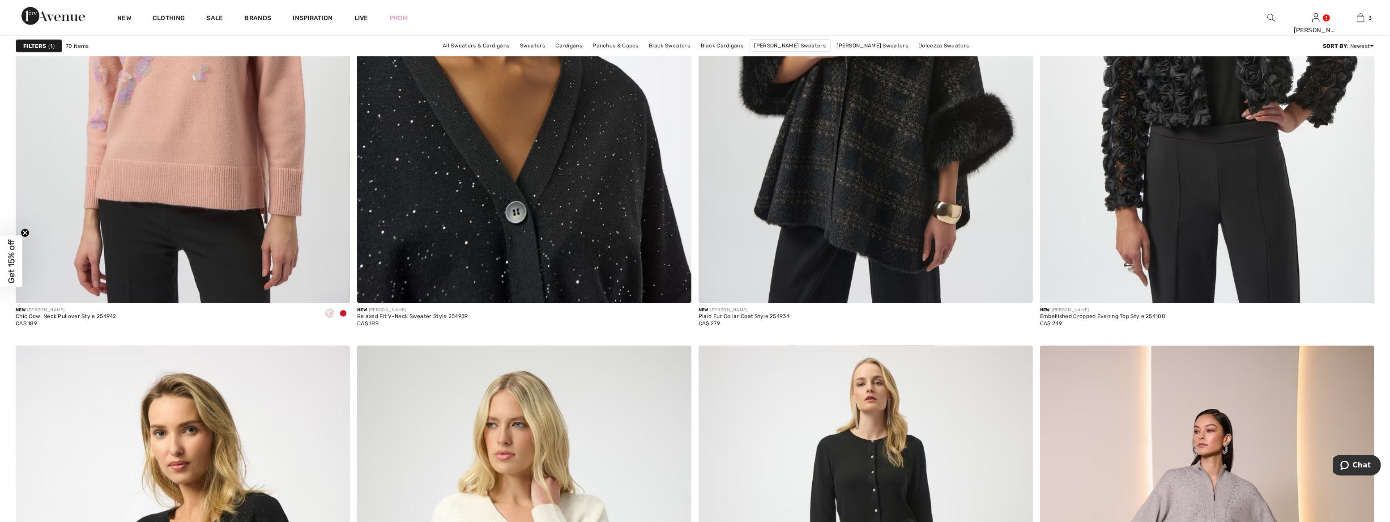
click at [600, 192] on img at bounding box center [524, 53] width 334 height 502
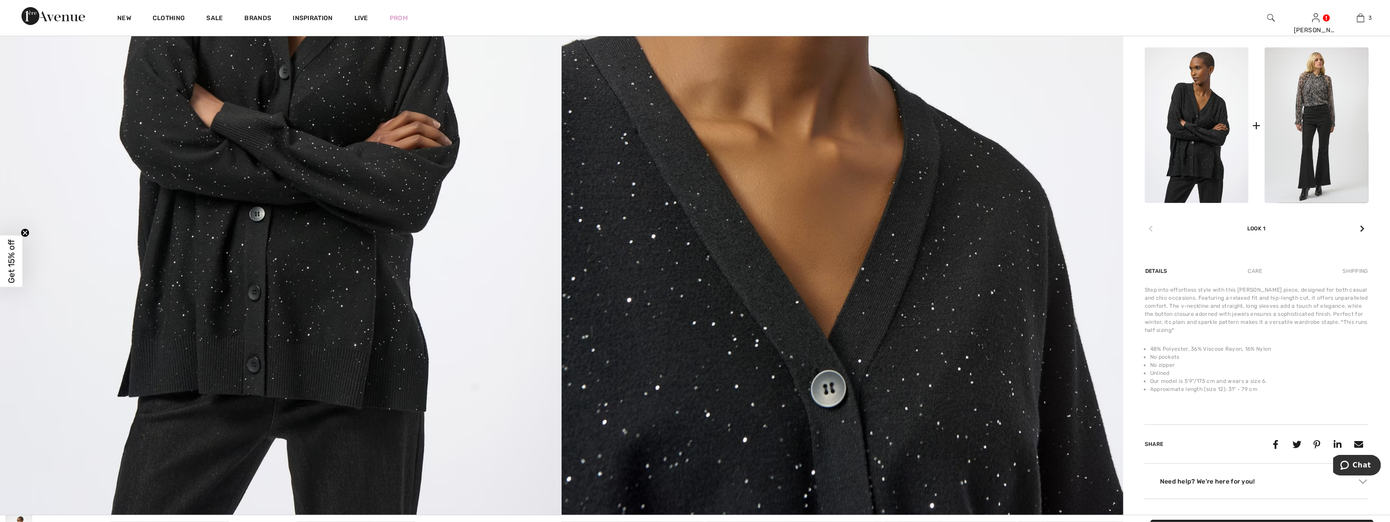
scroll to position [447, 0]
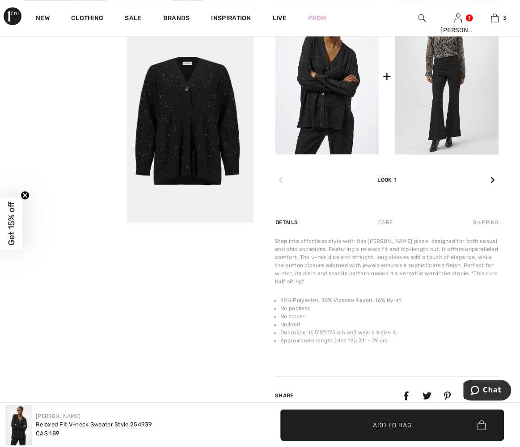
scroll to position [447, 0]
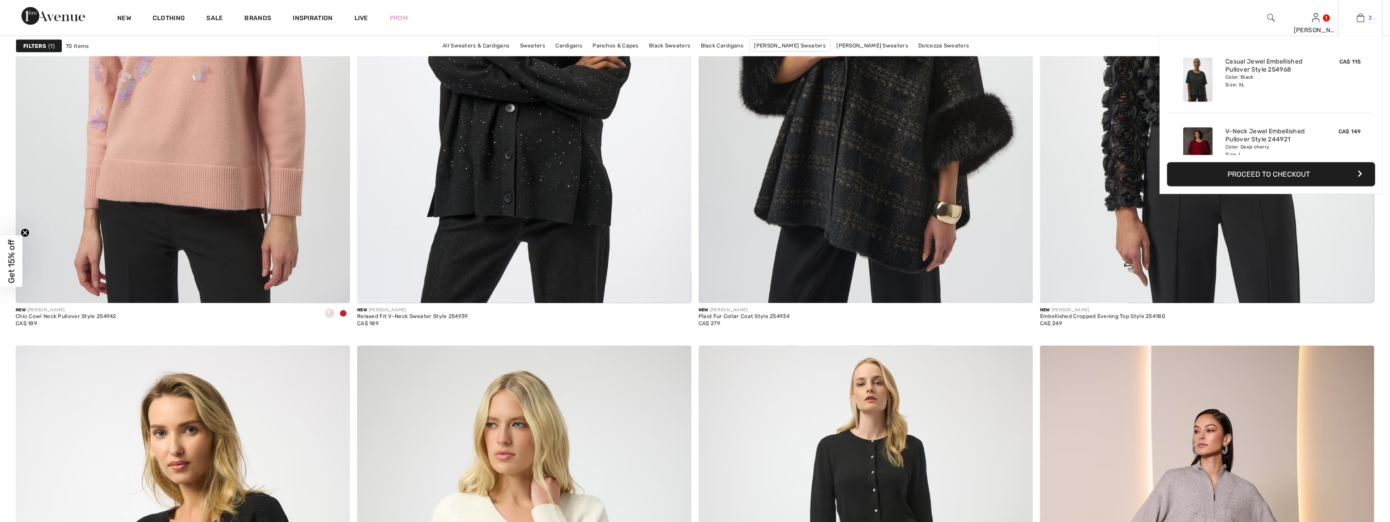
click at [1362, 15] on img at bounding box center [1361, 18] width 8 height 11
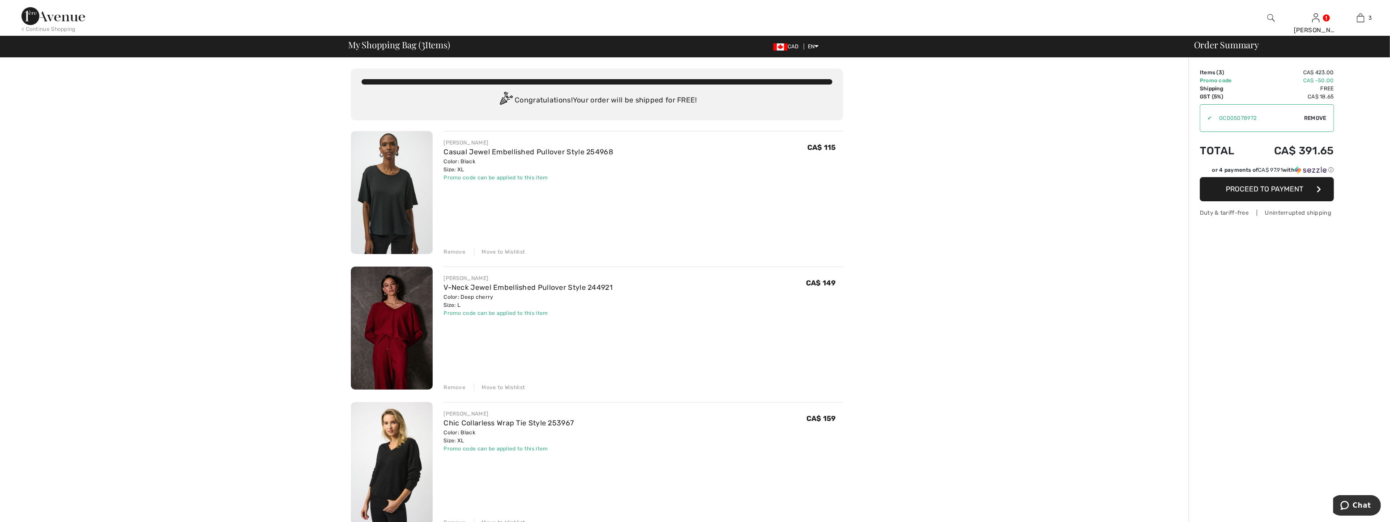
click at [375, 345] on img at bounding box center [392, 328] width 82 height 123
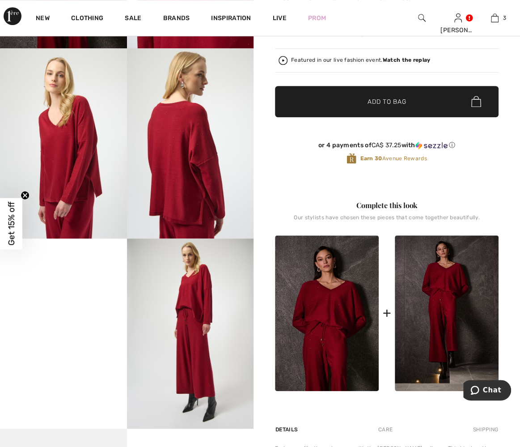
scroll to position [244, 0]
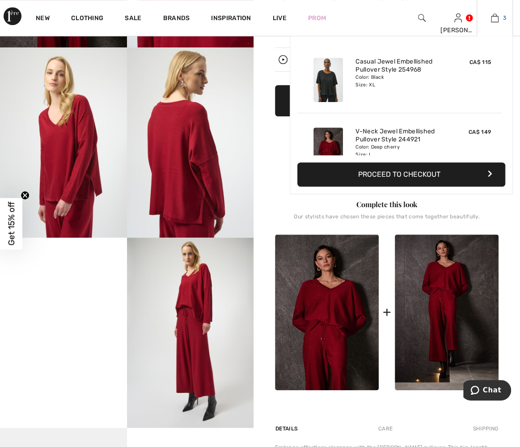
click at [494, 21] on img at bounding box center [495, 18] width 8 height 11
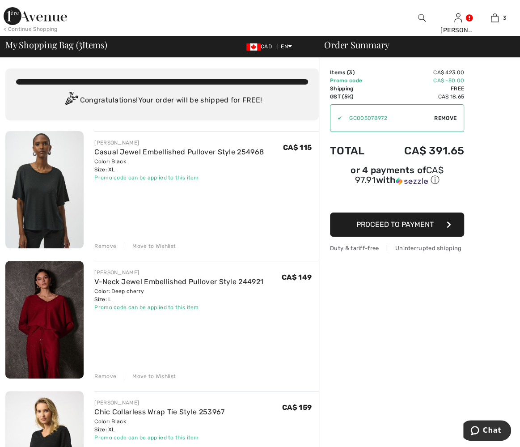
click at [154, 376] on div "Move to Wishlist" at bounding box center [150, 376] width 51 height 8
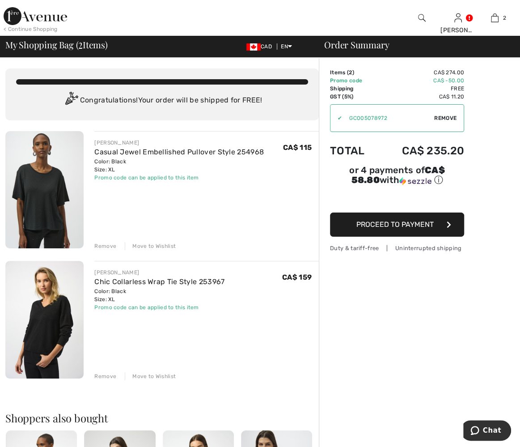
click at [50, 315] on img at bounding box center [44, 319] width 78 height 117
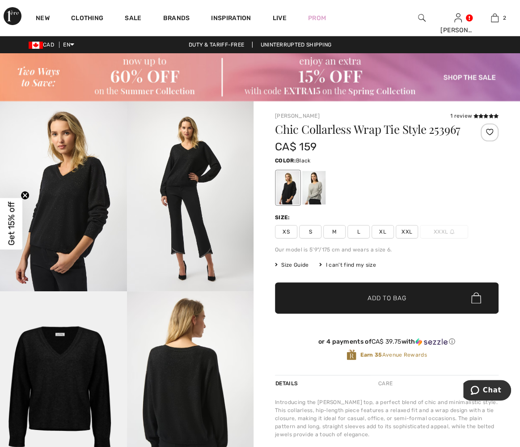
click at [80, 387] on img at bounding box center [63, 386] width 127 height 190
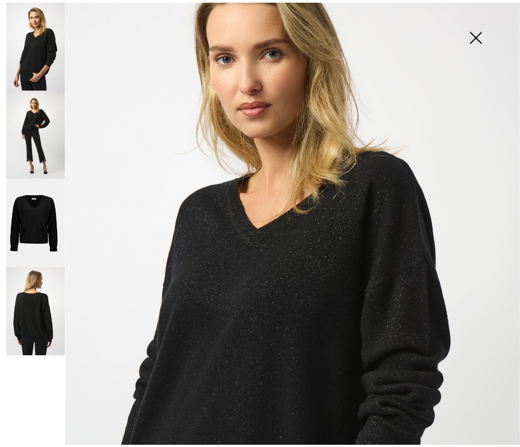
scroll to position [244, 0]
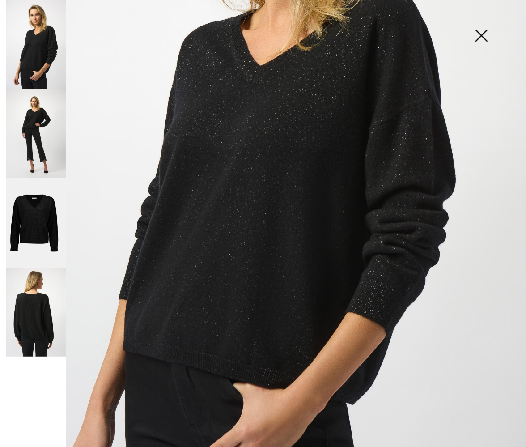
click at [480, 35] on img at bounding box center [481, 36] width 45 height 46
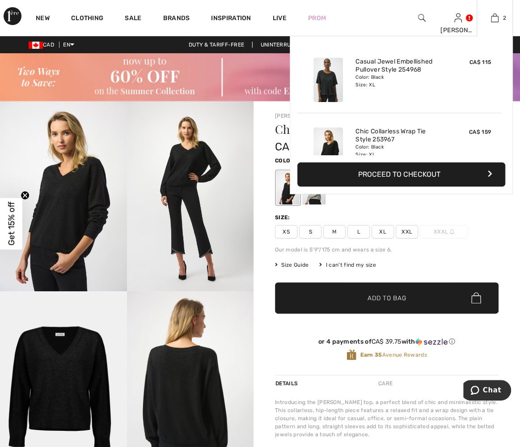
click at [383, 180] on button "Proceed to Checkout" at bounding box center [402, 174] width 208 height 24
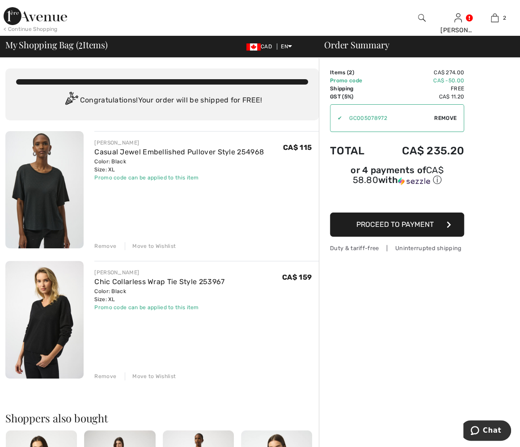
click at [402, 221] on span "Proceed to Payment" at bounding box center [395, 224] width 77 height 9
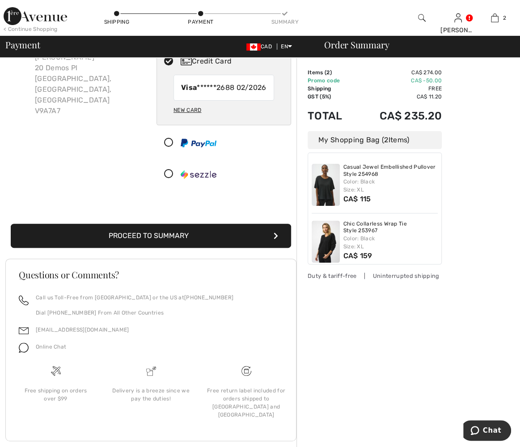
scroll to position [81, 0]
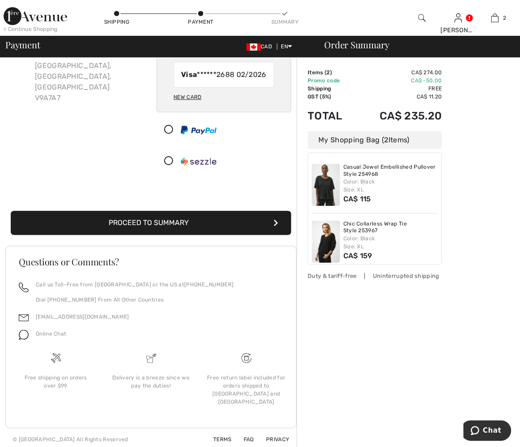
click at [502, 447] on div at bounding box center [260, 451] width 520 height 0
click at [164, 232] on button "Proceed to Summary" at bounding box center [151, 223] width 281 height 24
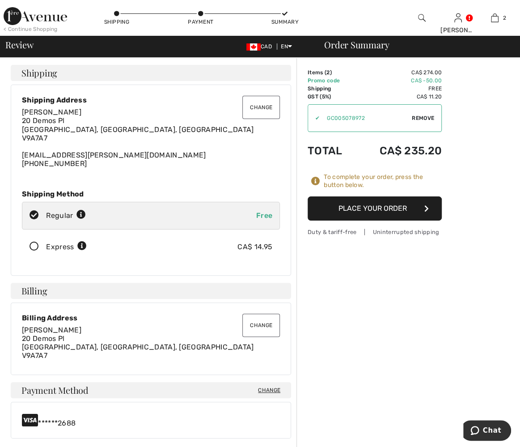
click at [386, 208] on button "Place Your Order" at bounding box center [375, 208] width 134 height 24
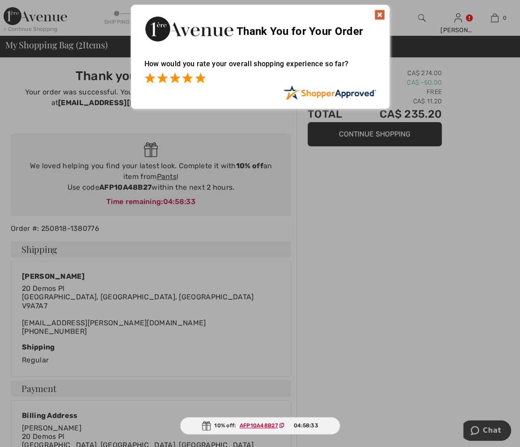
click at [200, 78] on span at bounding box center [200, 77] width 11 height 11
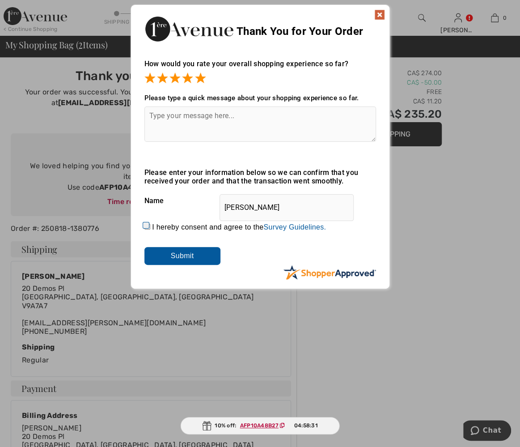
click at [218, 117] on textarea at bounding box center [261, 124] width 232 height 35
type textarea "Love it!"
click at [146, 228] on input "I hereby consent and agree to the By submitting a review, you grant permission …" at bounding box center [148, 227] width 6 height 6
checkbox input "true"
click at [175, 259] on input "Submit" at bounding box center [183, 256] width 76 height 18
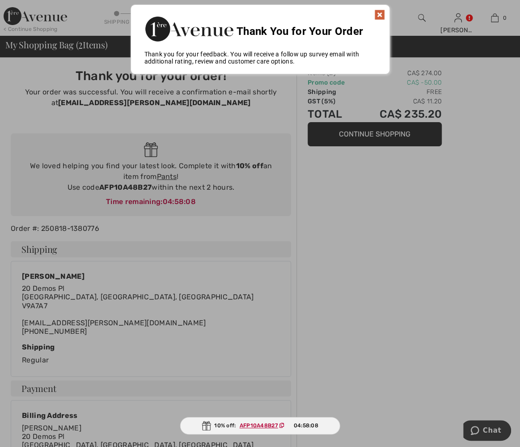
click at [375, 15] on img at bounding box center [380, 14] width 11 height 11
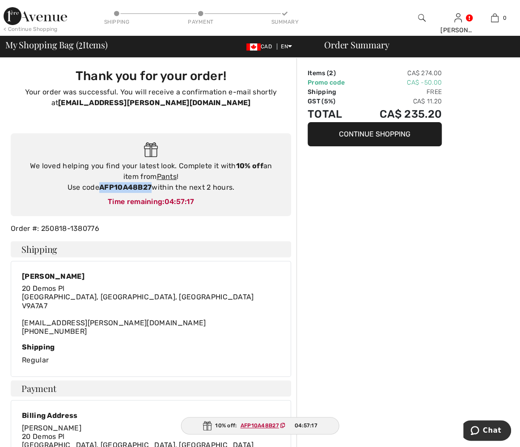
drag, startPoint x: 99, startPoint y: 186, endPoint x: 152, endPoint y: 187, distance: 52.8
click at [152, 187] on strong "AFP10A48B27" at bounding box center [125, 187] width 52 height 9
drag, startPoint x: 152, startPoint y: 187, endPoint x: 133, endPoint y: 187, distance: 18.4
copy strong "AFP10A48B27"
click at [26, 18] on img at bounding box center [36, 16] width 64 height 18
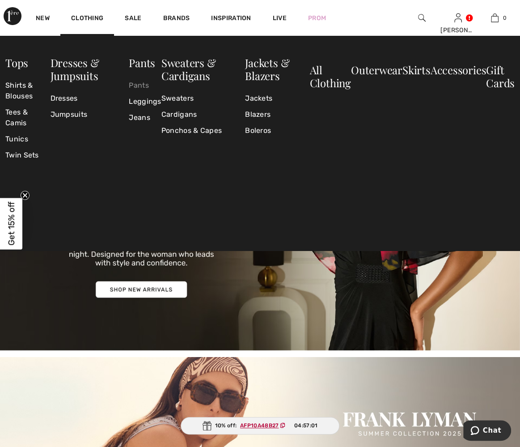
click at [140, 87] on link "Pants" at bounding box center [145, 85] width 32 height 16
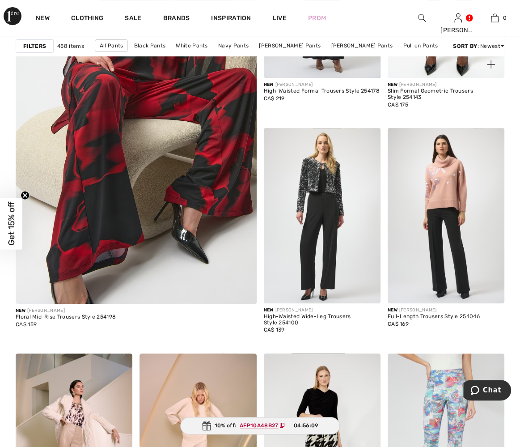
scroll to position [2041, 0]
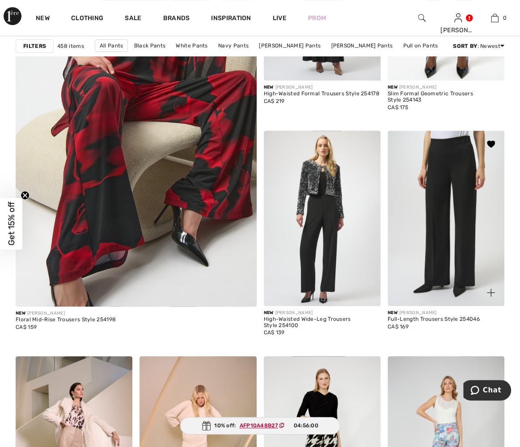
click at [458, 228] on img at bounding box center [446, 218] width 117 height 175
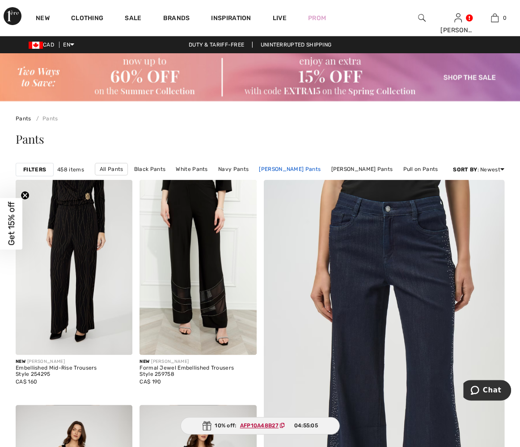
click at [307, 166] on link "[PERSON_NAME] Pants" at bounding box center [290, 169] width 71 height 12
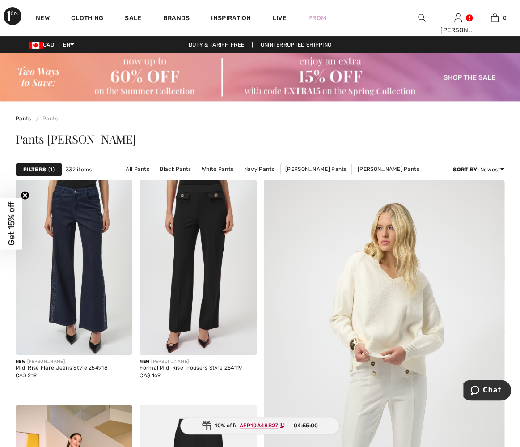
click at [50, 169] on span "1" at bounding box center [51, 170] width 6 height 8
click at [0, 0] on div at bounding box center [0, 0] width 0 height 0
click at [51, 169] on span "1" at bounding box center [51, 170] width 6 height 8
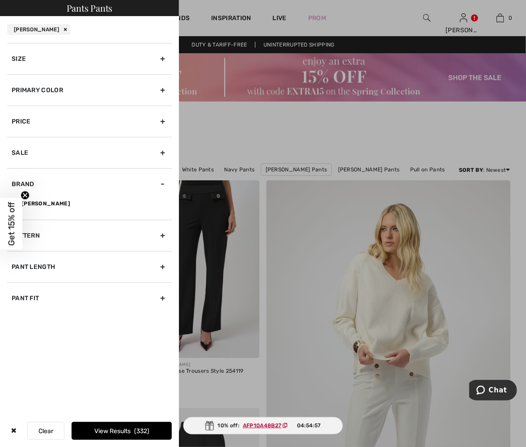
click at [161, 88] on div "Primary Color" at bounding box center [89, 89] width 165 height 31
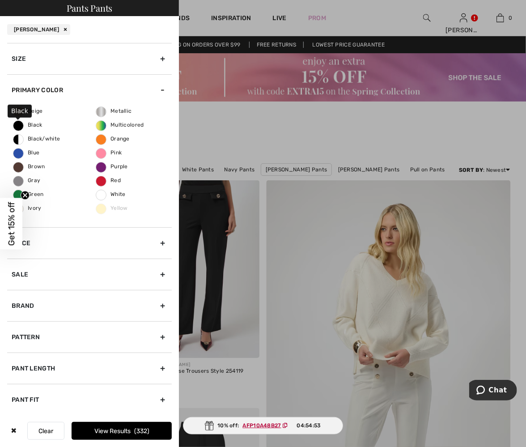
click at [32, 122] on span "Black" at bounding box center [27, 125] width 29 height 6
click at [0, 0] on input "Black" at bounding box center [0, 0] width 0 height 0
click at [159, 303] on div "Brand" at bounding box center [89, 305] width 165 height 31
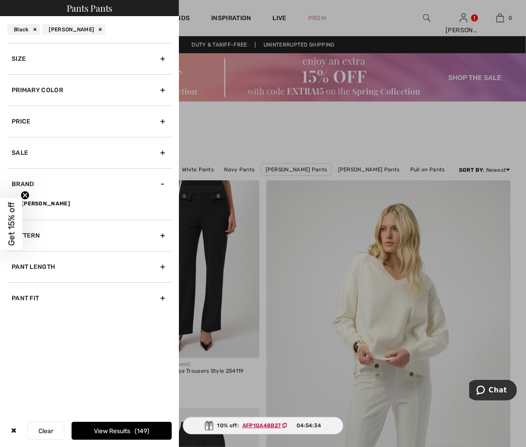
click at [165, 232] on div "Pattern" at bounding box center [89, 235] width 165 height 31
click at [34, 232] on label "Solid" at bounding box center [92, 235] width 160 height 8
click at [18, 232] on input"] "Solid" at bounding box center [15, 235] width 7 height 7
checkbox input"] "true"
click at [161, 273] on div "Pant Length" at bounding box center [89, 275] width 165 height 31
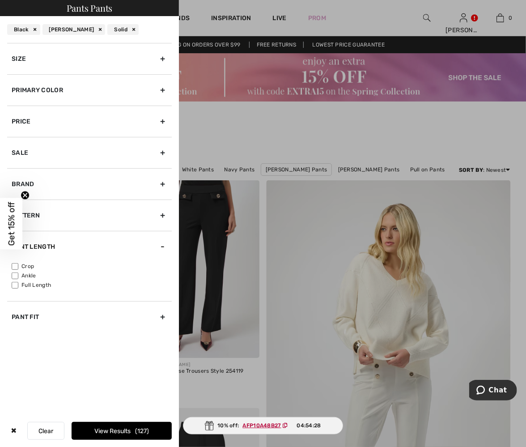
click at [13, 285] on input"] "Full Length" at bounding box center [15, 285] width 7 height 7
checkbox input"] "true"
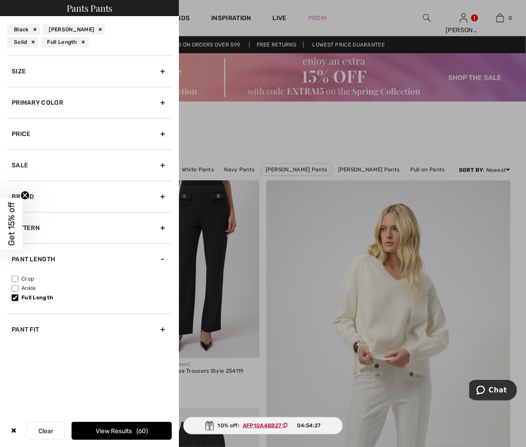
click at [163, 327] on div "Pant Fit" at bounding box center [89, 329] width 165 height 31
click at [15, 318] on input"] "Straight" at bounding box center [15, 319] width 7 height 7
checkbox input"] "true"
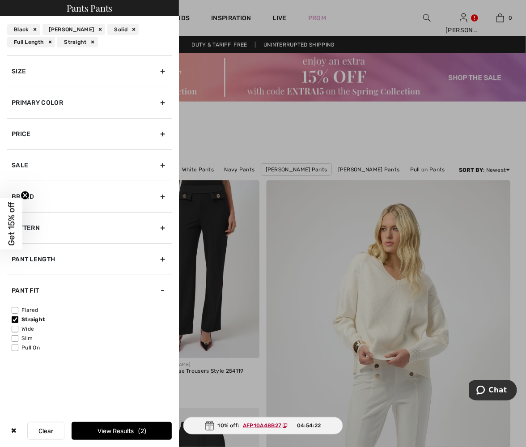
click at [15, 336] on input"] "Slim" at bounding box center [15, 338] width 7 height 7
checkbox input"] "true"
click at [15, 347] on input"] "Pull On" at bounding box center [15, 348] width 7 height 7
checkbox input"] "true"
click at [13, 328] on input"] "Wide" at bounding box center [15, 329] width 7 height 7
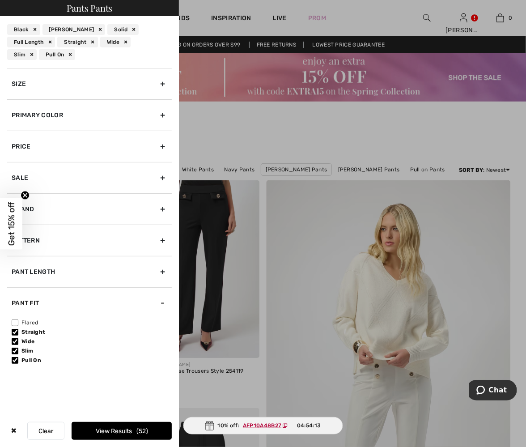
click at [14, 340] on input"] "Wide" at bounding box center [15, 341] width 7 height 7
checkbox input"] "false"
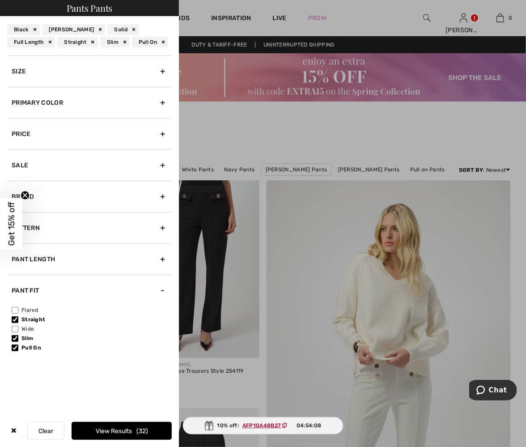
click at [105, 429] on button "View Results 32" at bounding box center [122, 431] width 100 height 18
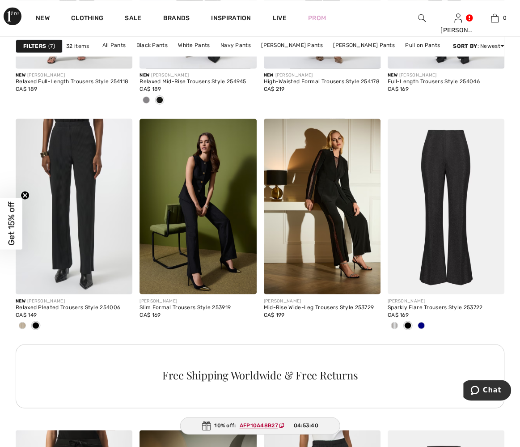
scroll to position [732, 0]
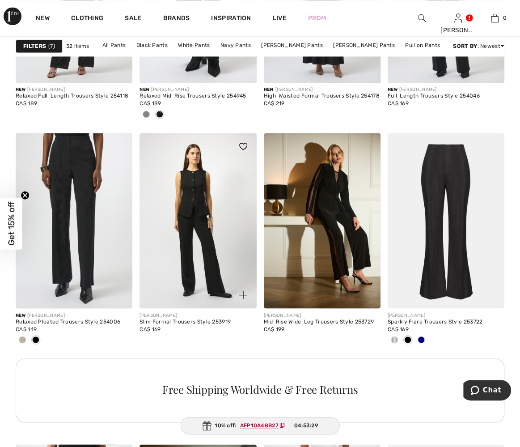
click at [202, 230] on img at bounding box center [198, 220] width 117 height 175
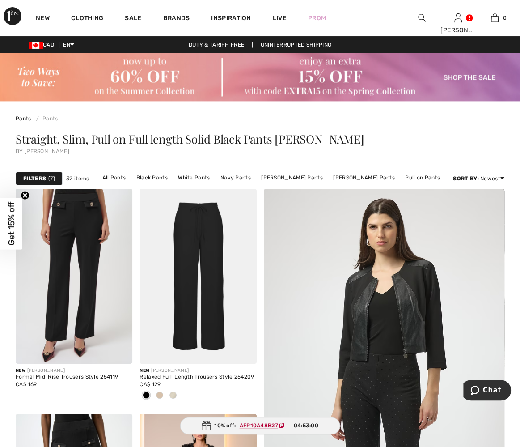
click at [42, 182] on strong "Filters" at bounding box center [34, 179] width 23 height 8
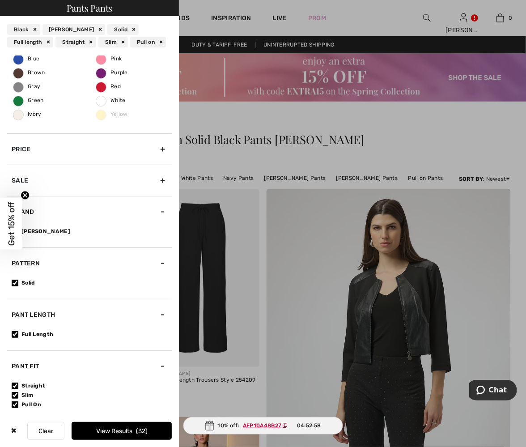
scroll to position [111, 0]
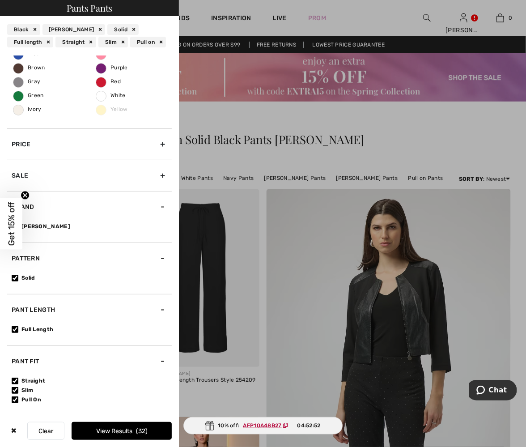
click at [15, 380] on input"] "Straight" at bounding box center [15, 381] width 7 height 7
checkbox input"] "false"
click at [119, 434] on button "View Results 30" at bounding box center [122, 431] width 100 height 18
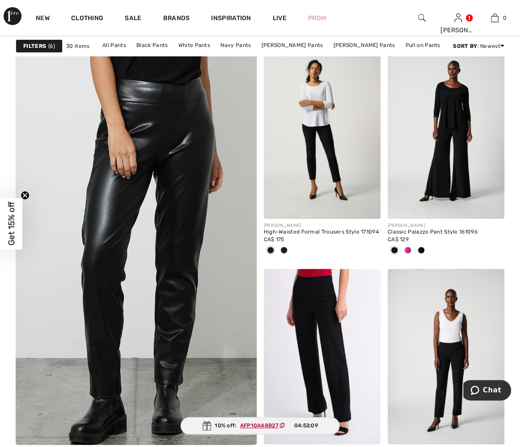
scroll to position [2075, 0]
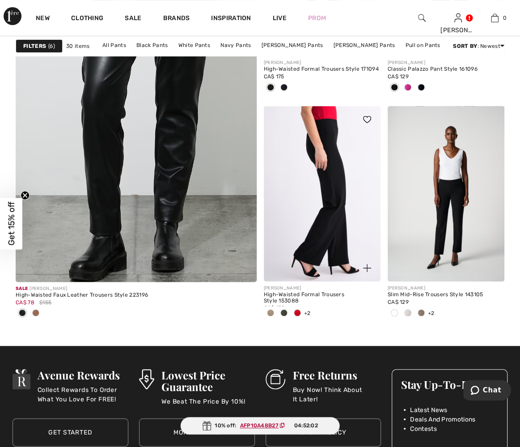
click at [331, 188] on img at bounding box center [322, 193] width 117 height 175
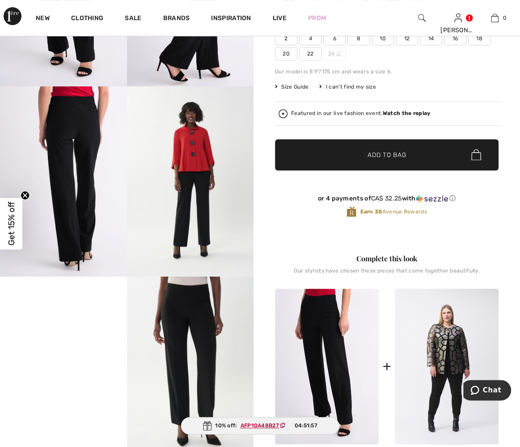
scroll to position [285, 0]
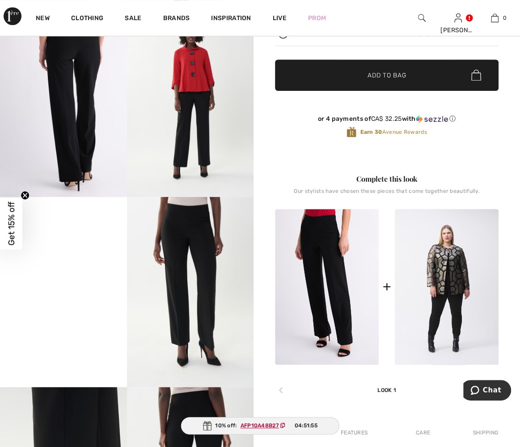
click at [106, 260] on video "Your browser does not support the video tag." at bounding box center [63, 229] width 127 height 64
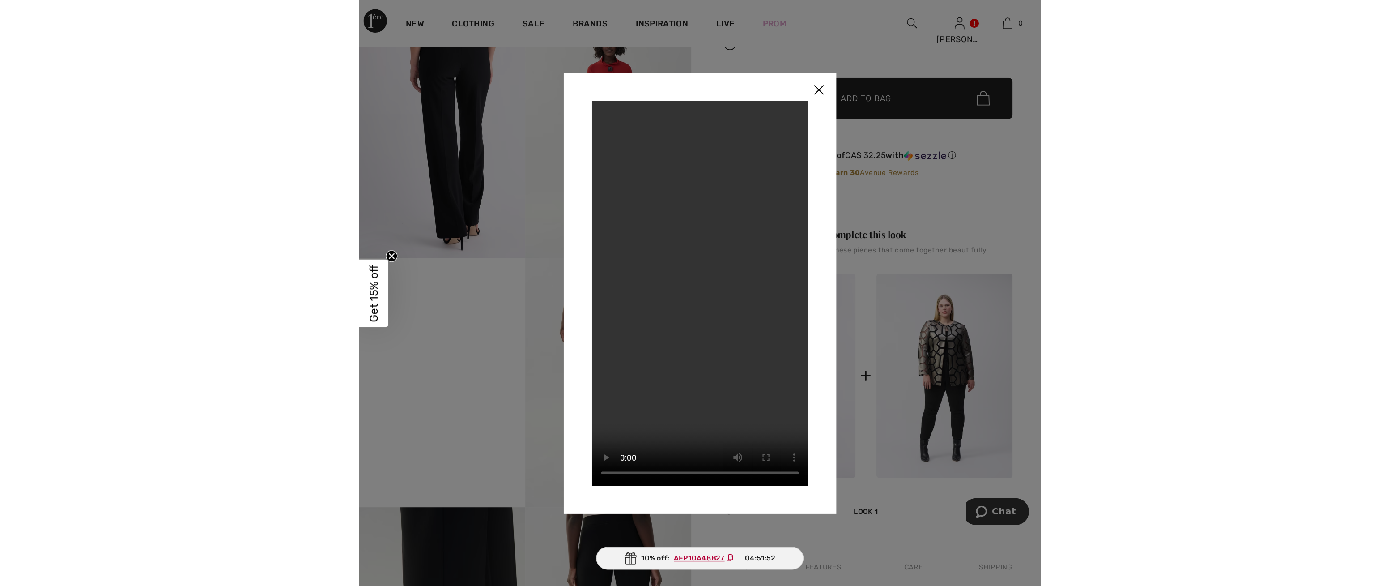
scroll to position [292, 0]
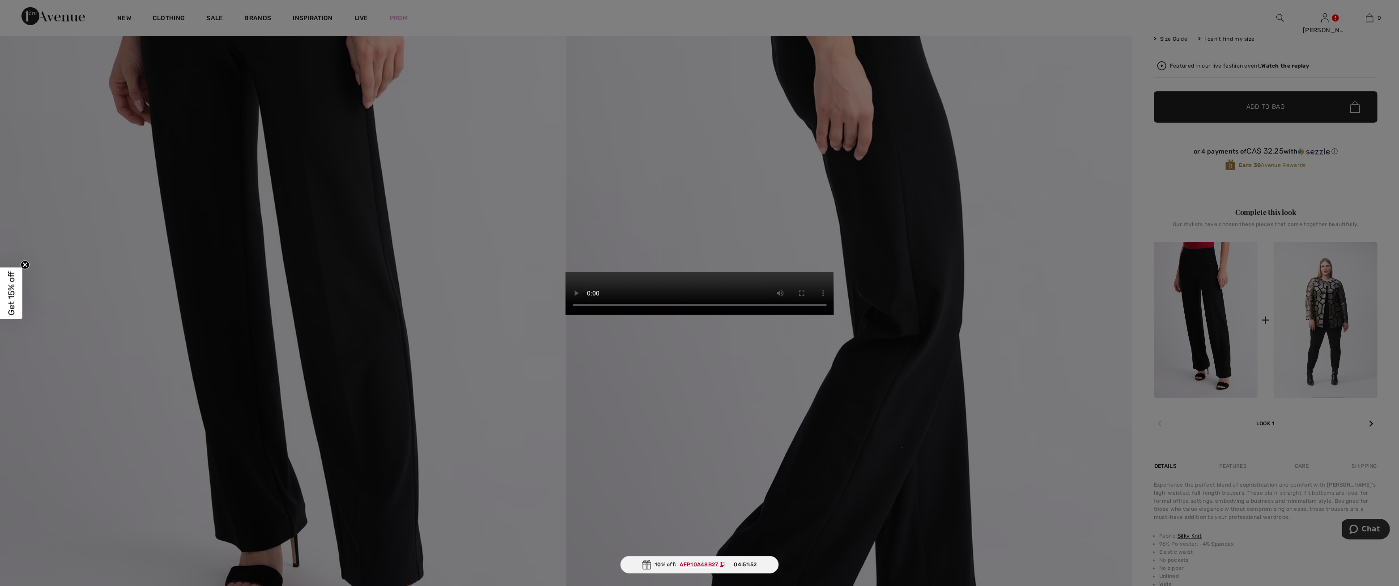
click at [520, 315] on video "Your browser does not support the video tag." at bounding box center [700, 293] width 268 height 43
click at [520, 272] on video "Your browser does not support the video tag." at bounding box center [700, 293] width 268 height 43
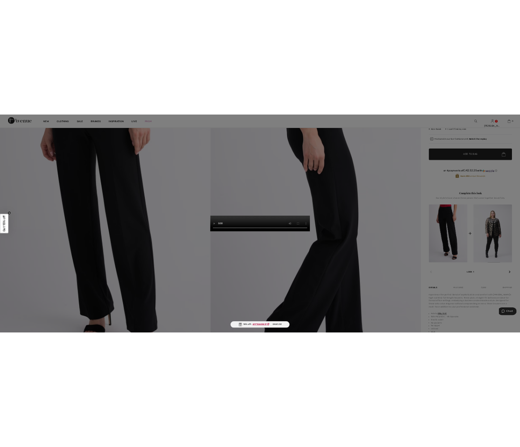
scroll to position [252, 0]
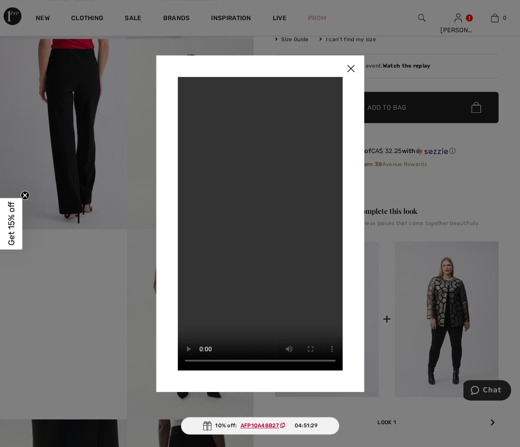
click at [354, 65] on img at bounding box center [350, 69] width 27 height 28
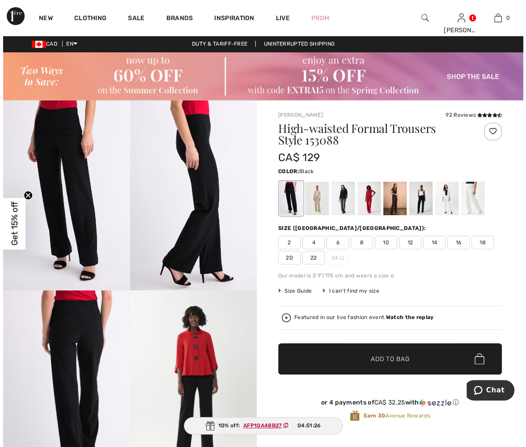
scroll to position [0, 0]
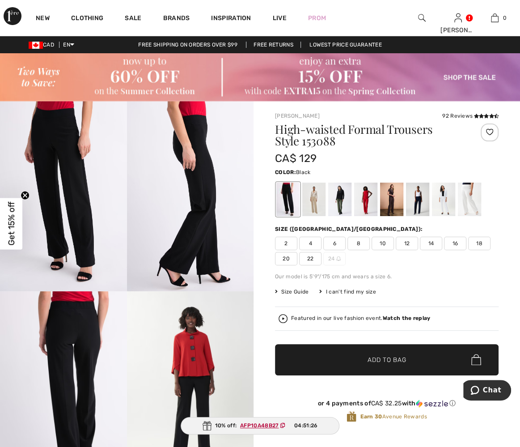
click at [56, 203] on img at bounding box center [63, 196] width 127 height 190
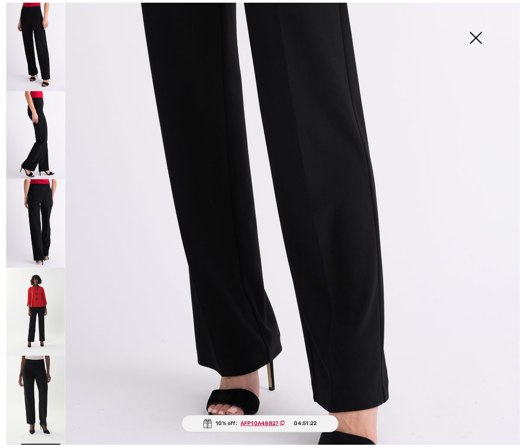
scroll to position [333, 0]
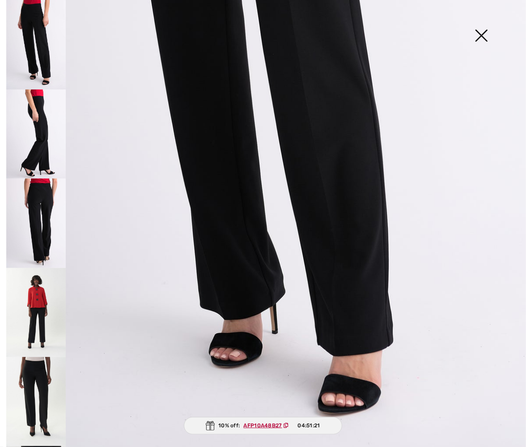
click at [49, 229] on img at bounding box center [36, 223] width 60 height 89
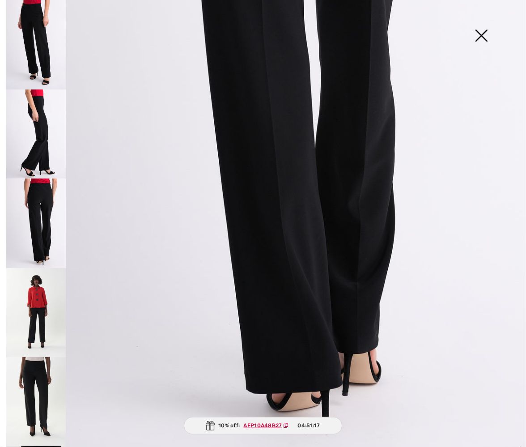
click at [479, 29] on img at bounding box center [481, 36] width 45 height 46
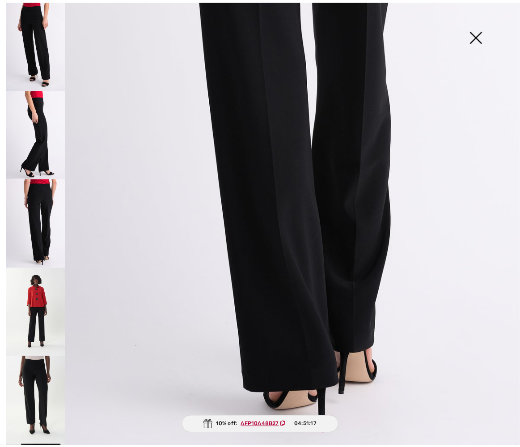
scroll to position [324, 0]
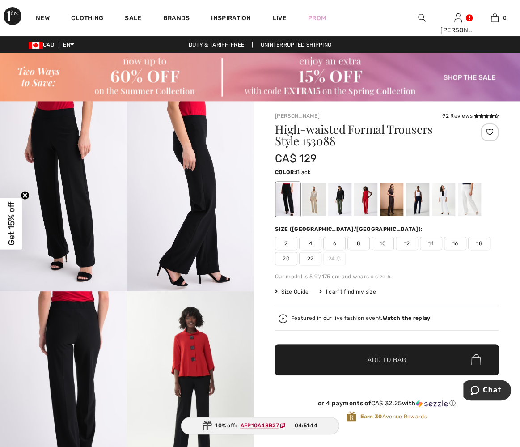
click at [406, 243] on span "12" at bounding box center [407, 243] width 22 height 13
click at [387, 357] on span "Add to Bag" at bounding box center [387, 359] width 38 height 9
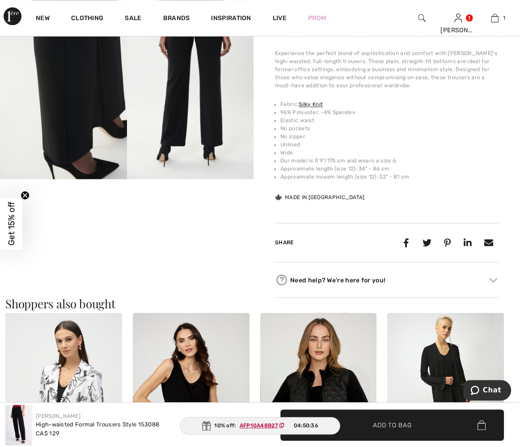
scroll to position [762, 0]
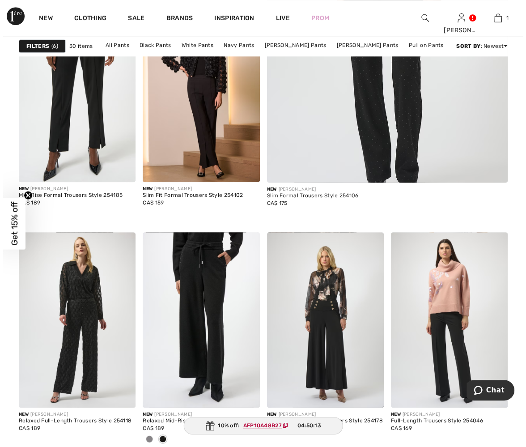
scroll to position [6, 0]
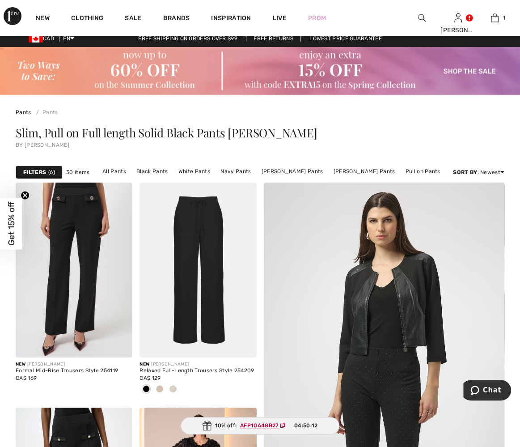
click at [36, 172] on strong "Filters" at bounding box center [34, 172] width 23 height 8
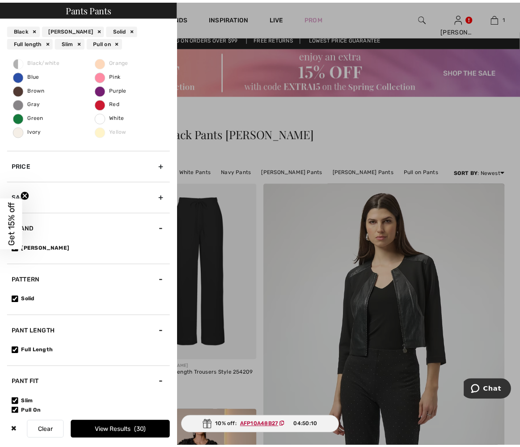
scroll to position [102, 0]
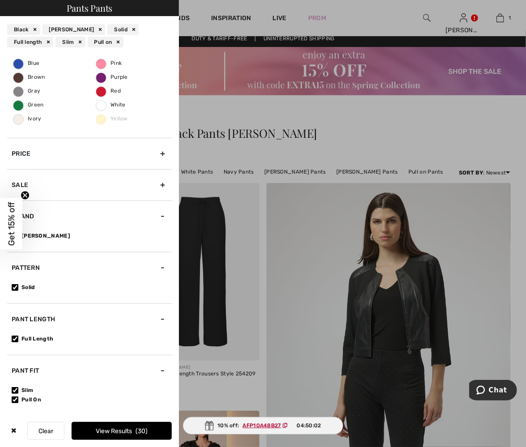
click at [119, 429] on button "View Results 30" at bounding box center [122, 431] width 100 height 18
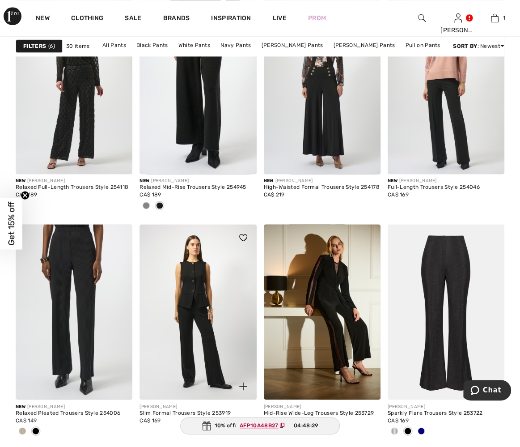
scroll to position [677, 0]
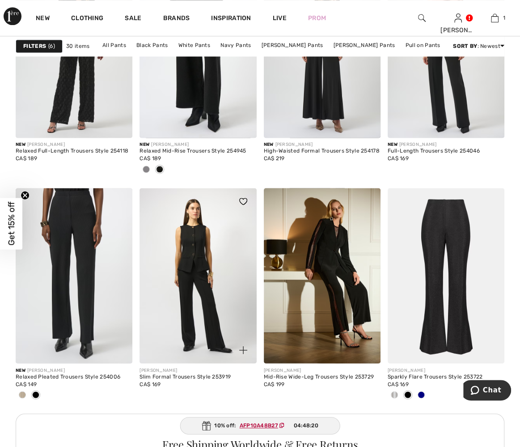
click at [219, 291] on img at bounding box center [198, 275] width 117 height 175
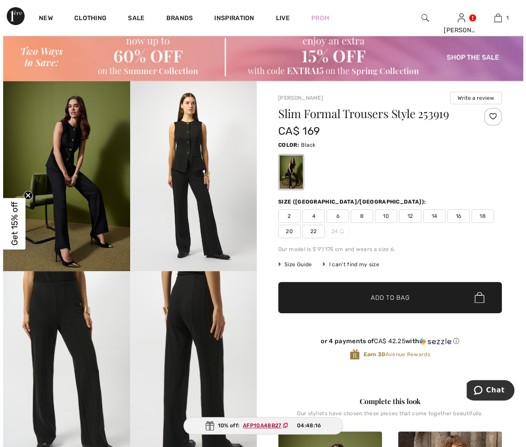
scroll to position [40, 0]
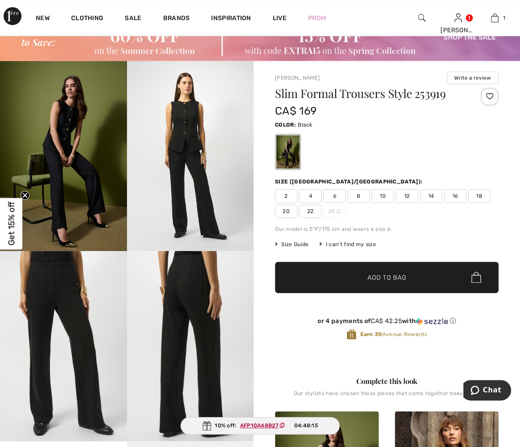
click at [204, 300] on img at bounding box center [190, 346] width 127 height 190
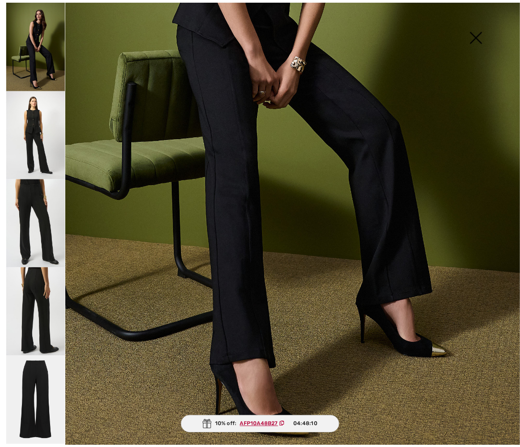
scroll to position [0, 0]
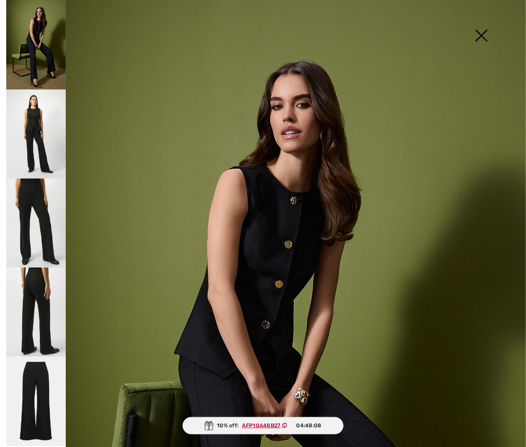
click at [480, 32] on img at bounding box center [481, 36] width 45 height 46
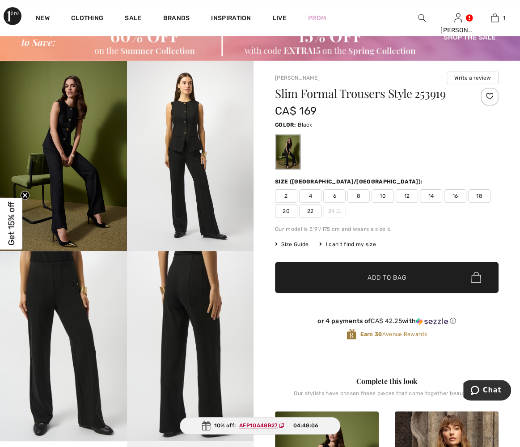
click at [409, 192] on span "12" at bounding box center [407, 195] width 22 height 13
click at [396, 273] on span "Add to Bag" at bounding box center [387, 277] width 38 height 9
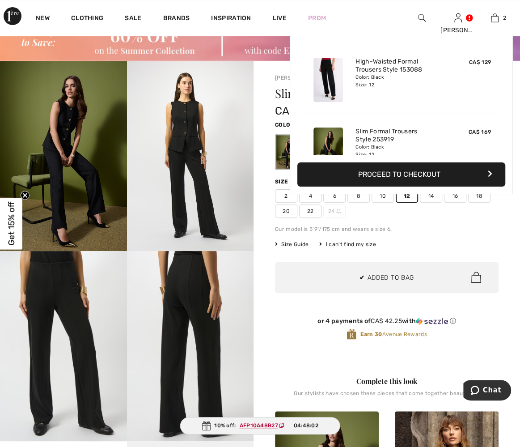
scroll to position [27, 0]
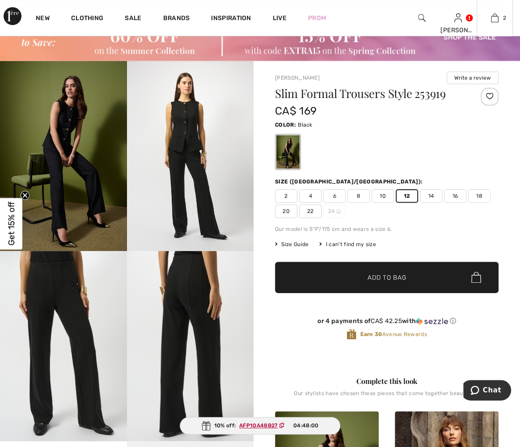
click at [411, 172] on div "Slim Formal Trousers Style 253919 CA$ 169 Color: Black Size (CA/US): 2 4 6 8 10…" at bounding box center [387, 221] width 224 height 267
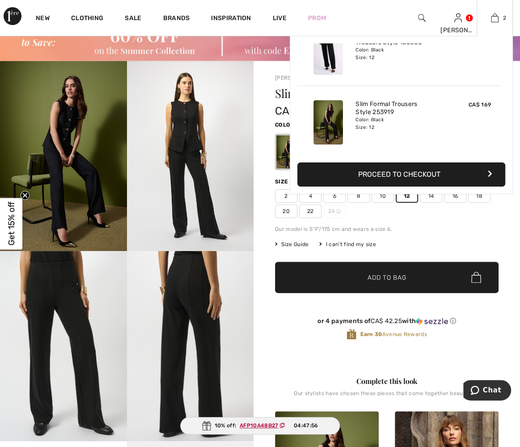
click at [392, 170] on button "Proceed to Checkout" at bounding box center [402, 174] width 208 height 24
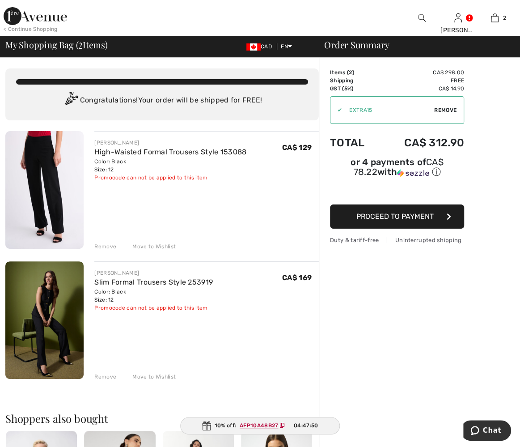
drag, startPoint x: 500, startPoint y: 17, endPoint x: 501, endPoint y: 4, distance: 13.9
click at [396, 286] on div "Order Summary Details Items ( 2 ) CA$ 298.00 Promo code CA$ 0.00 Shipping Free …" at bounding box center [419, 432] width 201 height 748
drag, startPoint x: 358, startPoint y: 109, endPoint x: 440, endPoint y: 108, distance: 82.3
click at [440, 108] on span "Remove" at bounding box center [446, 110] width 22 height 8
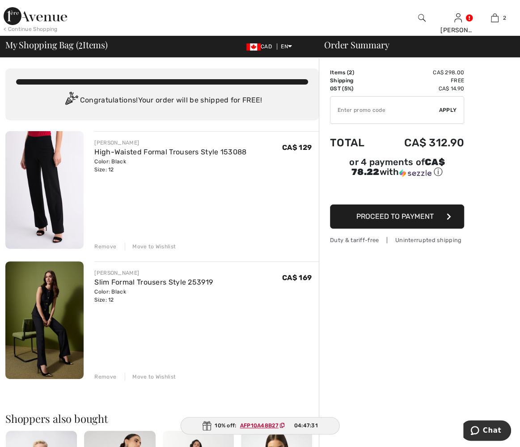
click at [350, 107] on input "TEXT" at bounding box center [385, 110] width 109 height 27
drag, startPoint x: 350, startPoint y: 107, endPoint x: 393, endPoint y: 295, distance: 193.2
click at [393, 295] on div "Order Summary Details Items ( 2 ) CA$ 298.00 Promo code CA$ 0.00 Shipping Free …" at bounding box center [419, 432] width 201 height 748
click at [350, 112] on input "TEXT" at bounding box center [385, 110] width 109 height 27
paste input "AFP10A48B27"
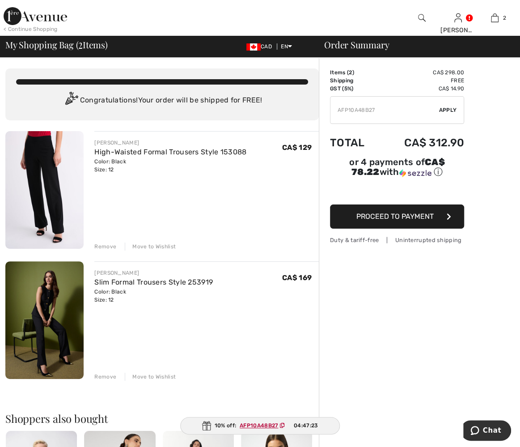
type input "AFP10A48B27"
click at [451, 108] on span "Apply" at bounding box center [448, 110] width 18 height 8
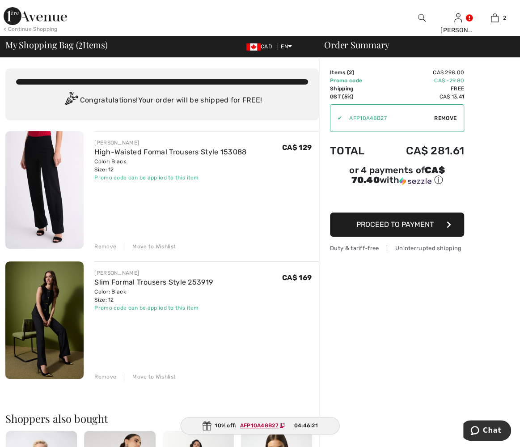
click at [402, 222] on span "Proceed to Payment" at bounding box center [395, 224] width 77 height 9
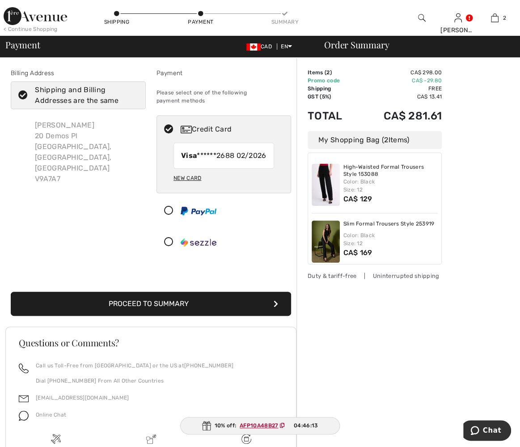
click at [157, 313] on button "Proceed to Summary" at bounding box center [151, 304] width 281 height 24
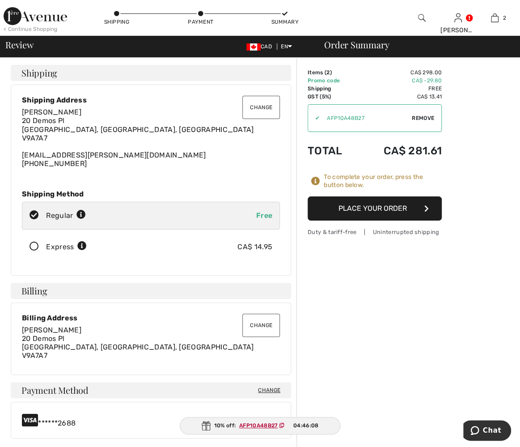
click at [363, 207] on button "Place Your Order" at bounding box center [375, 208] width 134 height 24
